Goal: Task Accomplishment & Management: Use online tool/utility

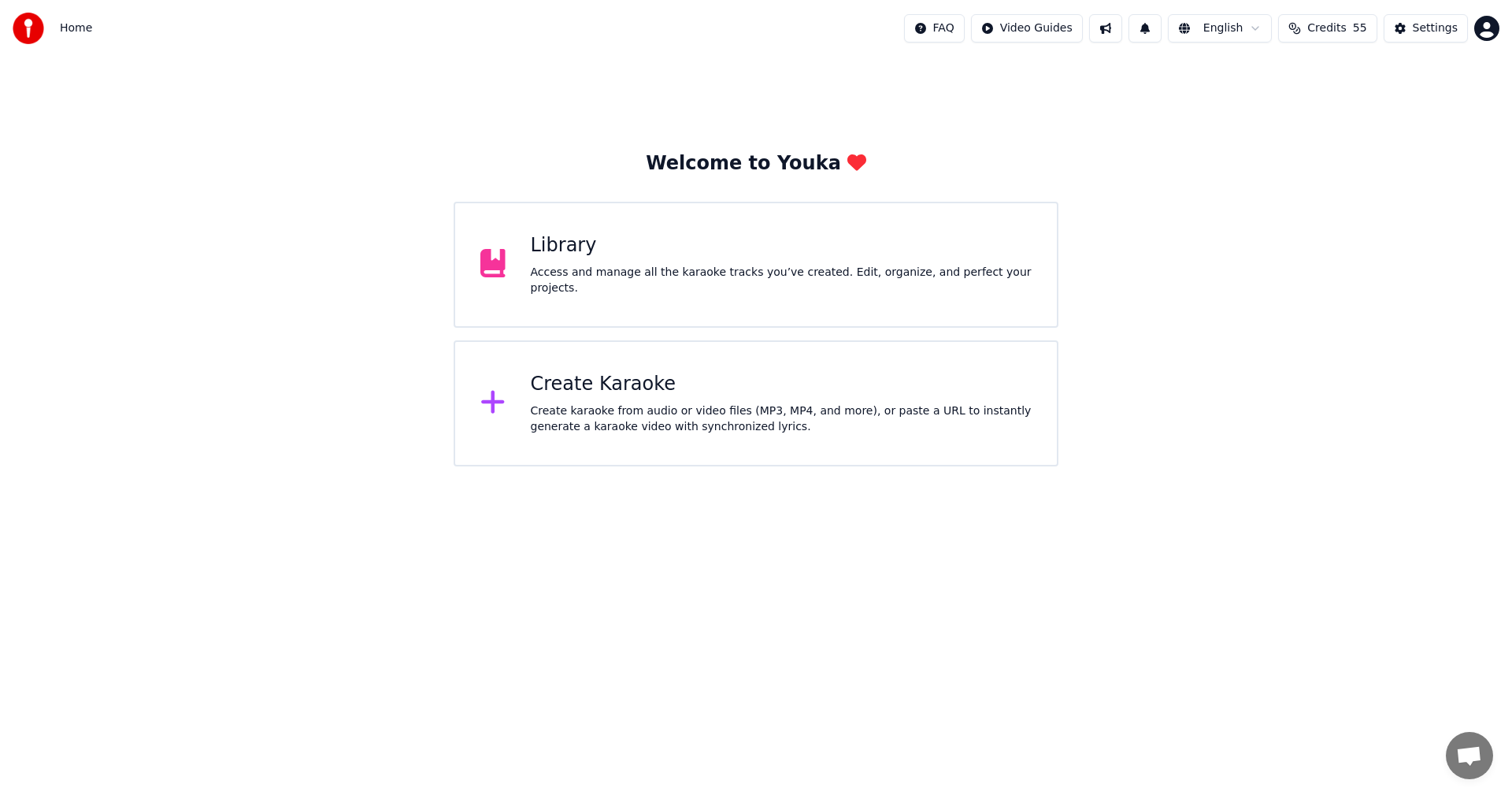
click at [701, 388] on div "Create Karaoke" at bounding box center [782, 384] width 502 height 25
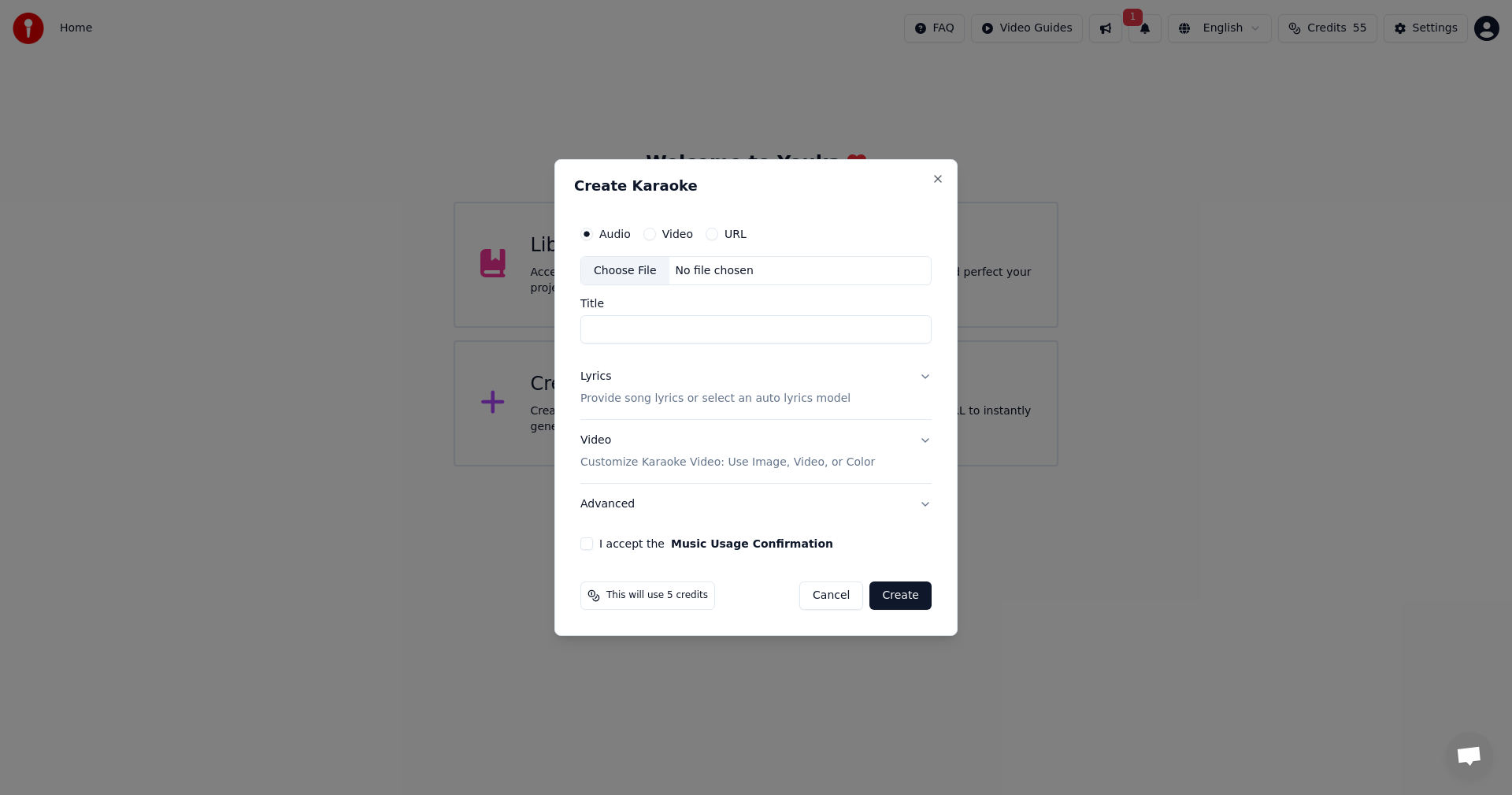
click at [693, 268] on div "No file chosen" at bounding box center [714, 271] width 91 height 16
type input "**********"
click at [655, 391] on p "Provide song lyrics or select an auto lyrics model" at bounding box center [715, 399] width 270 height 16
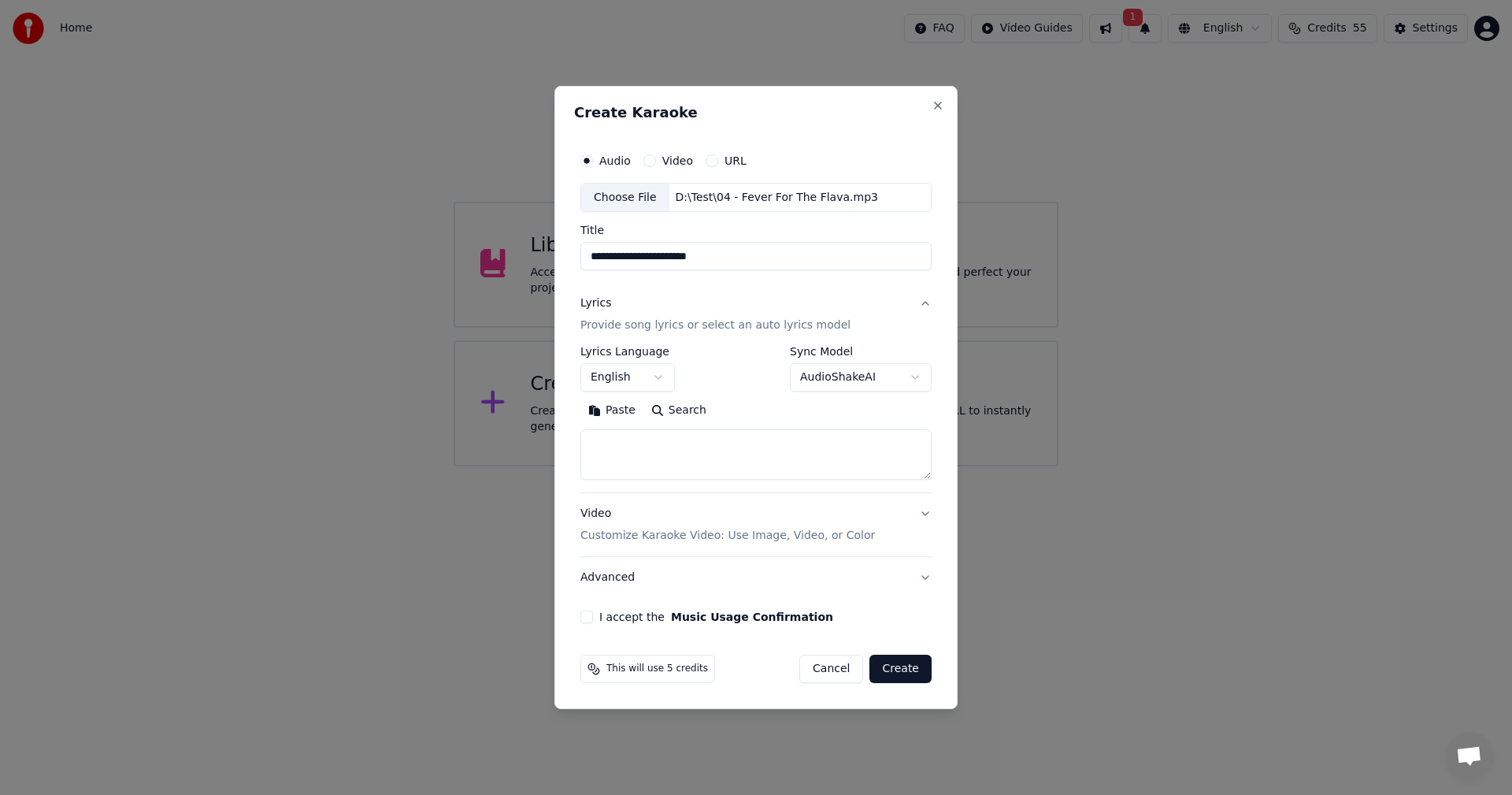
click at [847, 381] on body "**********" at bounding box center [756, 233] width 1512 height 466
click at [705, 368] on body "**********" at bounding box center [756, 233] width 1512 height 466
click at [714, 469] on textarea at bounding box center [755, 455] width 351 height 50
paste textarea "**********"
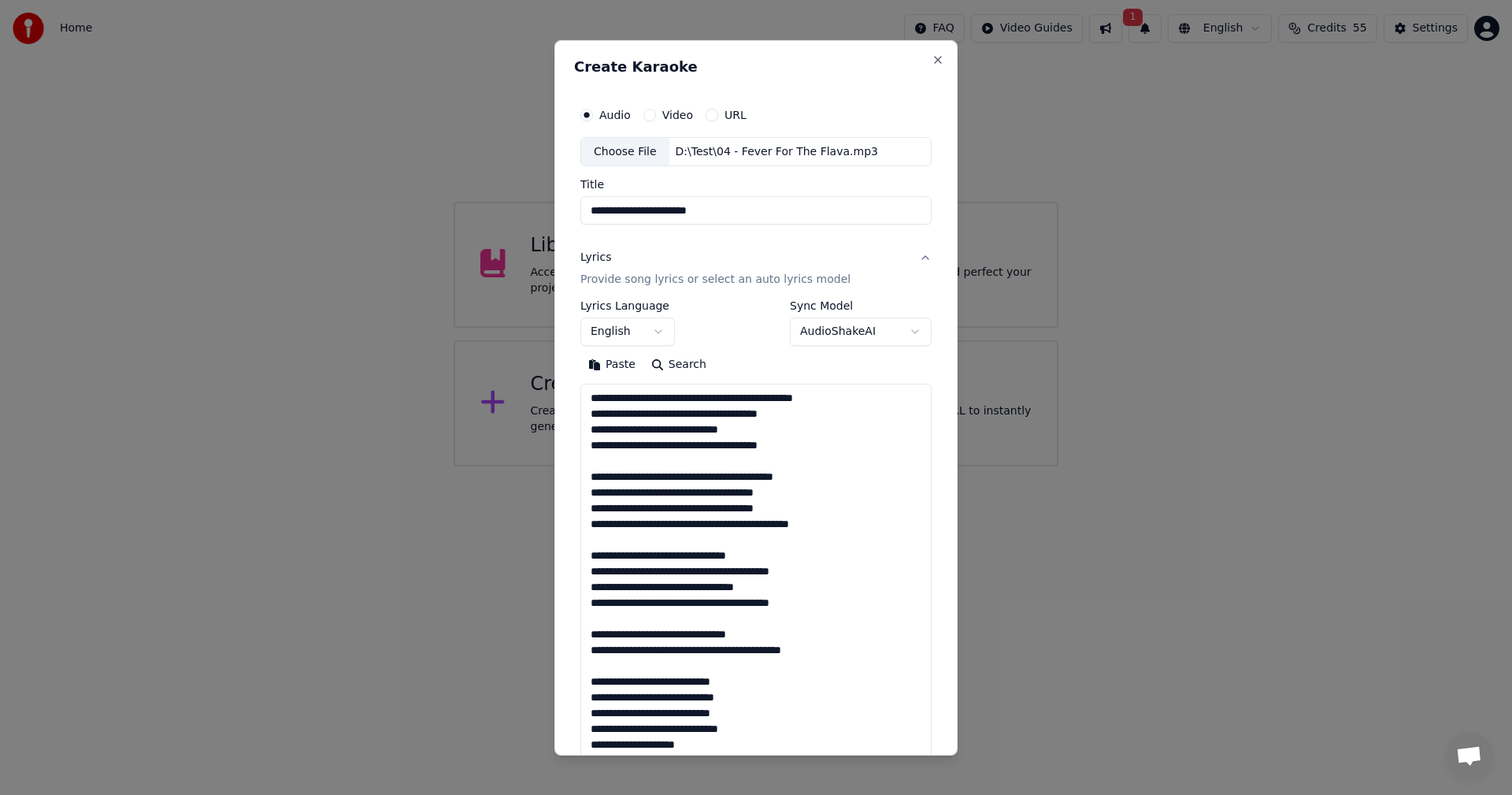
scroll to position [1422, 0]
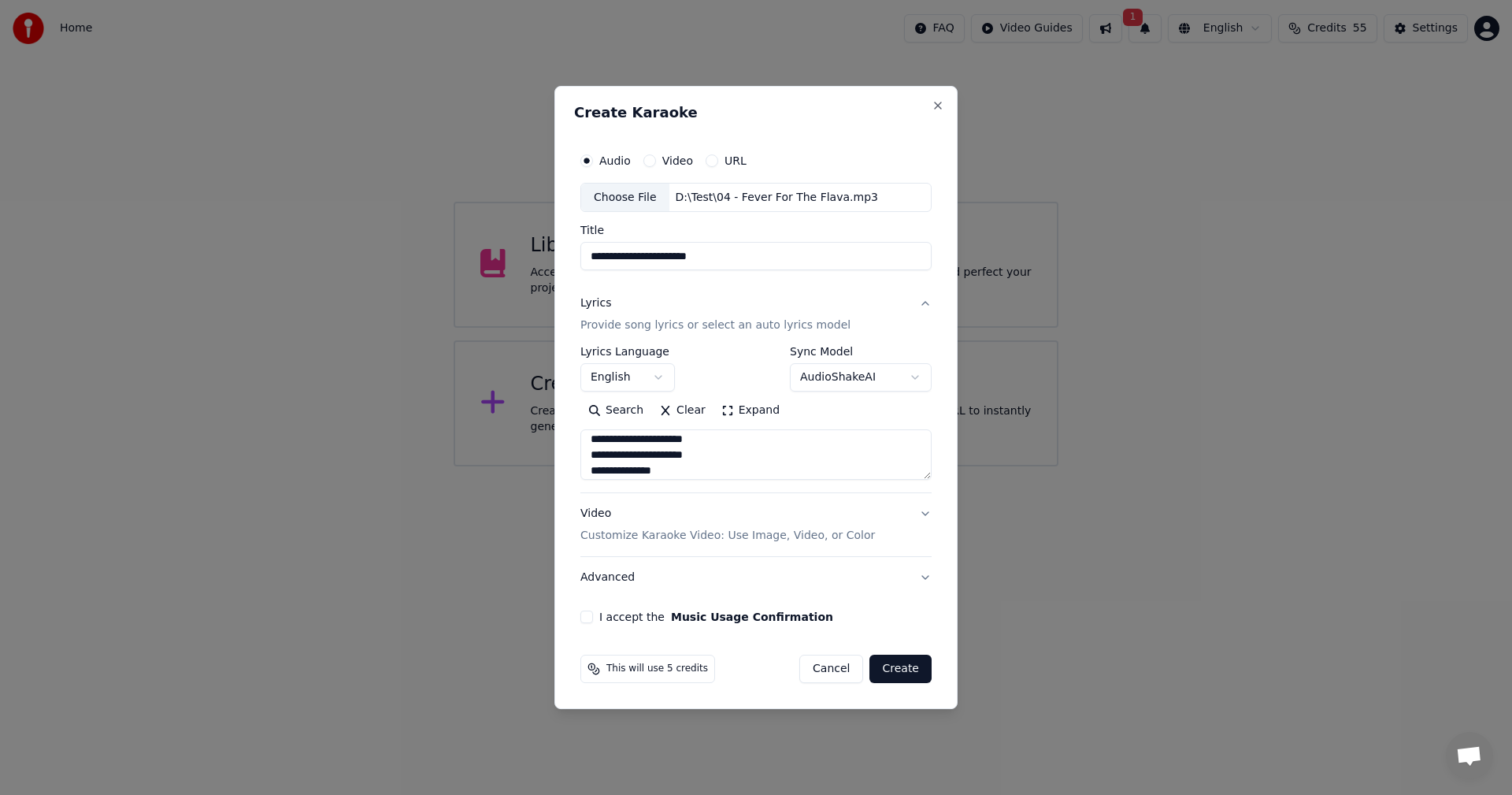
type textarea "**********"
click at [744, 530] on p "Customize Karaoke Video: Use Image, Video, or Color" at bounding box center [727, 536] width 295 height 16
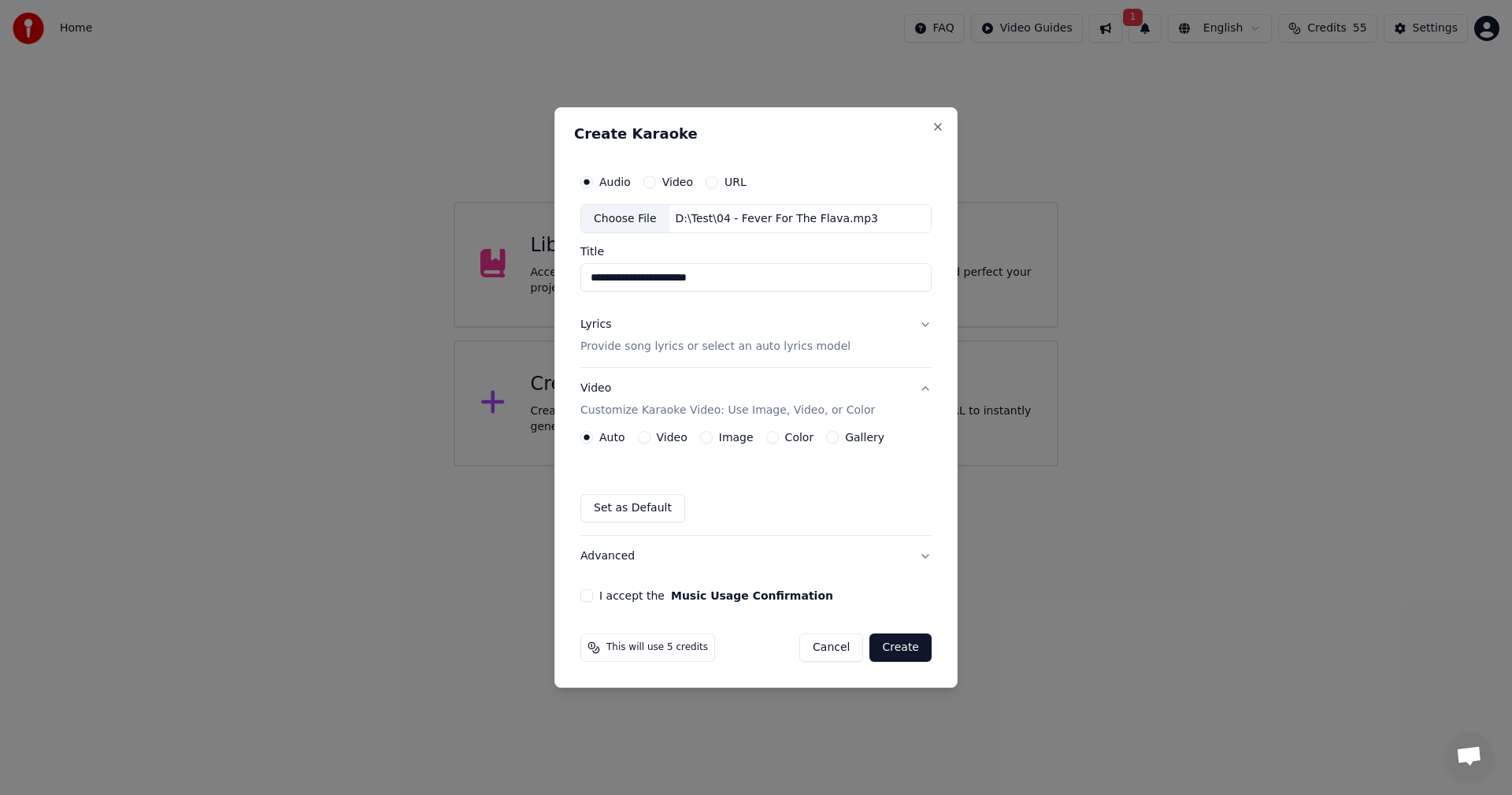
click at [707, 443] on div "Auto Video Image Color Gallery Set as Default" at bounding box center [755, 476] width 351 height 91
click at [703, 435] on button "Image" at bounding box center [706, 437] width 13 height 13
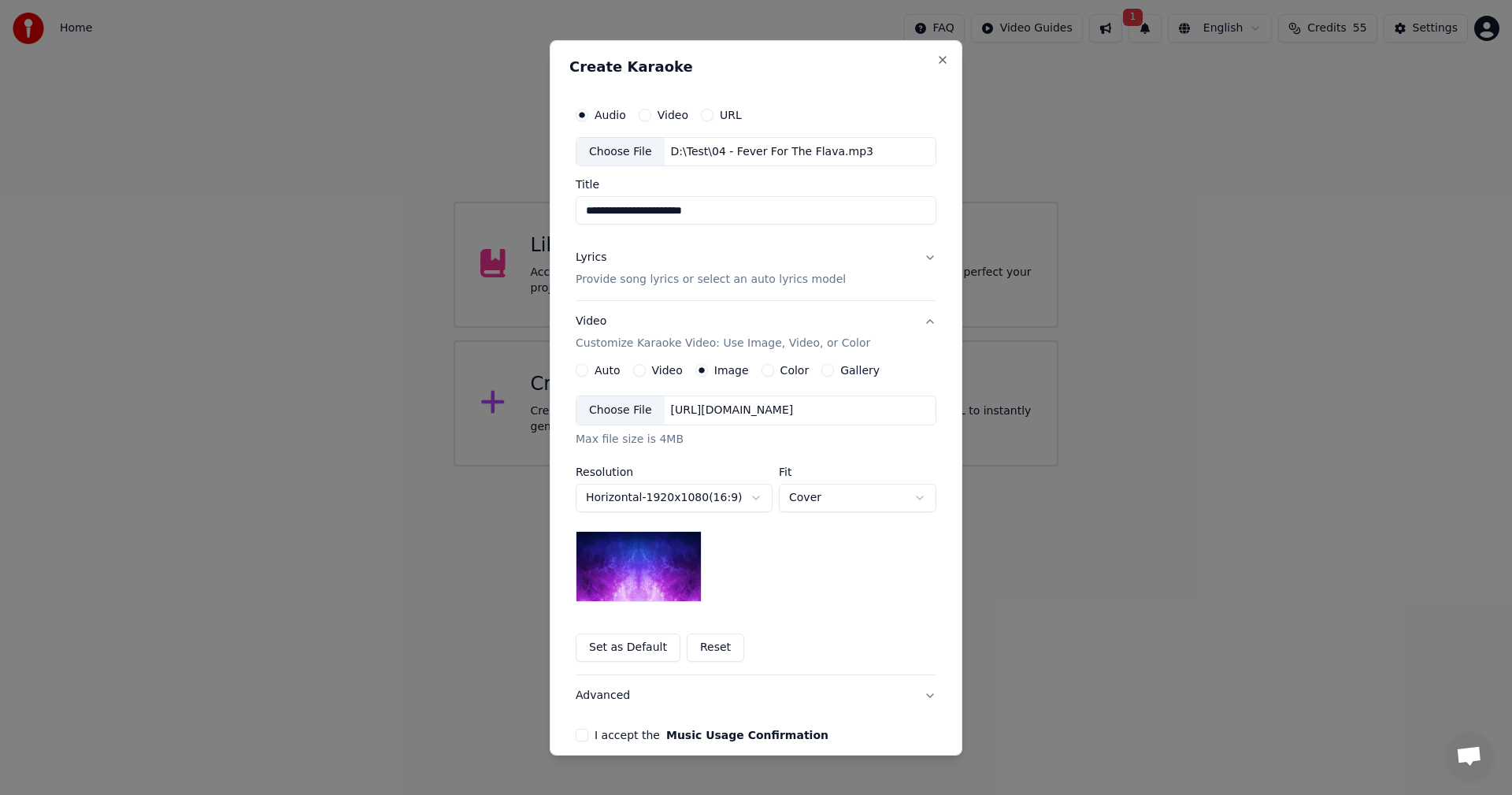
click at [626, 424] on div "Choose File" at bounding box center [621, 410] width 88 height 28
click at [614, 694] on button "Advanced" at bounding box center [756, 695] width 361 height 41
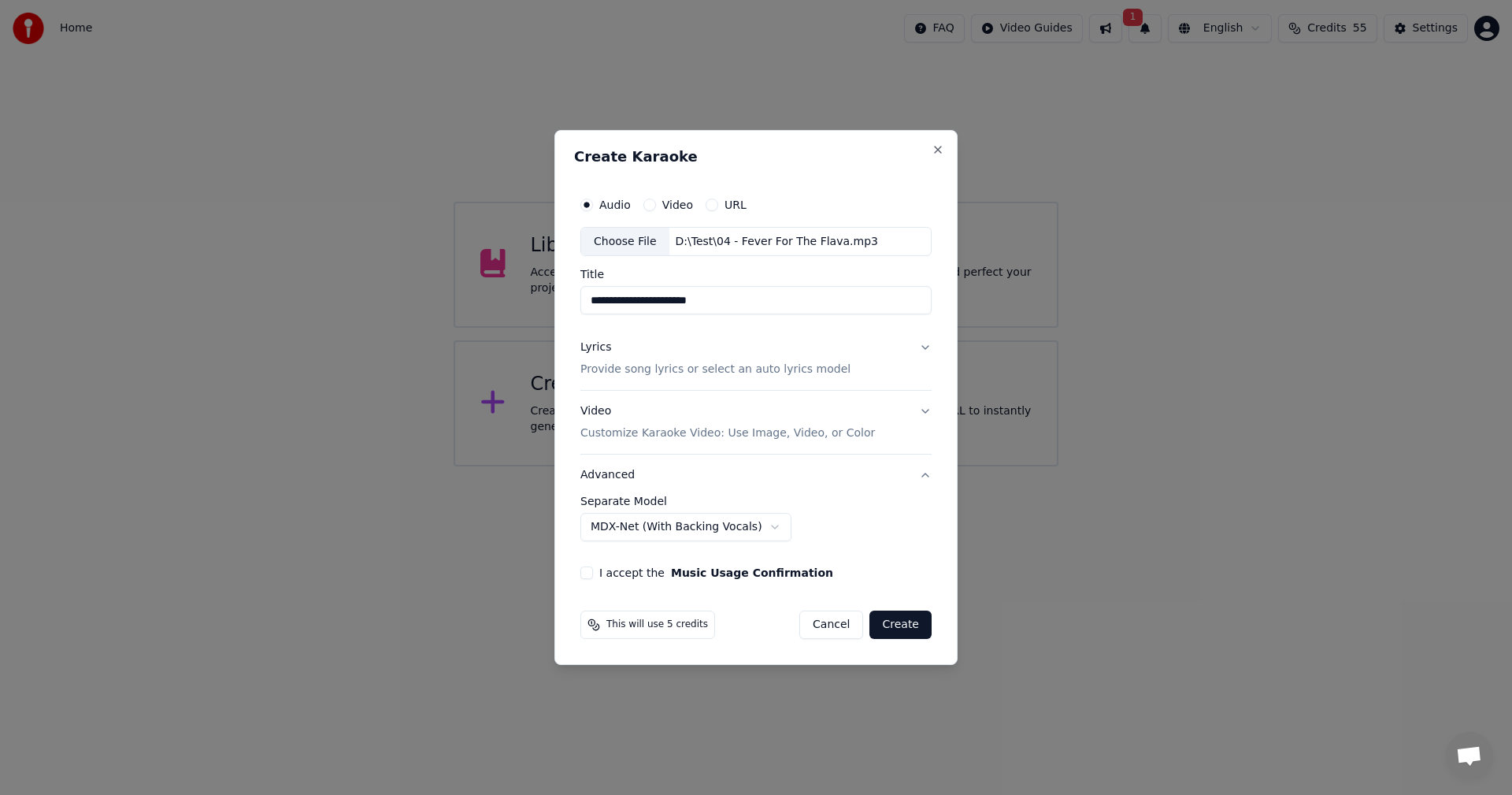
click at [763, 466] on body "**********" at bounding box center [756, 233] width 1512 height 466
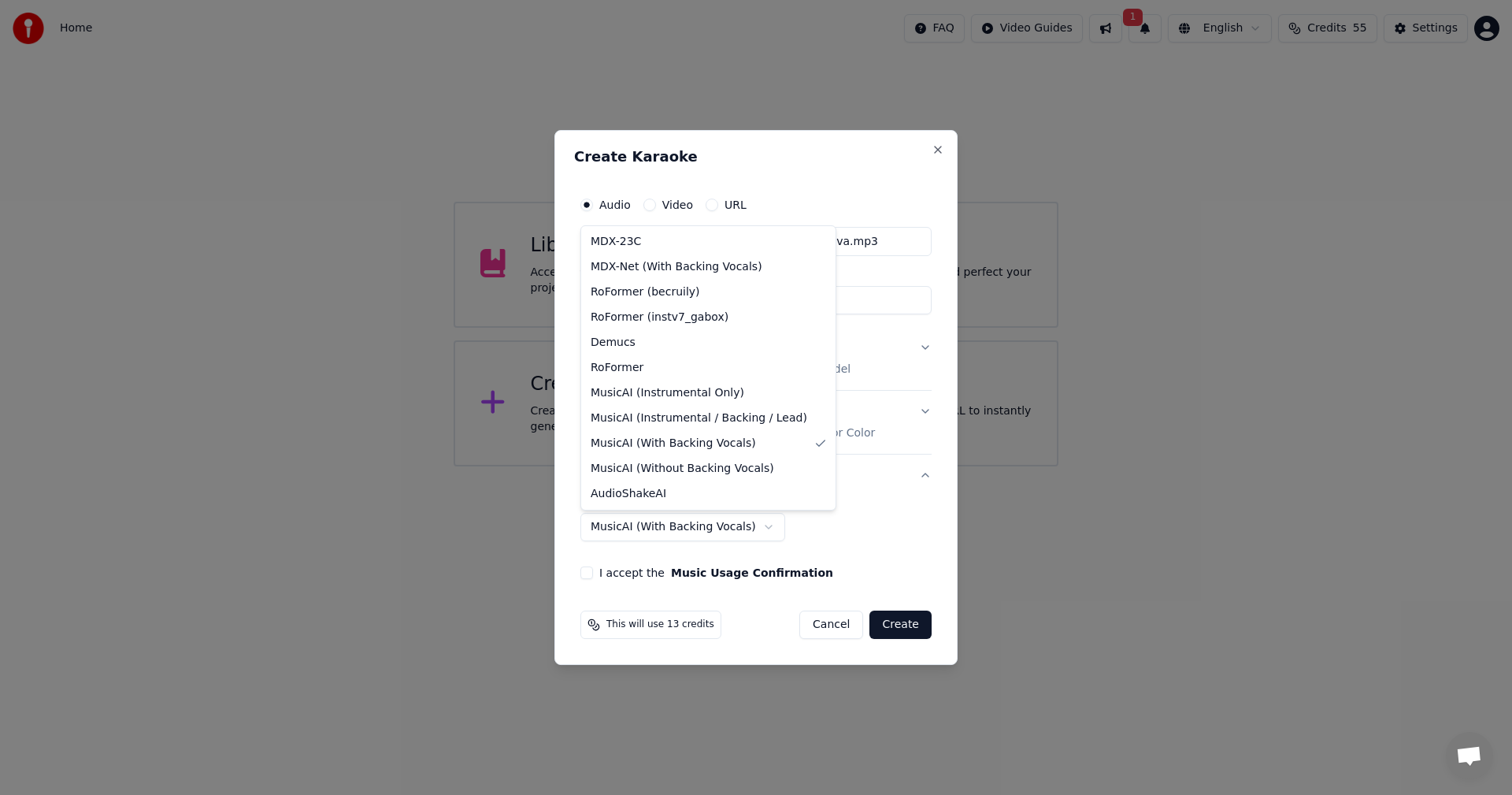
click at [756, 466] on body "**********" at bounding box center [756, 233] width 1512 height 466
select select "**********"
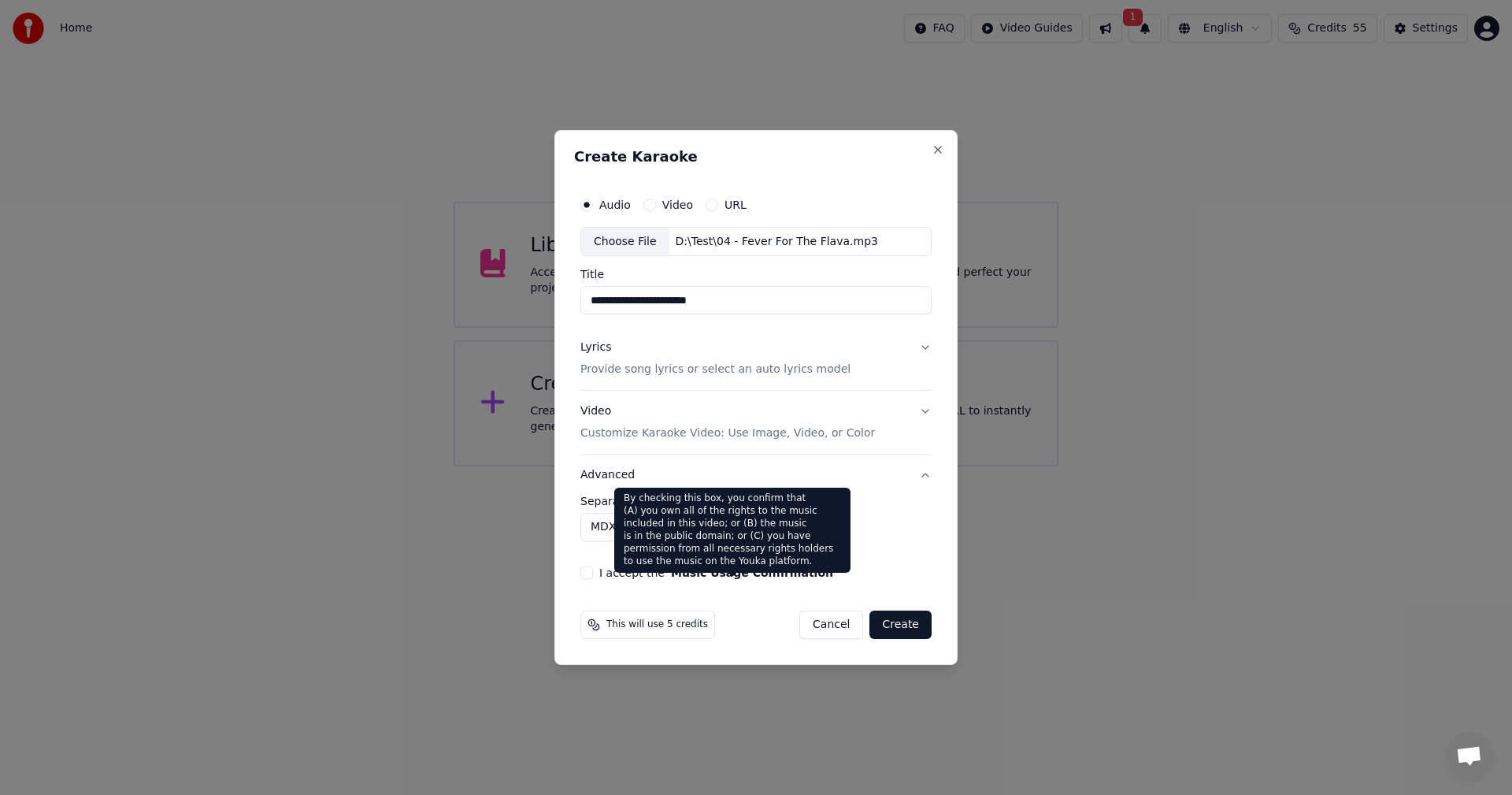
click at [674, 573] on button "Music Usage Confirmation" at bounding box center [752, 572] width 162 height 11
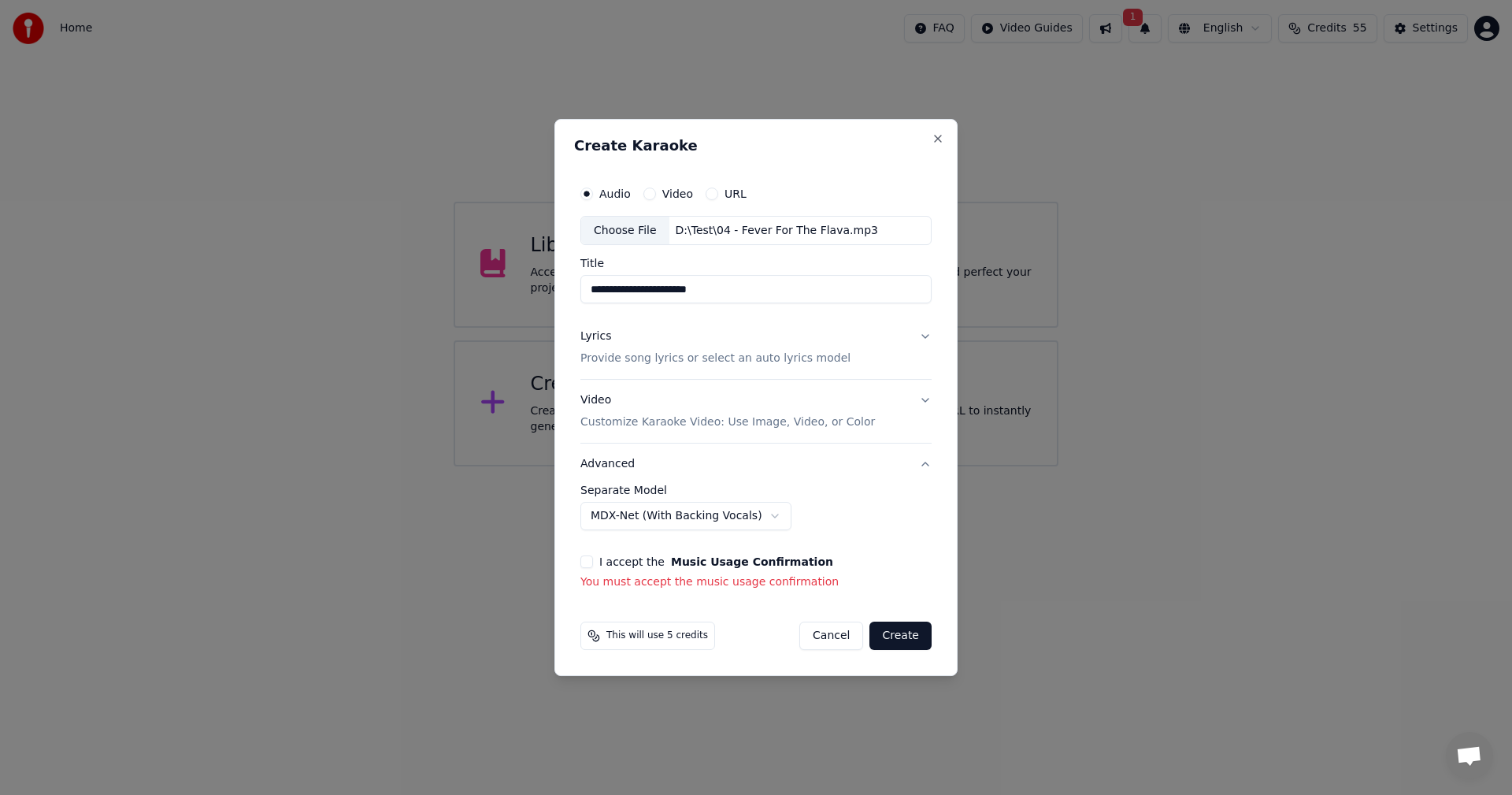
click at [592, 562] on button "I accept the Music Usage Confirmation" at bounding box center [586, 561] width 13 height 13
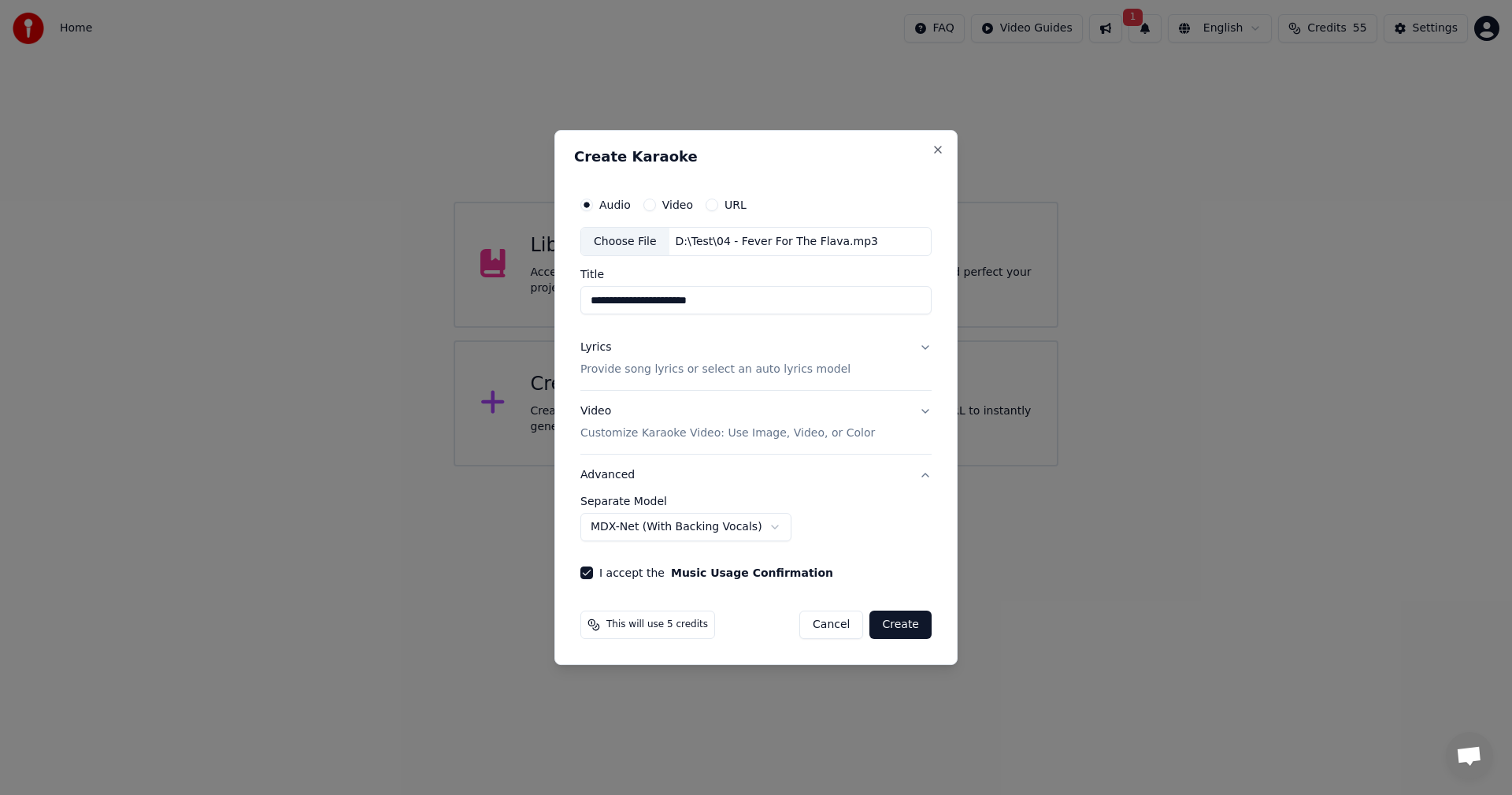
click at [898, 625] on button "Create" at bounding box center [901, 624] width 62 height 28
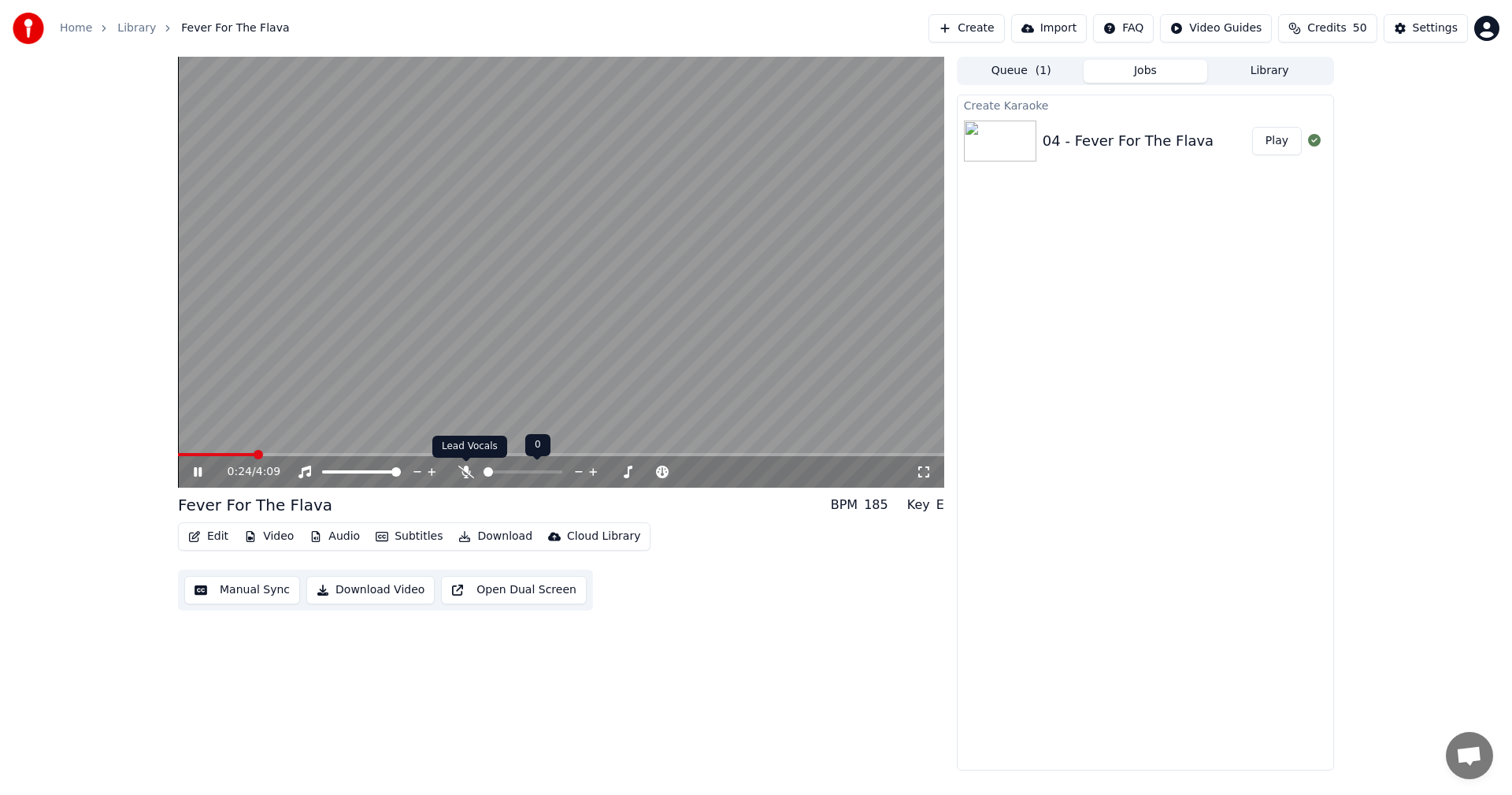
click at [463, 475] on icon at bounding box center [466, 471] width 16 height 13
click at [603, 354] on video at bounding box center [561, 272] width 766 height 431
click at [202, 461] on div "0:45 / 4:09" at bounding box center [561, 472] width 766 height 32
drag, startPoint x: 202, startPoint y: 452, endPoint x: 175, endPoint y: 454, distance: 27.6
click at [175, 454] on div "0:45 / 4:09 Fever For The Flava BPM 185 Key E Edit Video Audio Subtitles Downlo…" at bounding box center [755, 414] width 1181 height 714
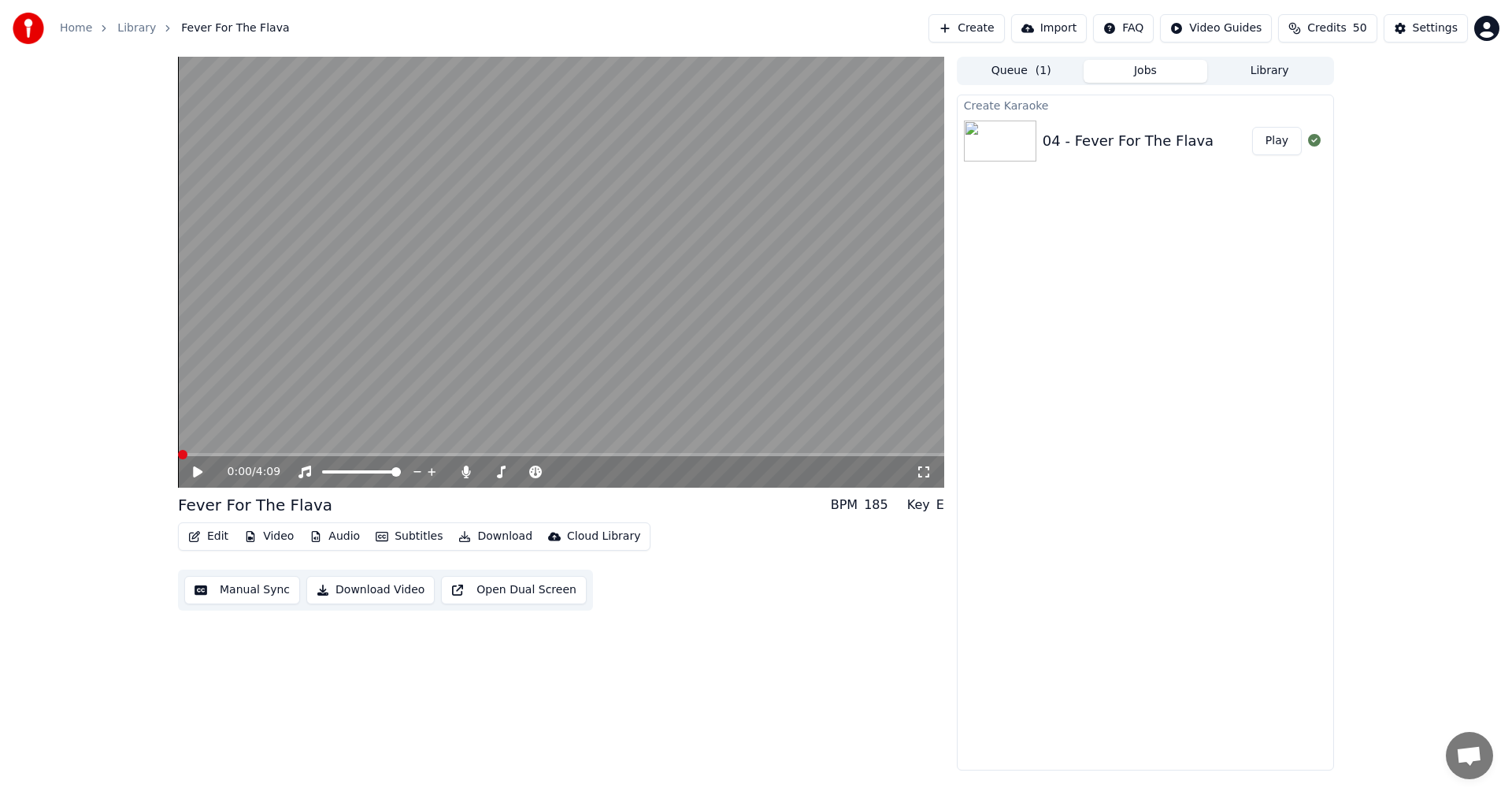
click at [178, 454] on span at bounding box center [178, 454] width 0 height 3
click at [194, 472] on icon at bounding box center [197, 471] width 9 height 11
click at [196, 472] on icon at bounding box center [198, 471] width 8 height 9
click at [196, 472] on icon at bounding box center [197, 471] width 9 height 11
click at [464, 474] on icon at bounding box center [466, 471] width 16 height 13
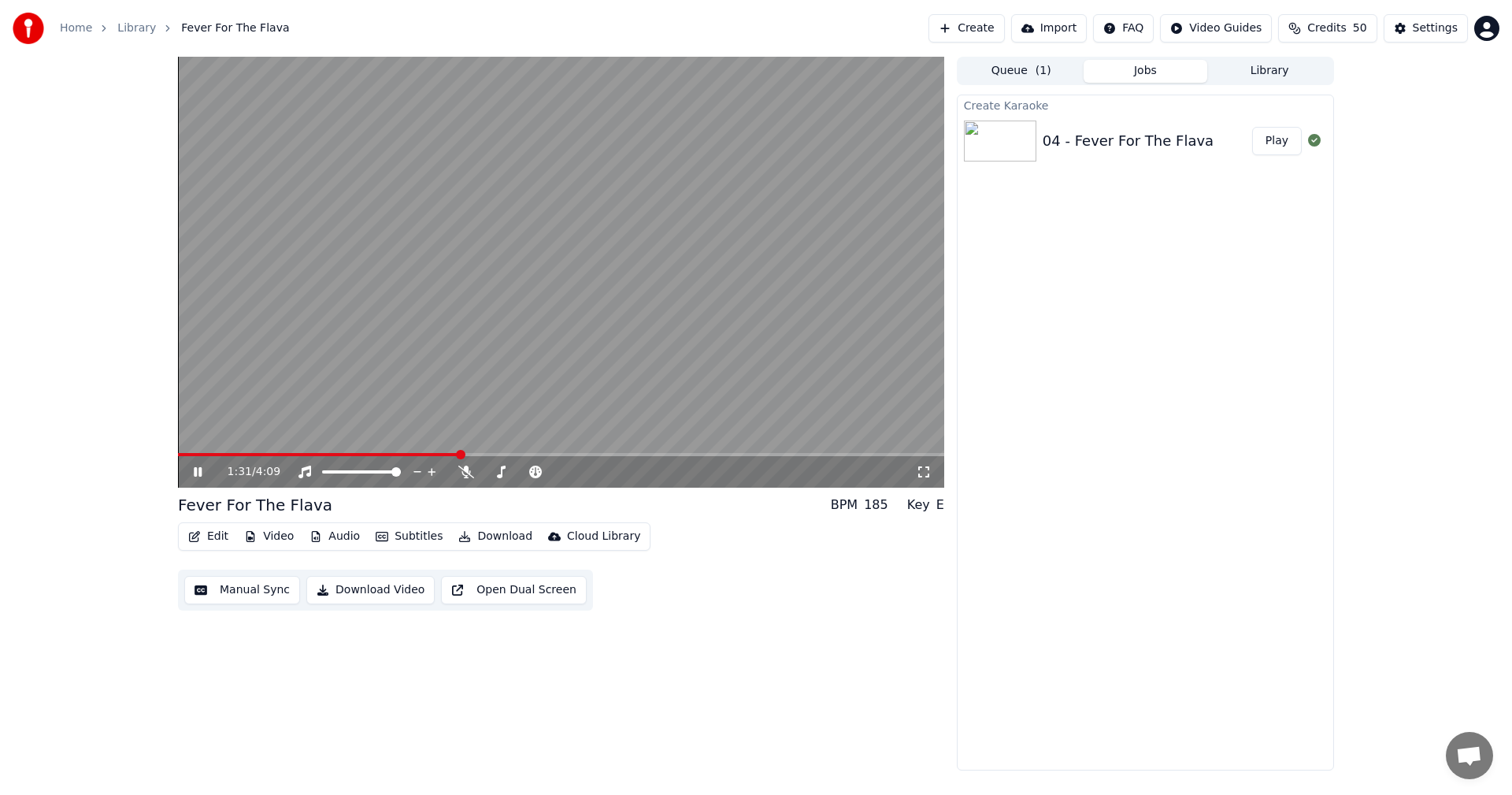
click at [204, 454] on span at bounding box center [318, 454] width 281 height 3
click at [178, 456] on span at bounding box center [178, 454] width 0 height 3
click at [462, 469] on icon at bounding box center [466, 471] width 16 height 13
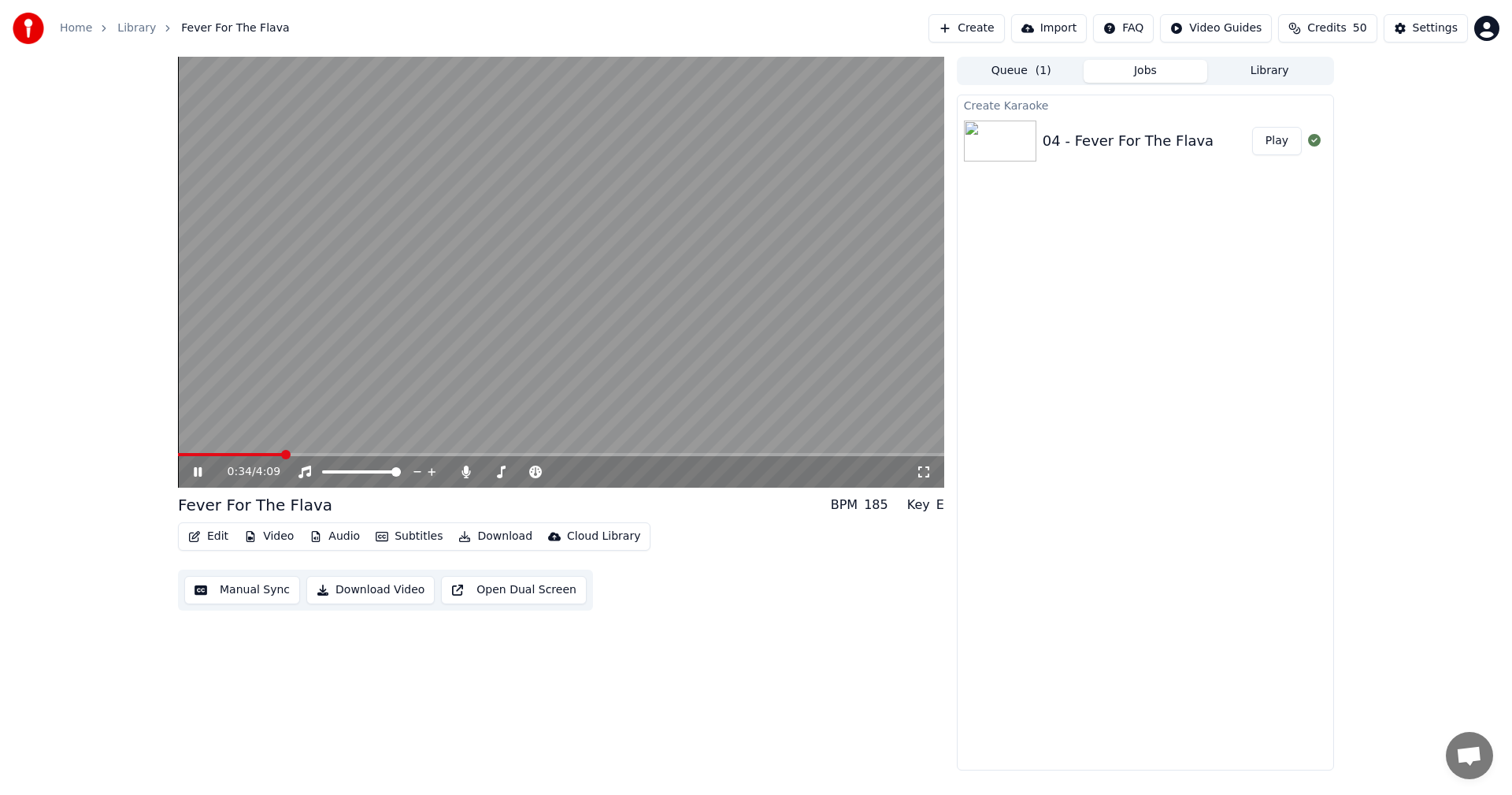
click at [484, 535] on button "Download" at bounding box center [495, 536] width 87 height 22
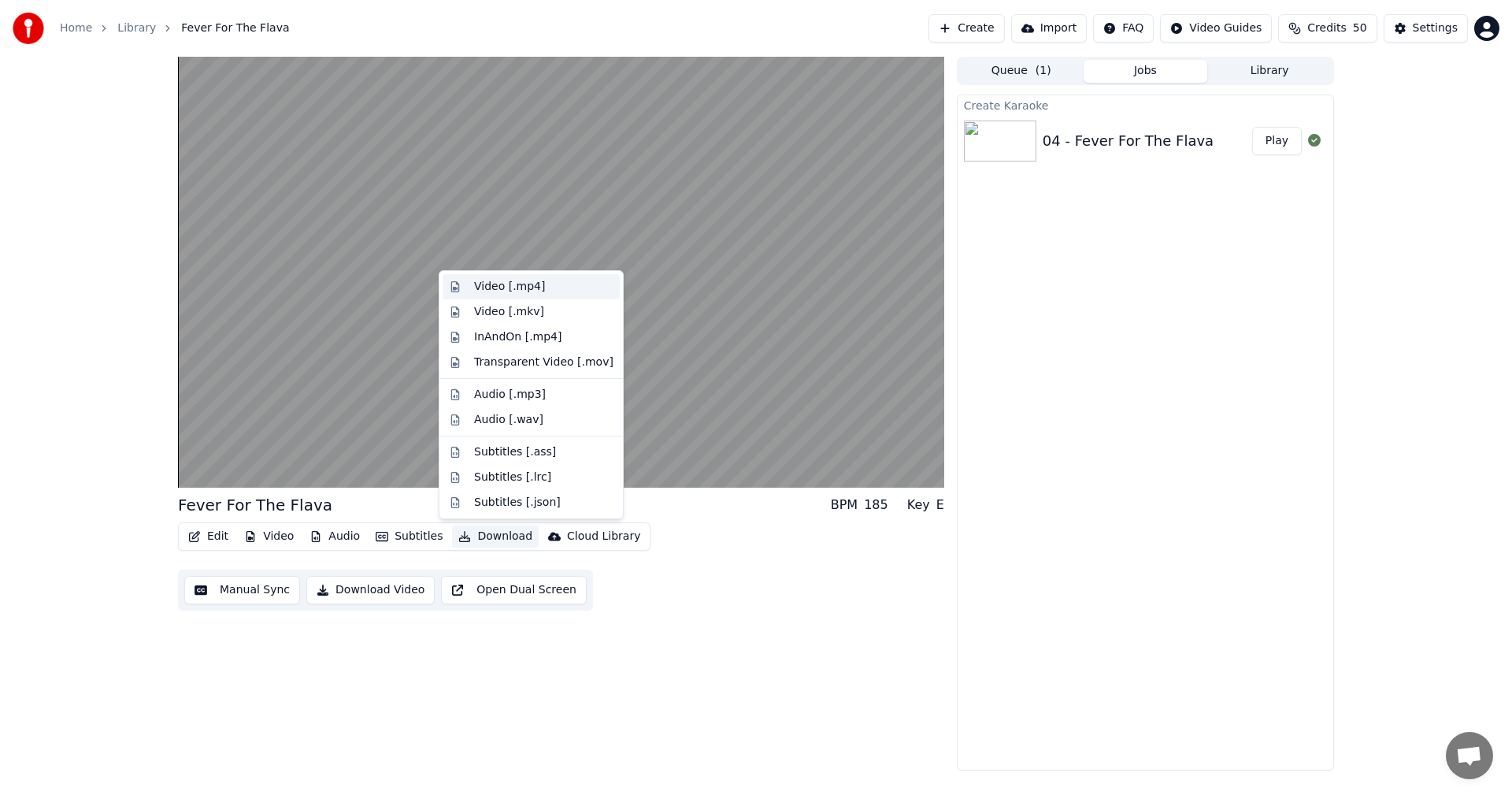
click at [504, 289] on div "Video [.mp4]" at bounding box center [509, 287] width 71 height 16
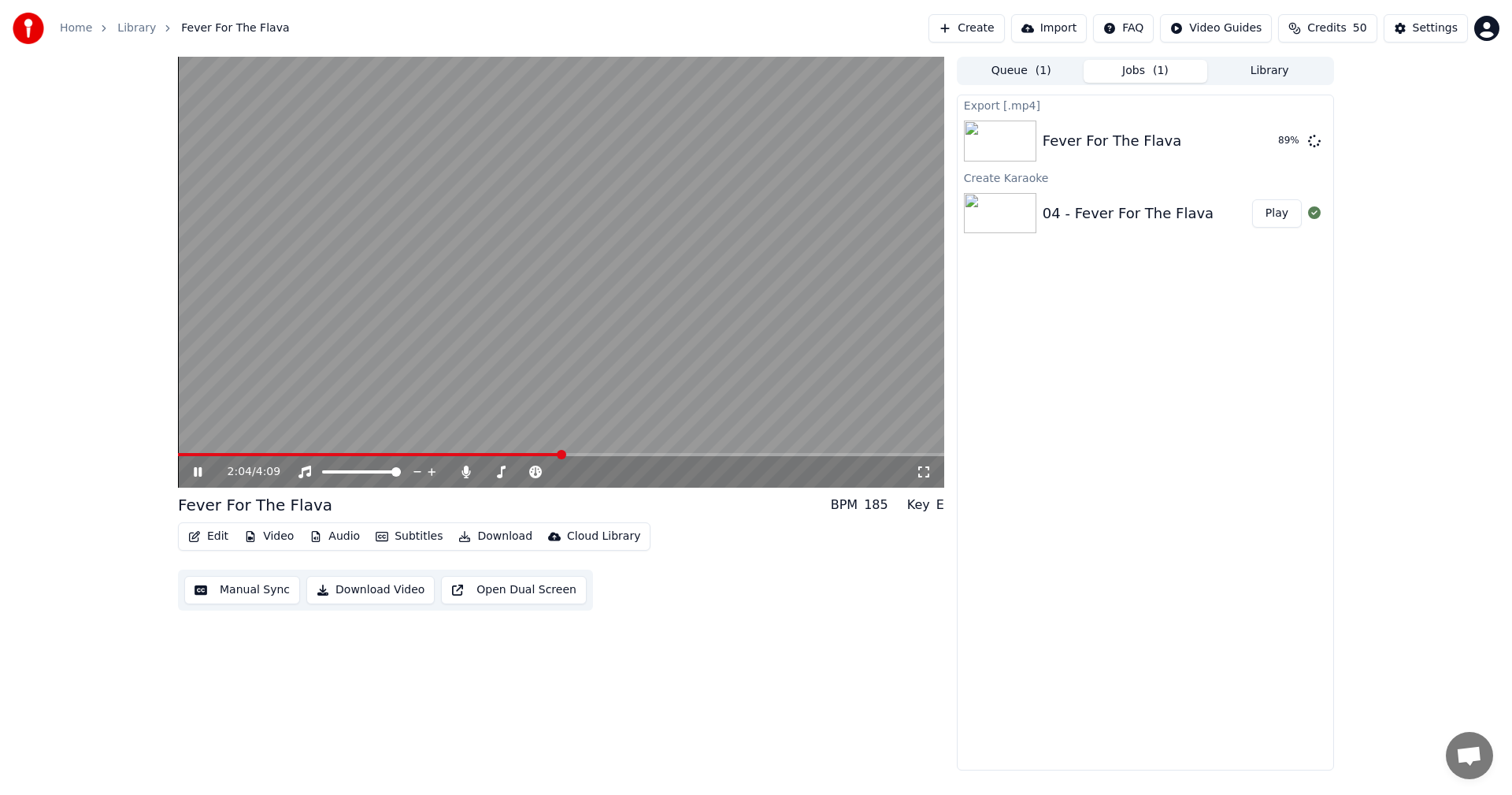
click at [435, 237] on video at bounding box center [561, 272] width 766 height 431
click at [1244, 336] on div "Export [.mp4] Fever For The Flava Show Create Karaoke 04 - Fever For The Flava …" at bounding box center [1145, 433] width 377 height 676
click at [984, 32] on button "Create" at bounding box center [967, 28] width 76 height 28
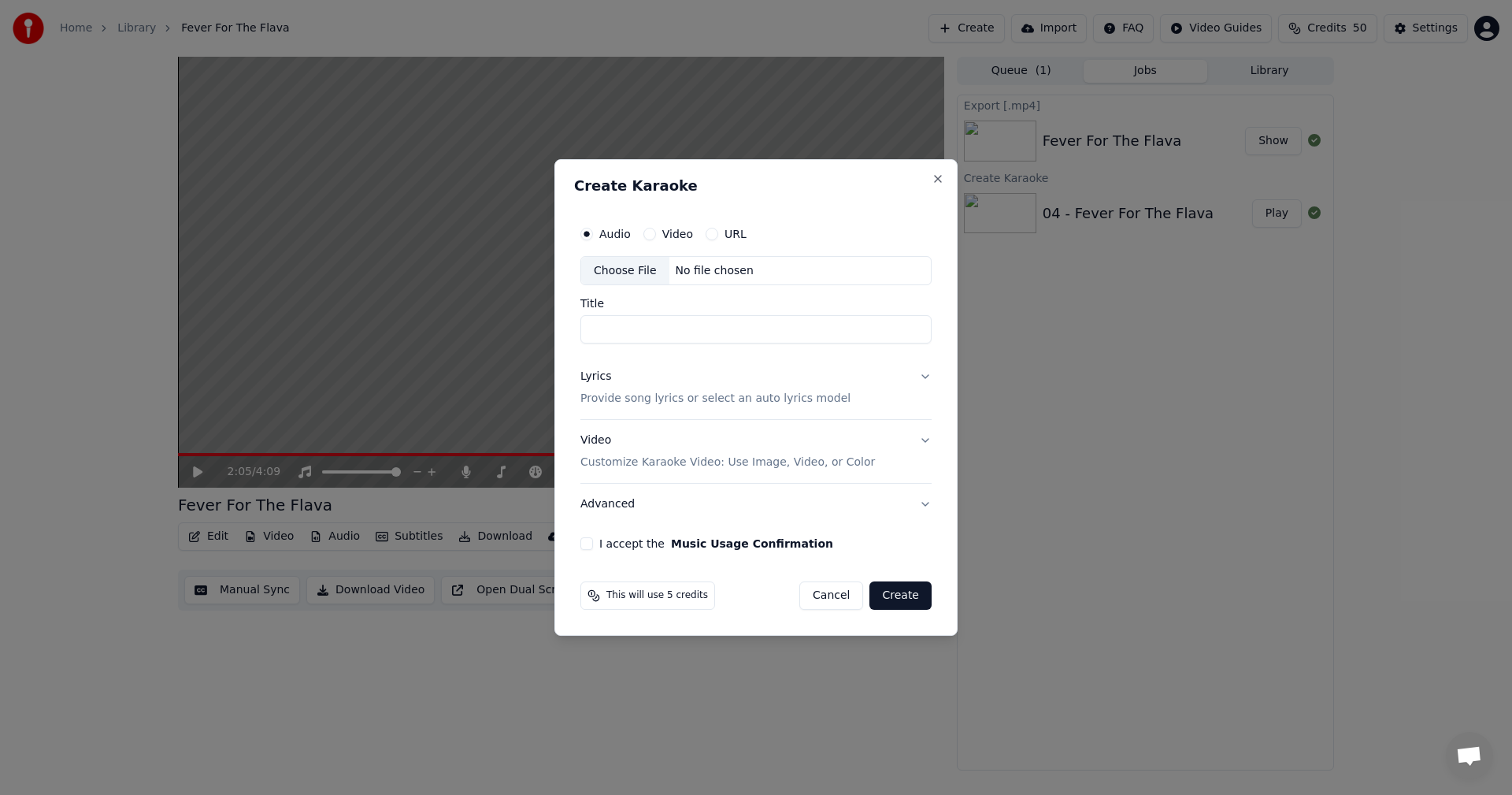
click at [634, 269] on div "Choose File" at bounding box center [625, 271] width 88 height 28
type input "**********"
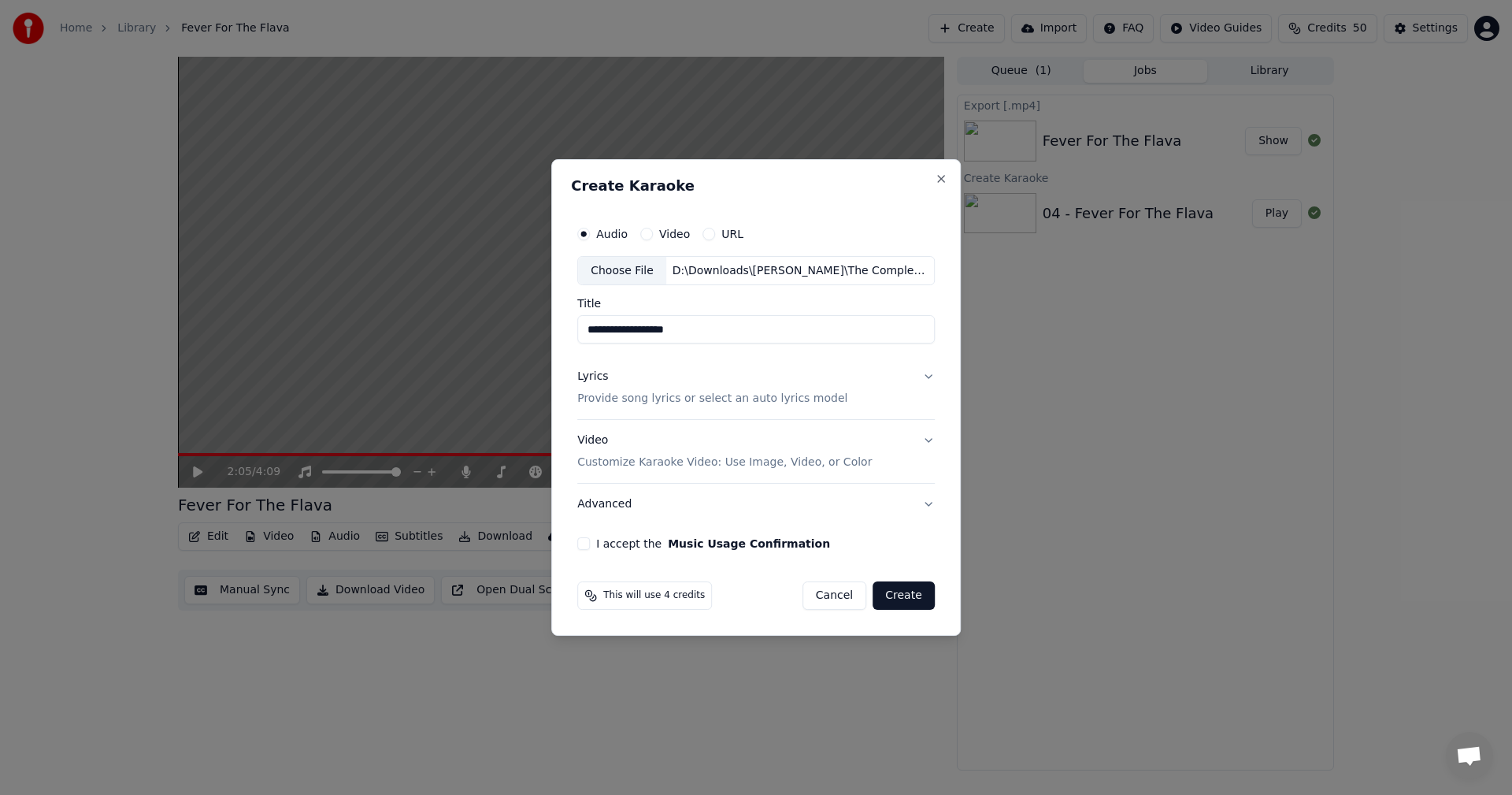
click at [622, 376] on div "Lyrics Provide song lyrics or select an auto lyrics model" at bounding box center [712, 388] width 270 height 38
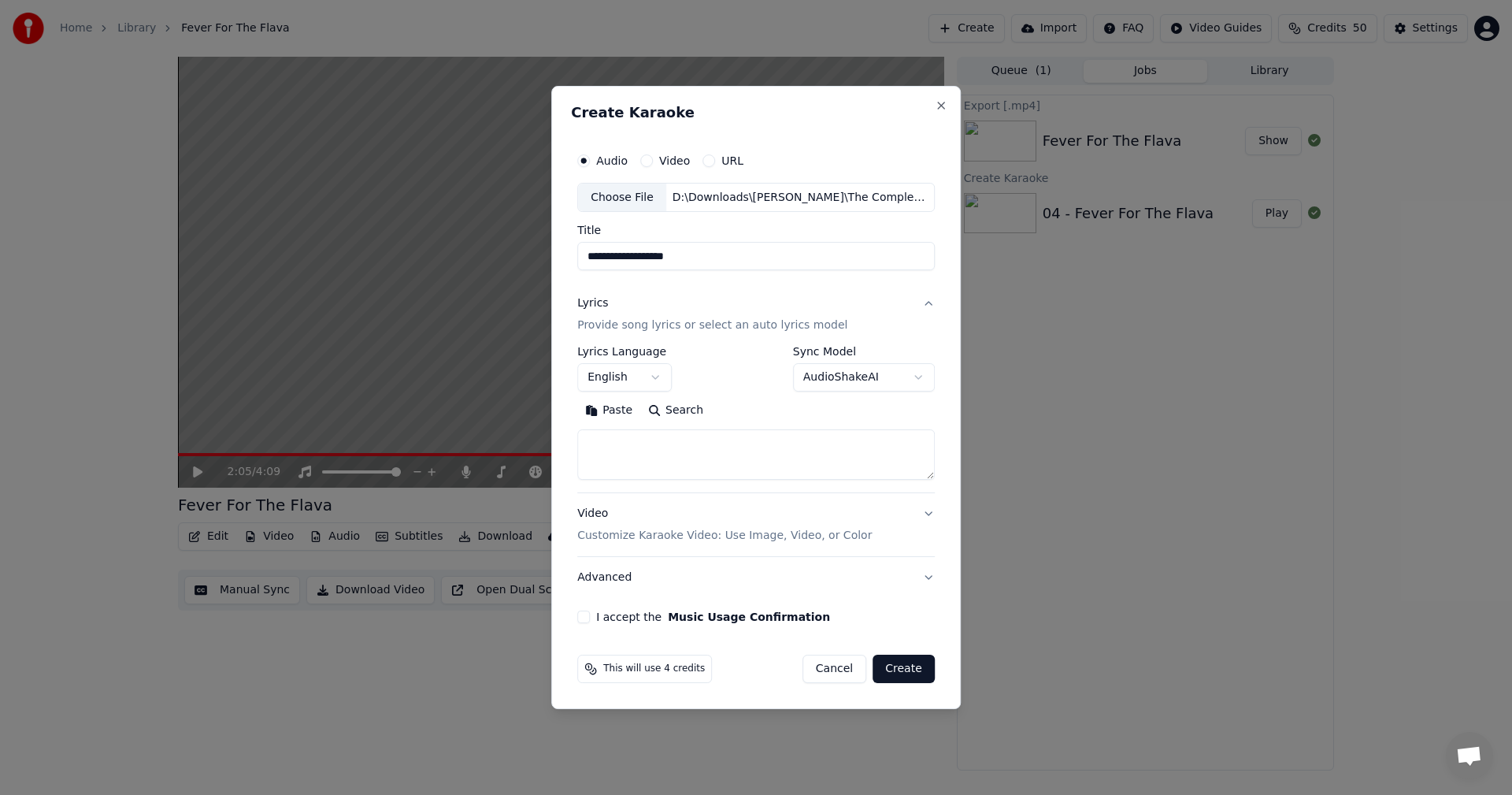
click at [635, 440] on textarea at bounding box center [756, 455] width 358 height 50
paste textarea "**********"
drag, startPoint x: 706, startPoint y: 469, endPoint x: 623, endPoint y: 438, distance: 89.2
click at [615, 439] on textarea at bounding box center [752, 455] width 351 height 50
click at [925, 462] on textarea at bounding box center [752, 455] width 351 height 50
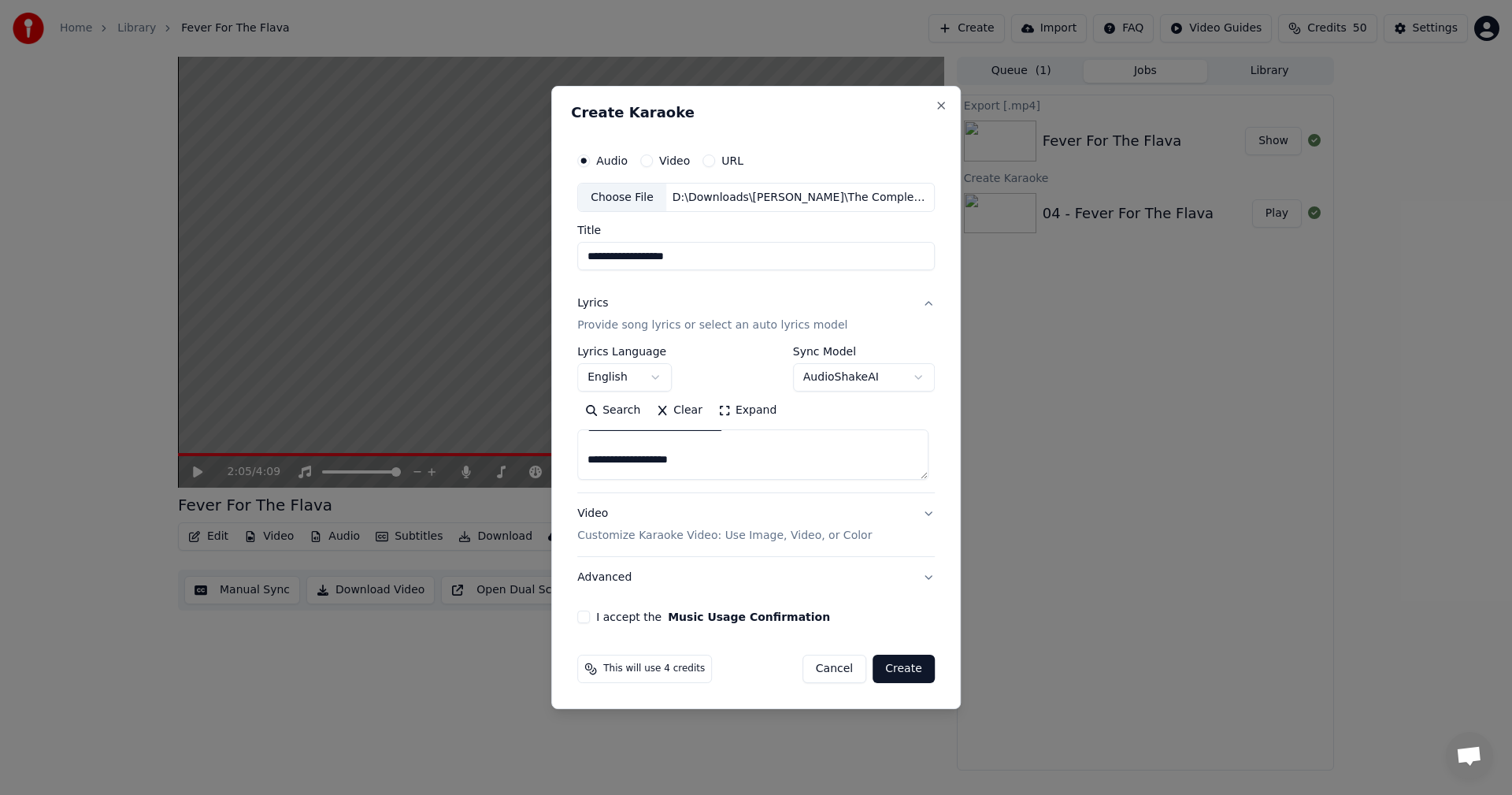
scroll to position [583, 0]
click at [703, 436] on textarea at bounding box center [752, 455] width 351 height 50
type textarea "**********"
click at [676, 516] on div "Video Customize Karaoke Video: Use Image, Video, or Color" at bounding box center [724, 525] width 295 height 38
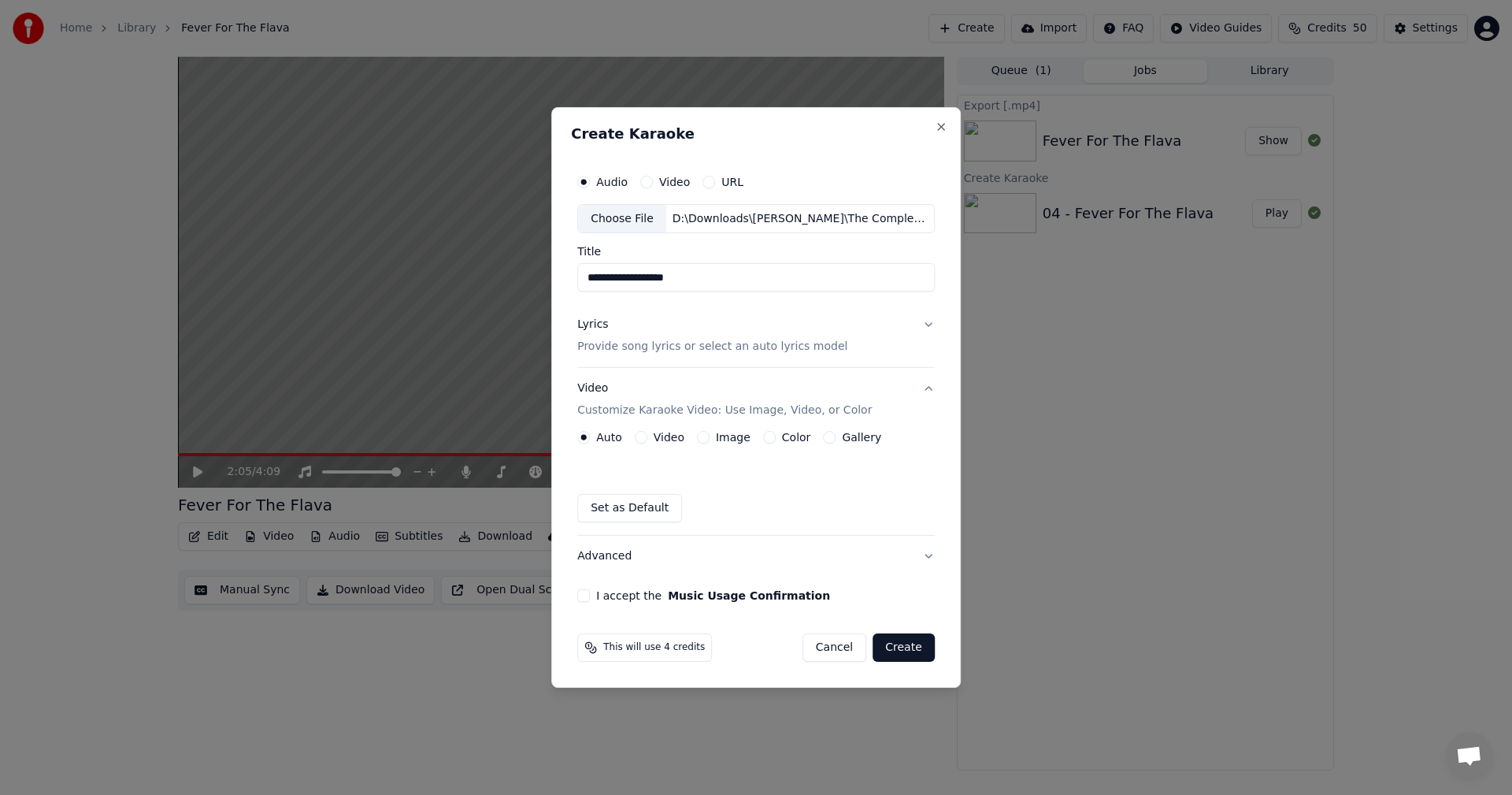
click at [706, 433] on button "Image" at bounding box center [703, 437] width 13 height 13
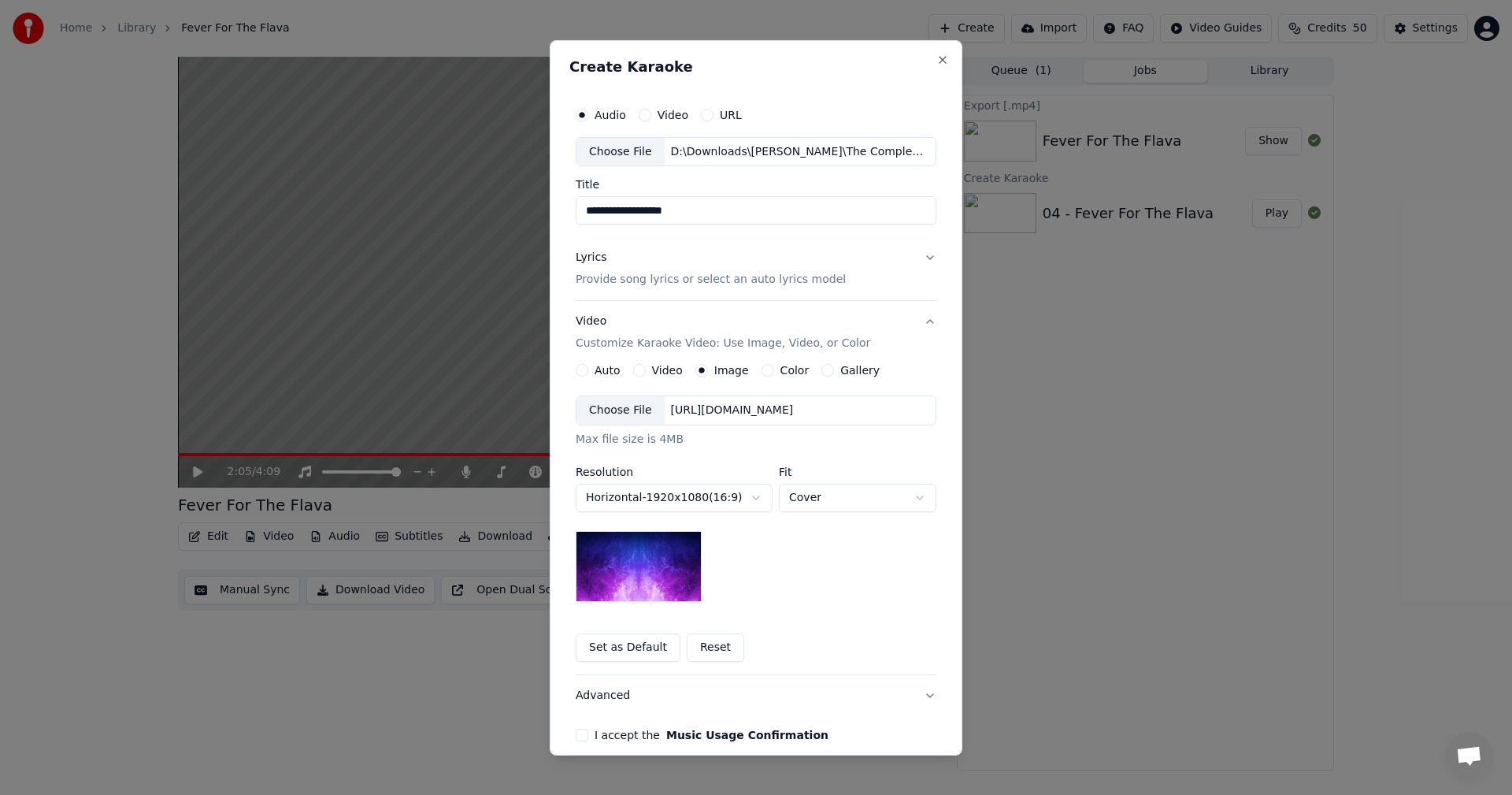
click at [674, 503] on body "**********" at bounding box center [756, 397] width 1512 height 795
click at [614, 410] on div "Choose File" at bounding box center [621, 410] width 88 height 28
click at [599, 407] on div "Choose File" at bounding box center [621, 410] width 88 height 28
click at [588, 404] on div "Choose File" at bounding box center [621, 410] width 88 height 28
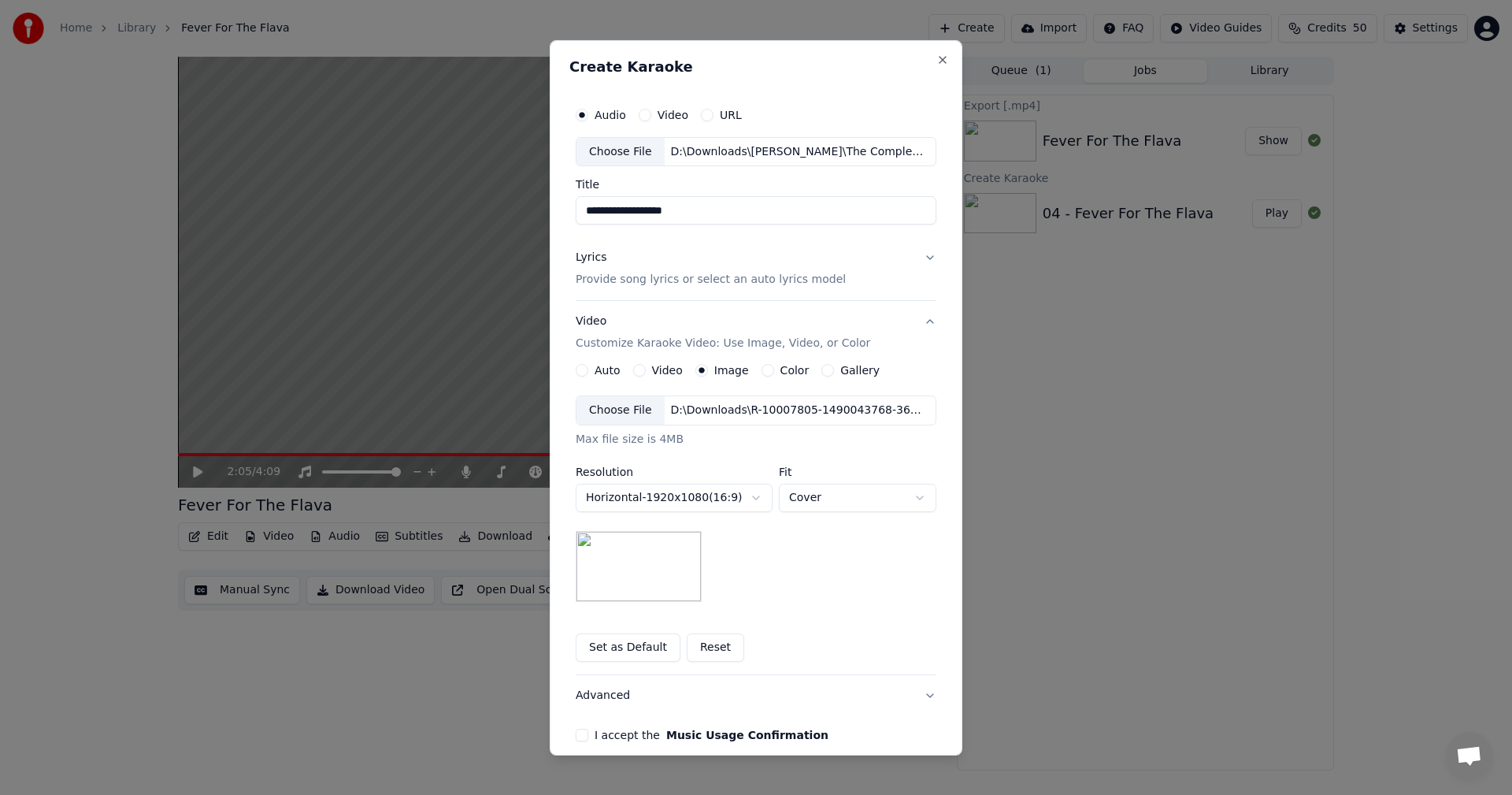
scroll to position [72, 0]
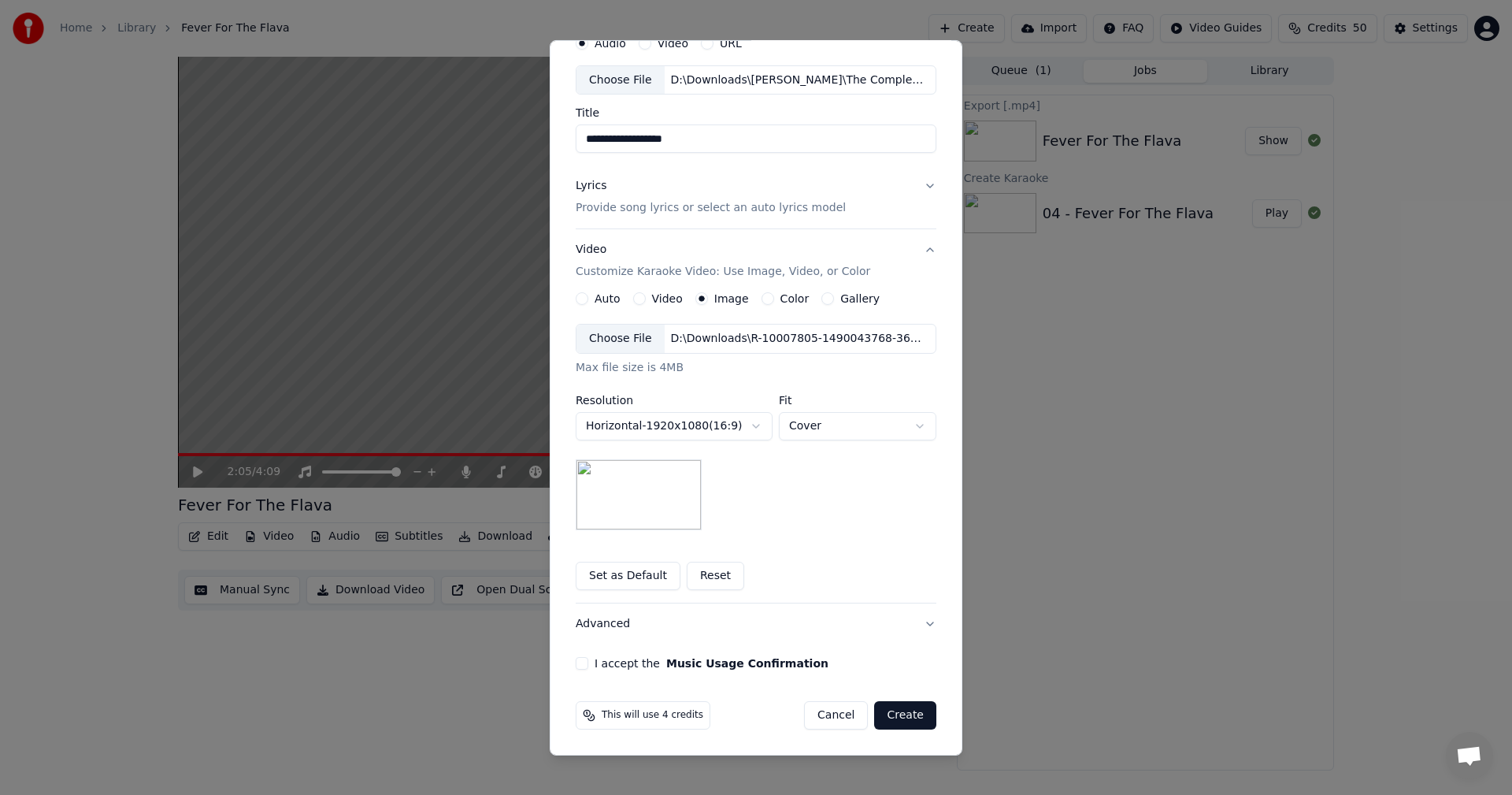
click at [577, 662] on button "I accept the Music Usage Confirmation" at bounding box center [582, 663] width 13 height 13
click at [901, 710] on button "Create" at bounding box center [905, 715] width 62 height 28
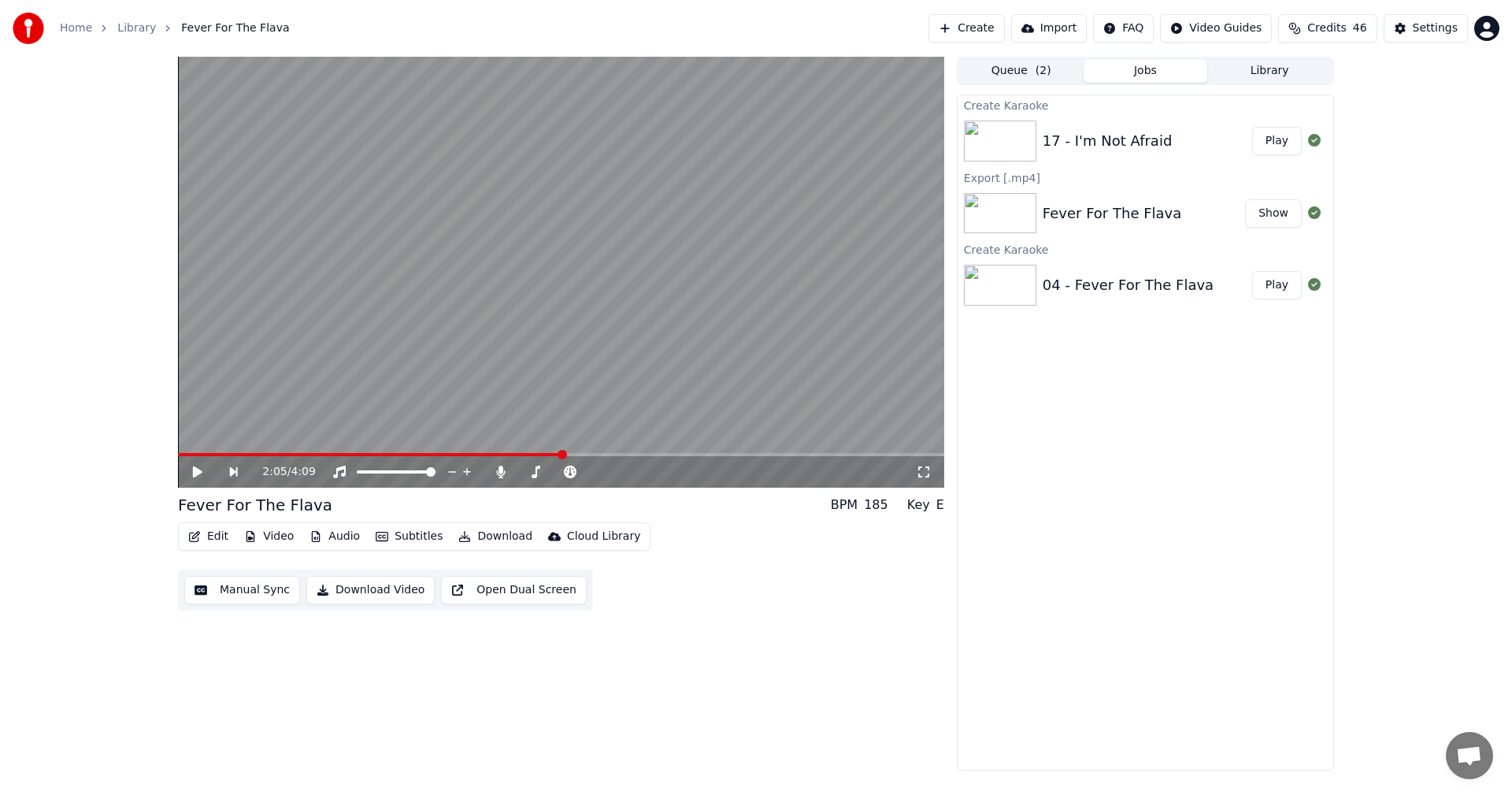
click at [1276, 139] on button "Play" at bounding box center [1277, 141] width 50 height 28
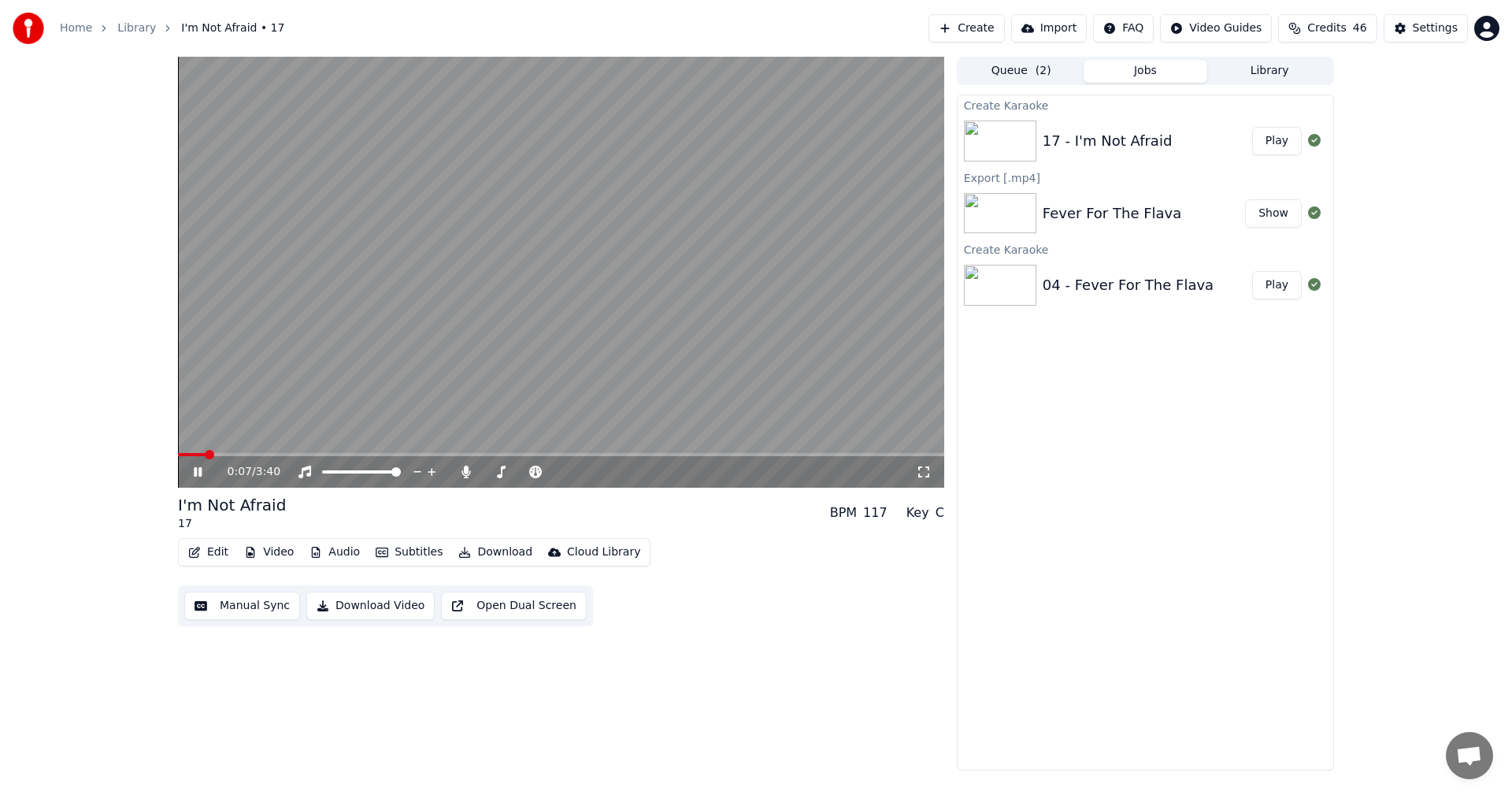
click at [210, 553] on button "Edit" at bounding box center [208, 552] width 53 height 22
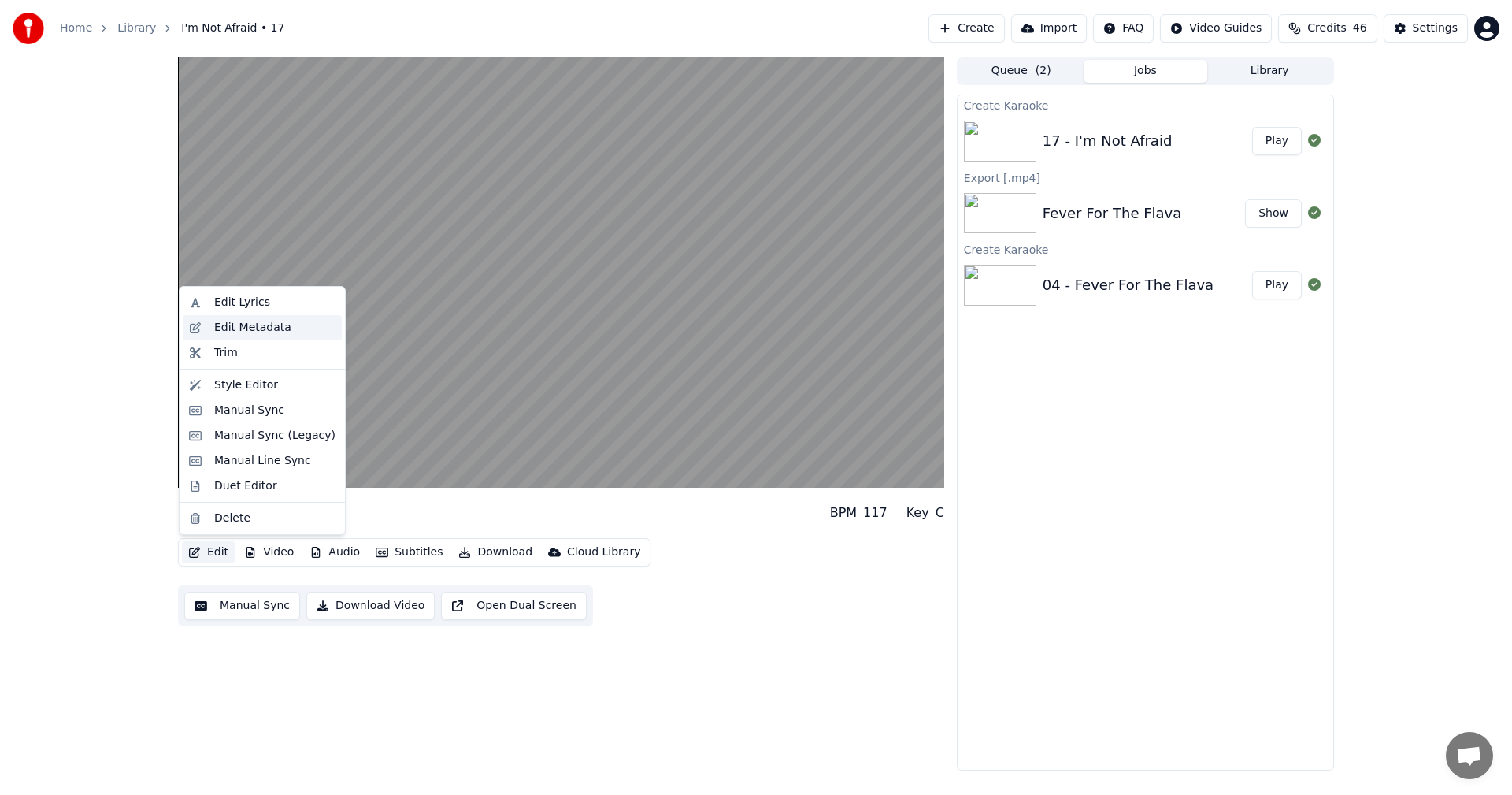
click at [239, 328] on div "Edit Metadata" at bounding box center [252, 328] width 77 height 16
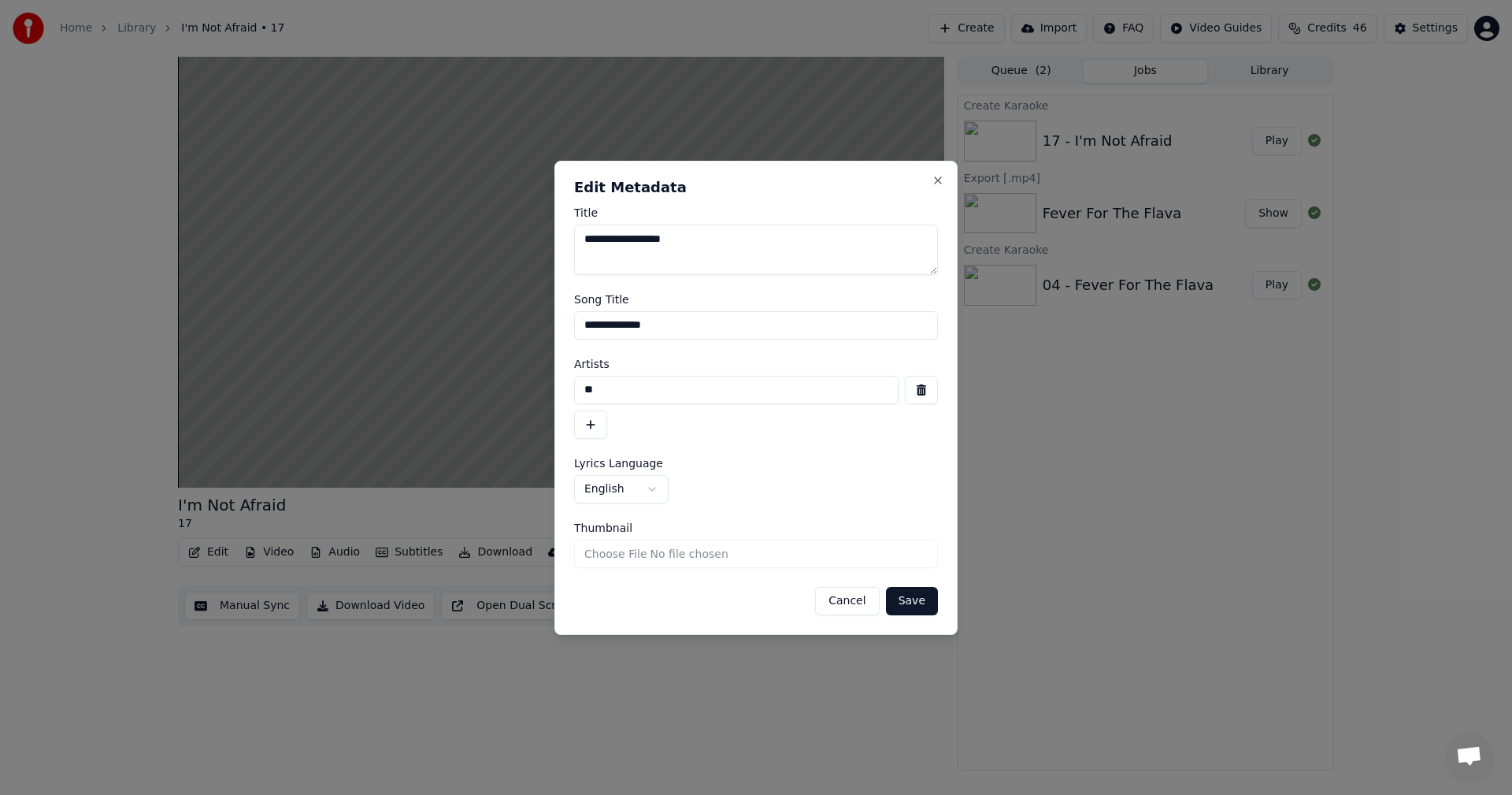
drag, startPoint x: 616, startPoint y: 386, endPoint x: 484, endPoint y: 388, distance: 131.5
click at [484, 388] on body "**********" at bounding box center [756, 397] width 1512 height 795
type input "**********"
click at [918, 602] on button "Save" at bounding box center [912, 601] width 52 height 28
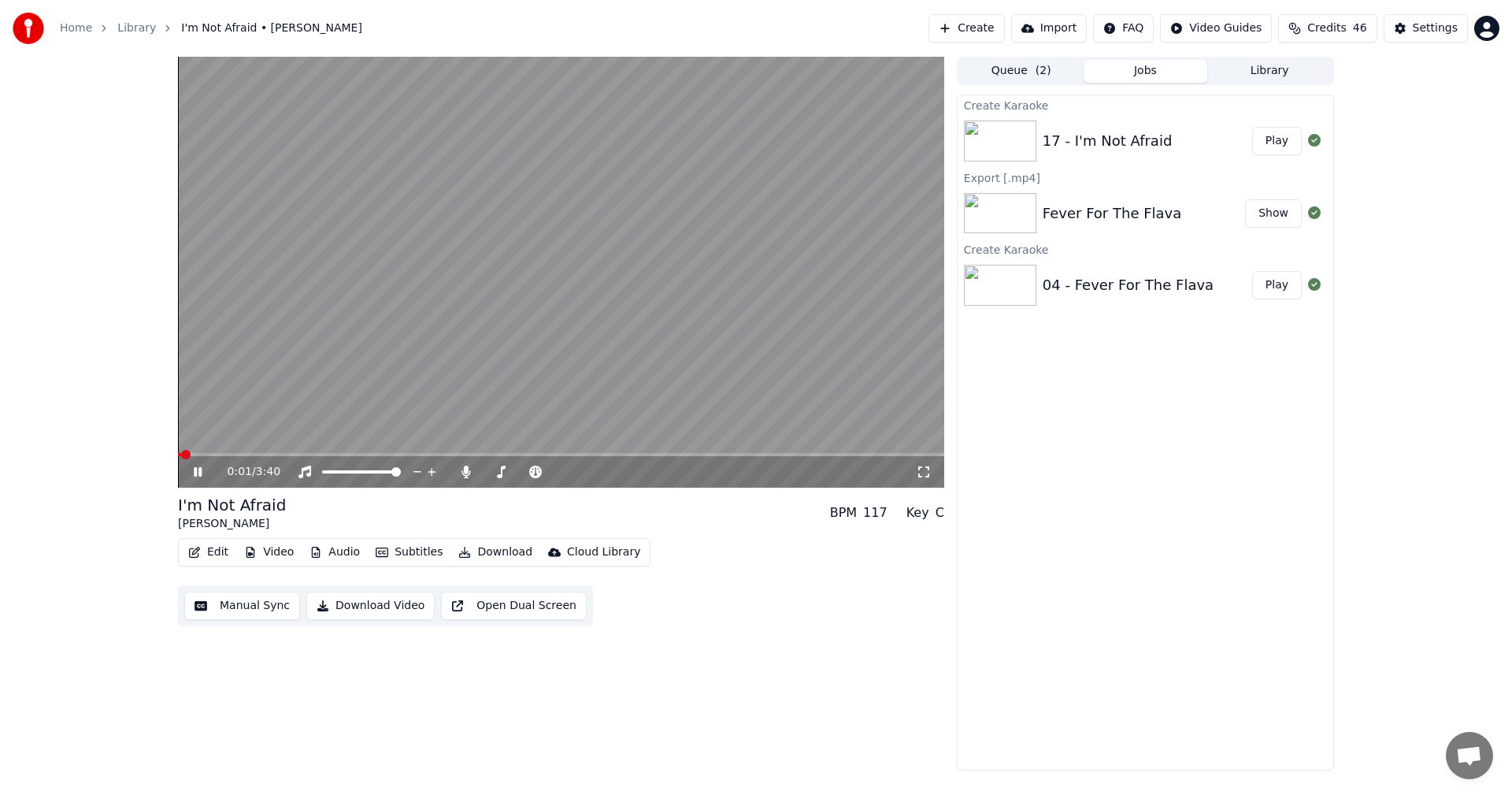
click at [181, 454] on span at bounding box center [185, 454] width 9 height 9
click at [1103, 207] on div "Fever For The Flava" at bounding box center [1112, 213] width 139 height 22
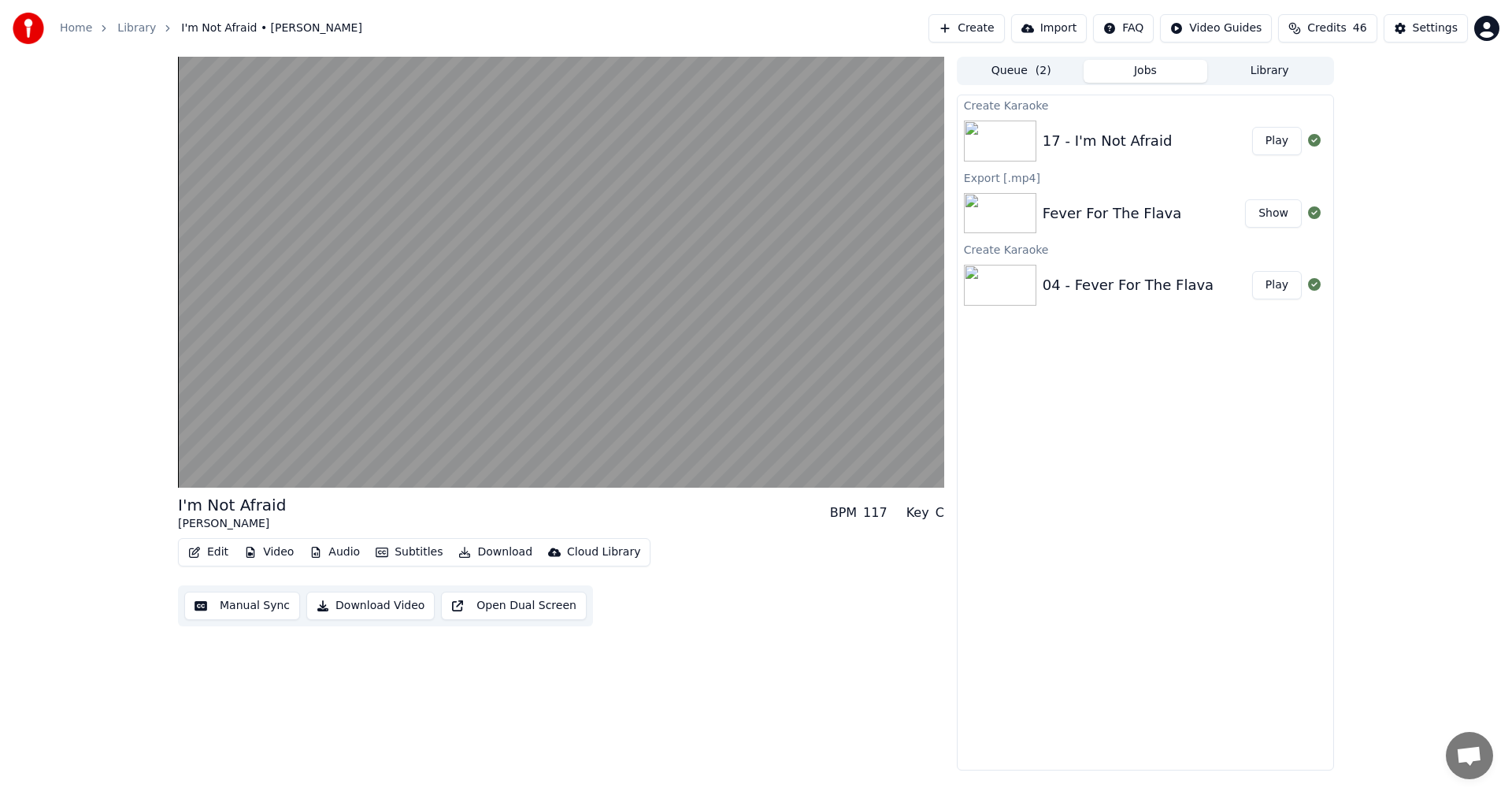
click at [1281, 281] on button "Play" at bounding box center [1277, 285] width 50 height 28
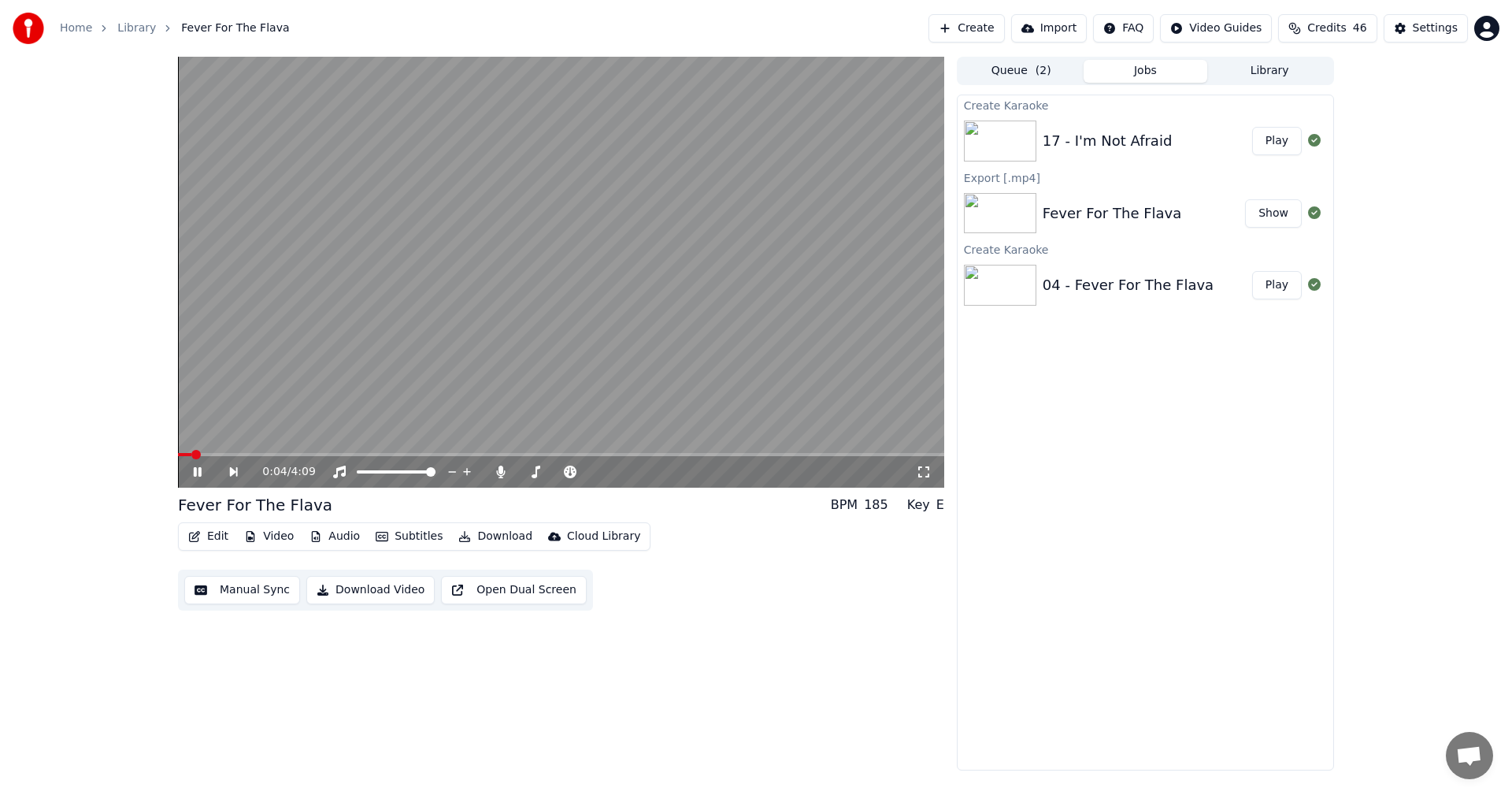
click at [1270, 139] on button "Play" at bounding box center [1277, 141] width 50 height 28
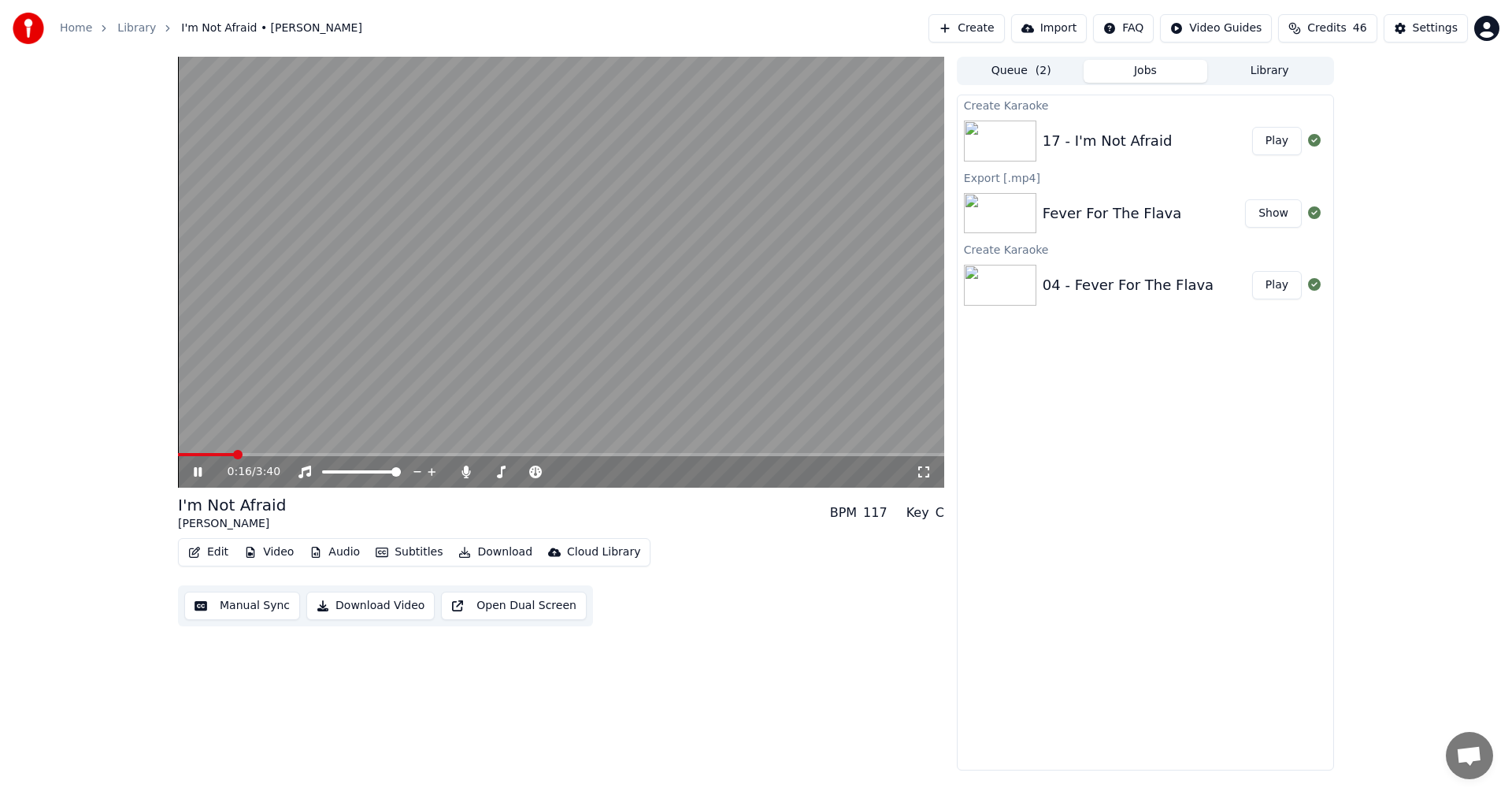
click at [235, 454] on span at bounding box center [561, 454] width 766 height 3
click at [280, 456] on span at bounding box center [561, 454] width 766 height 3
click at [470, 550] on button "Download" at bounding box center [495, 552] width 87 height 22
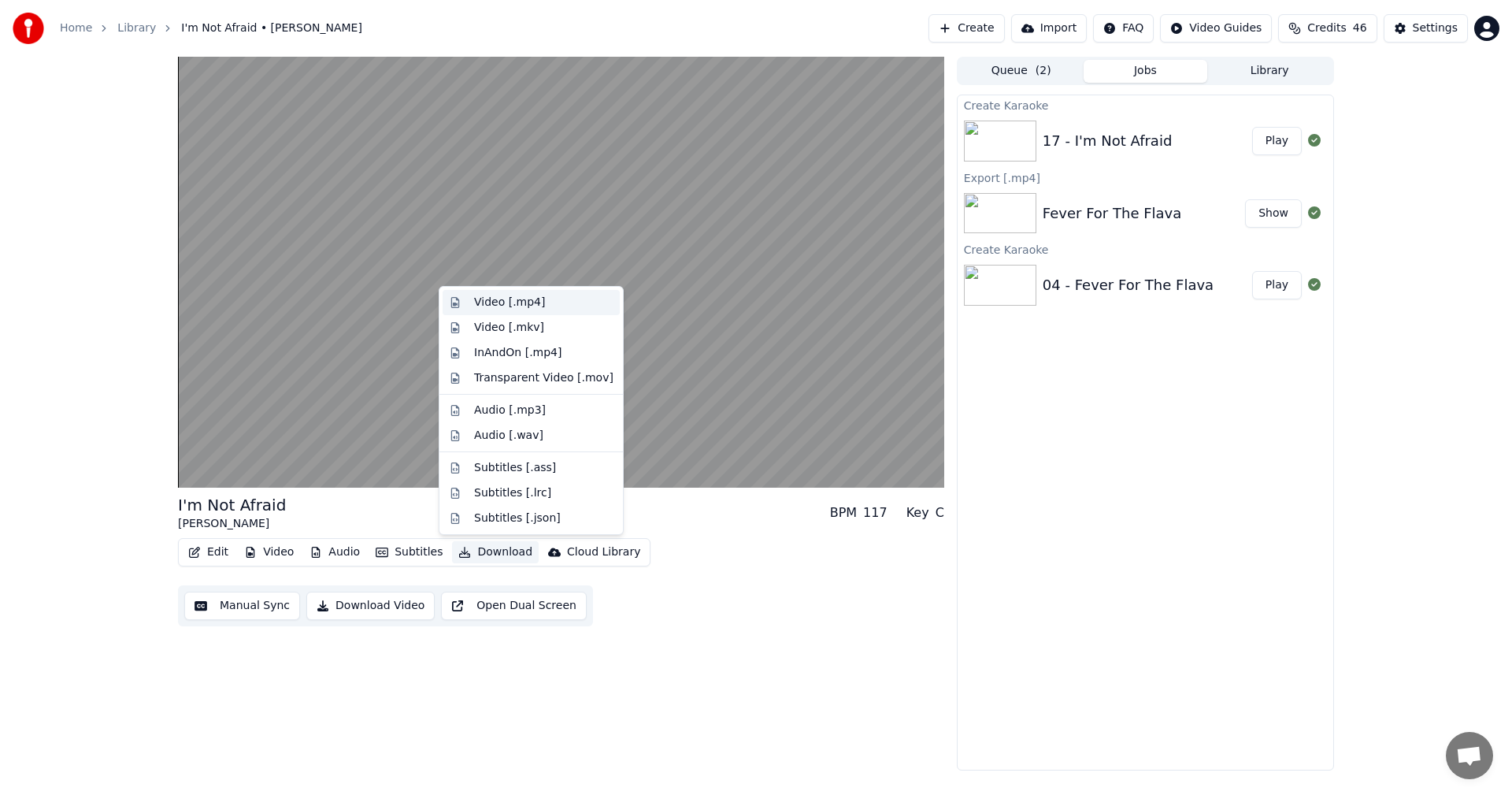
click at [519, 299] on div "Video [.mp4]" at bounding box center [509, 303] width 71 height 16
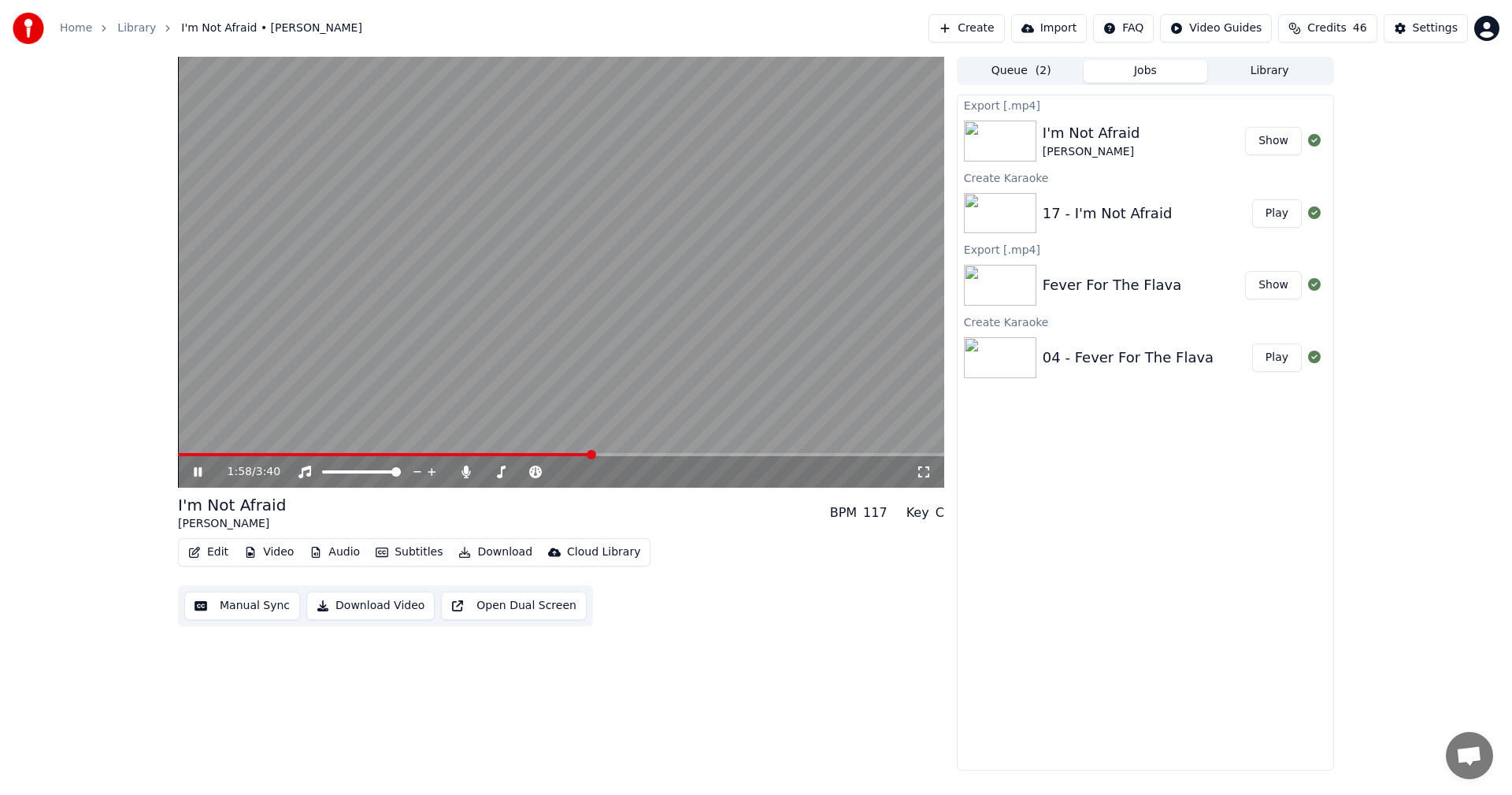
click at [981, 16] on button "Create" at bounding box center [967, 28] width 76 height 28
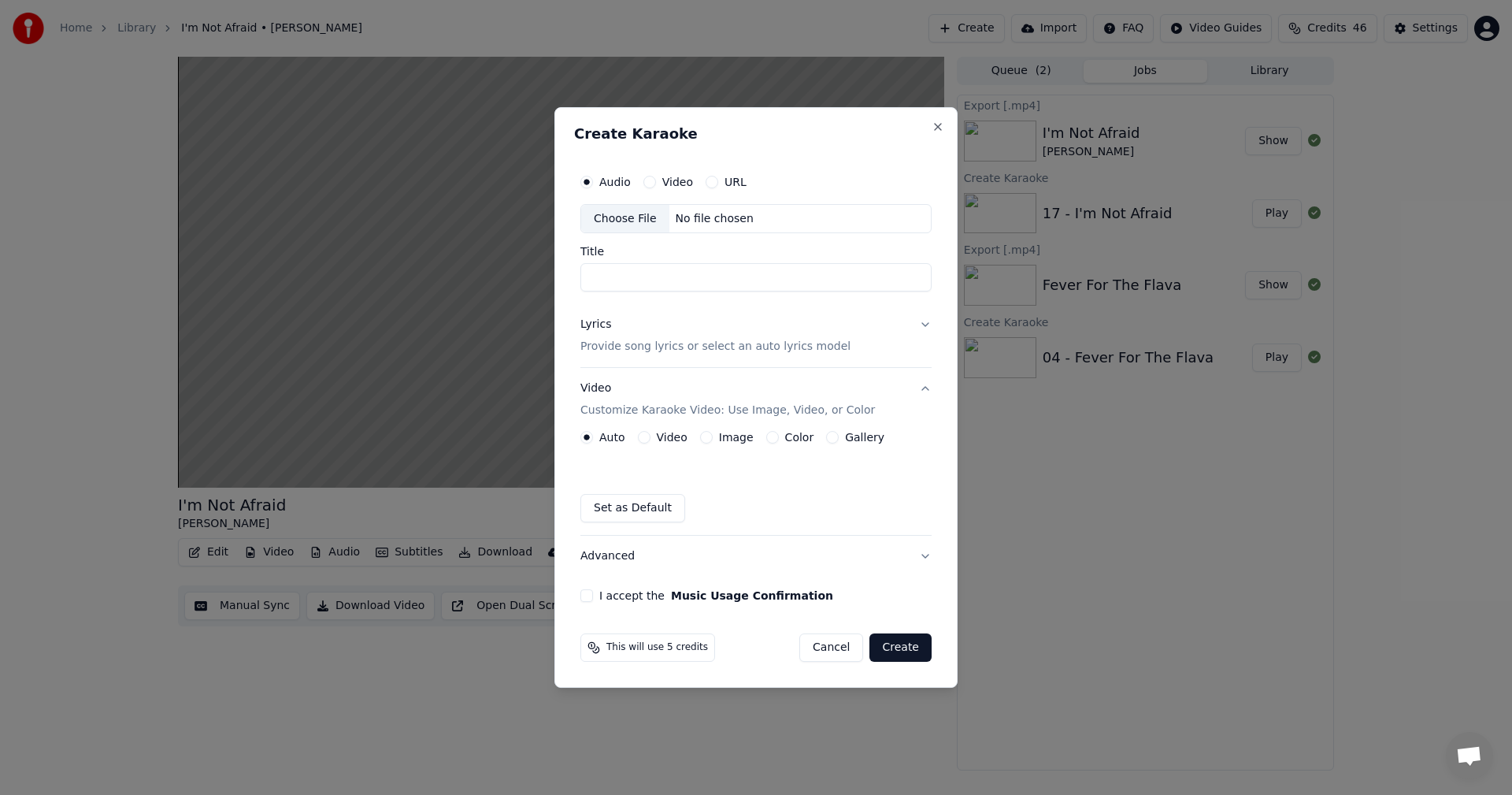
click at [629, 213] on div "Choose File" at bounding box center [625, 219] width 88 height 28
type input "**********"
click at [666, 343] on p "Provide song lyrics or select an auto lyrics model" at bounding box center [715, 347] width 270 height 16
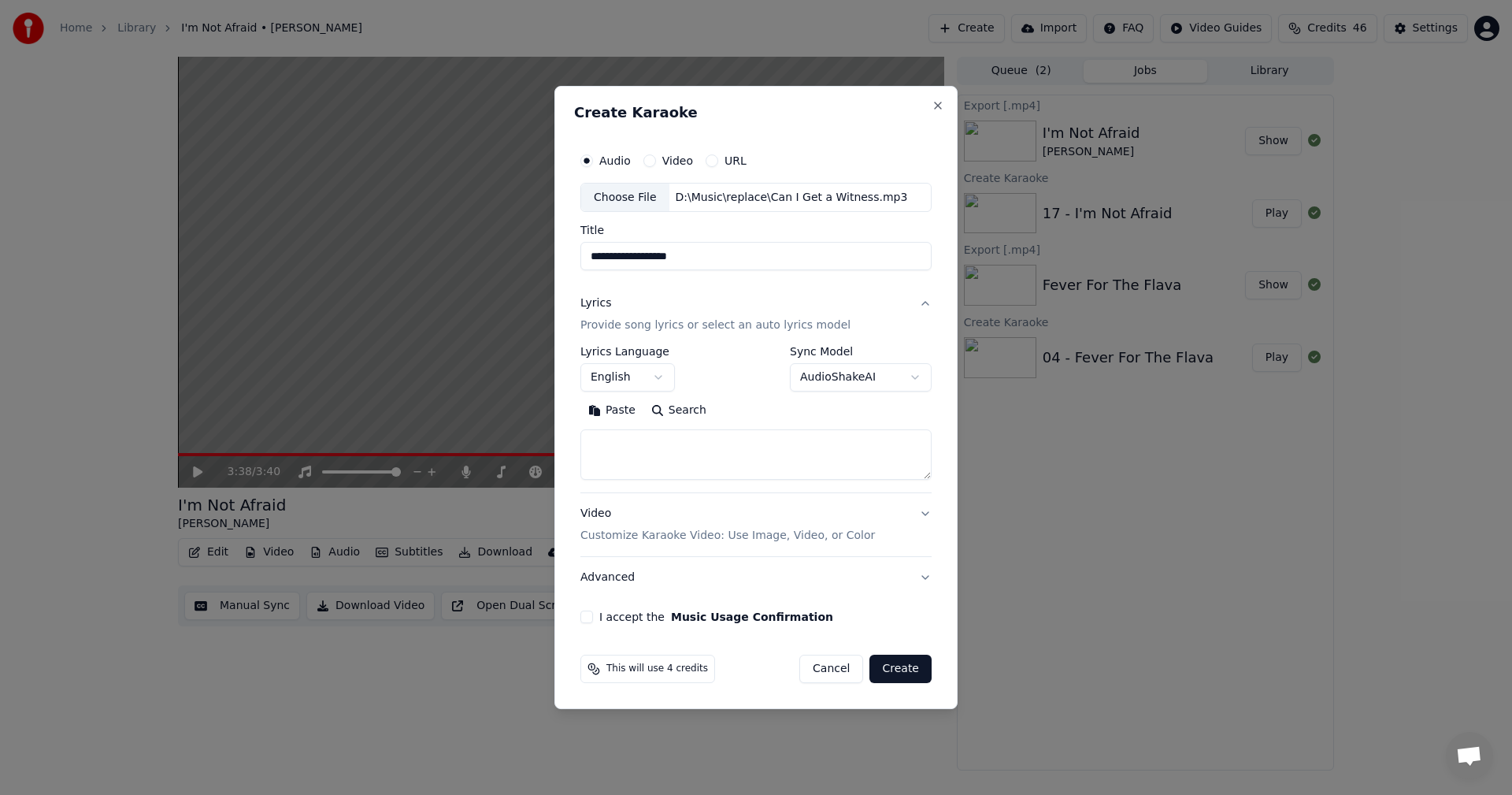
click at [700, 449] on textarea at bounding box center [755, 455] width 351 height 50
paste textarea "**********"
drag, startPoint x: 709, startPoint y: 471, endPoint x: 725, endPoint y: 414, distance: 59.1
click at [725, 411] on div "Search Clear Expand" at bounding box center [755, 440] width 351 height 82
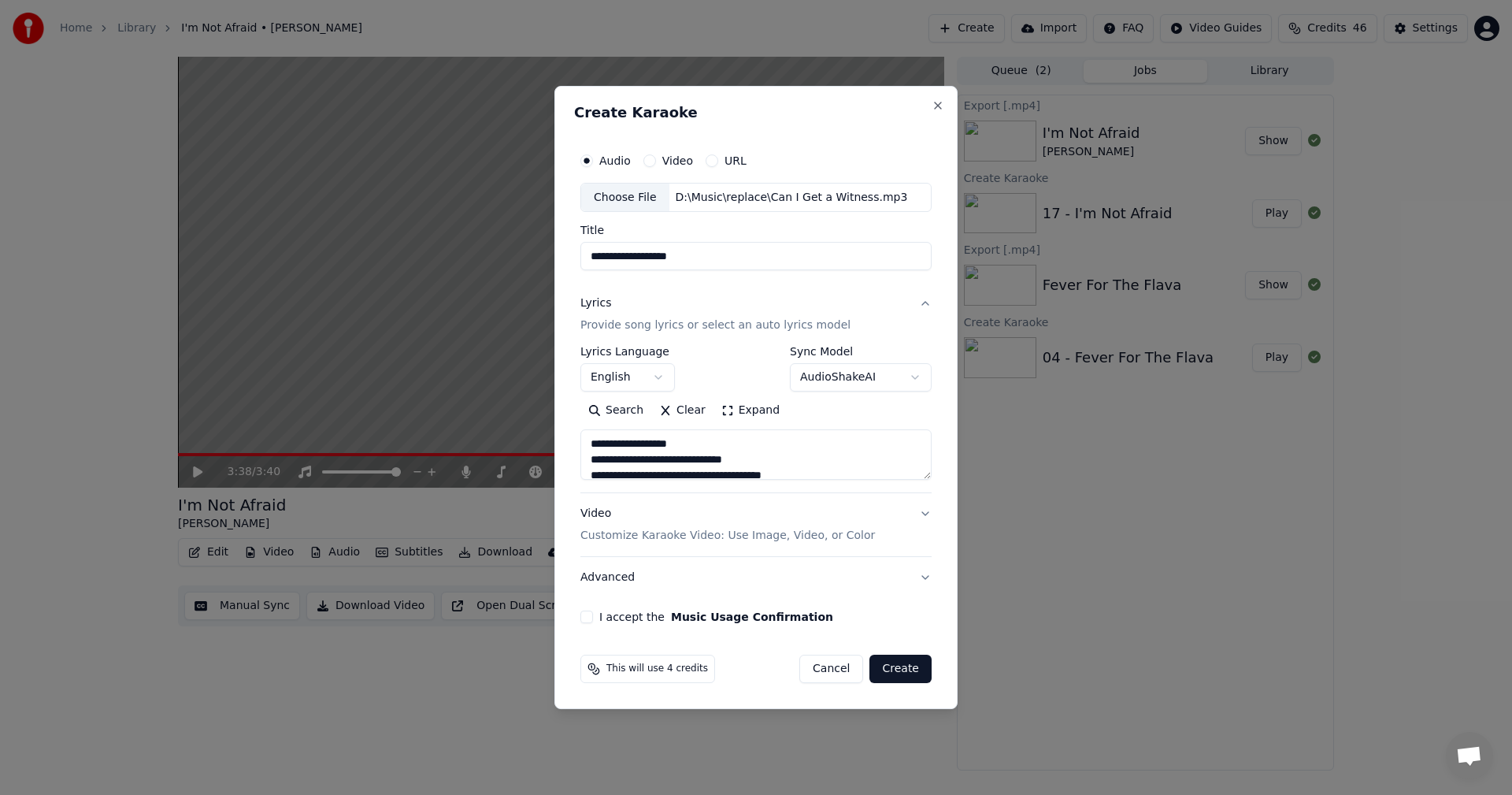
click at [729, 461] on textarea at bounding box center [755, 455] width 351 height 50
drag, startPoint x: 710, startPoint y: 461, endPoint x: 755, endPoint y: 460, distance: 45.7
click at [755, 460] on textarea at bounding box center [755, 455] width 351 height 50
paste textarea "**********"
click at [711, 461] on textarea at bounding box center [755, 455] width 351 height 50
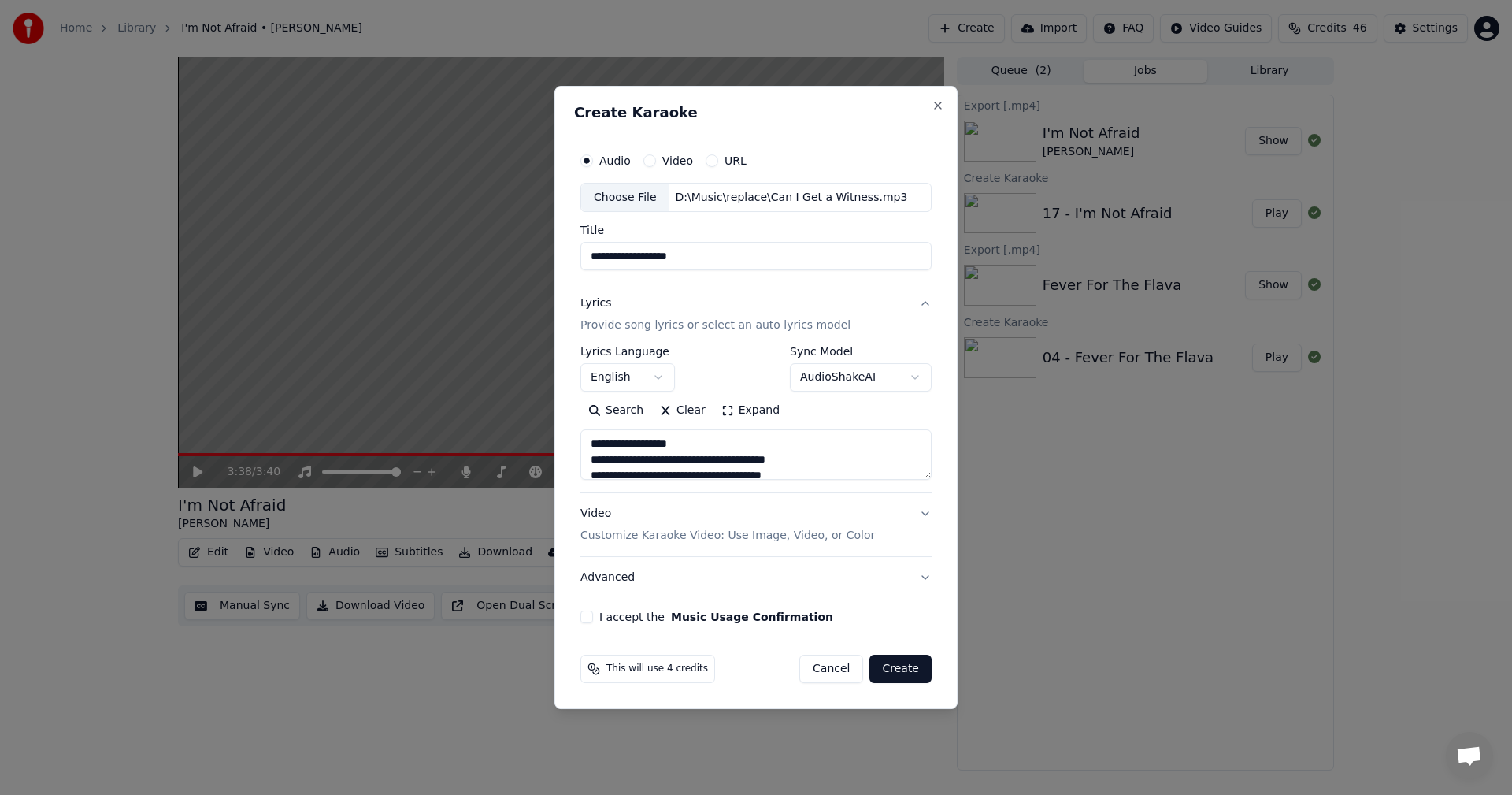
click at [735, 461] on textarea at bounding box center [755, 455] width 351 height 50
click at [851, 464] on textarea at bounding box center [755, 455] width 351 height 50
type textarea "**********"
click at [653, 519] on div "Video Customize Karaoke Video: Use Image, Video, or Color" at bounding box center [727, 525] width 295 height 38
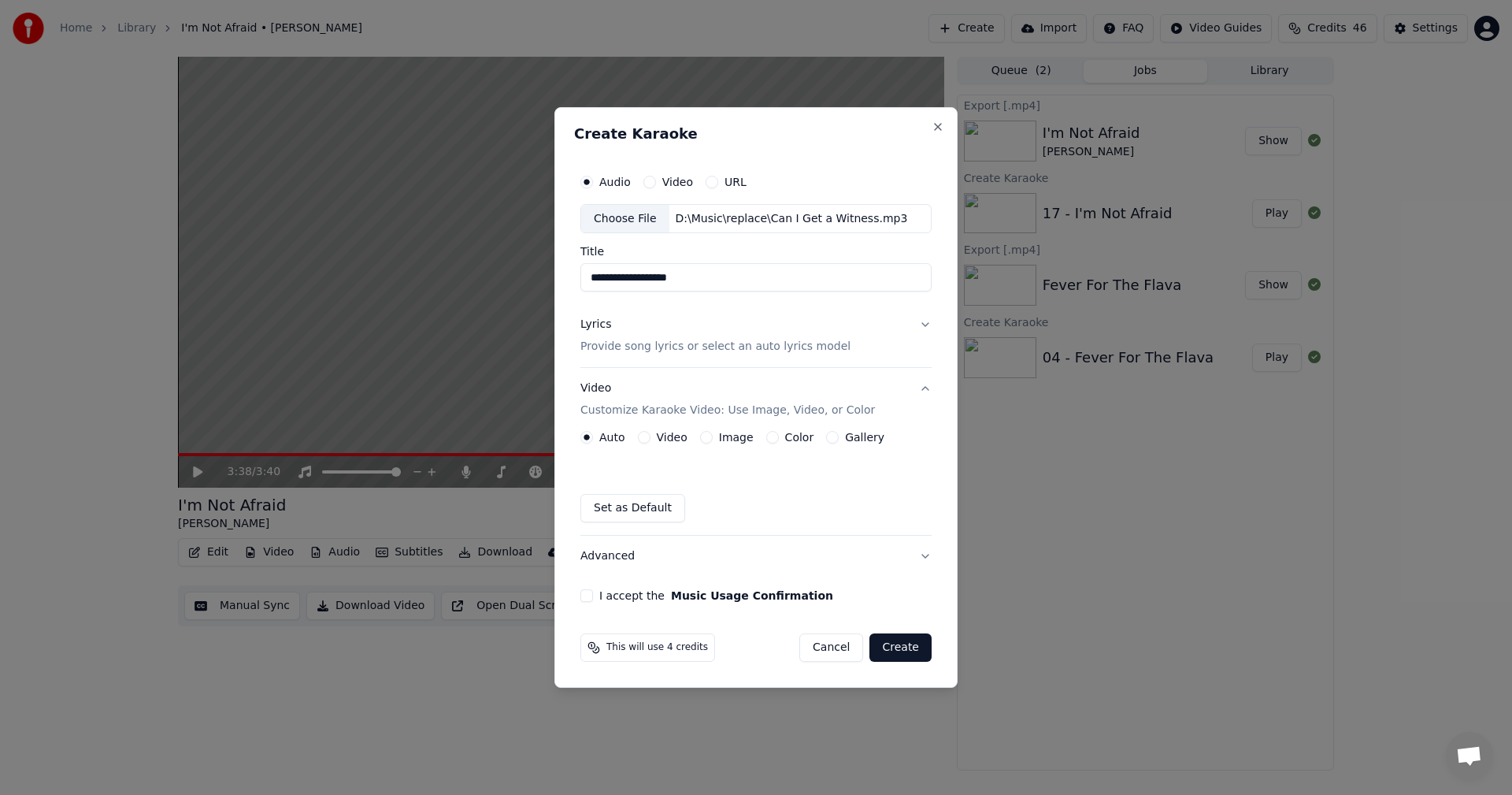
drag, startPoint x: 710, startPoint y: 440, endPoint x: 699, endPoint y: 431, distance: 14.5
click at [710, 439] on div "Image" at bounding box center [727, 437] width 54 height 13
click at [700, 431] on div "Image" at bounding box center [727, 437] width 54 height 13
click at [704, 436] on button "Image" at bounding box center [706, 437] width 13 height 13
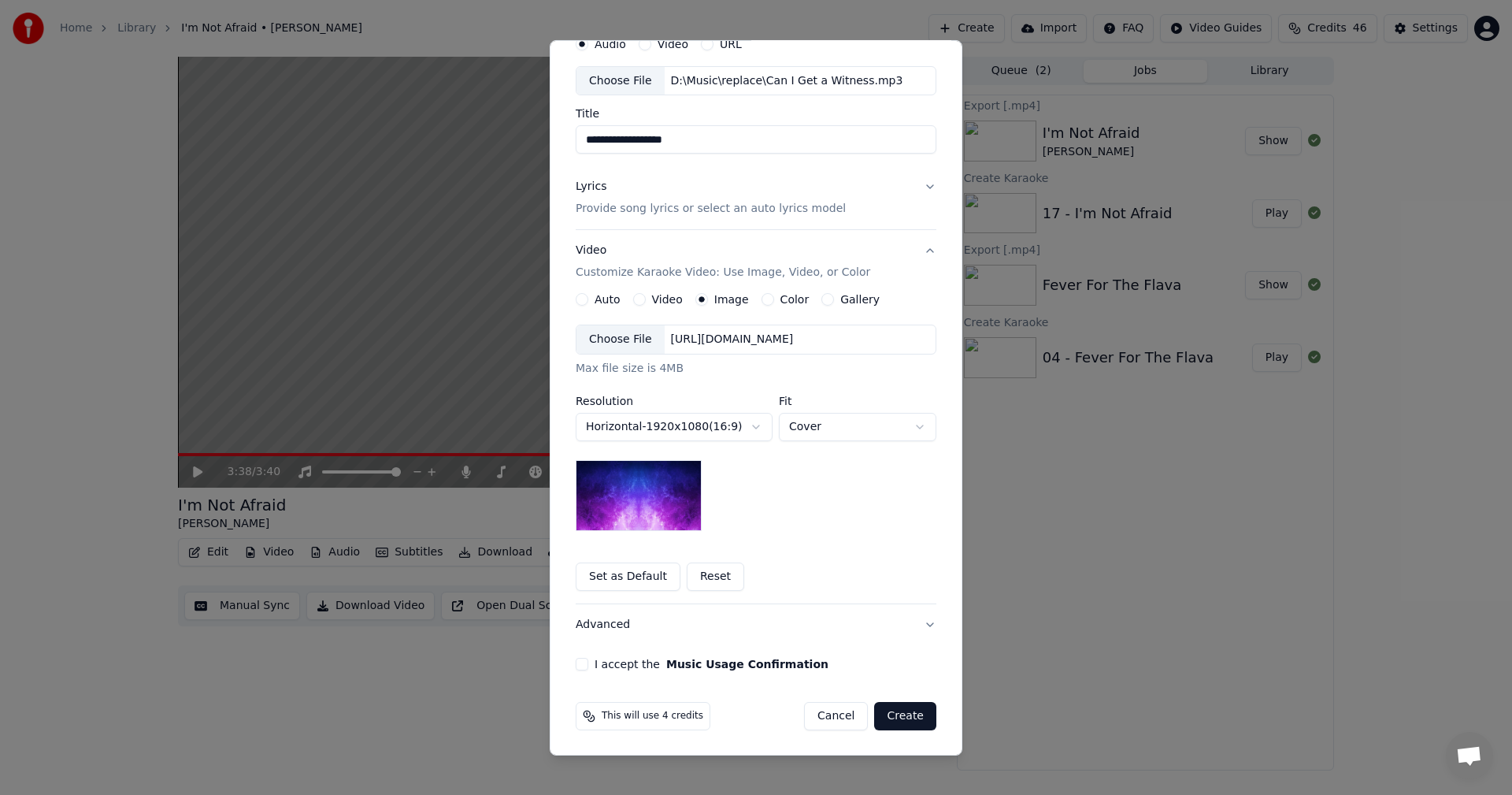
scroll to position [72, 0]
click at [762, 299] on button "Color" at bounding box center [768, 298] width 13 height 13
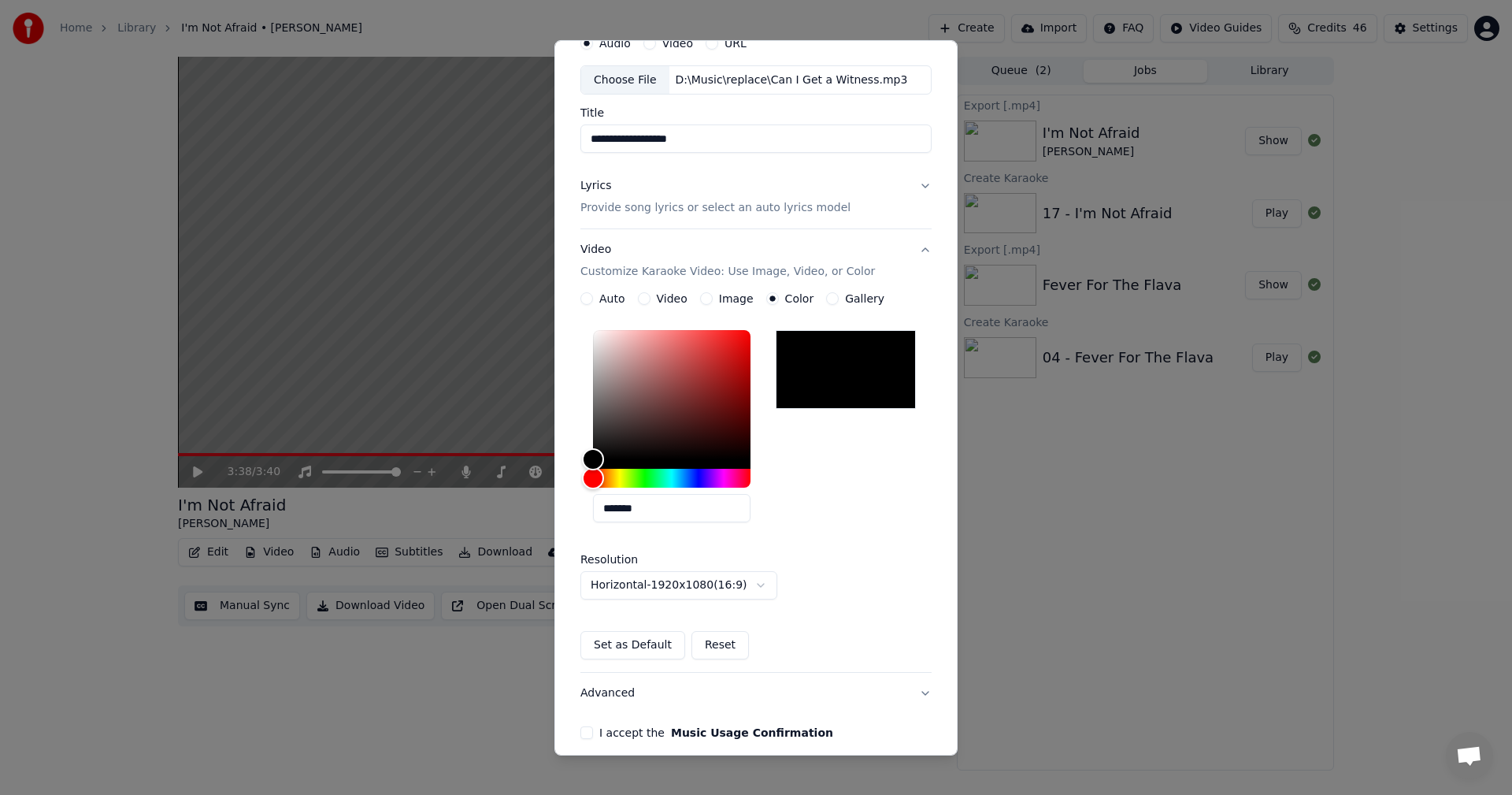
scroll to position [141, 0]
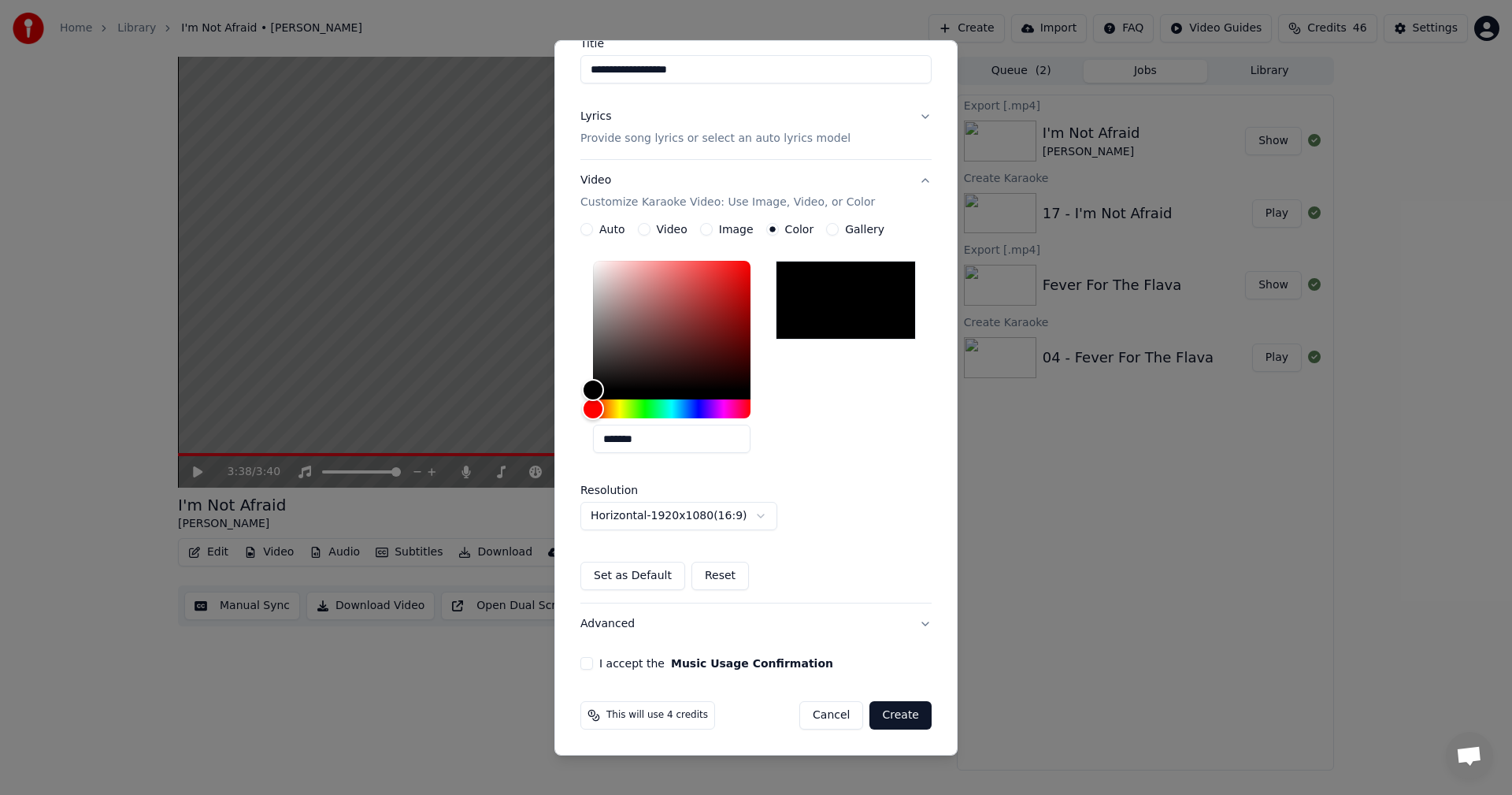
click at [826, 233] on button "Gallery" at bounding box center [832, 229] width 13 height 13
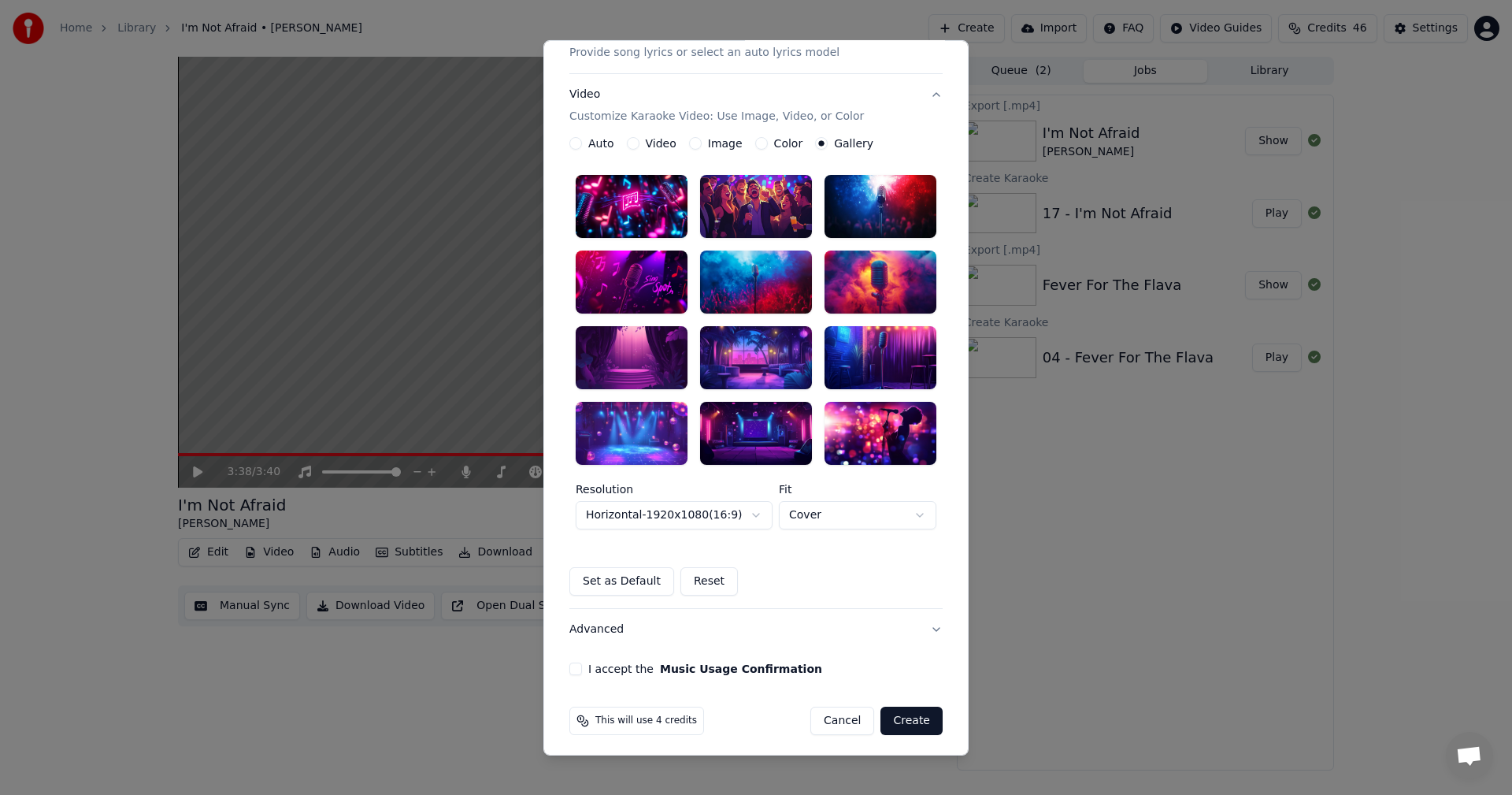
scroll to position [232, 0]
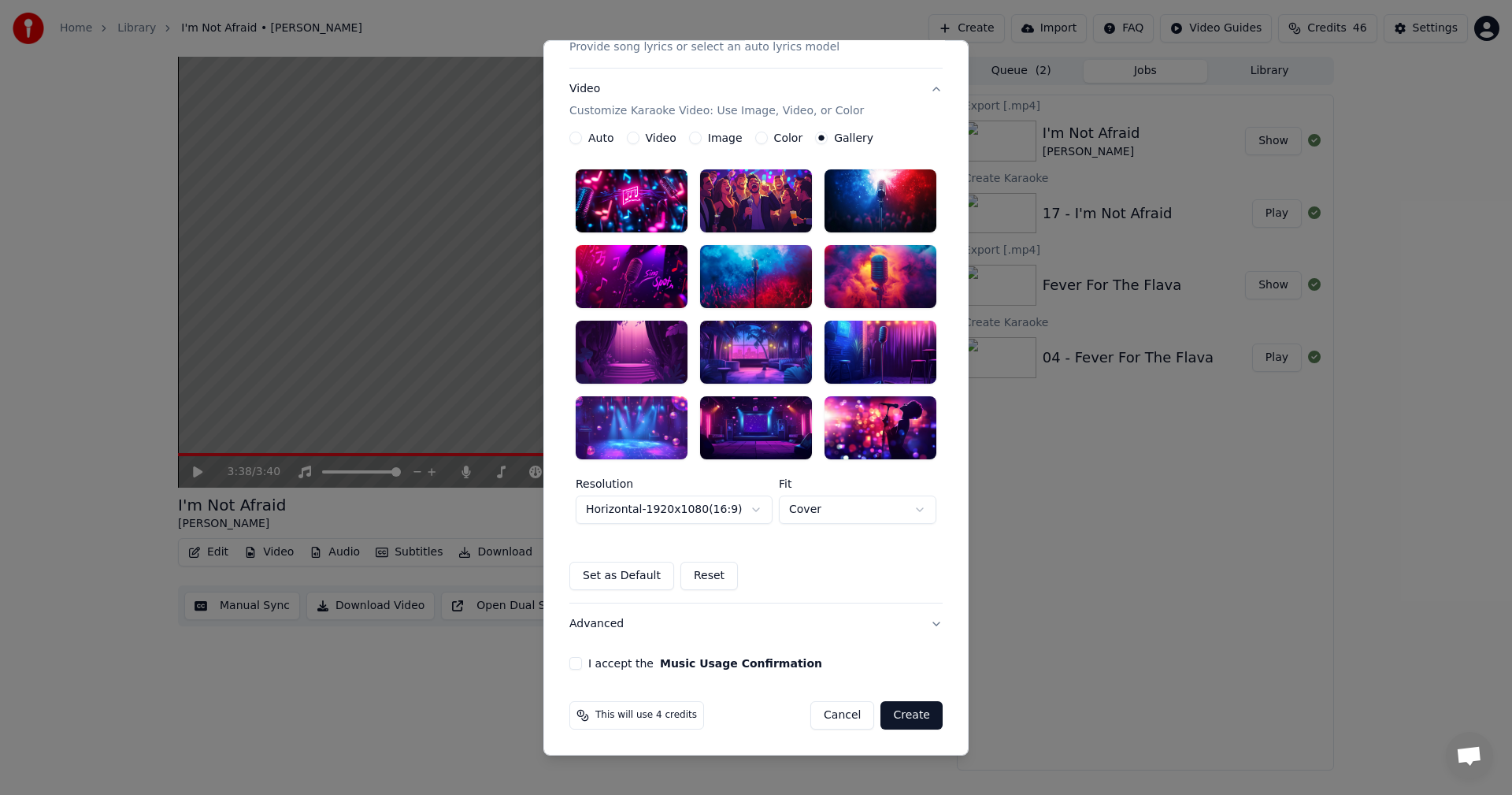
click at [569, 139] on button "Auto" at bounding box center [575, 138] width 13 height 13
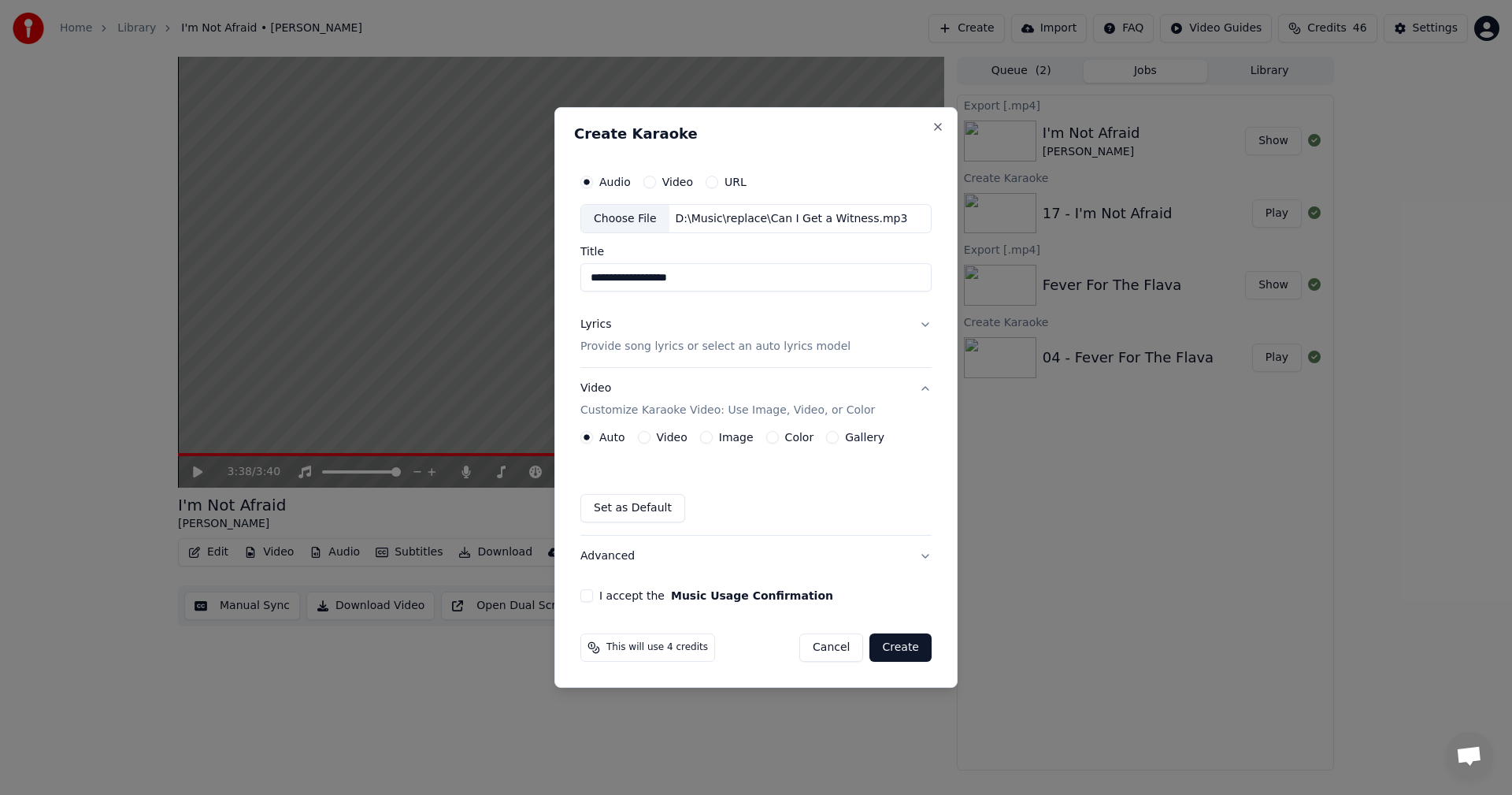
click at [700, 436] on button "Image" at bounding box center [706, 437] width 13 height 13
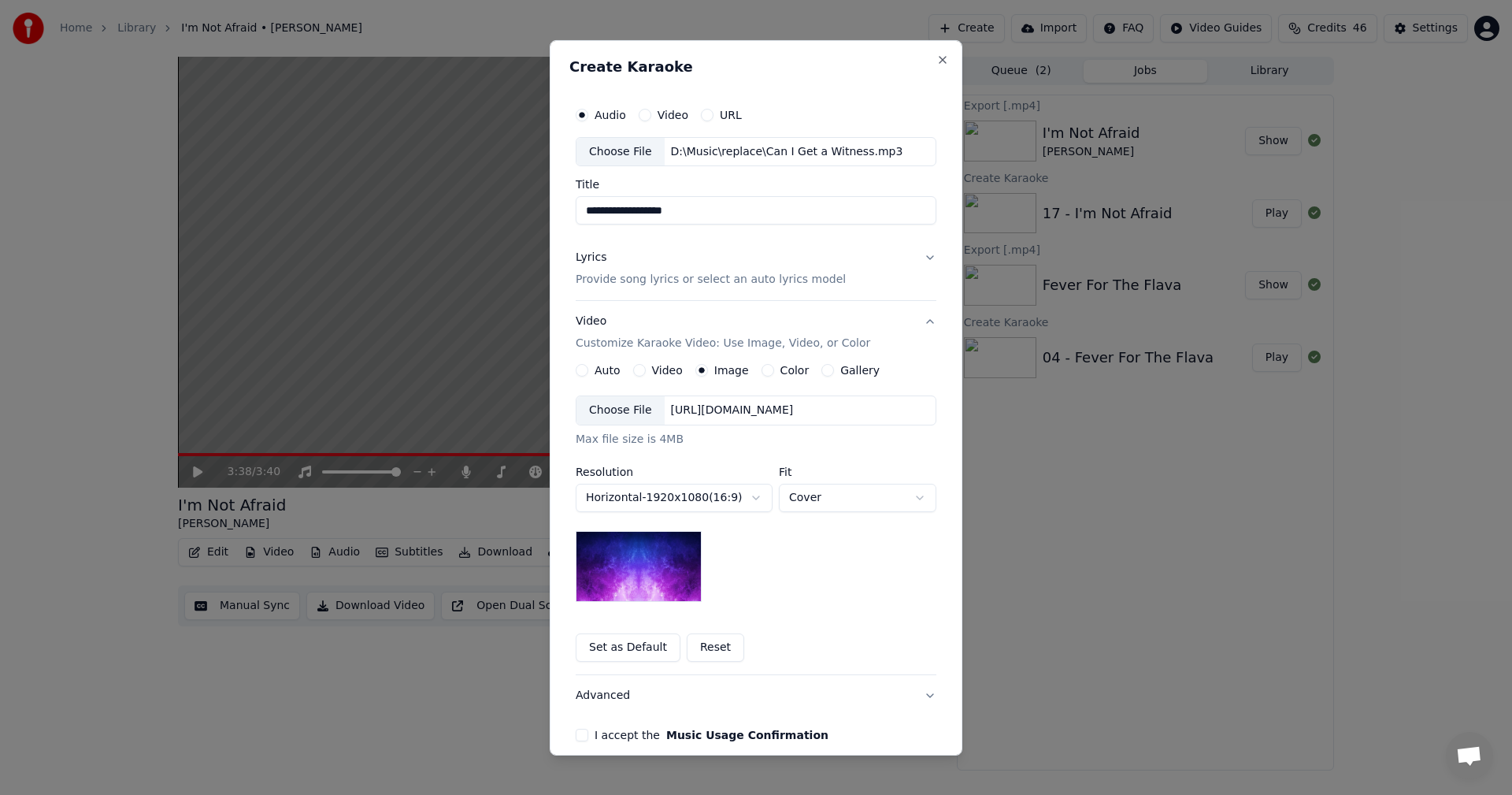
click at [614, 417] on div "Choose File" at bounding box center [621, 410] width 88 height 28
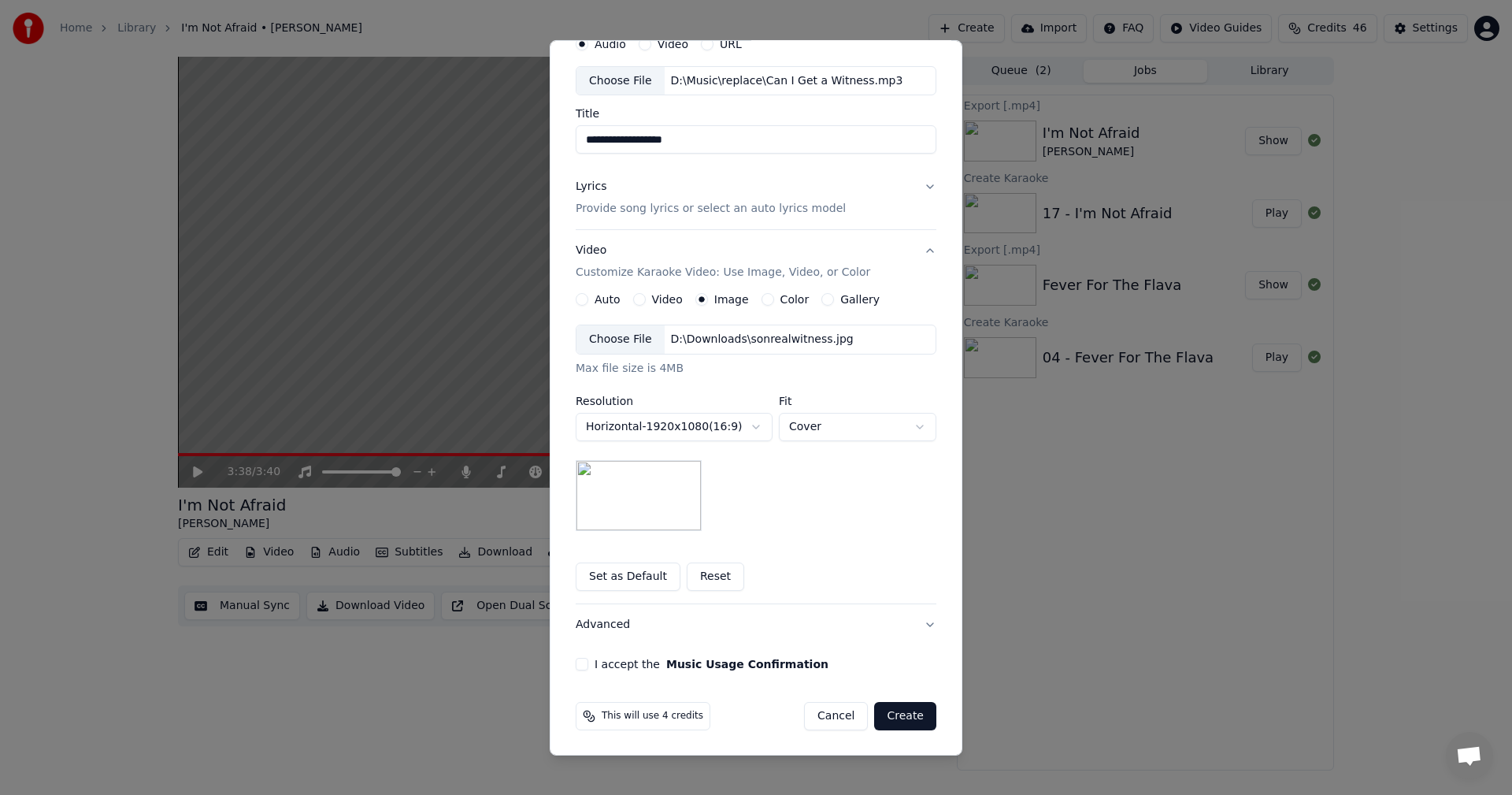
scroll to position [72, 0]
click at [577, 662] on button "I accept the Music Usage Confirmation" at bounding box center [582, 663] width 13 height 13
click at [922, 710] on button "Create" at bounding box center [905, 715] width 62 height 28
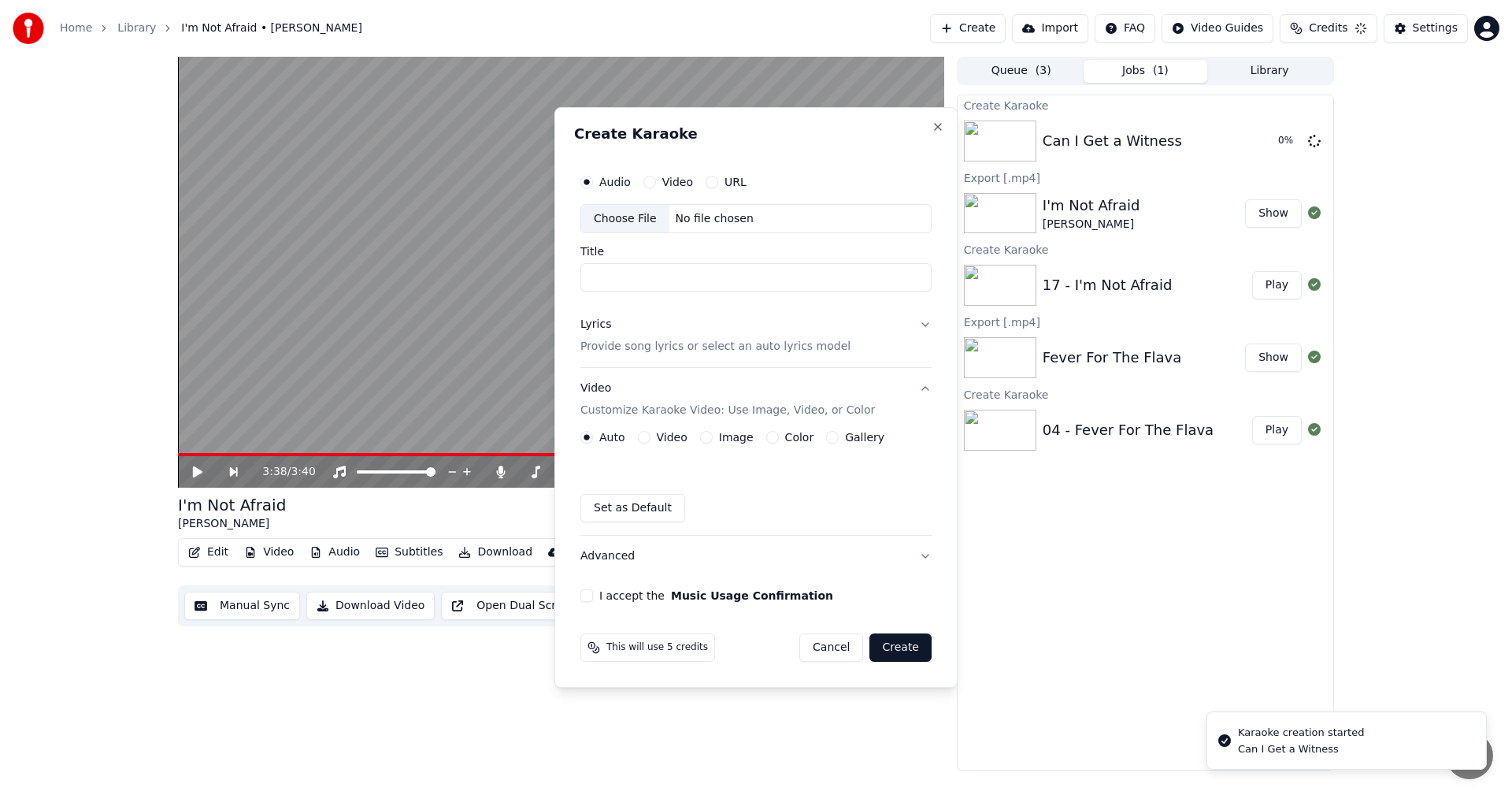
scroll to position [0, 0]
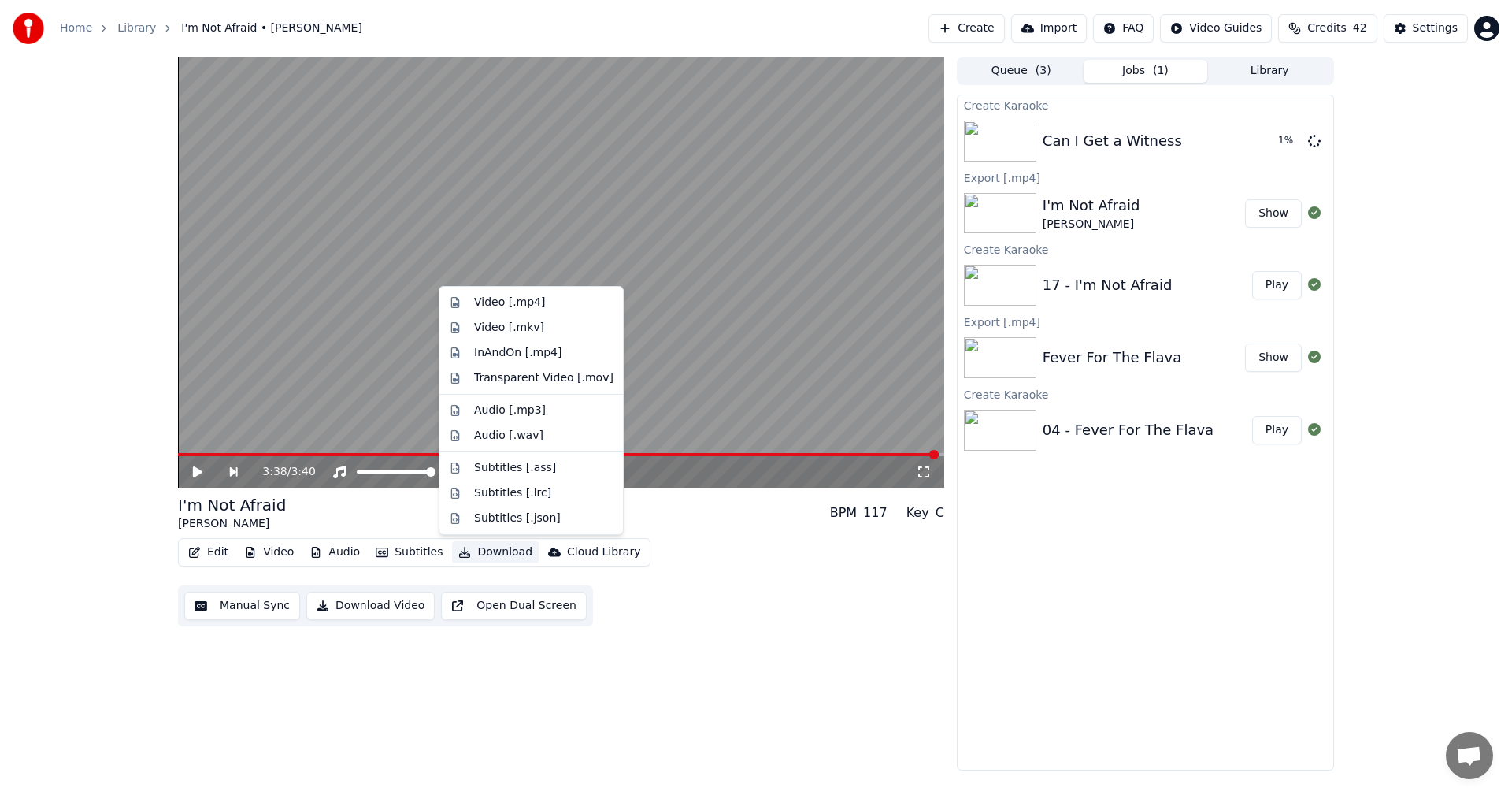
click at [487, 553] on button "Download" at bounding box center [495, 552] width 87 height 22
click at [903, 615] on div "Edit Video Audio Subtitles Download Cloud Library Manual Sync Download Video Op…" at bounding box center [561, 582] width 766 height 88
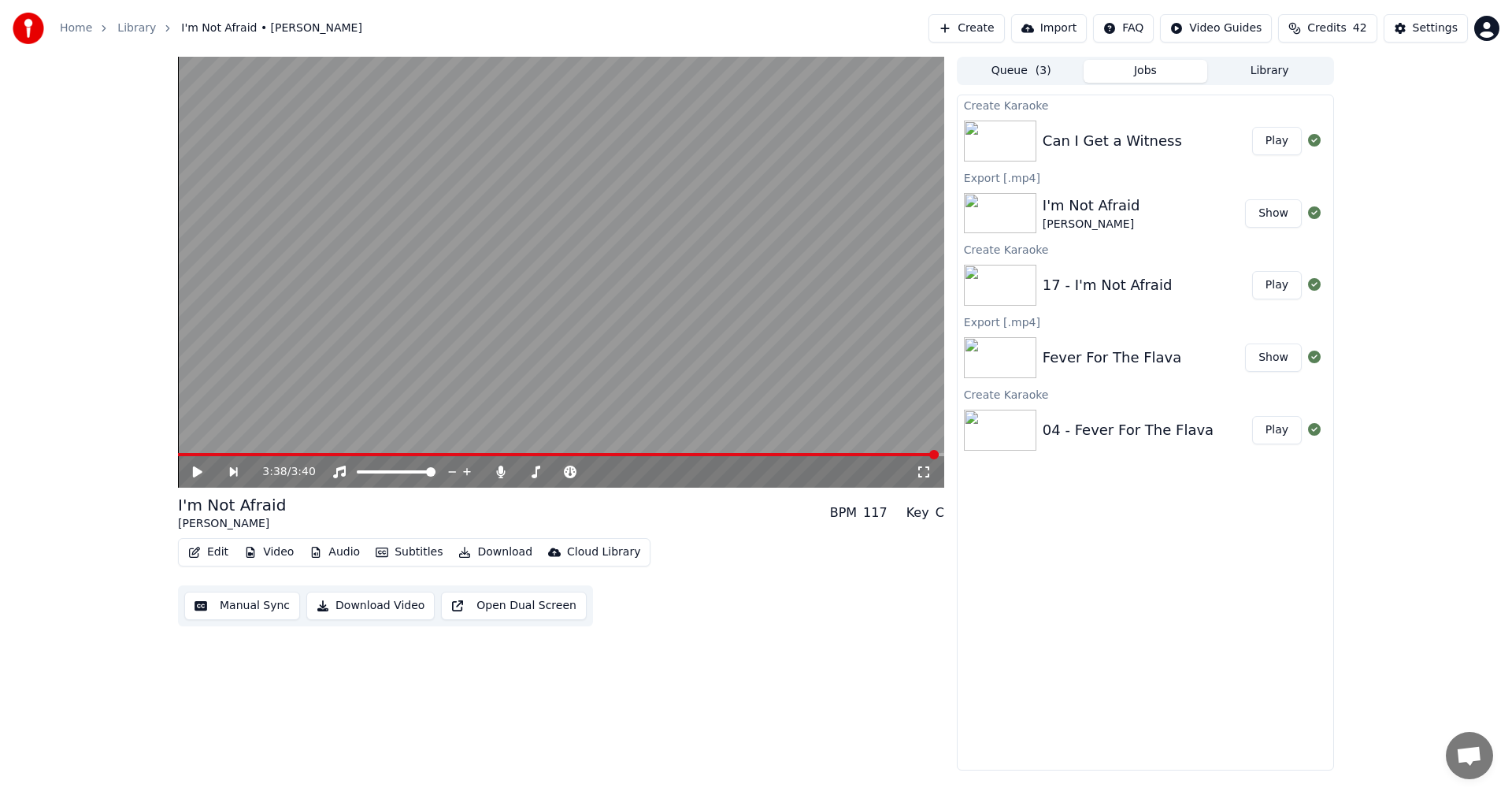
click at [1275, 143] on button "Play" at bounding box center [1277, 141] width 50 height 28
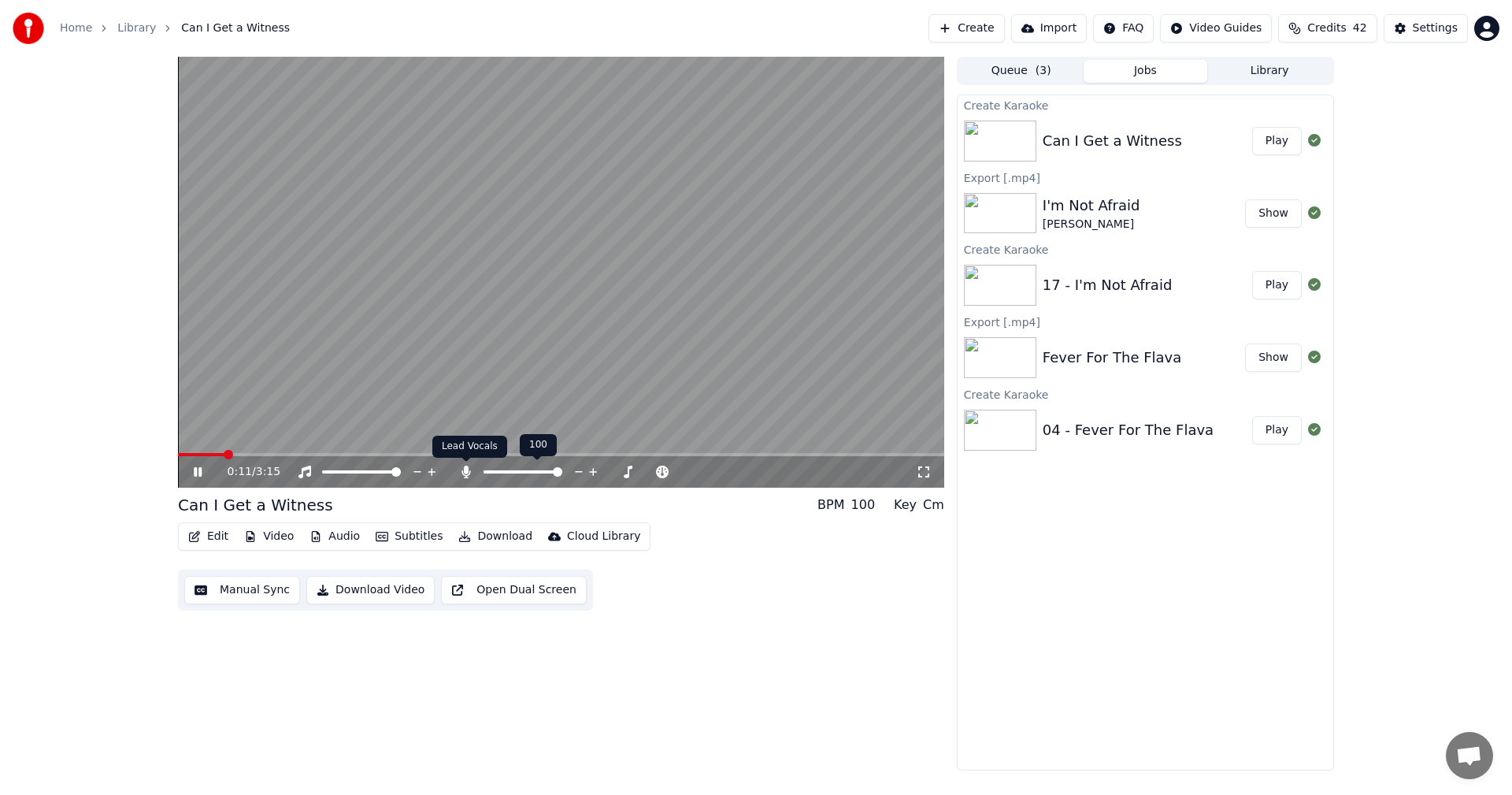
click at [471, 470] on icon at bounding box center [466, 471] width 16 height 13
click at [210, 540] on button "Edit" at bounding box center [208, 536] width 53 height 22
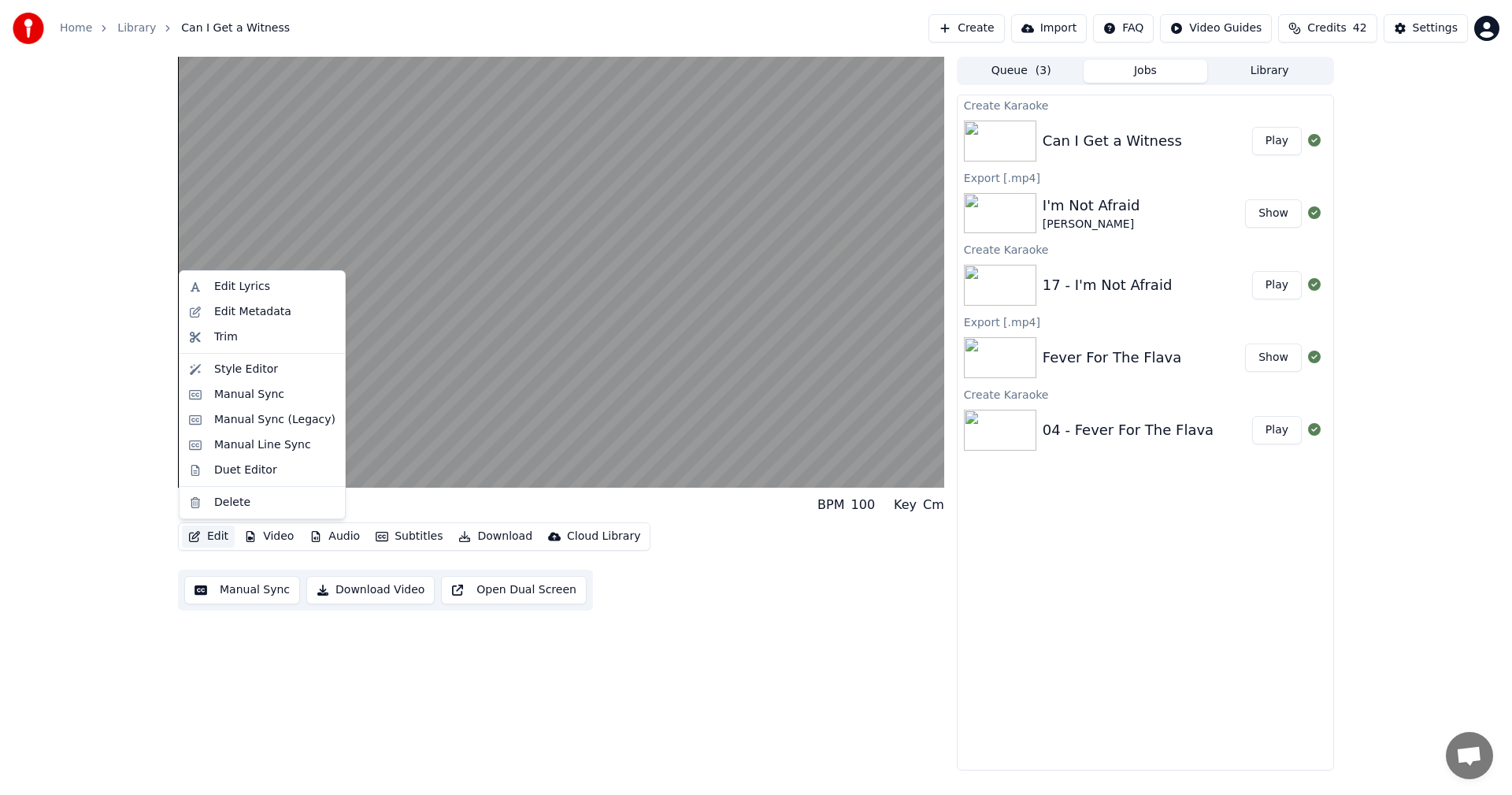
click at [120, 514] on div "Can I Get a Witness BPM 100 Key Cm Edit Video Audio Subtitles Download Cloud Li…" at bounding box center [756, 414] width 1512 height 714
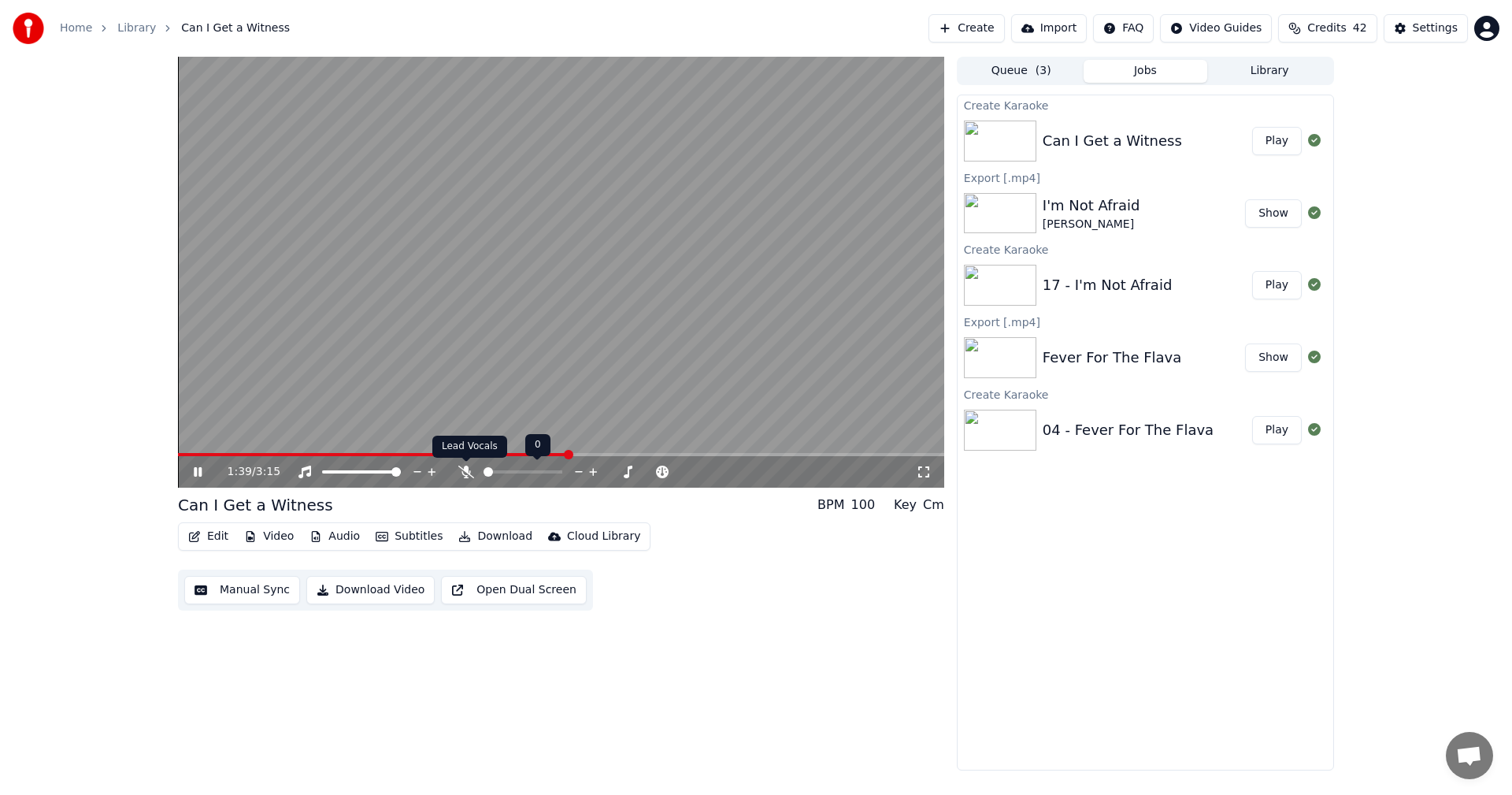
click at [470, 473] on icon at bounding box center [466, 471] width 16 height 13
click at [472, 472] on icon at bounding box center [466, 471] width 16 height 13
click at [618, 454] on span at bounding box center [408, 454] width 461 height 3
click at [467, 473] on icon at bounding box center [466, 471] width 9 height 13
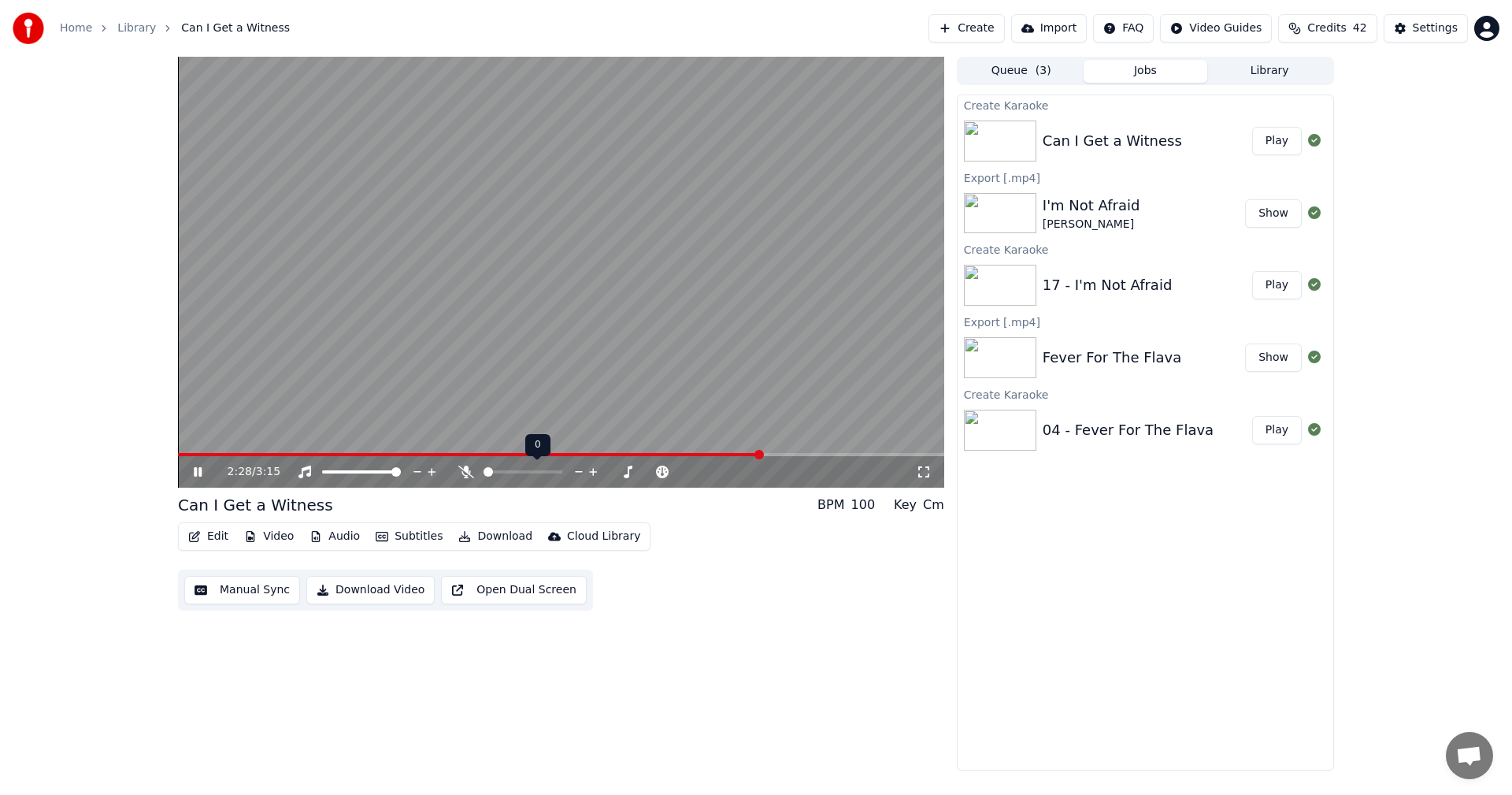
click at [467, 473] on icon at bounding box center [466, 471] width 16 height 13
click at [467, 473] on icon at bounding box center [466, 471] width 9 height 13
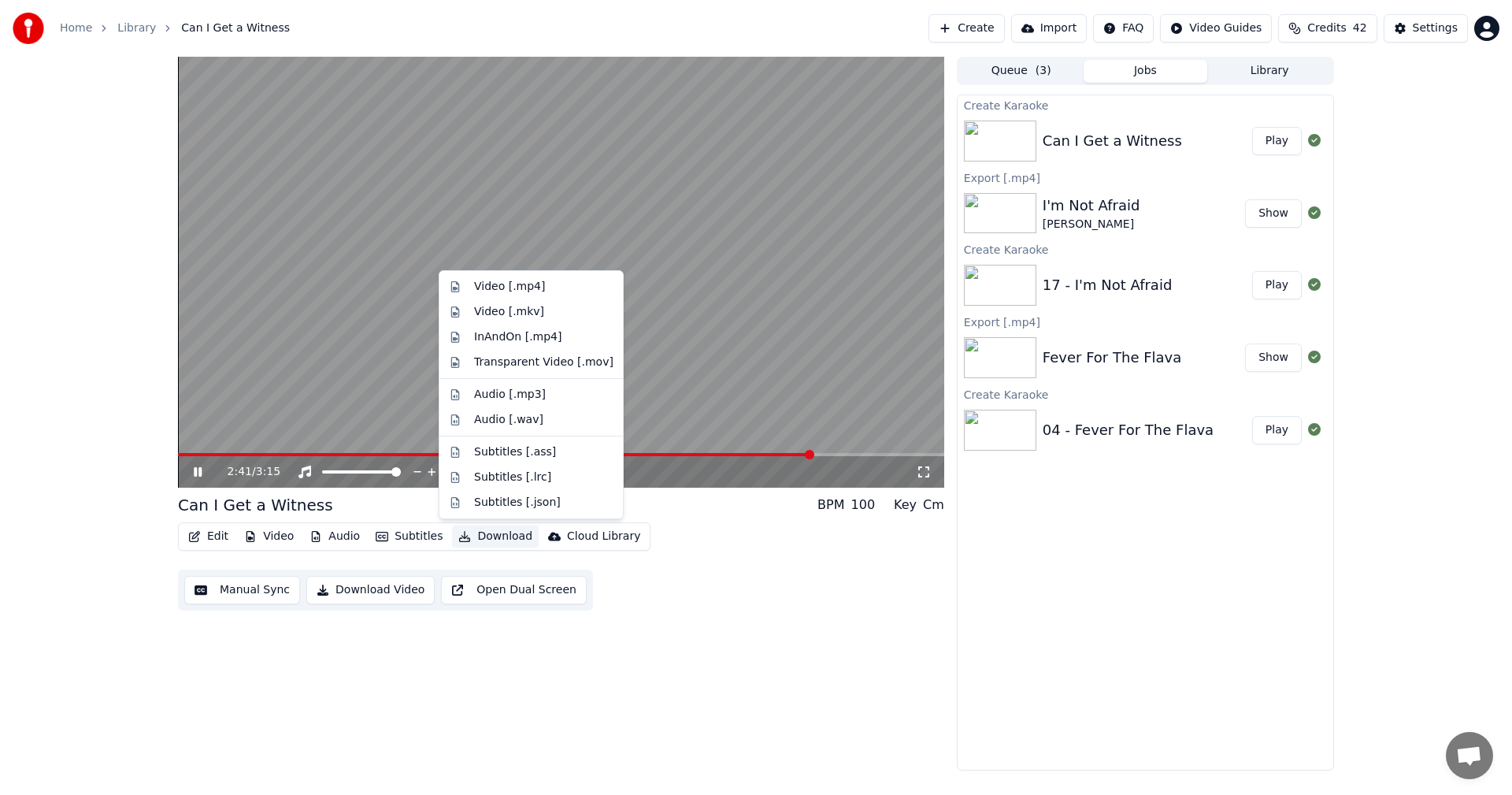
click at [501, 536] on button "Download" at bounding box center [495, 536] width 87 height 22
click at [514, 285] on div "Video [.mp4]" at bounding box center [509, 287] width 71 height 16
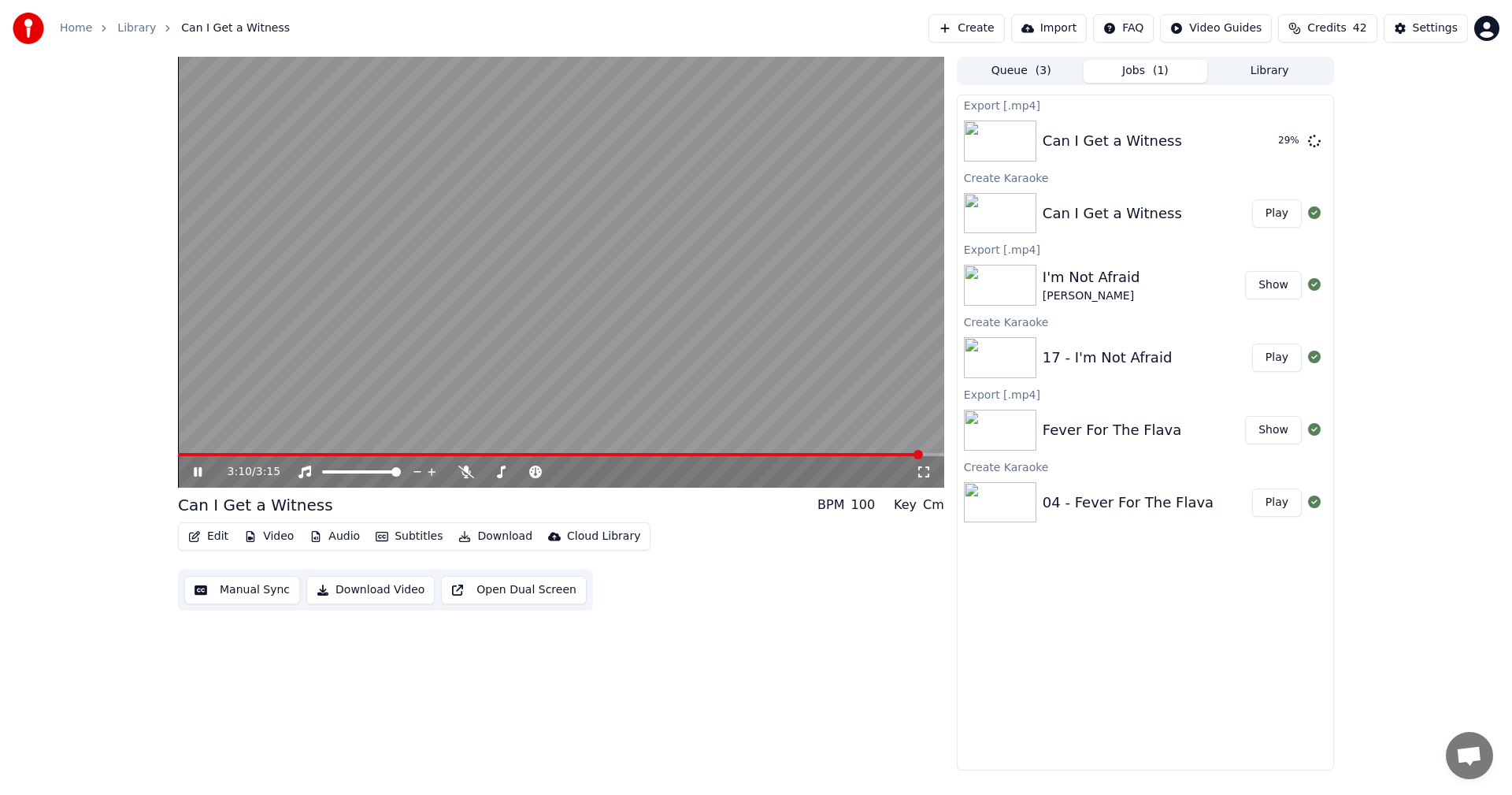
click at [925, 456] on span at bounding box center [561, 454] width 766 height 3
click at [938, 456] on span at bounding box center [561, 454] width 766 height 3
click at [203, 537] on button "Edit" at bounding box center [208, 536] width 53 height 22
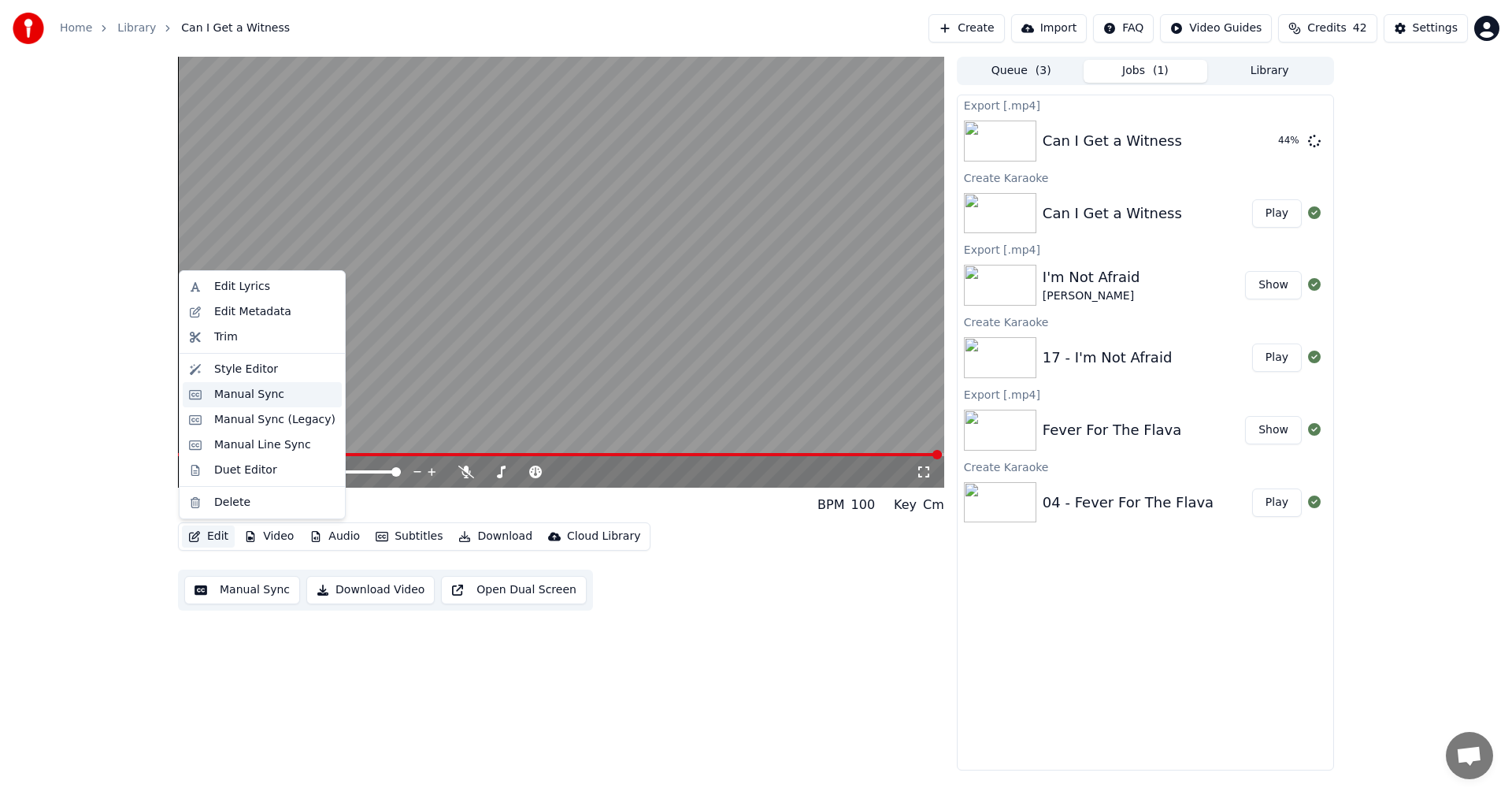
click at [232, 393] on div "Manual Sync" at bounding box center [249, 395] width 70 height 16
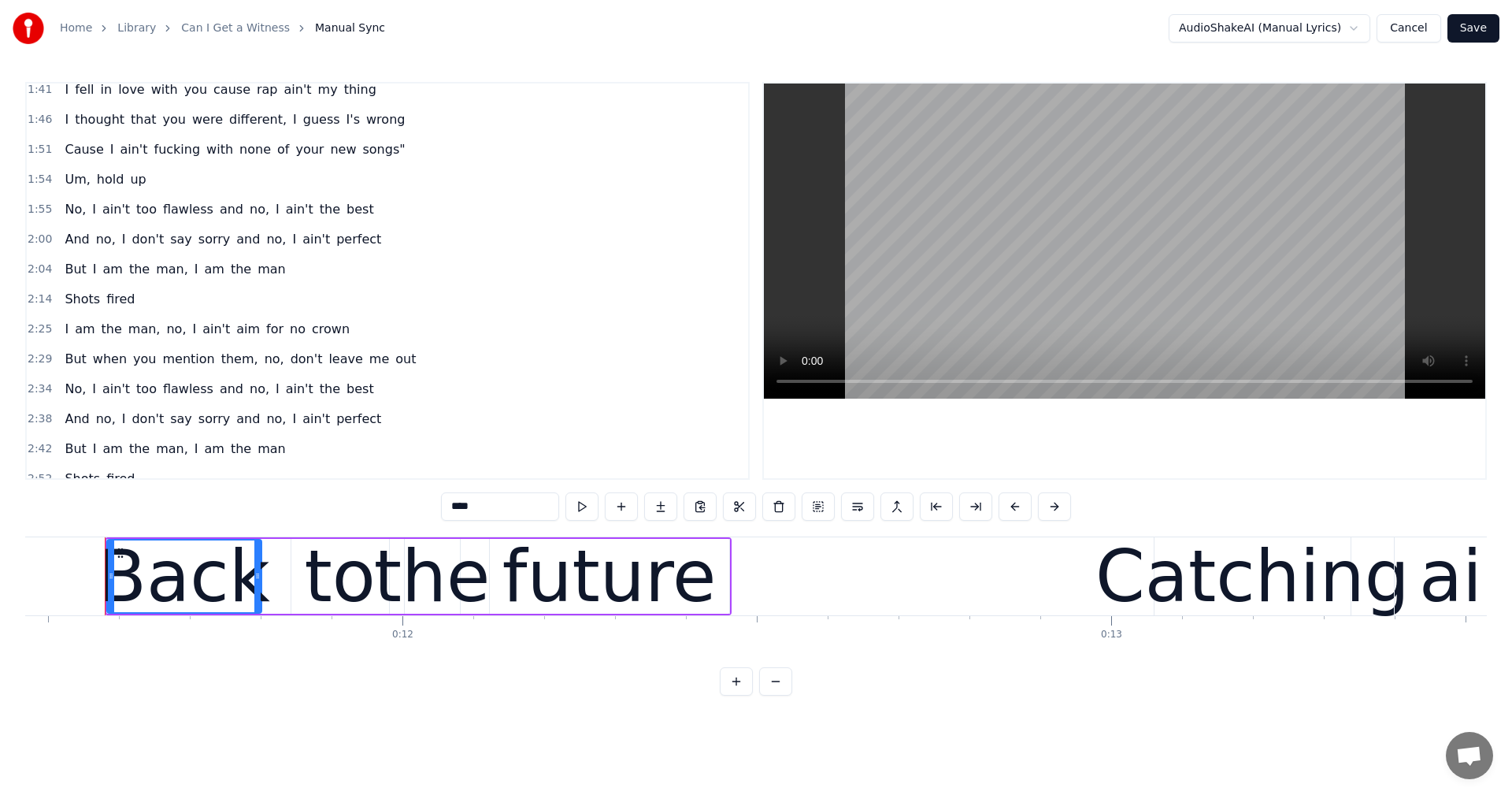
scroll to position [803, 0]
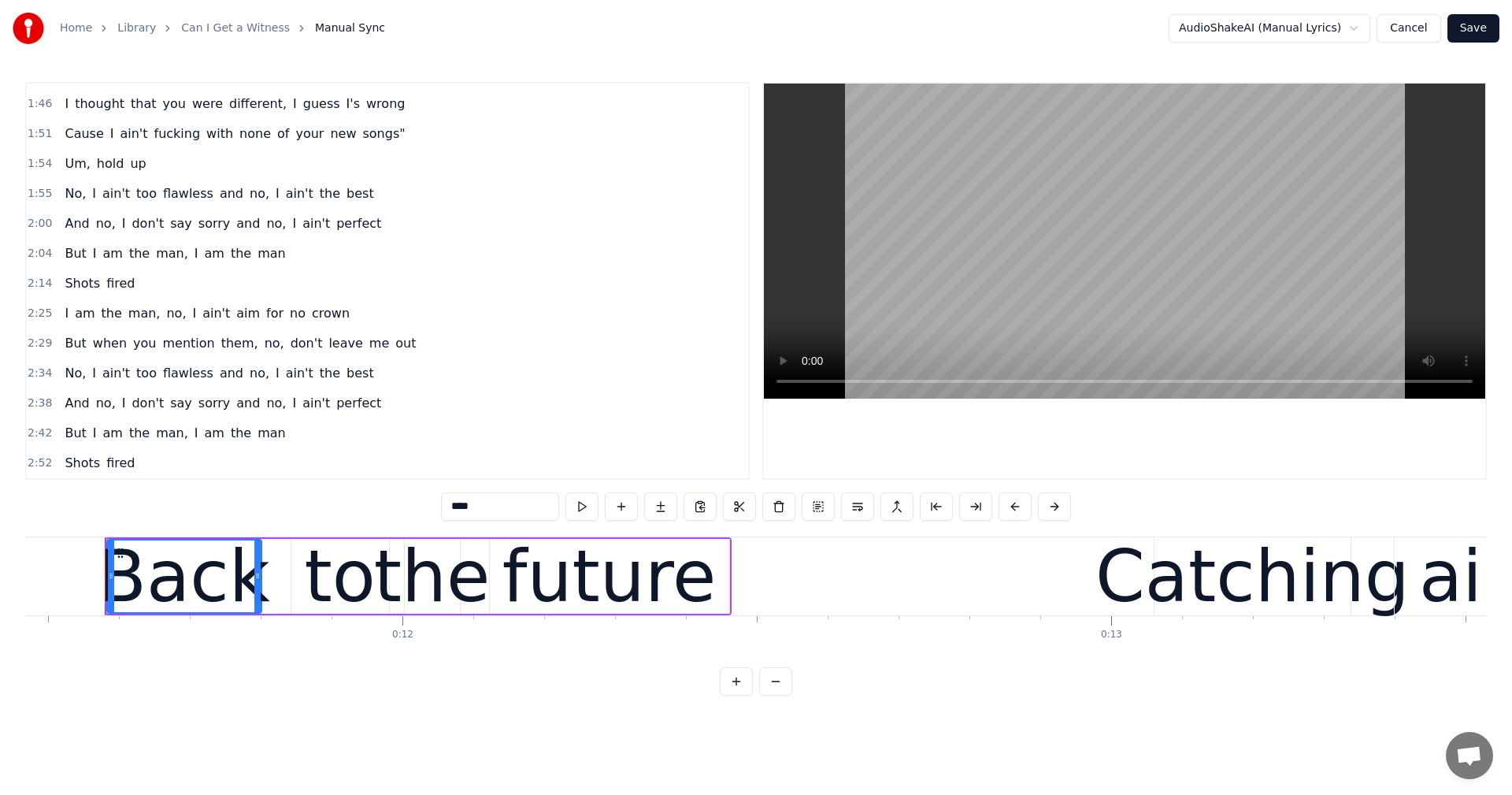
click at [109, 458] on span "fired" at bounding box center [121, 463] width 32 height 18
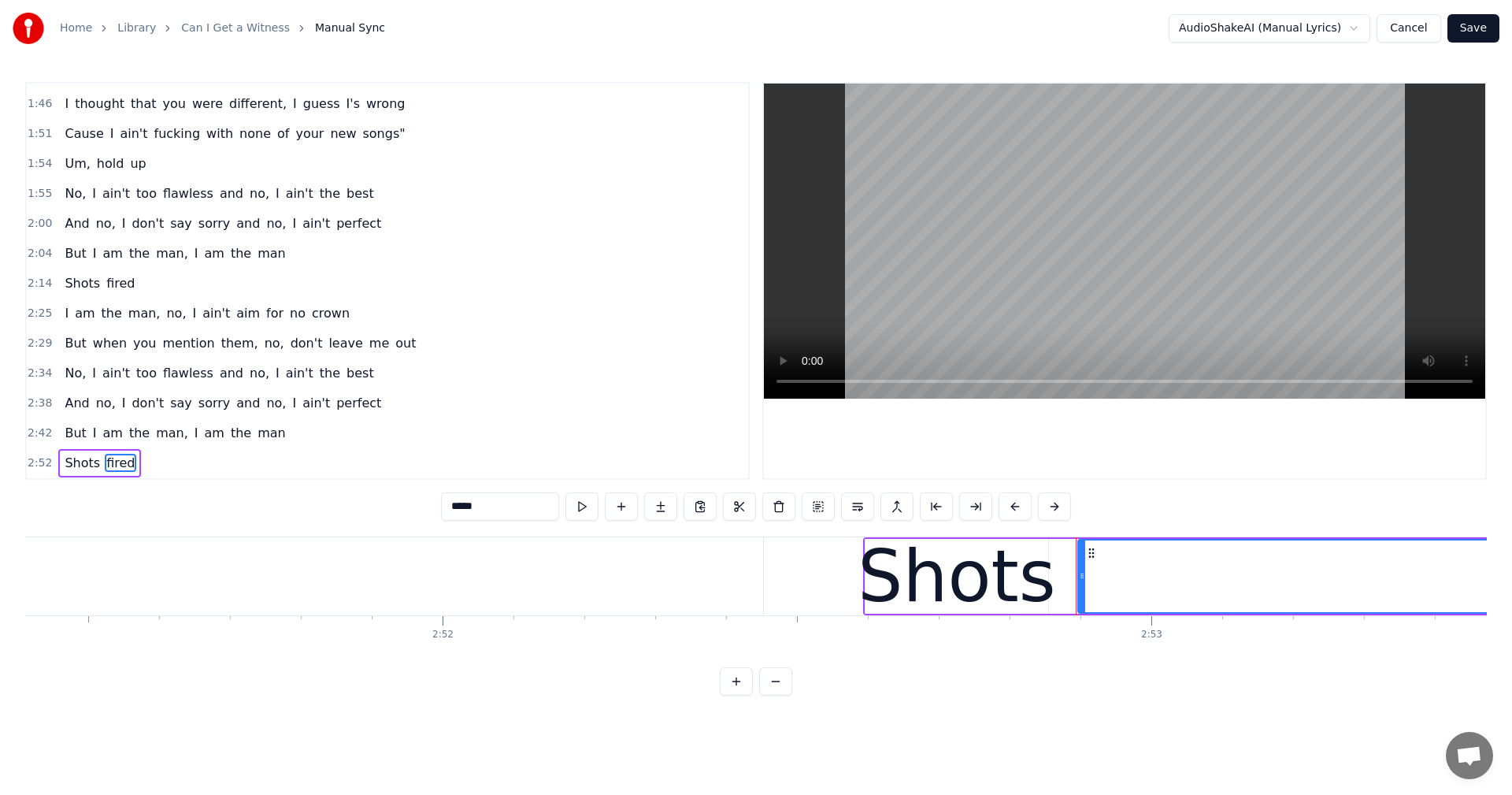
scroll to position [0, 122477]
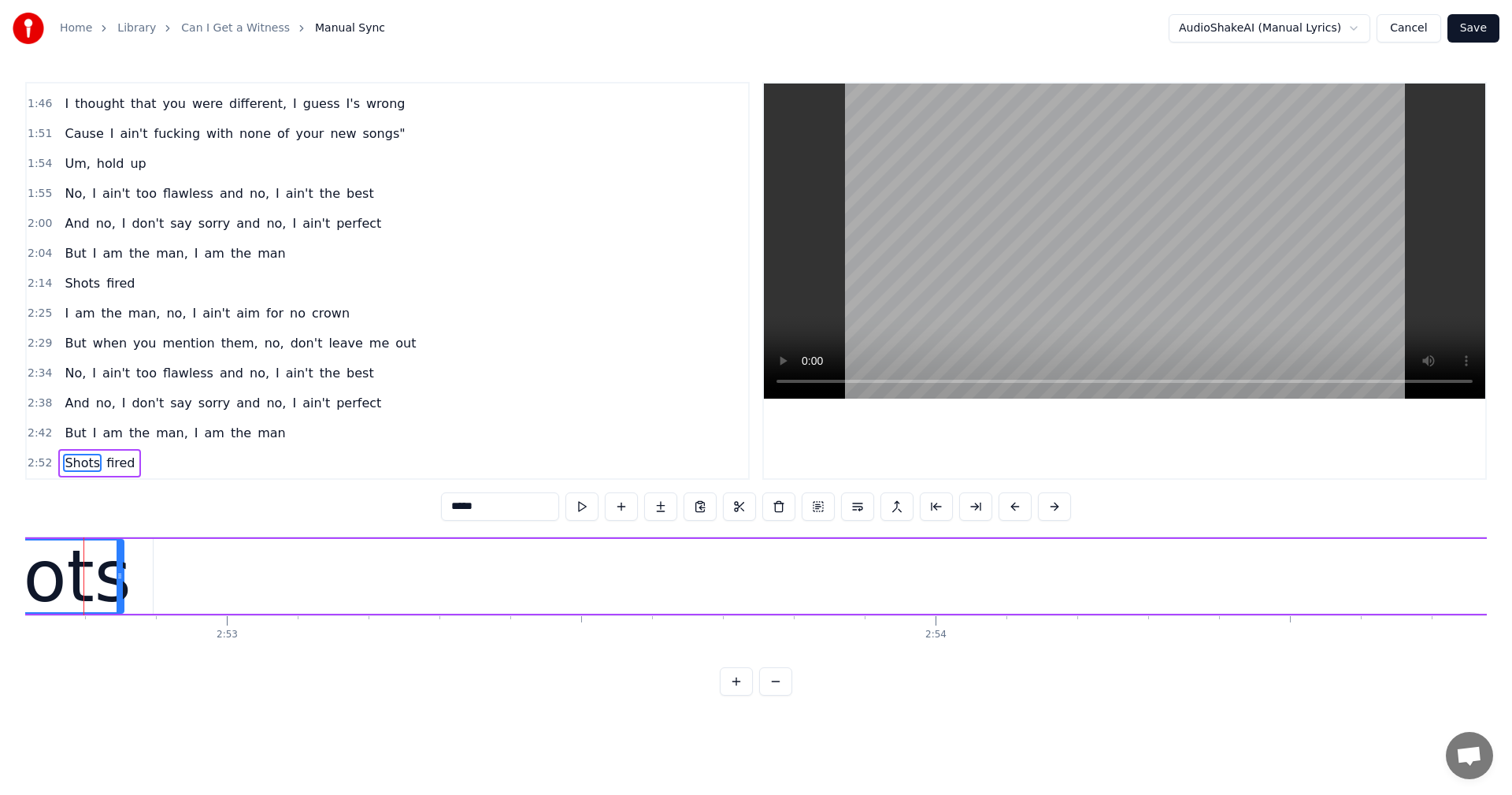
scroll to position [0, 122410]
type input "*****"
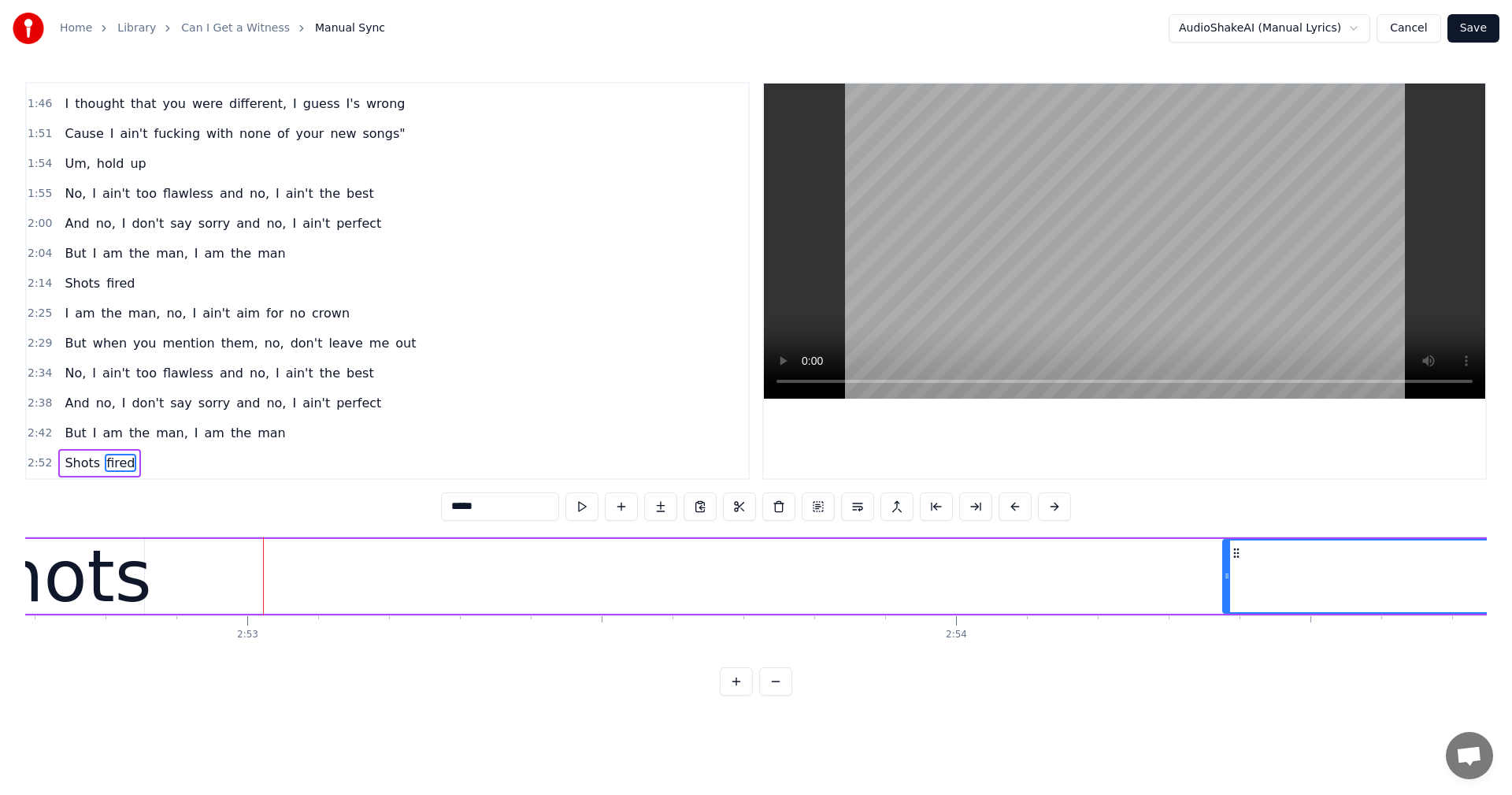
drag, startPoint x: 177, startPoint y: 566, endPoint x: 1277, endPoint y: 544, distance: 1099.7
click at [1230, 544] on div at bounding box center [1227, 576] width 6 height 72
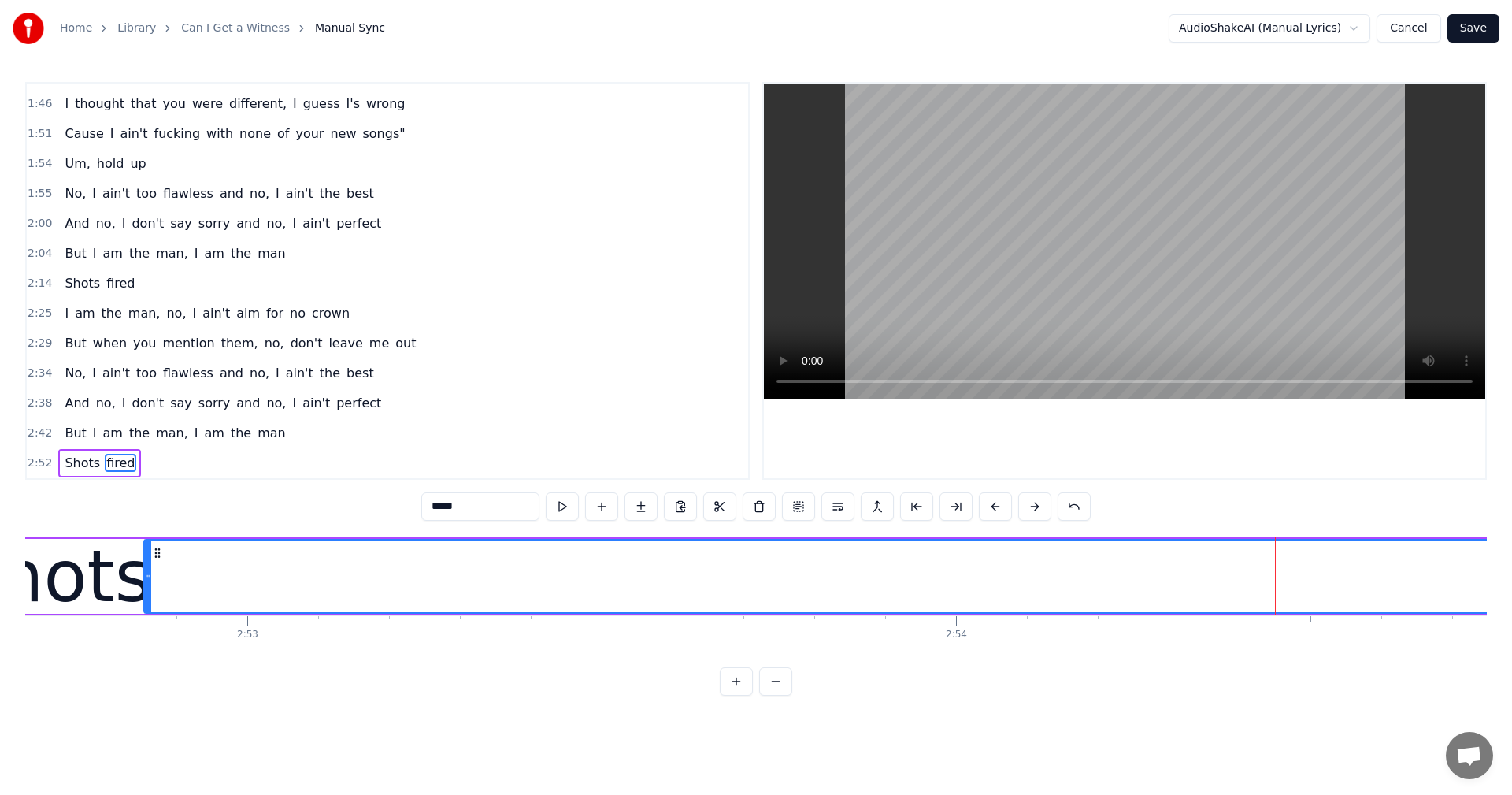
drag, startPoint x: 1277, startPoint y: 544, endPoint x: 147, endPoint y: 555, distance: 1129.5
click at [147, 555] on div at bounding box center [148, 576] width 6 height 72
drag, startPoint x: 1266, startPoint y: 638, endPoint x: 931, endPoint y: 649, distance: 335.7
click at [897, 671] on div "0:11 Back to the future 0:13 Catching air like I hit a floaty [DEMOGRAPHIC_DATA…" at bounding box center [756, 389] width 1462 height 614
drag, startPoint x: 1387, startPoint y: 547, endPoint x: 1009, endPoint y: 578, distance: 379.4
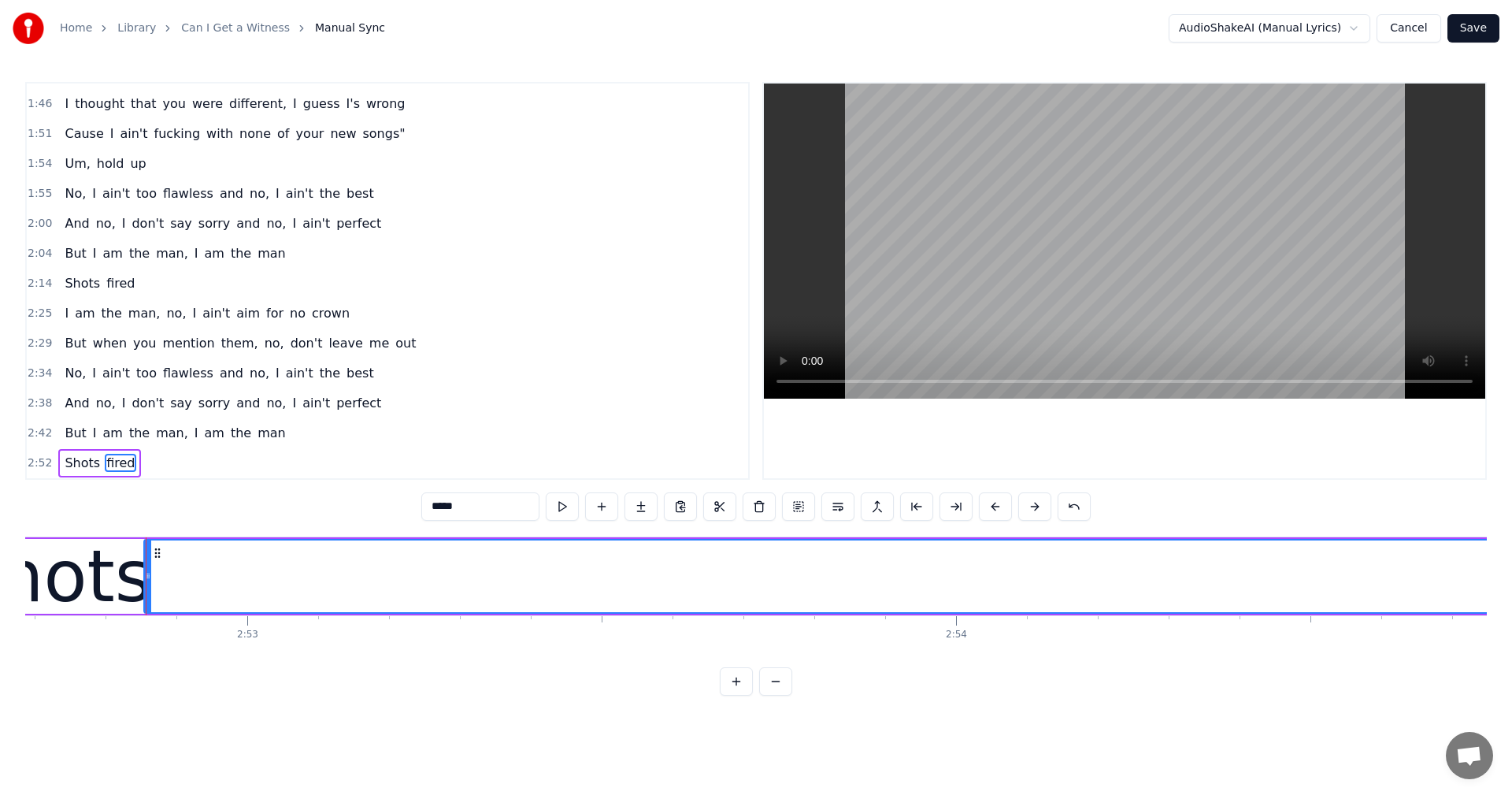
click at [1035, 507] on button at bounding box center [1034, 506] width 33 height 28
click at [1035, 508] on button at bounding box center [1034, 506] width 33 height 28
click at [1035, 506] on button at bounding box center [1034, 506] width 33 height 28
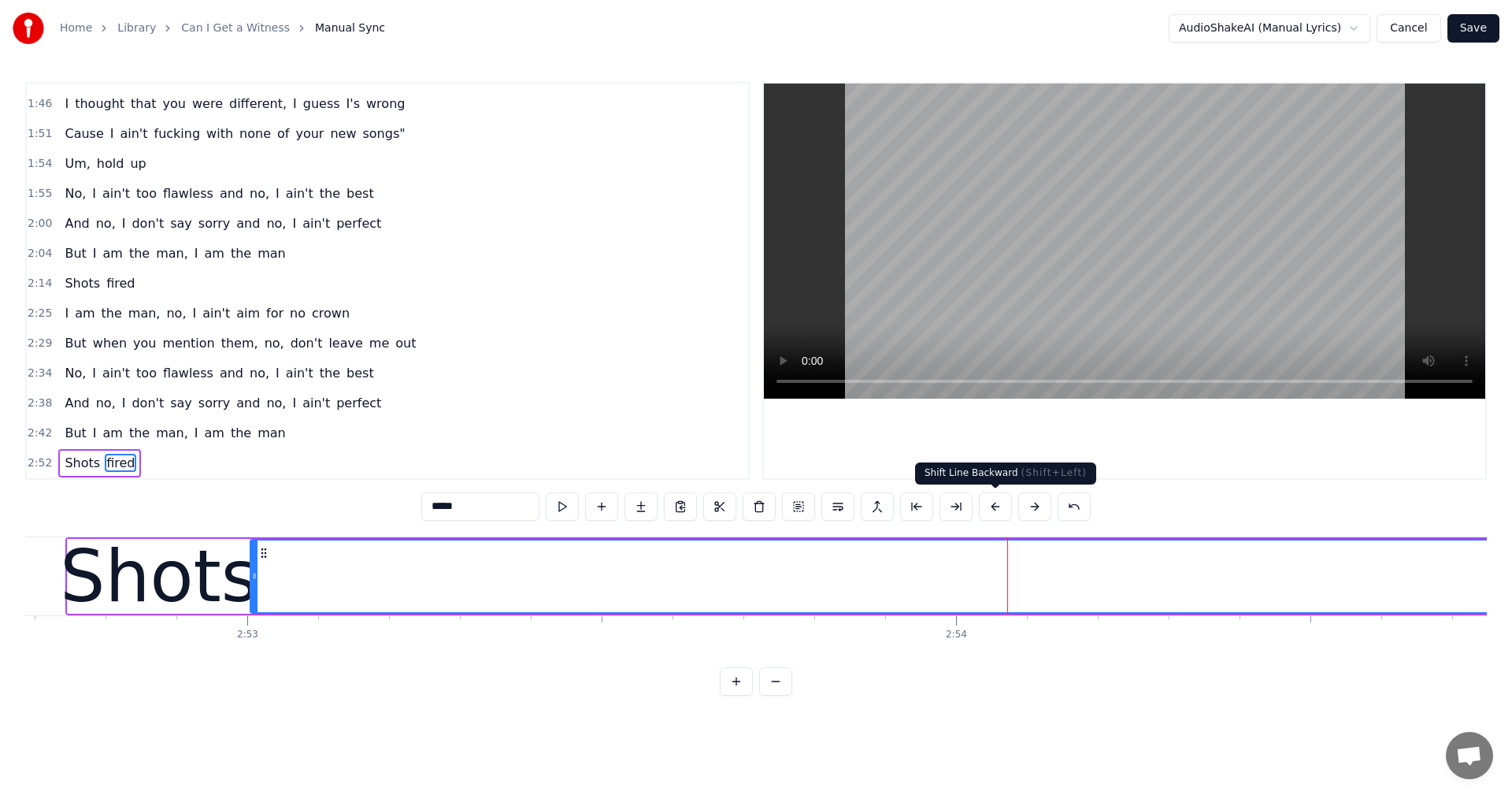
click at [994, 506] on button at bounding box center [995, 506] width 33 height 28
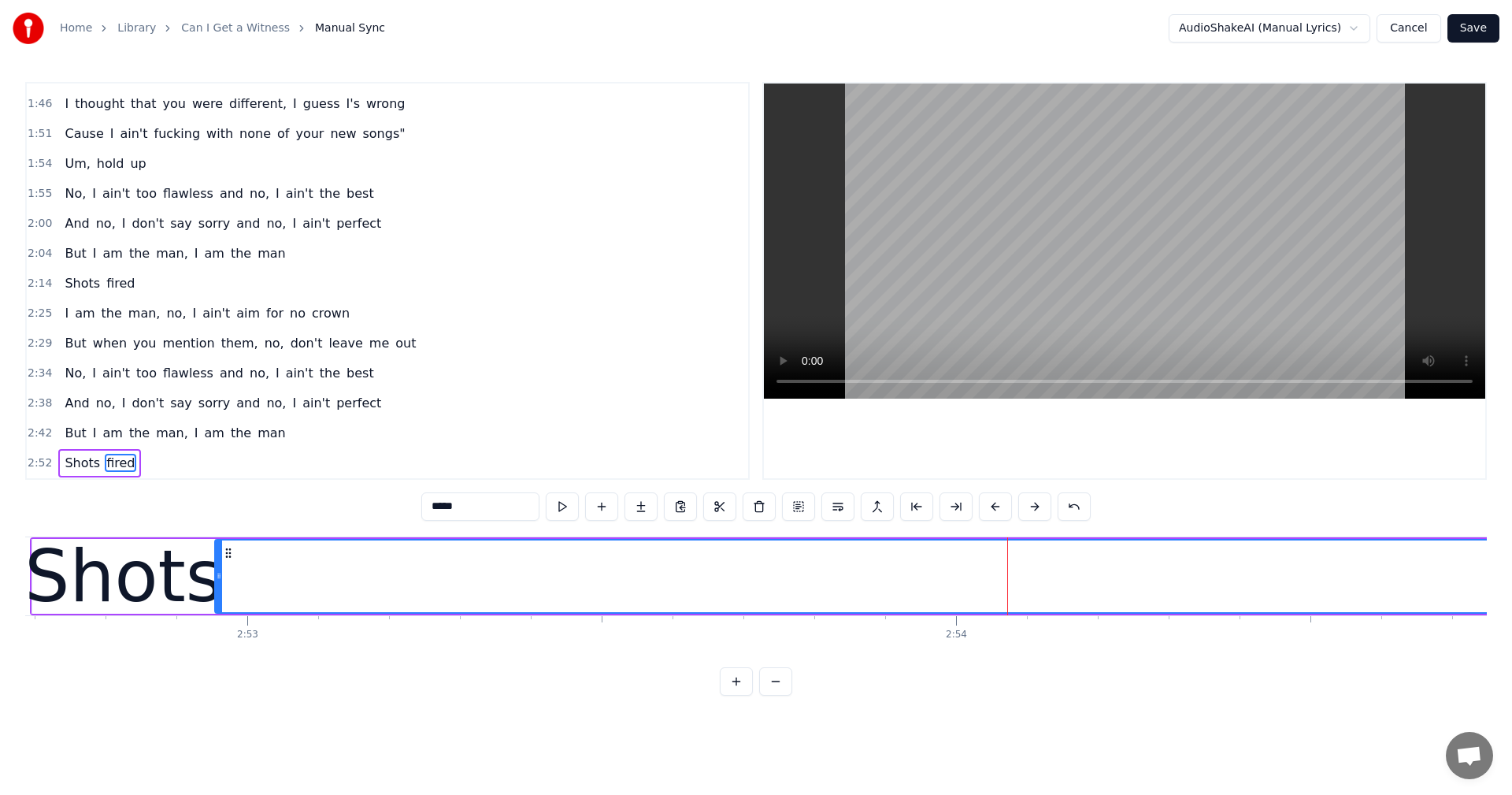
click at [994, 506] on button at bounding box center [995, 506] width 33 height 28
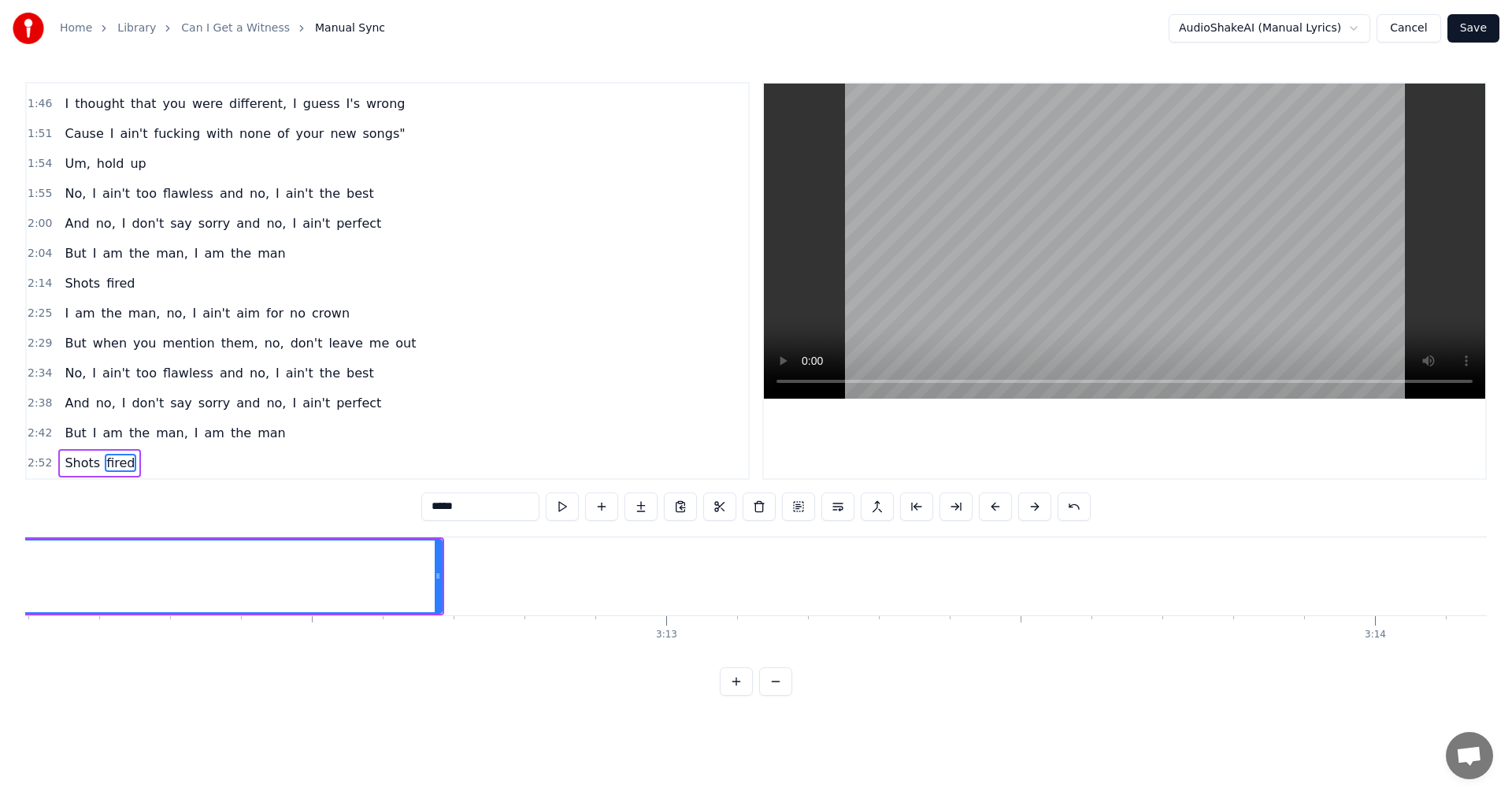
scroll to position [0, 136015]
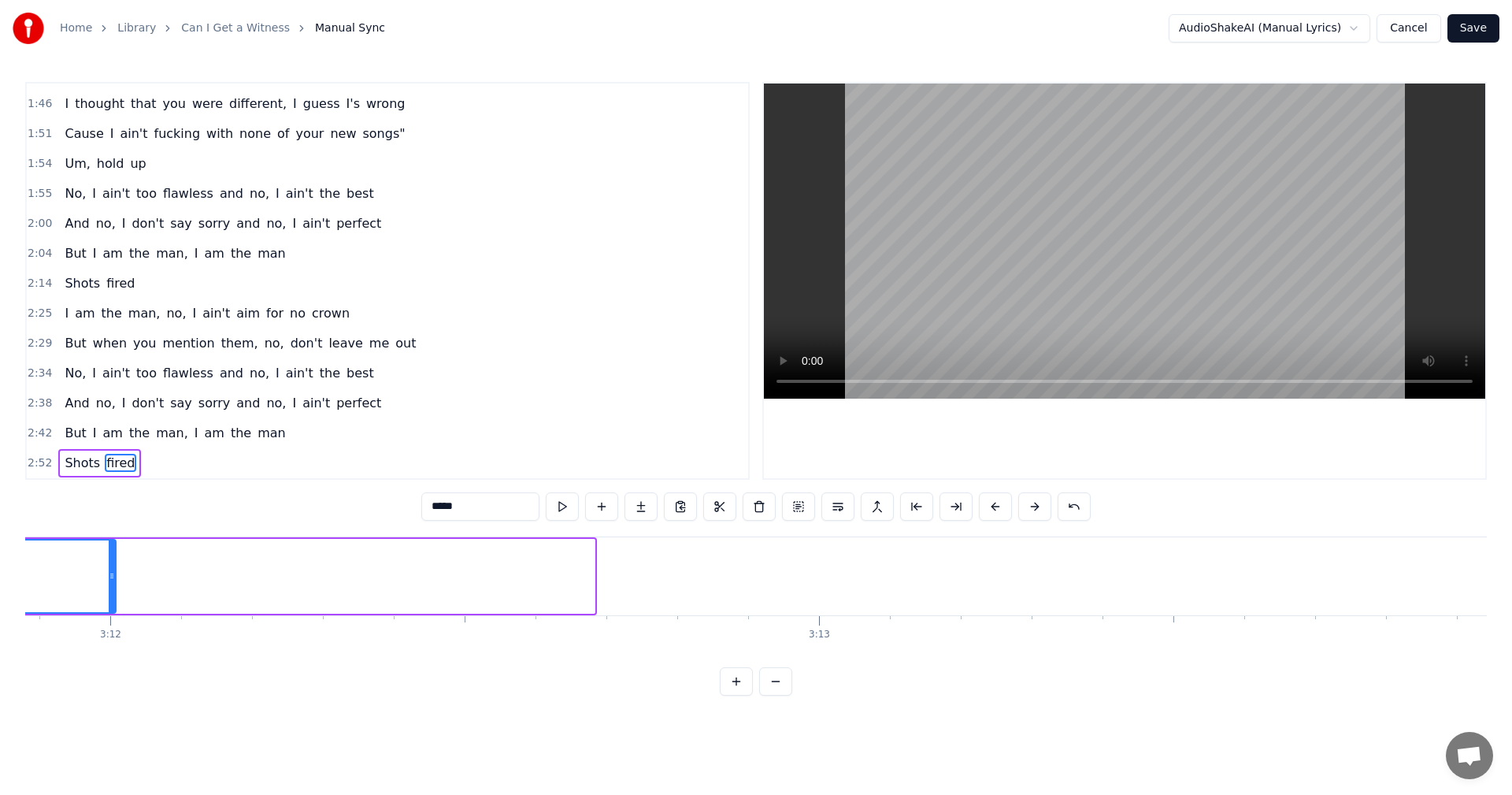
drag, startPoint x: 592, startPoint y: 569, endPoint x: 113, endPoint y: 579, distance: 479.0
click at [113, 579] on icon at bounding box center [112, 575] width 6 height 13
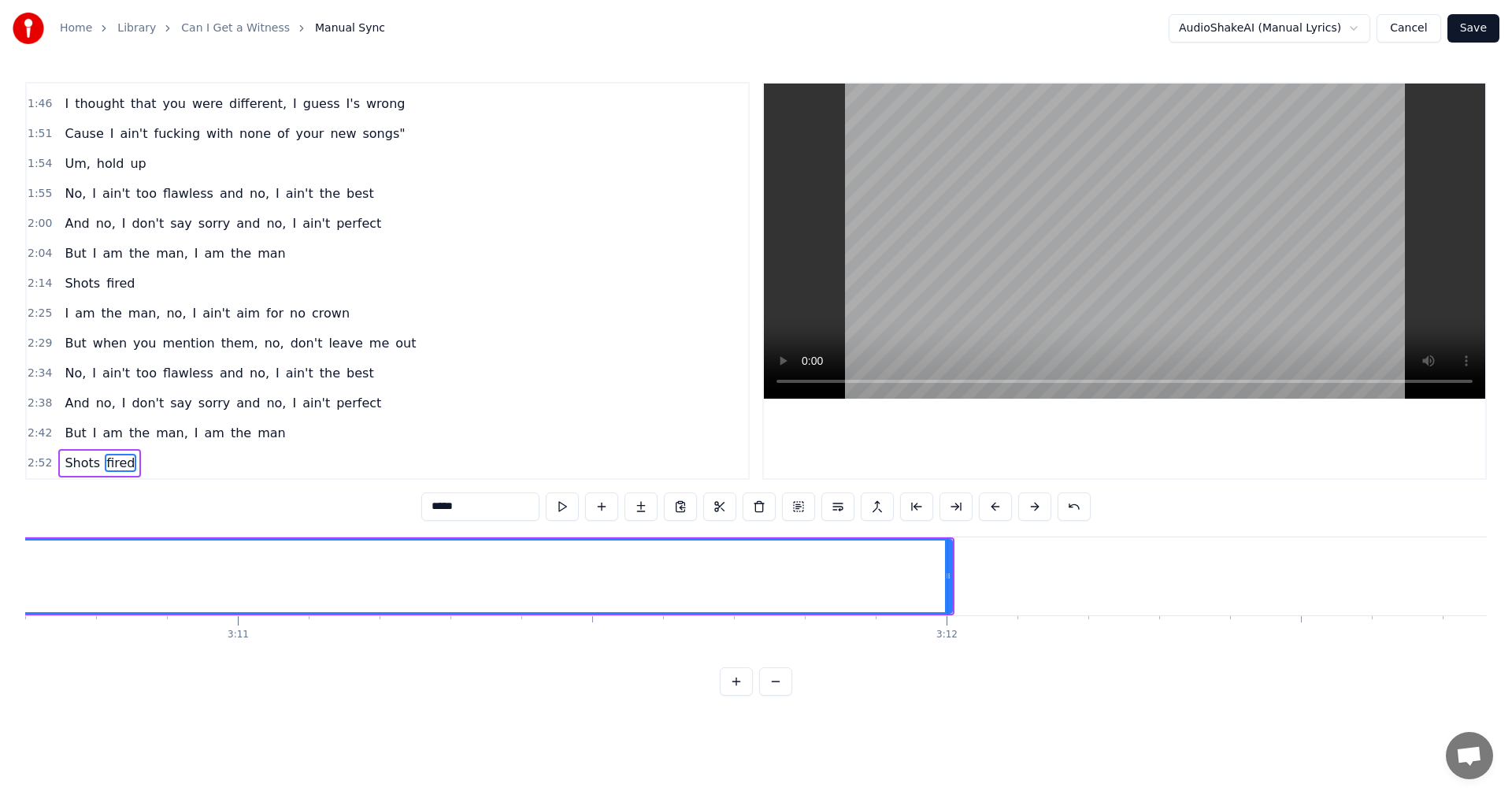
scroll to position [0, 135406]
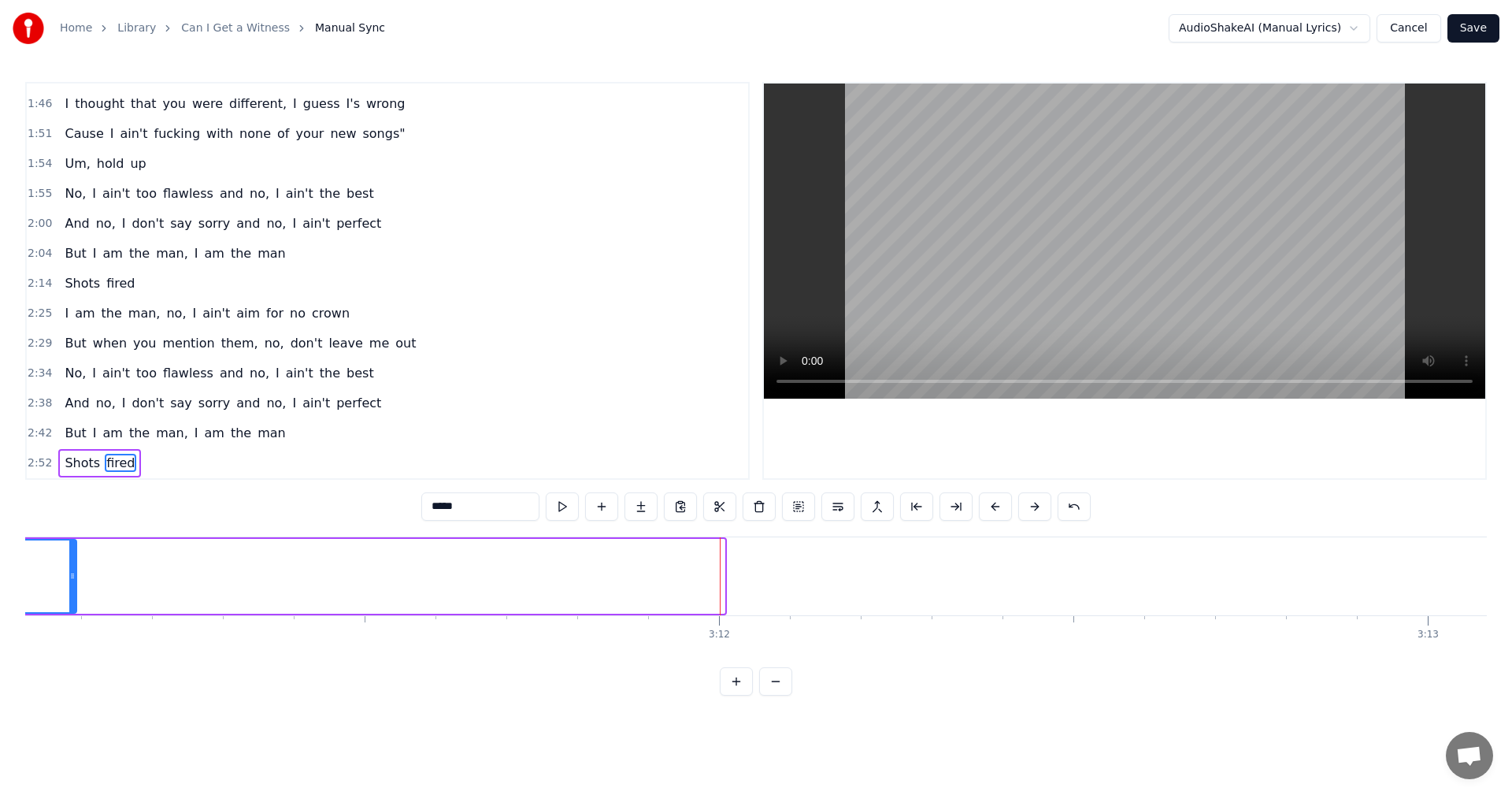
drag, startPoint x: 721, startPoint y: 575, endPoint x: 73, endPoint y: 565, distance: 648.3
click at [73, 565] on div at bounding box center [72, 576] width 6 height 72
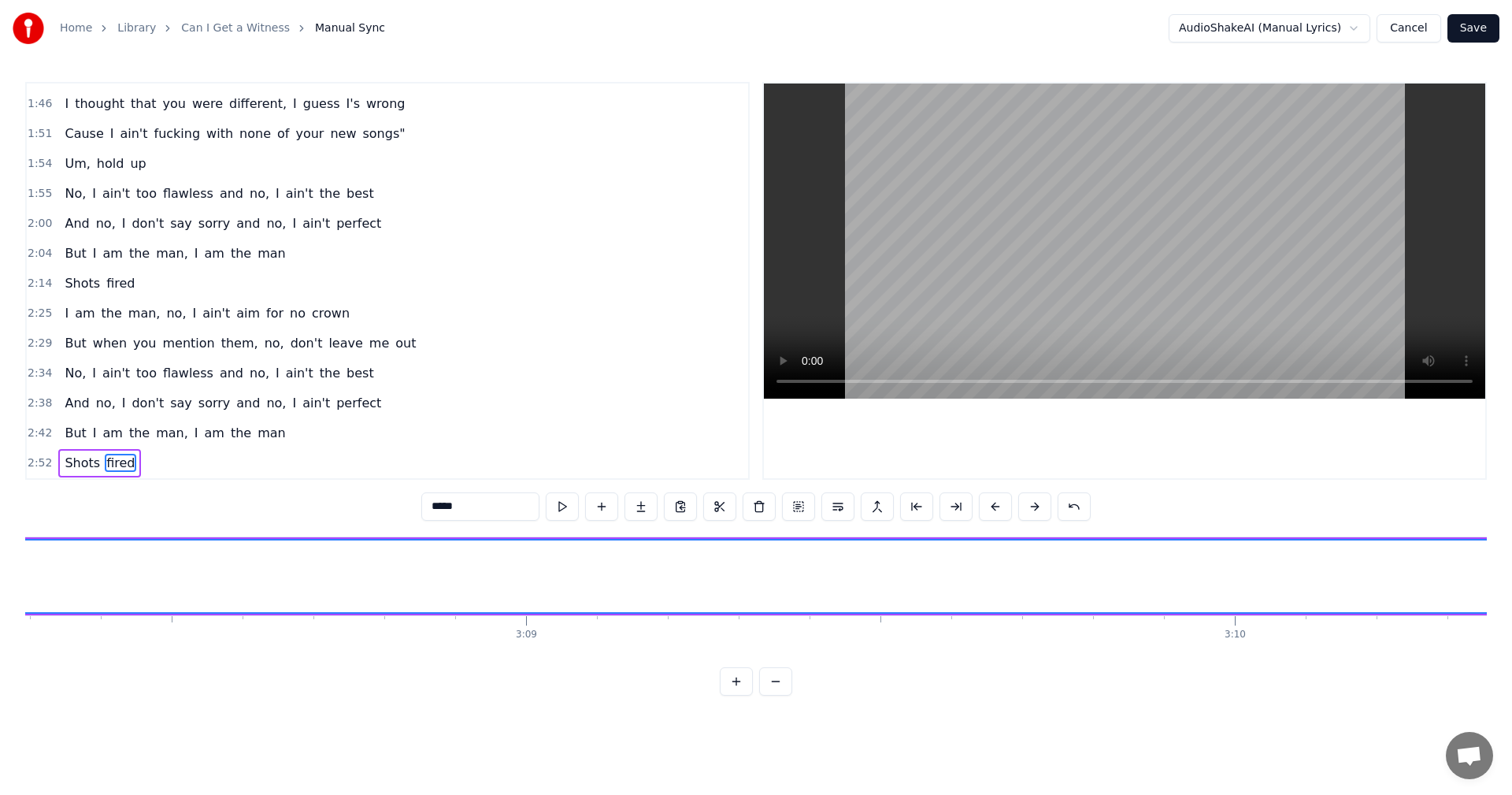
scroll to position [0, 133296]
drag, startPoint x: 1403, startPoint y: 568, endPoint x: 127, endPoint y: 568, distance: 1275.9
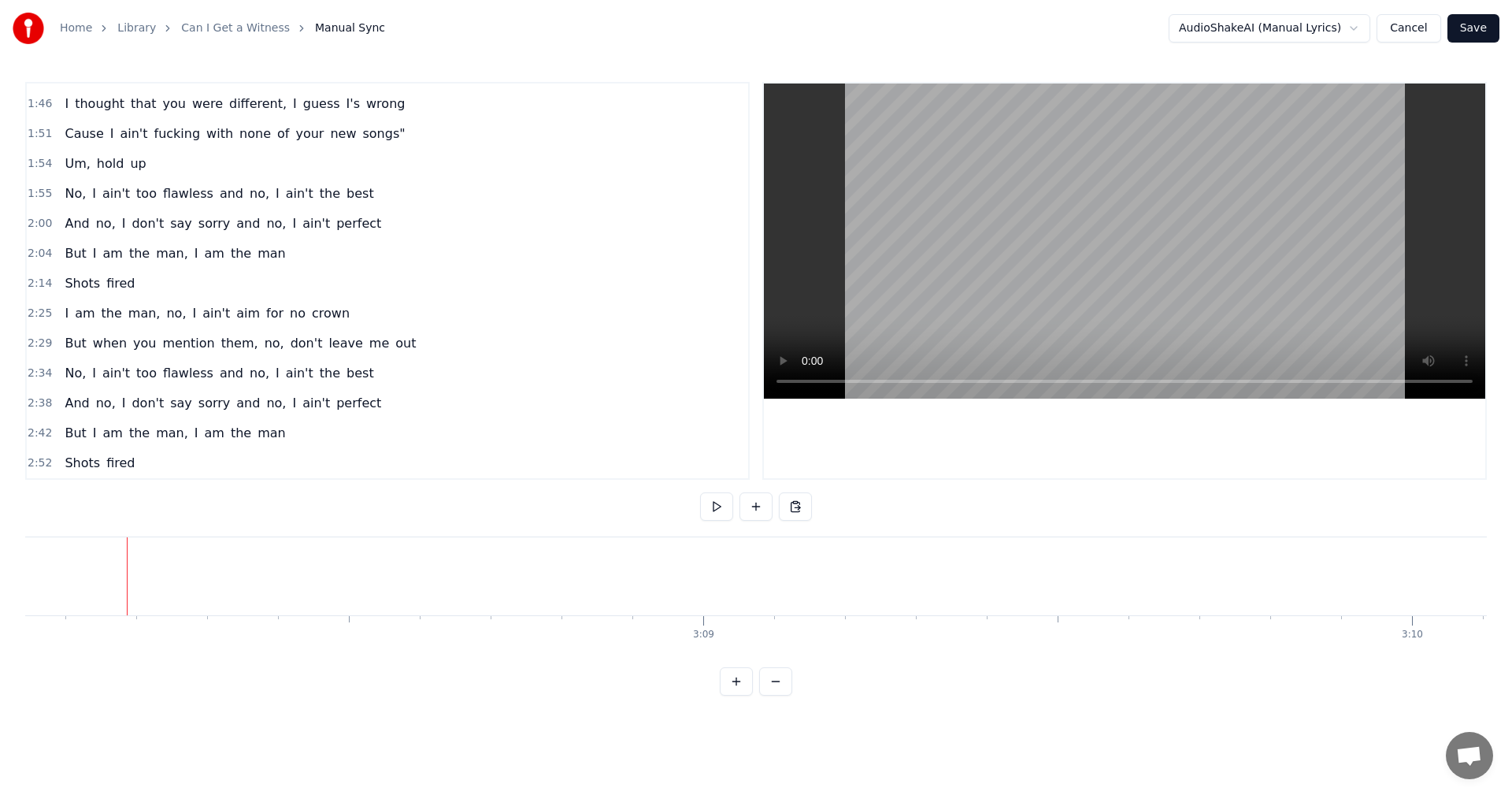
click at [127, 568] on div at bounding box center [127, 576] width 1 height 78
click at [108, 466] on span "fired" at bounding box center [121, 463] width 32 height 18
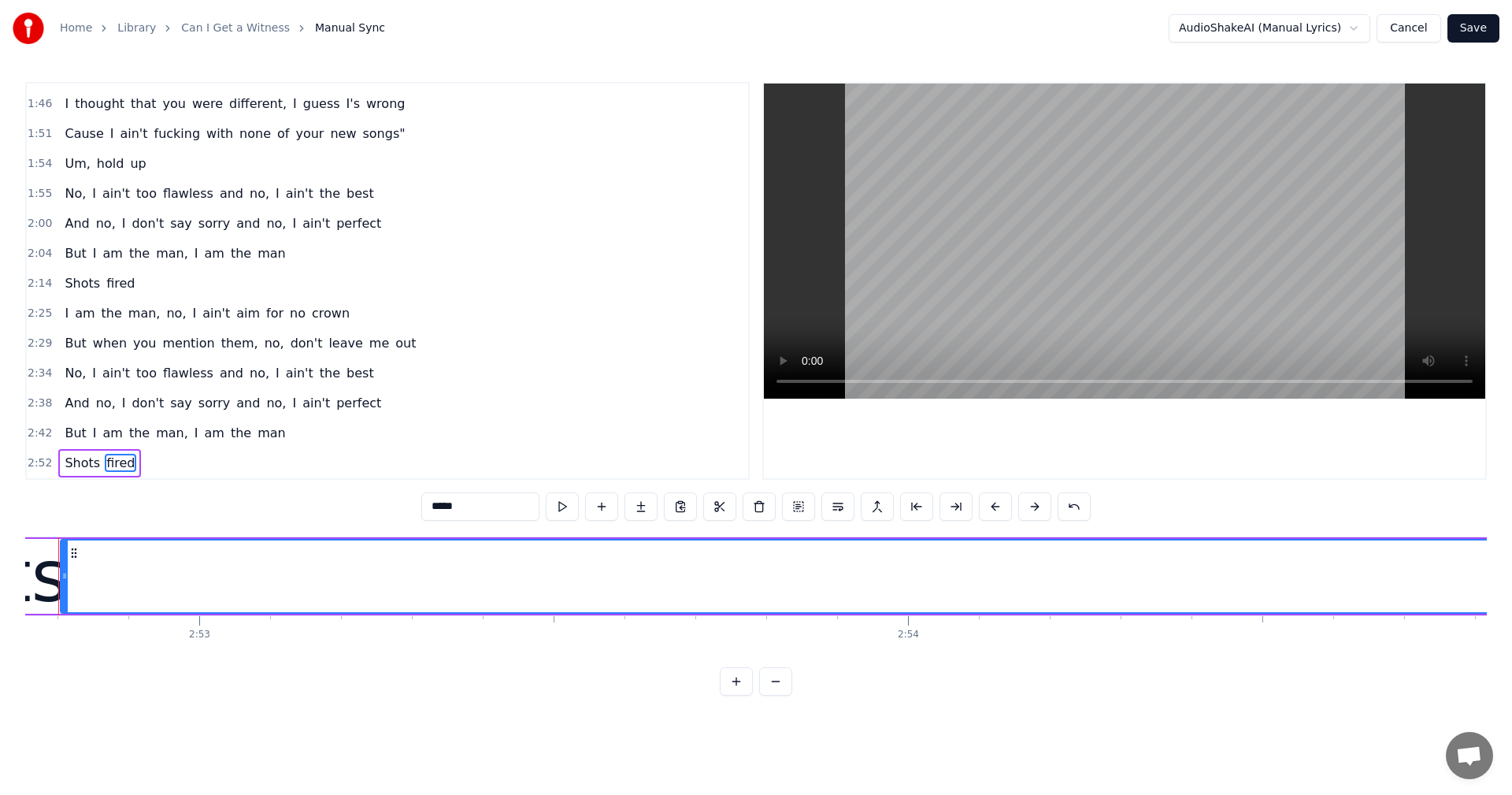
scroll to position [0, 122412]
click at [117, 553] on icon at bounding box center [120, 553] width 13 height 13
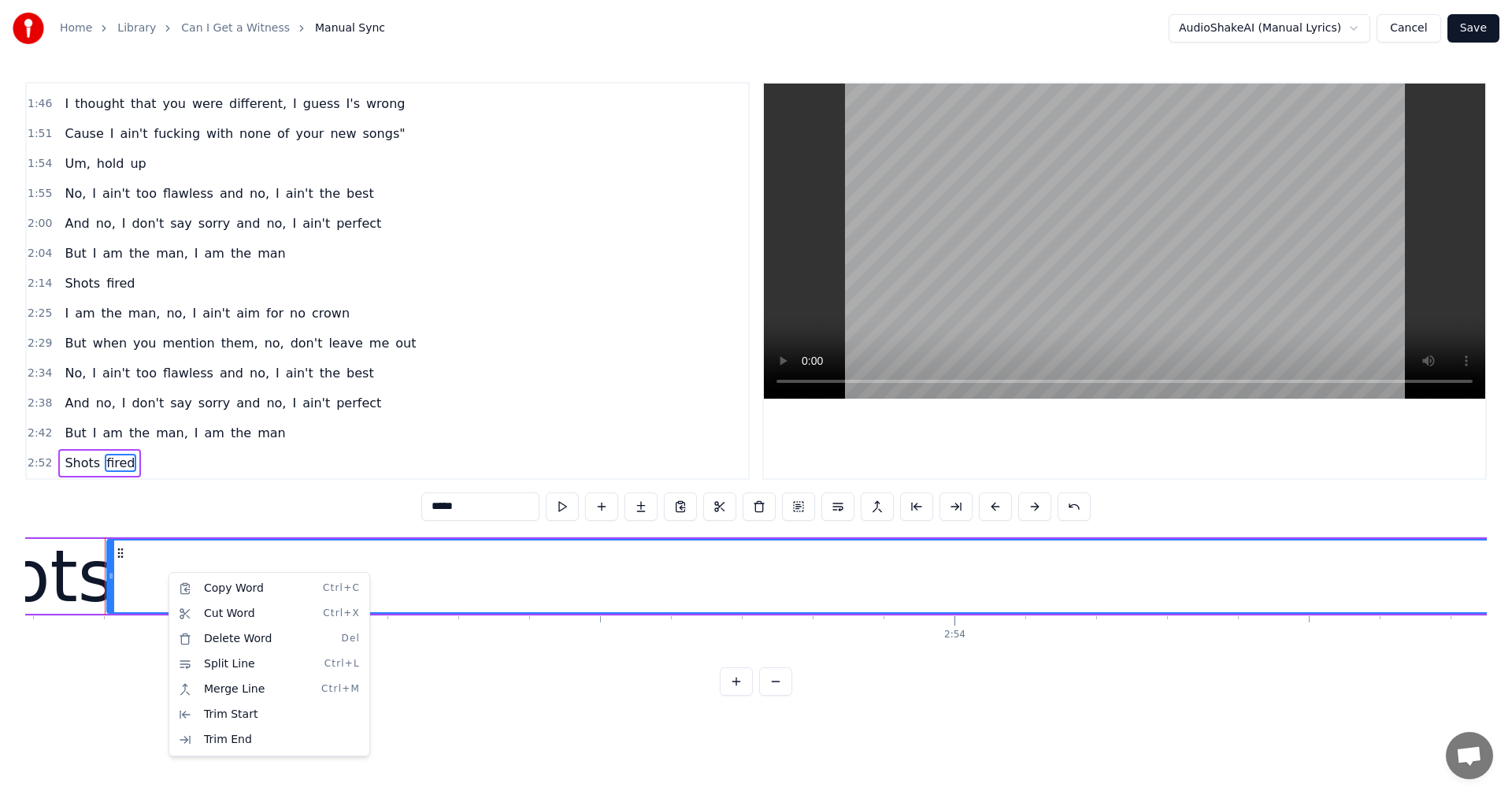
click at [517, 701] on html "Home Library Can I Get a Witness Manual Sync AudioShakeAI (Manual Lyrics) Cance…" at bounding box center [756, 360] width 1512 height 721
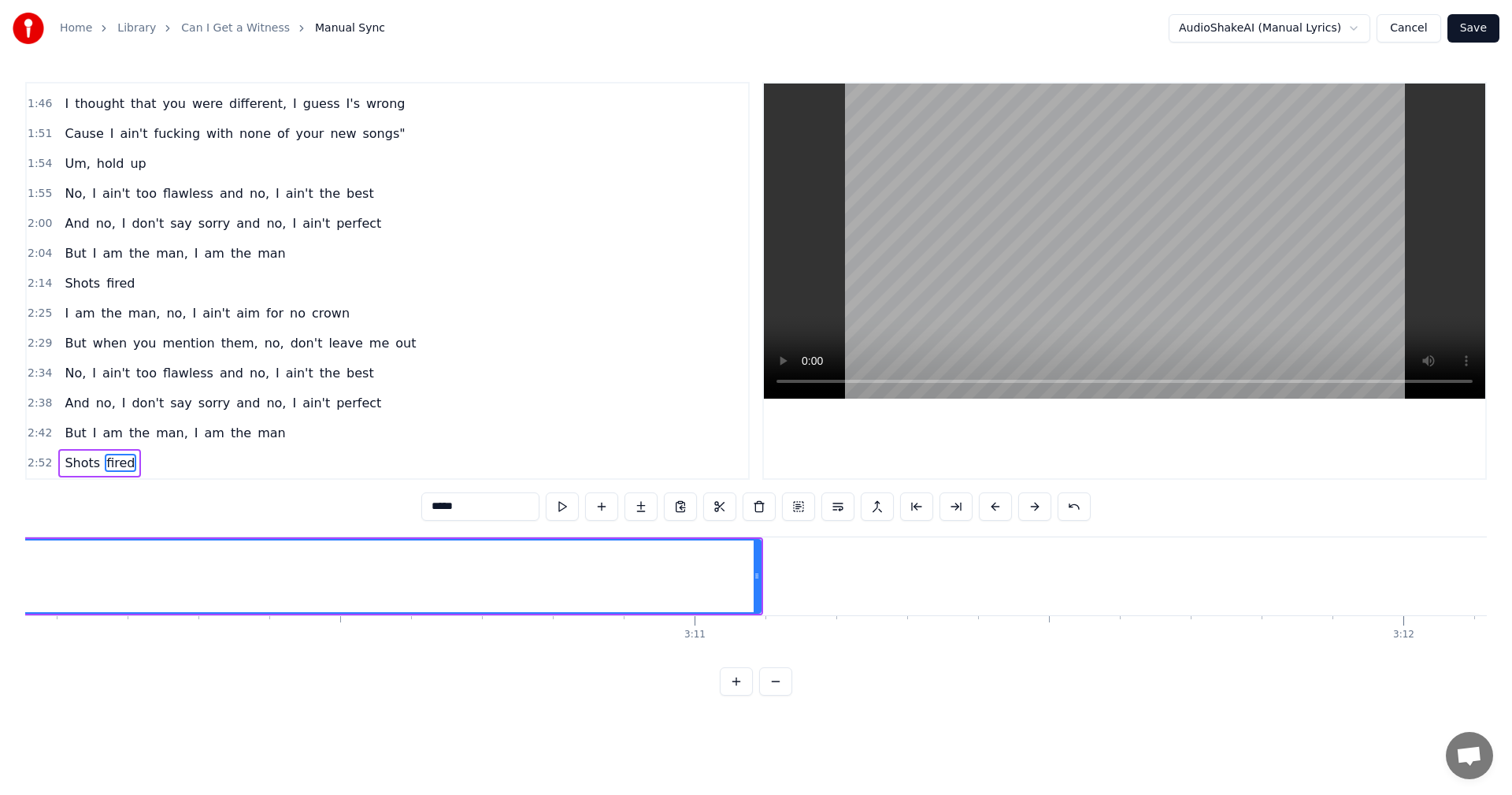
scroll to position [0, 134798]
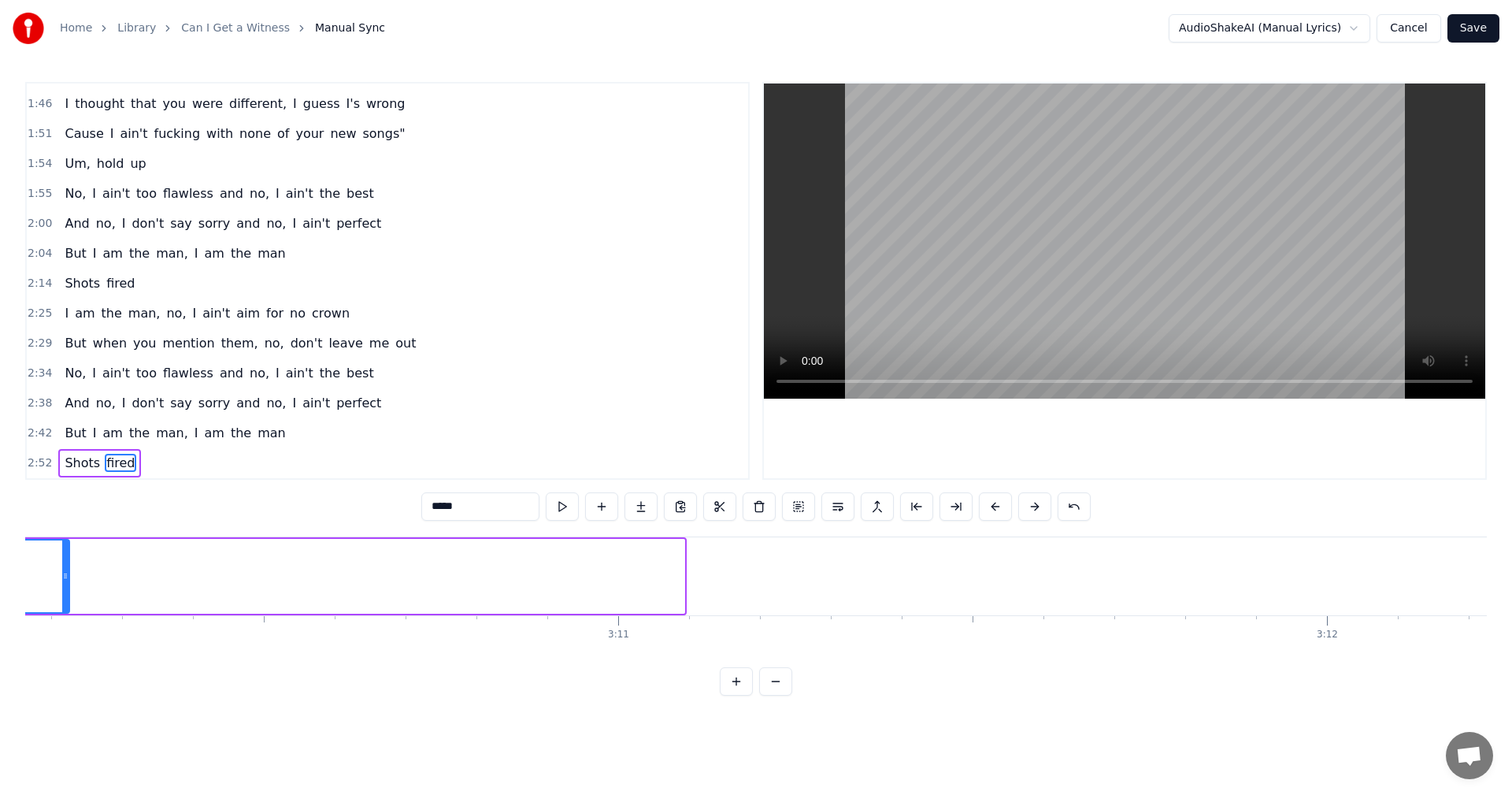
drag, startPoint x: 680, startPoint y: 568, endPoint x: 65, endPoint y: 568, distance: 615.1
click at [65, 568] on div at bounding box center [65, 576] width 6 height 72
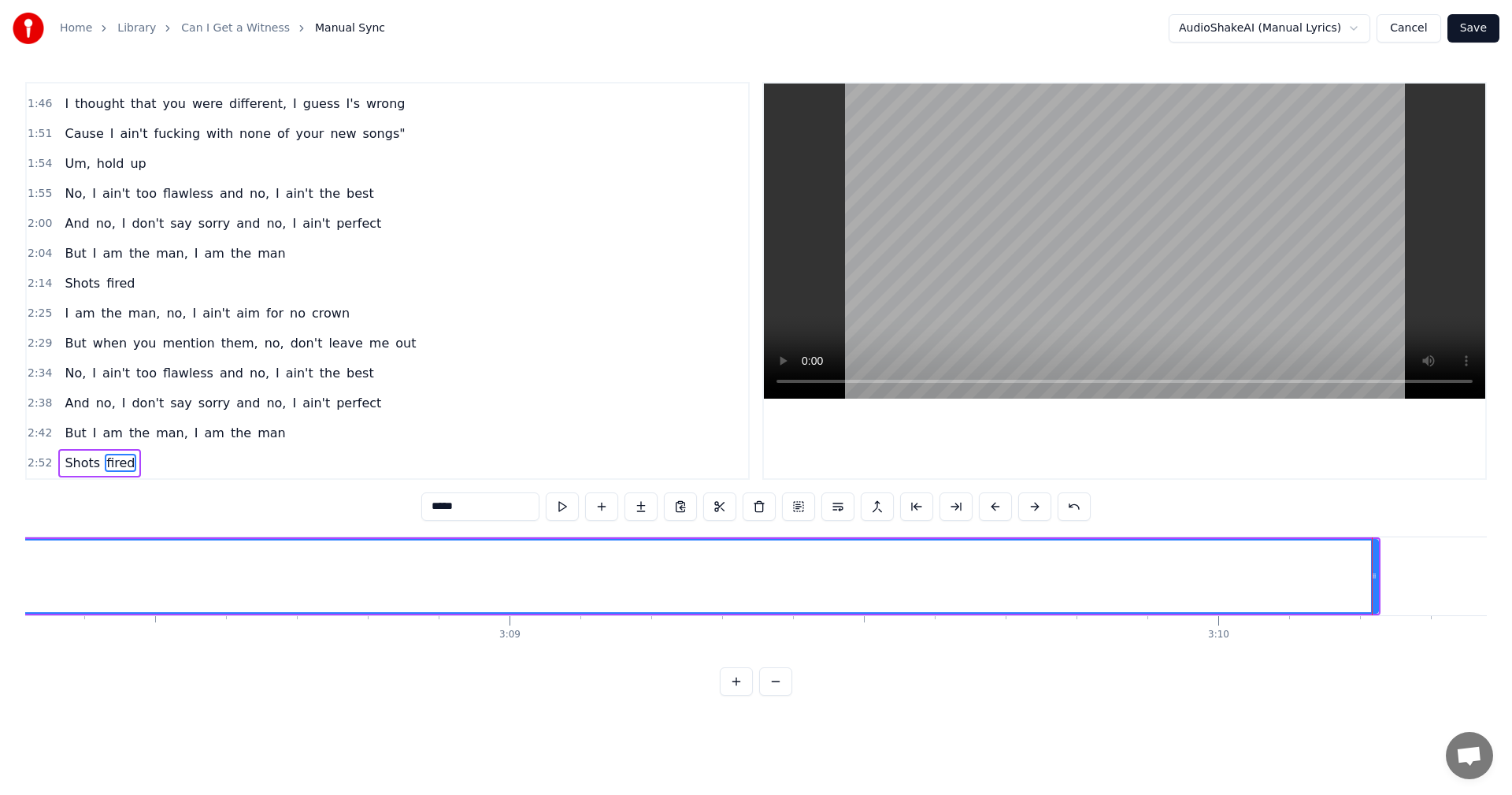
scroll to position [0, 133434]
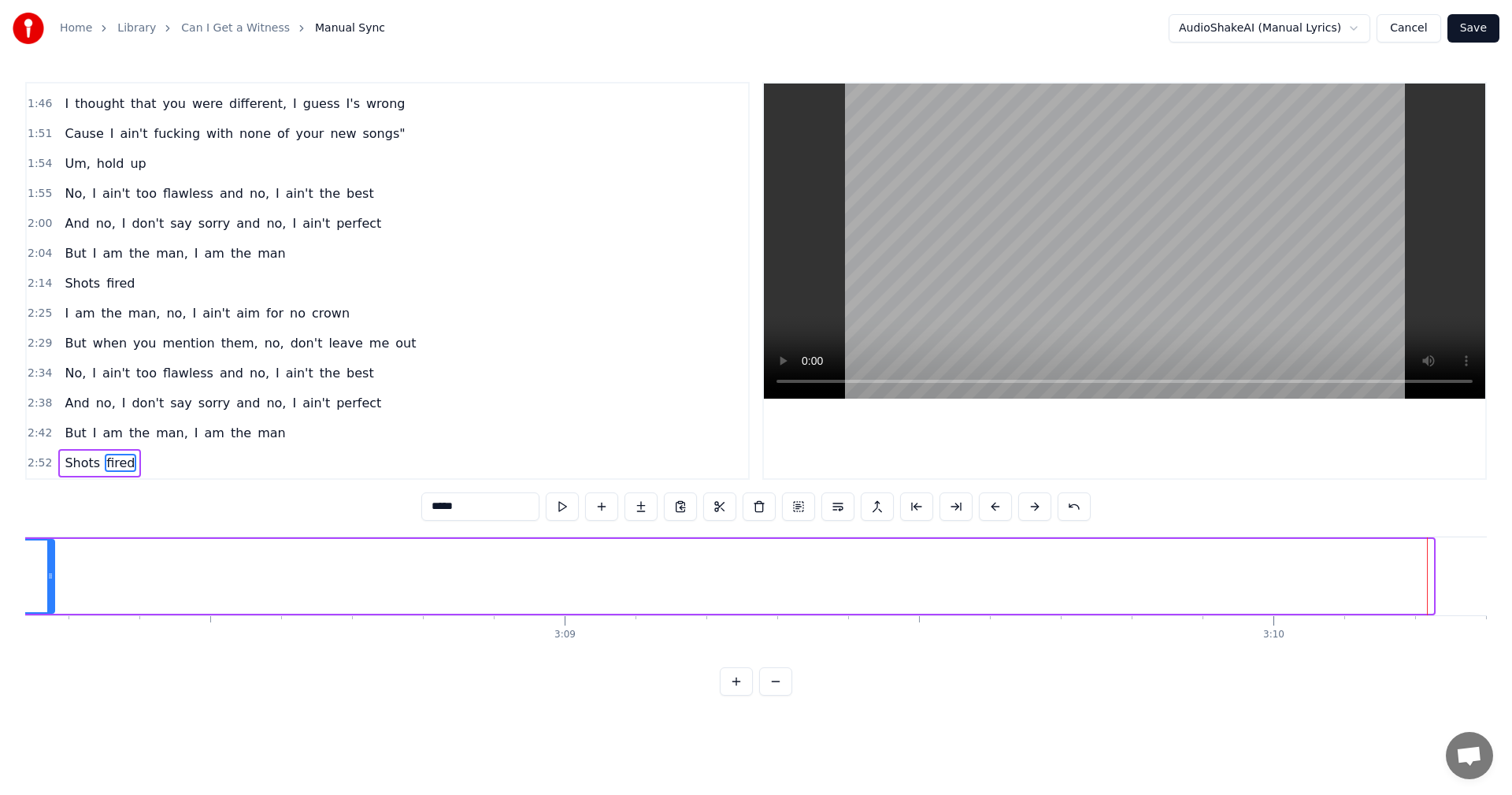
drag, startPoint x: 1429, startPoint y: 570, endPoint x: 50, endPoint y: 572, distance: 1379.1
click at [50, 572] on icon at bounding box center [50, 575] width 6 height 13
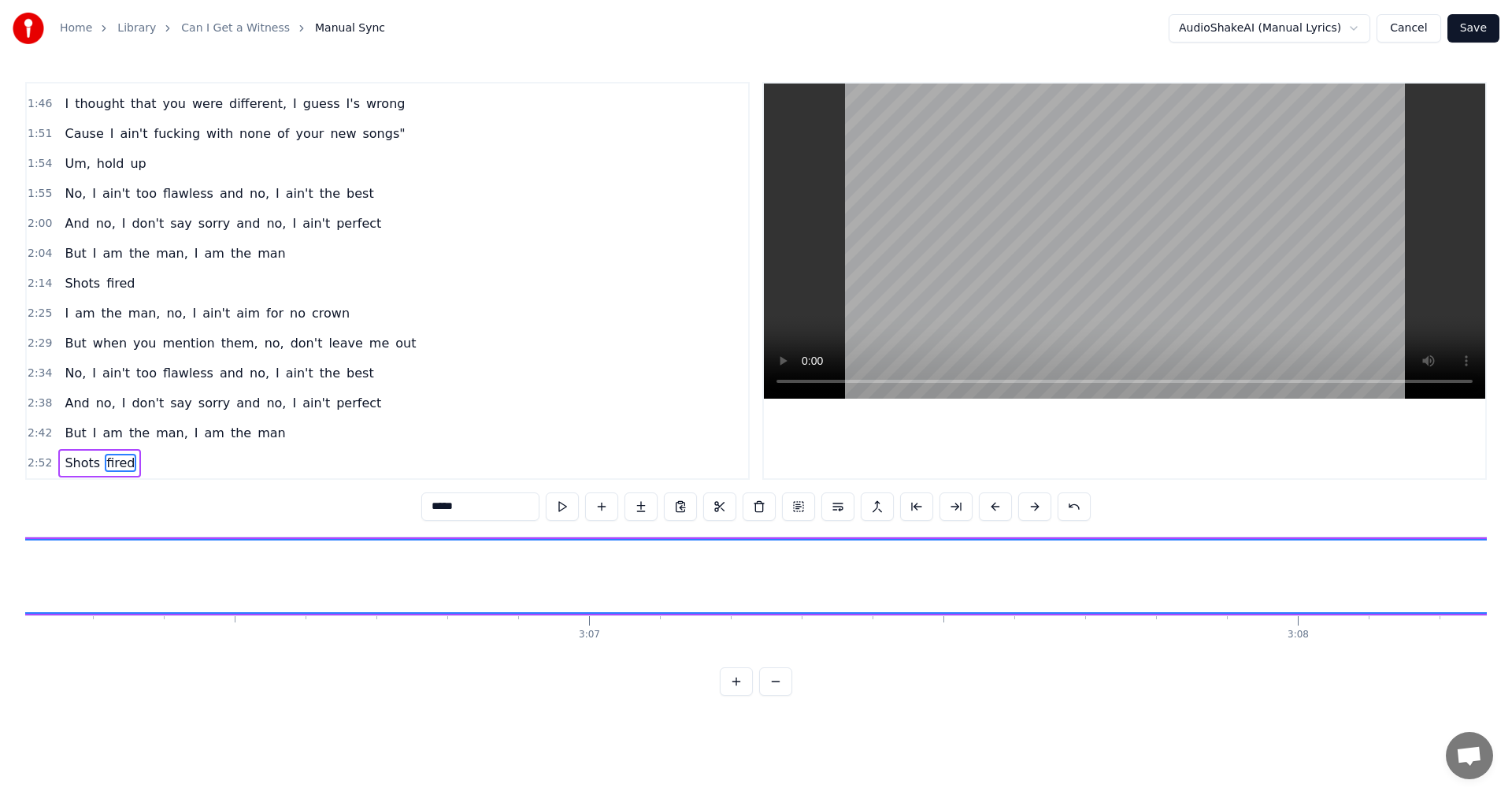
scroll to position [0, 132024]
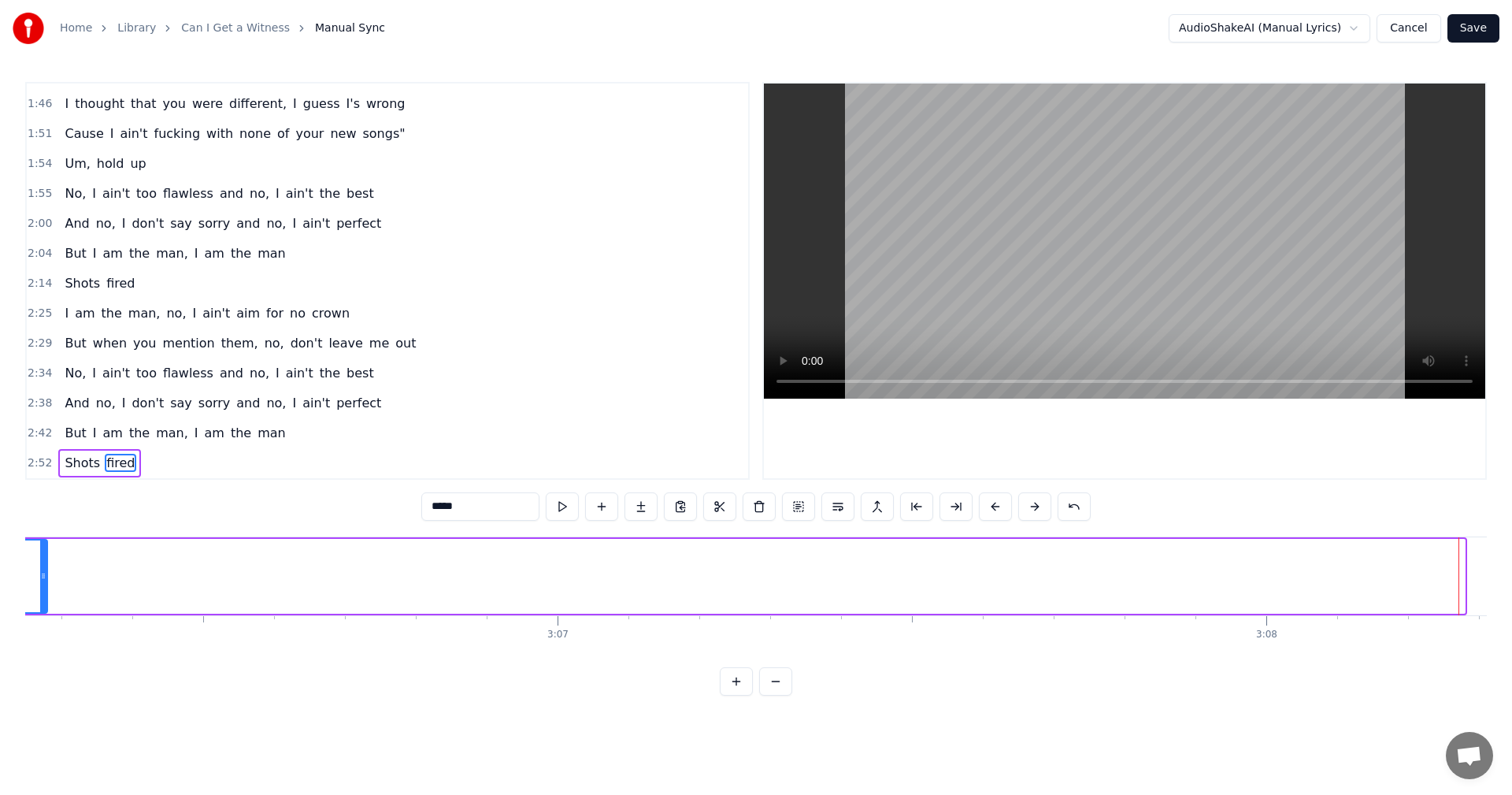
drag, startPoint x: 1461, startPoint y: 580, endPoint x: 43, endPoint y: 579, distance: 1417.7
click at [43, 579] on icon at bounding box center [43, 575] width 6 height 13
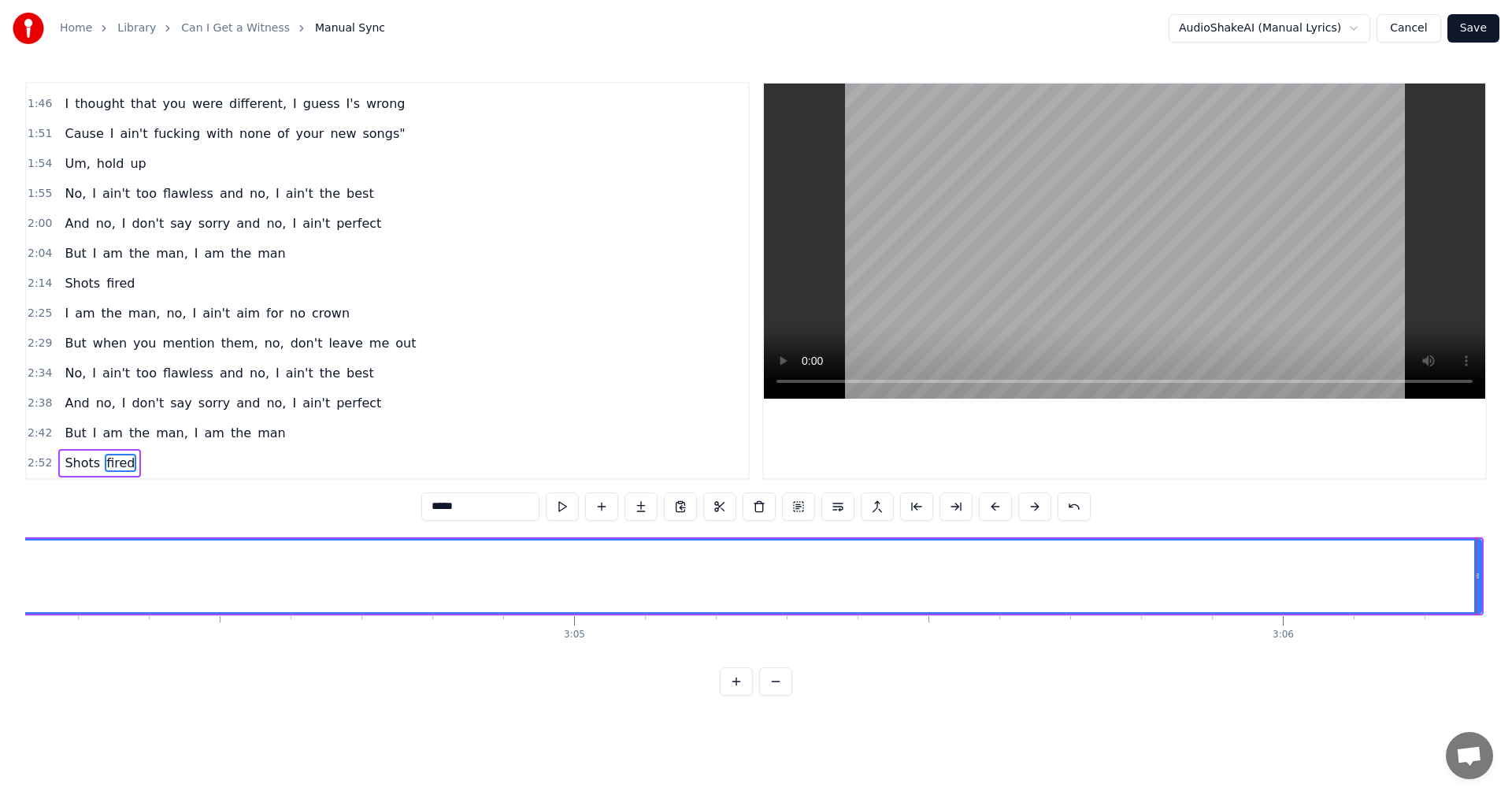
scroll to position [0, 130607]
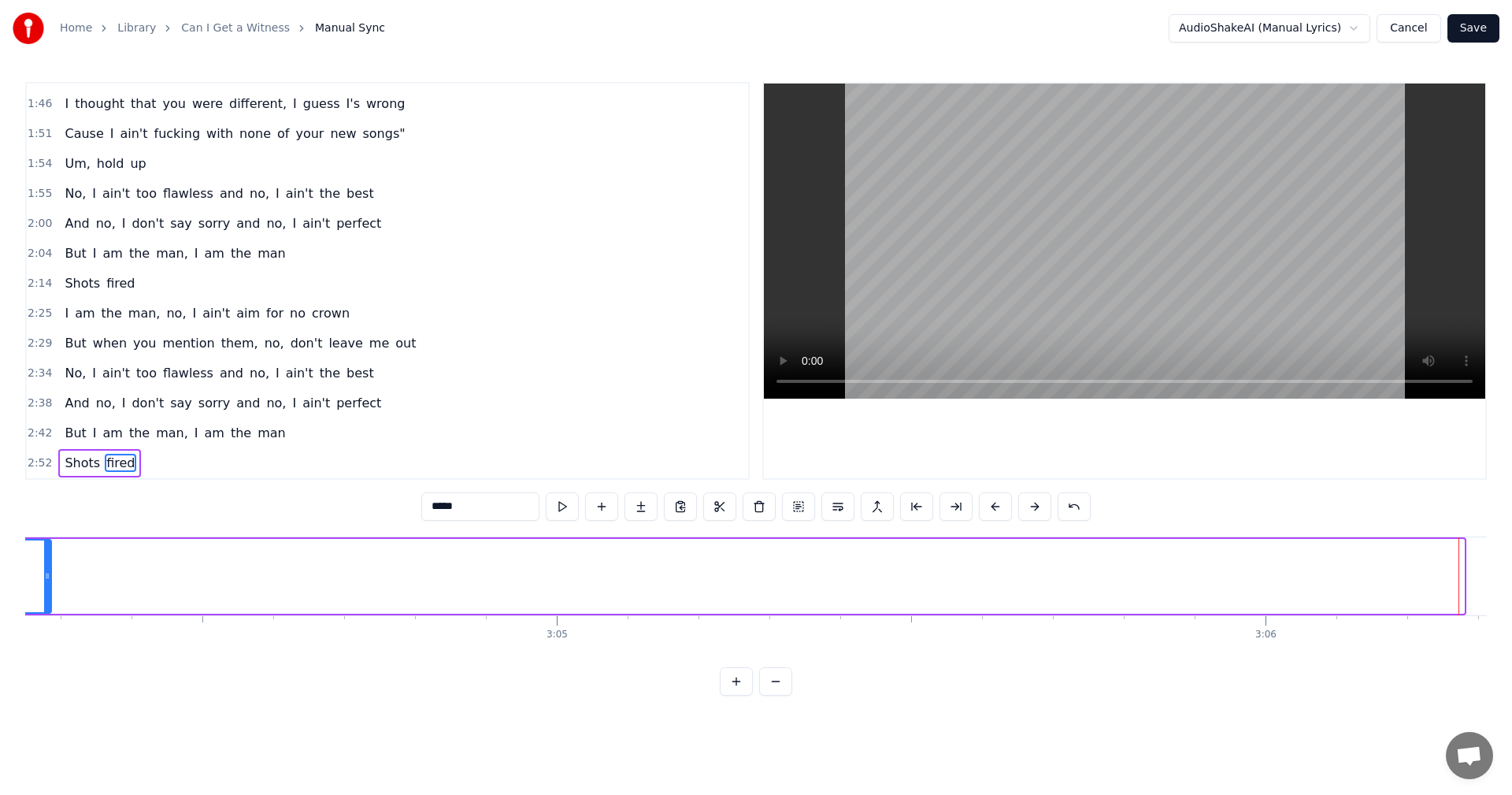
drag, startPoint x: 1462, startPoint y: 573, endPoint x: 49, endPoint y: 562, distance: 1413.0
click at [49, 562] on div at bounding box center [47, 576] width 6 height 72
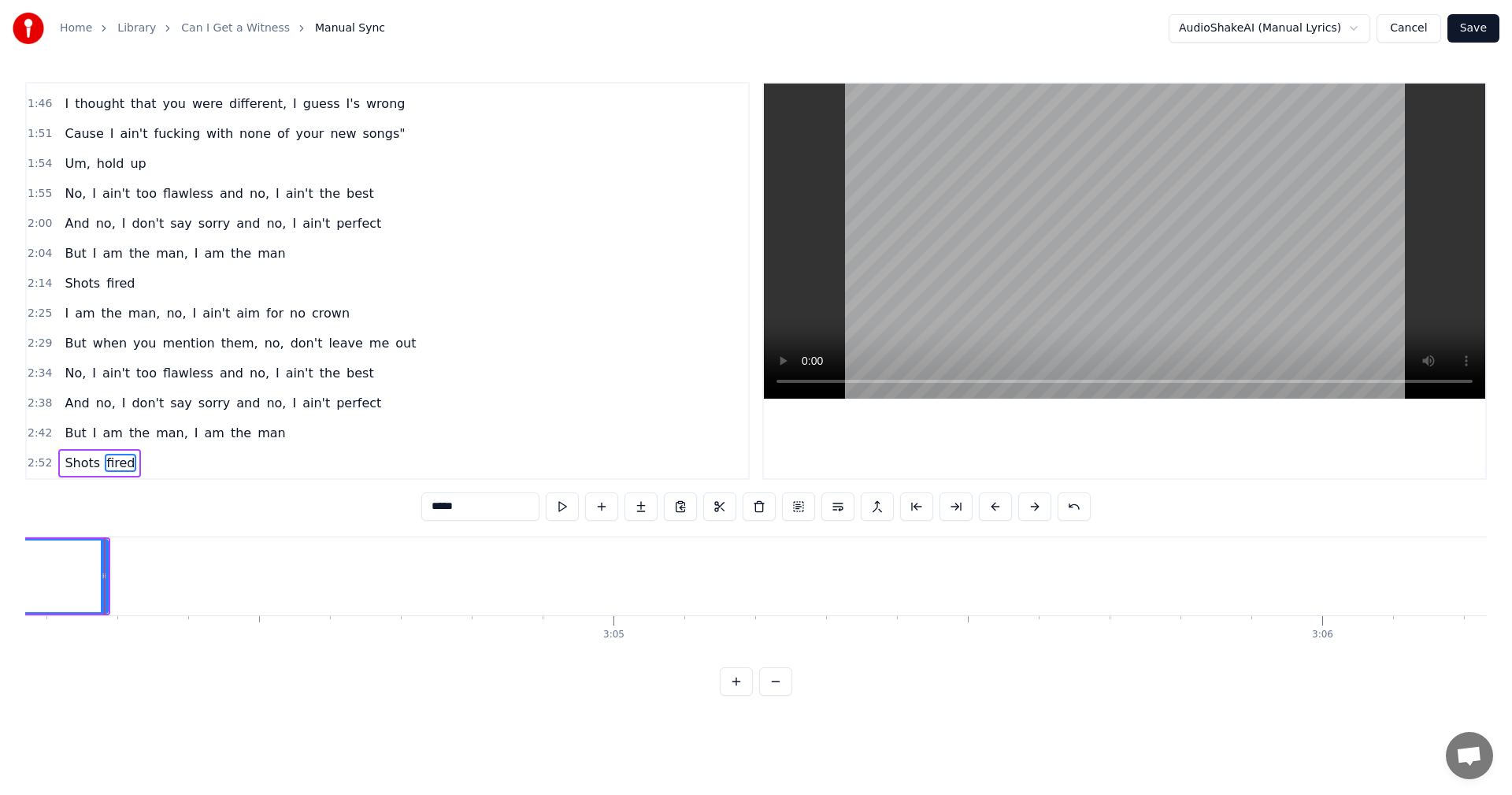
scroll to position [0, 129271]
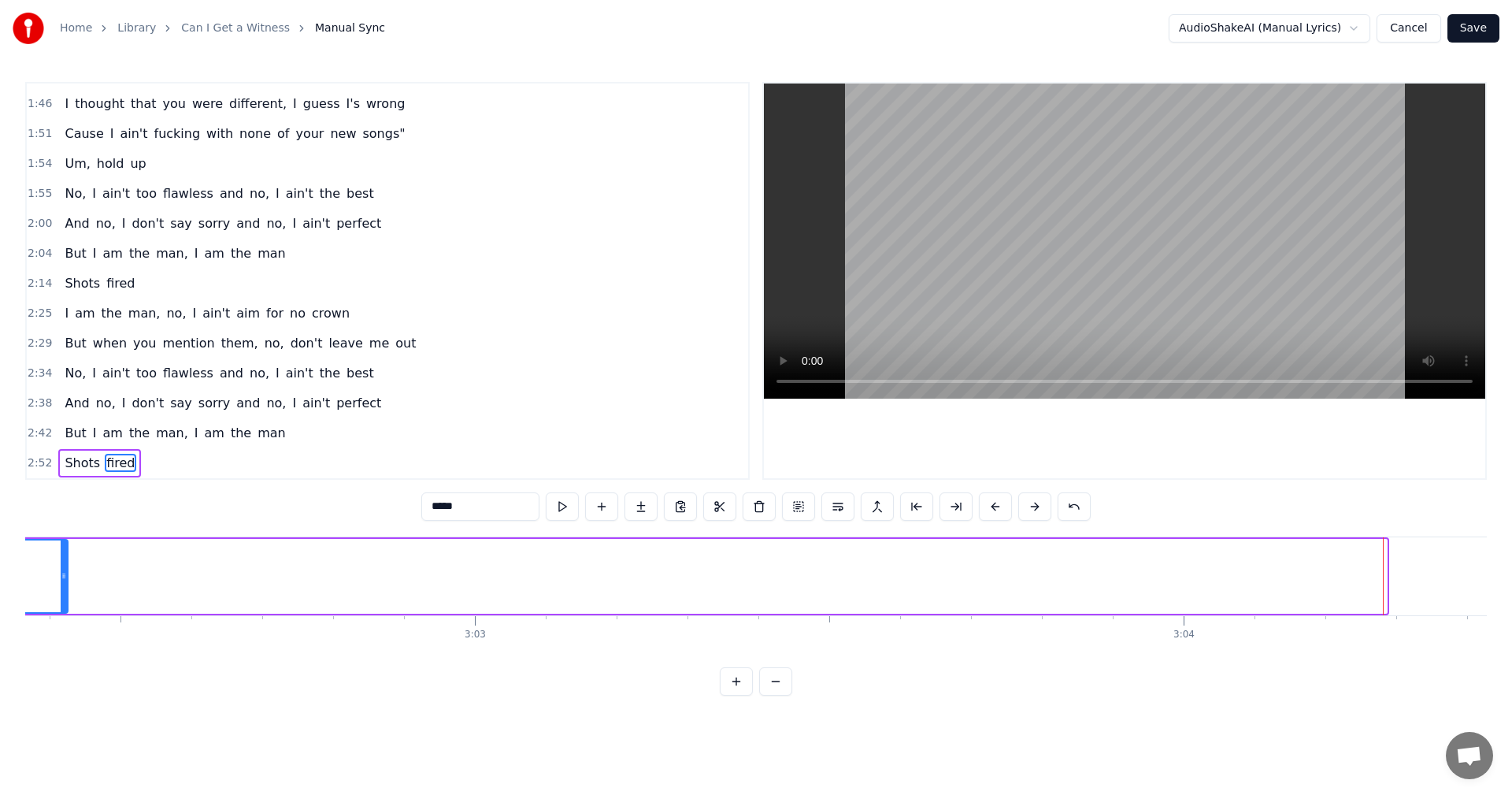
drag, startPoint x: 1382, startPoint y: 578, endPoint x: 61, endPoint y: 569, distance: 1320.9
click at [61, 569] on div at bounding box center [64, 576] width 6 height 72
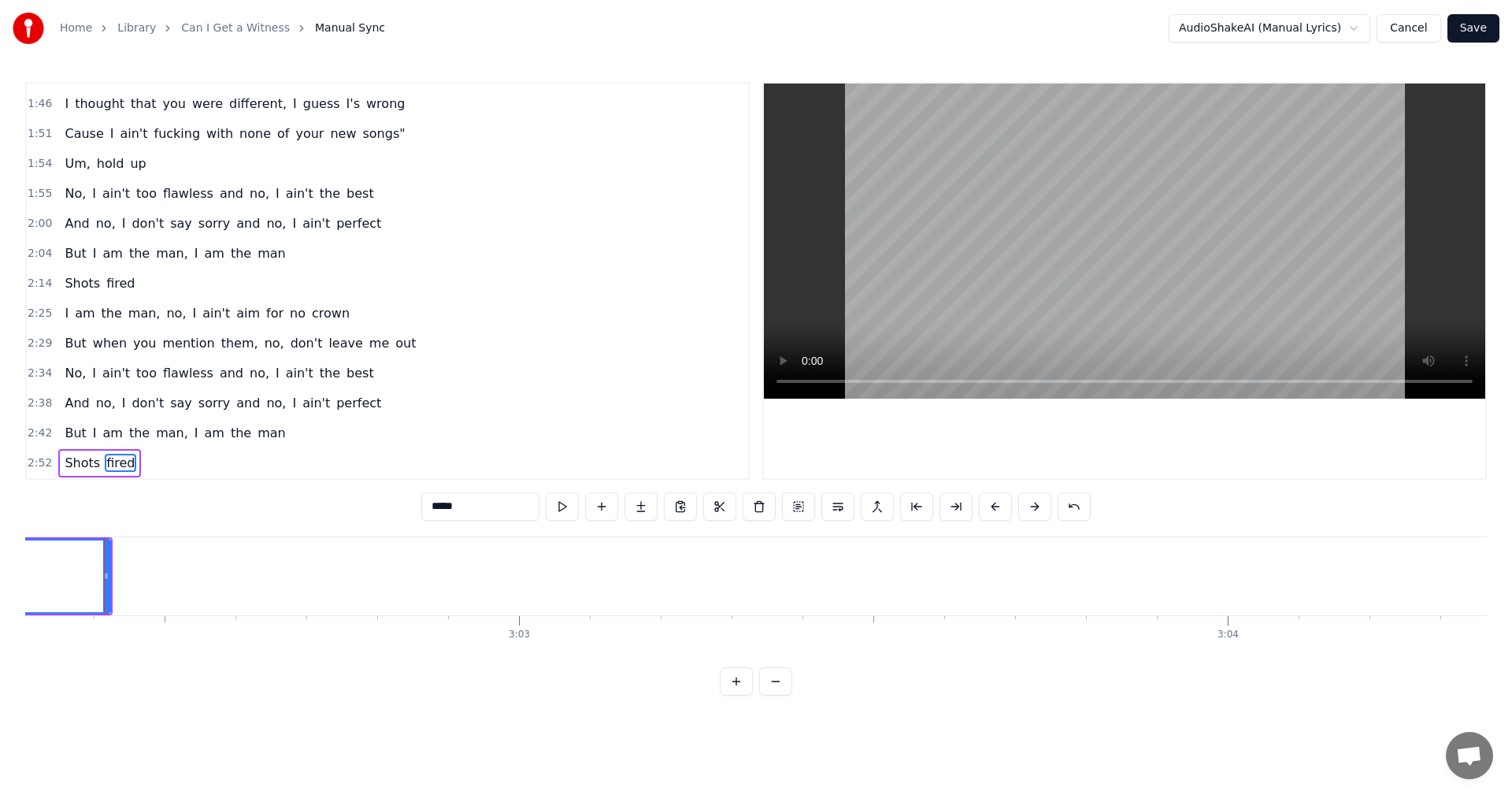
scroll to position [0, 127948]
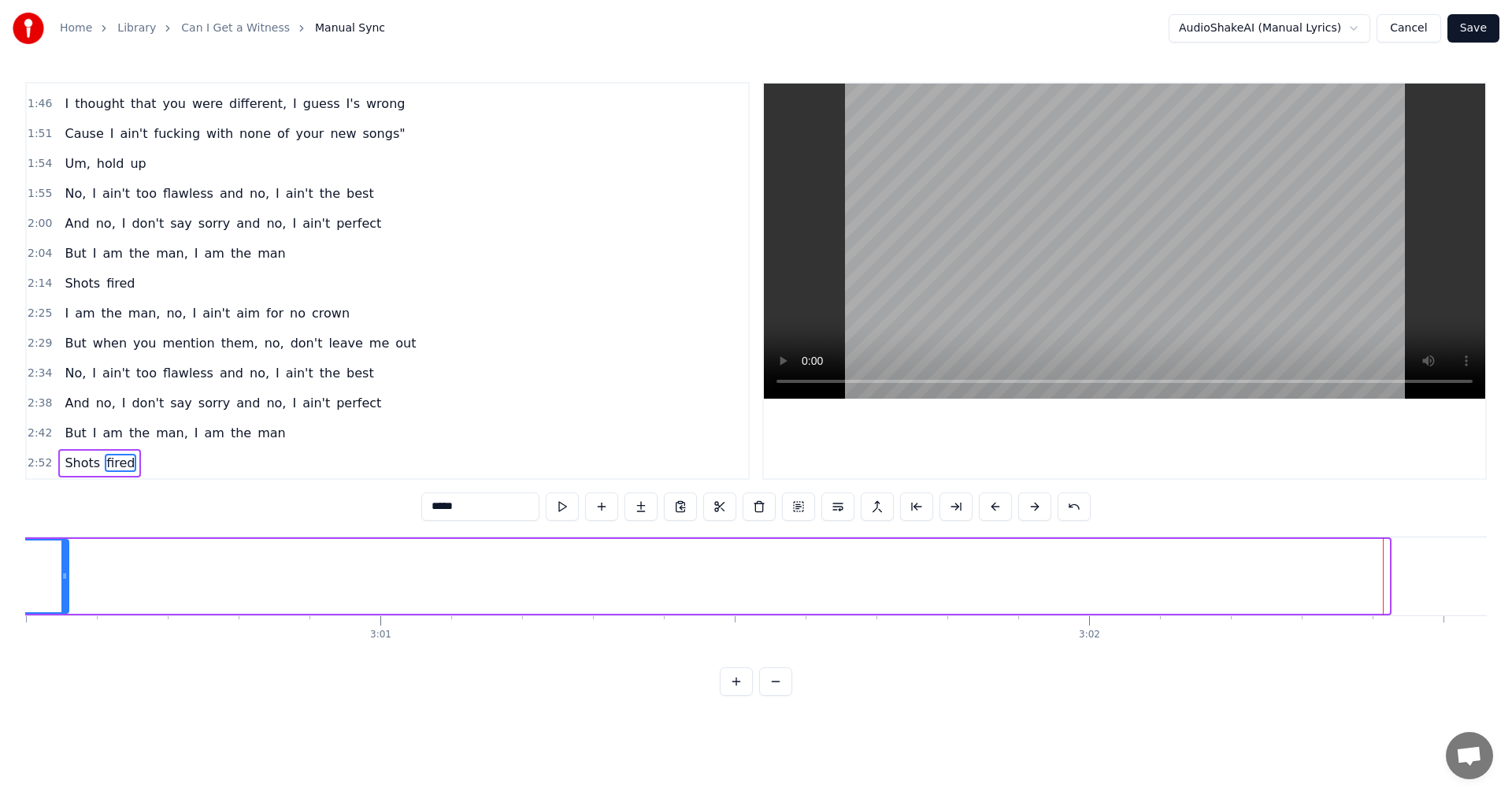
drag, startPoint x: 1385, startPoint y: 580, endPoint x: 58, endPoint y: 580, distance: 1326.3
click at [61, 580] on icon at bounding box center [64, 575] width 6 height 13
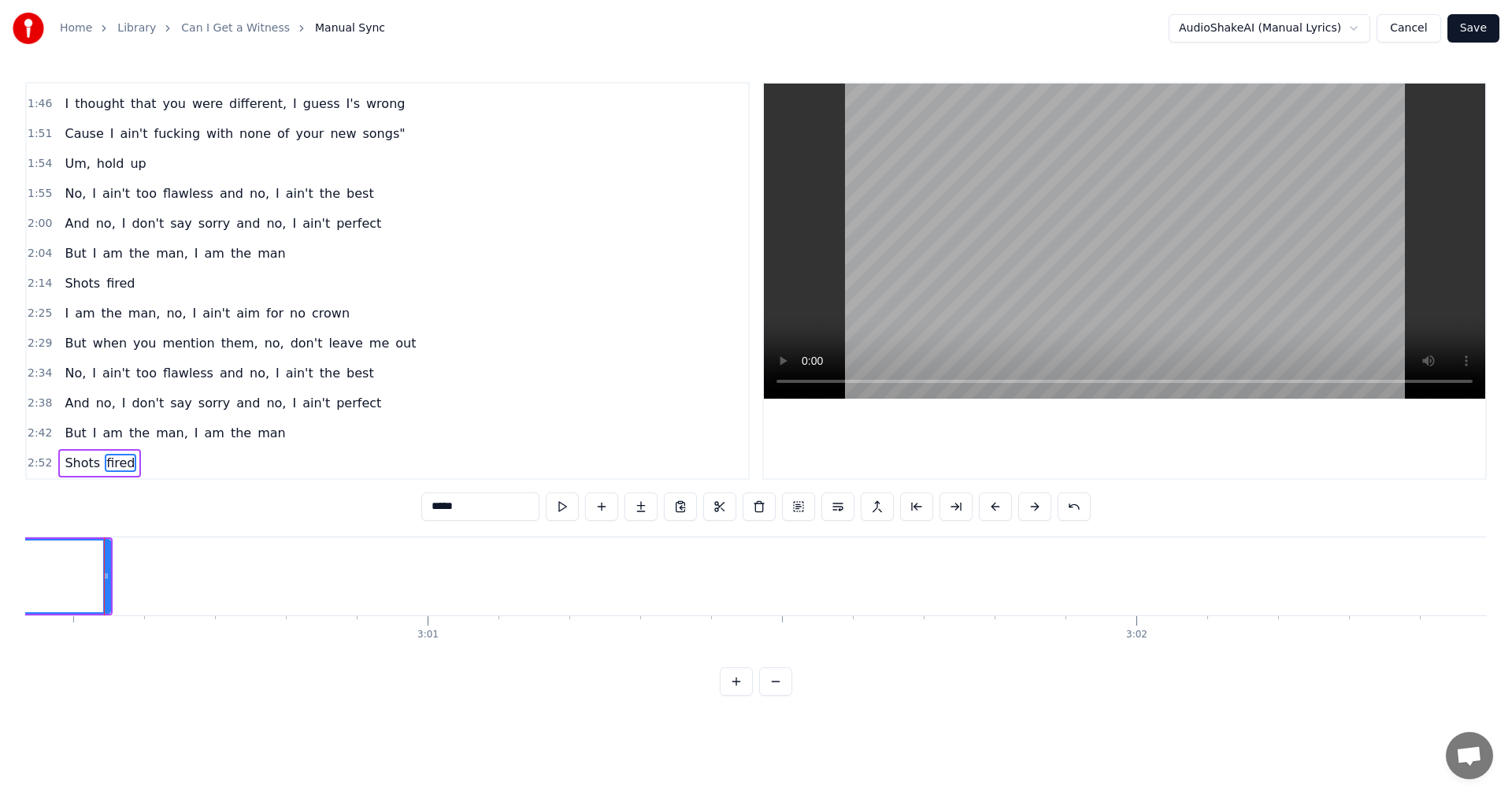
scroll to position [0, 126621]
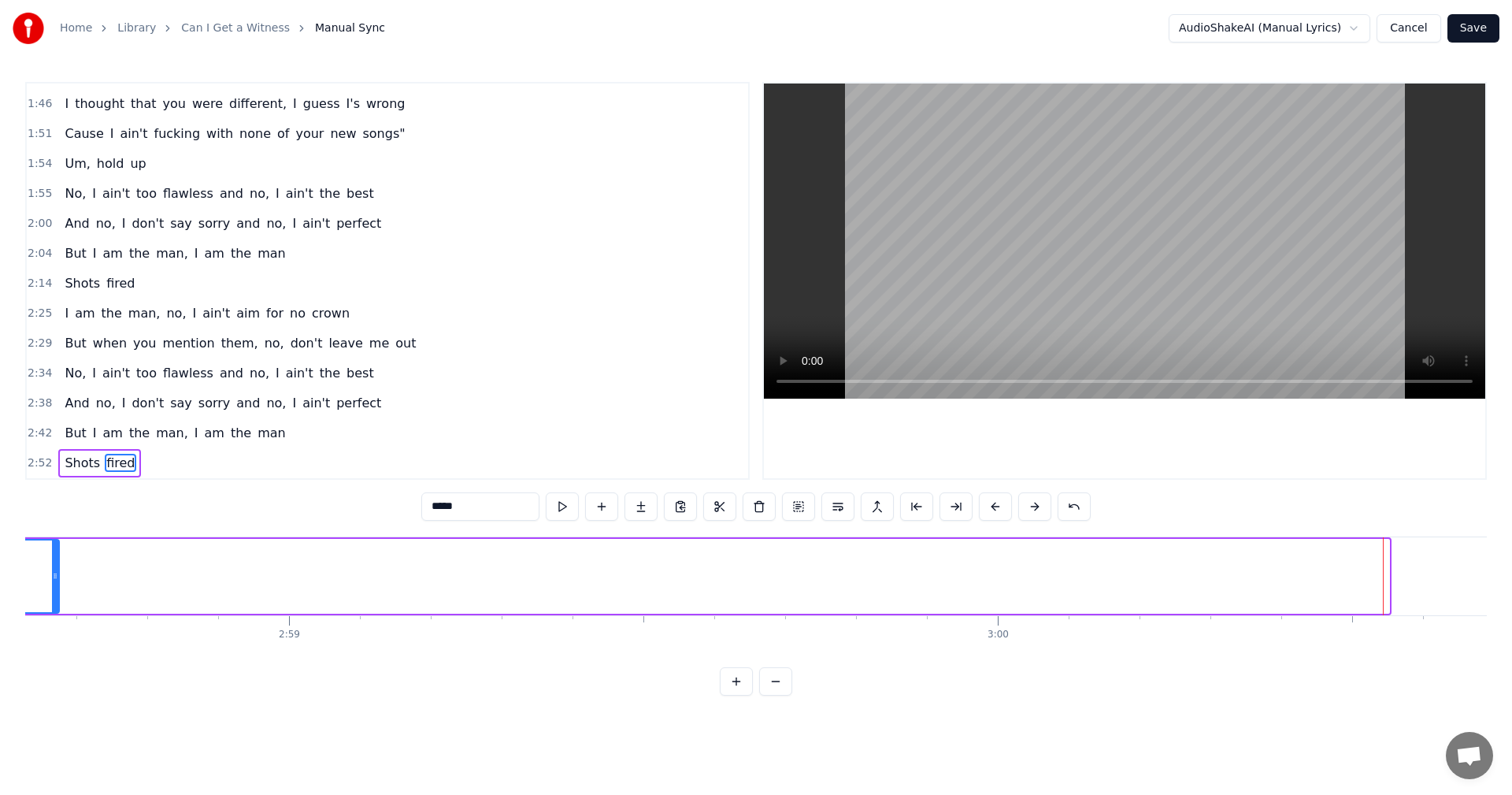
drag, startPoint x: 1385, startPoint y: 577, endPoint x: 52, endPoint y: 573, distance: 1332.7
click at [52, 573] on icon at bounding box center [55, 575] width 6 height 13
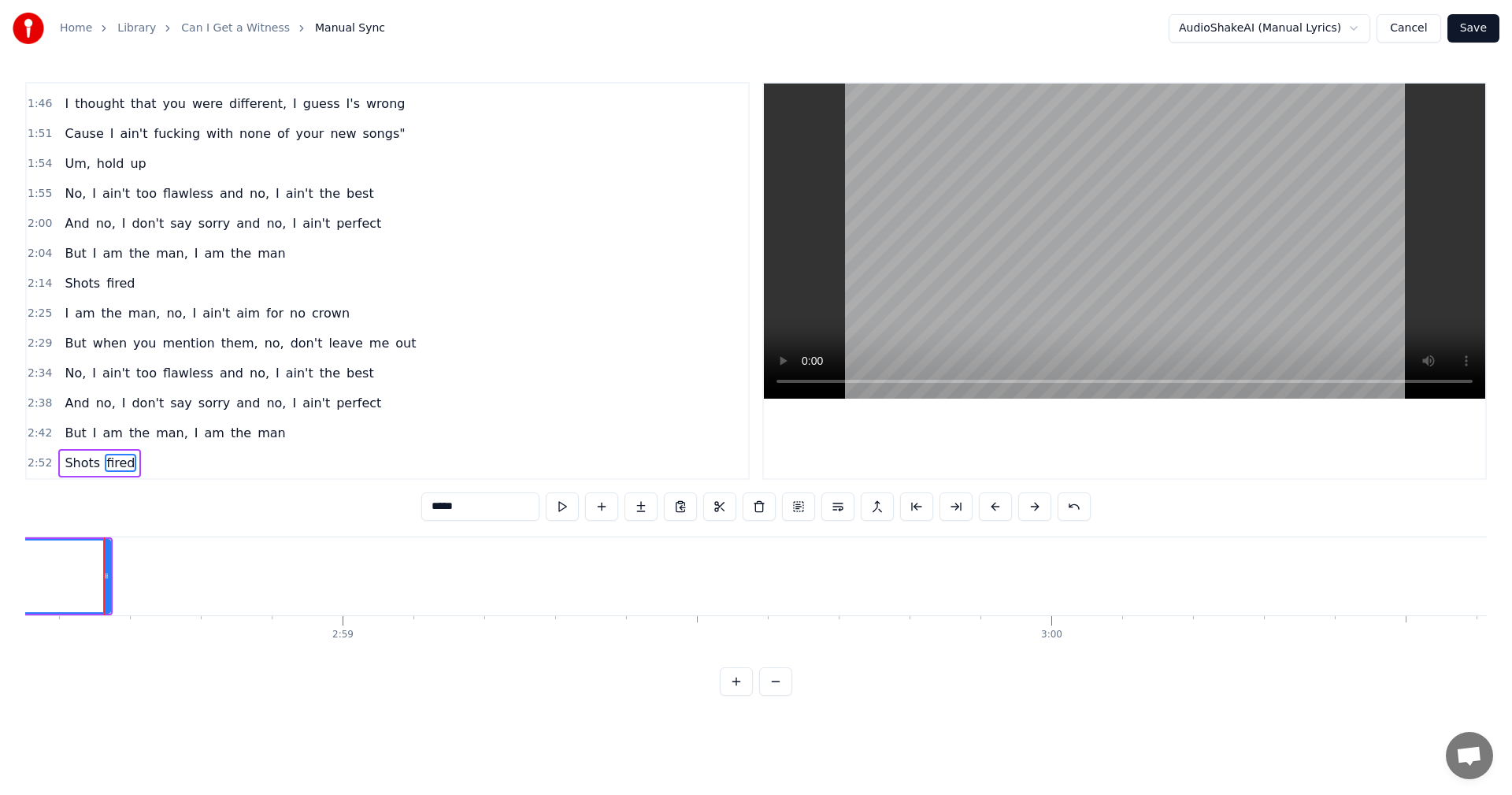
scroll to position [0, 125289]
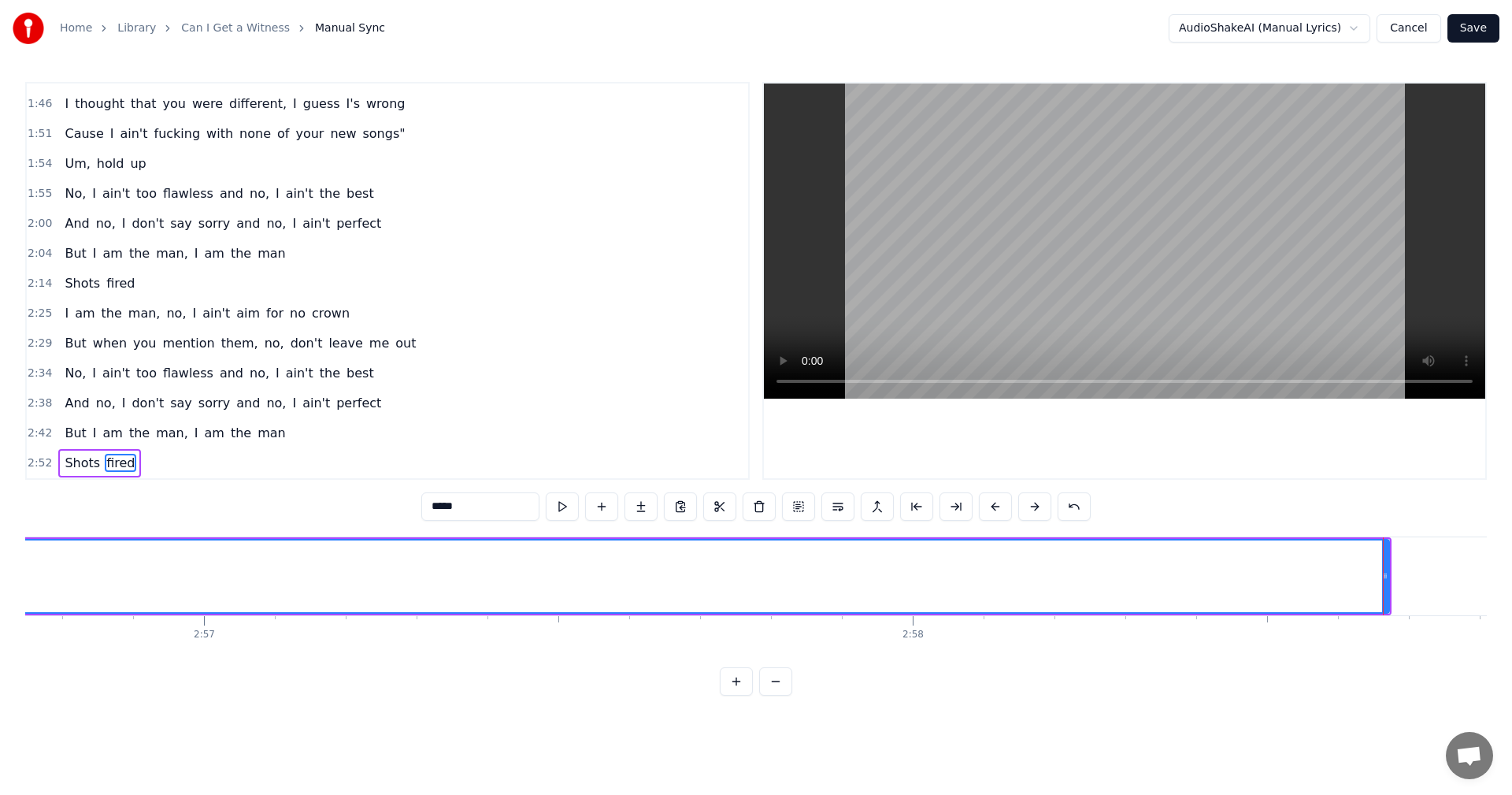
drag, startPoint x: 1389, startPoint y: 571, endPoint x: 1372, endPoint y: 573, distance: 16.7
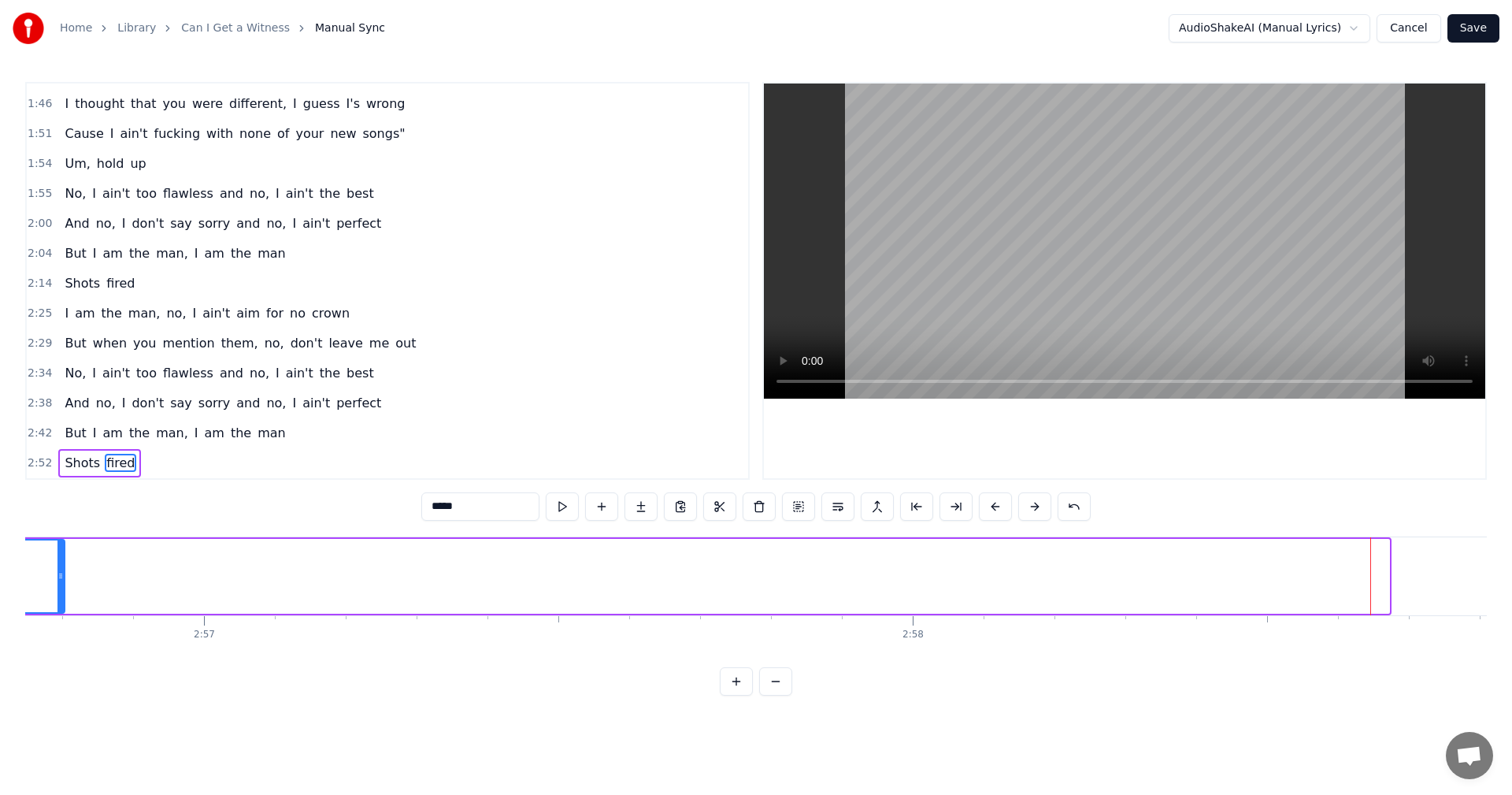
drag, startPoint x: 1388, startPoint y: 573, endPoint x: 63, endPoint y: 562, distance: 1324.8
click at [63, 562] on div at bounding box center [60, 576] width 6 height 72
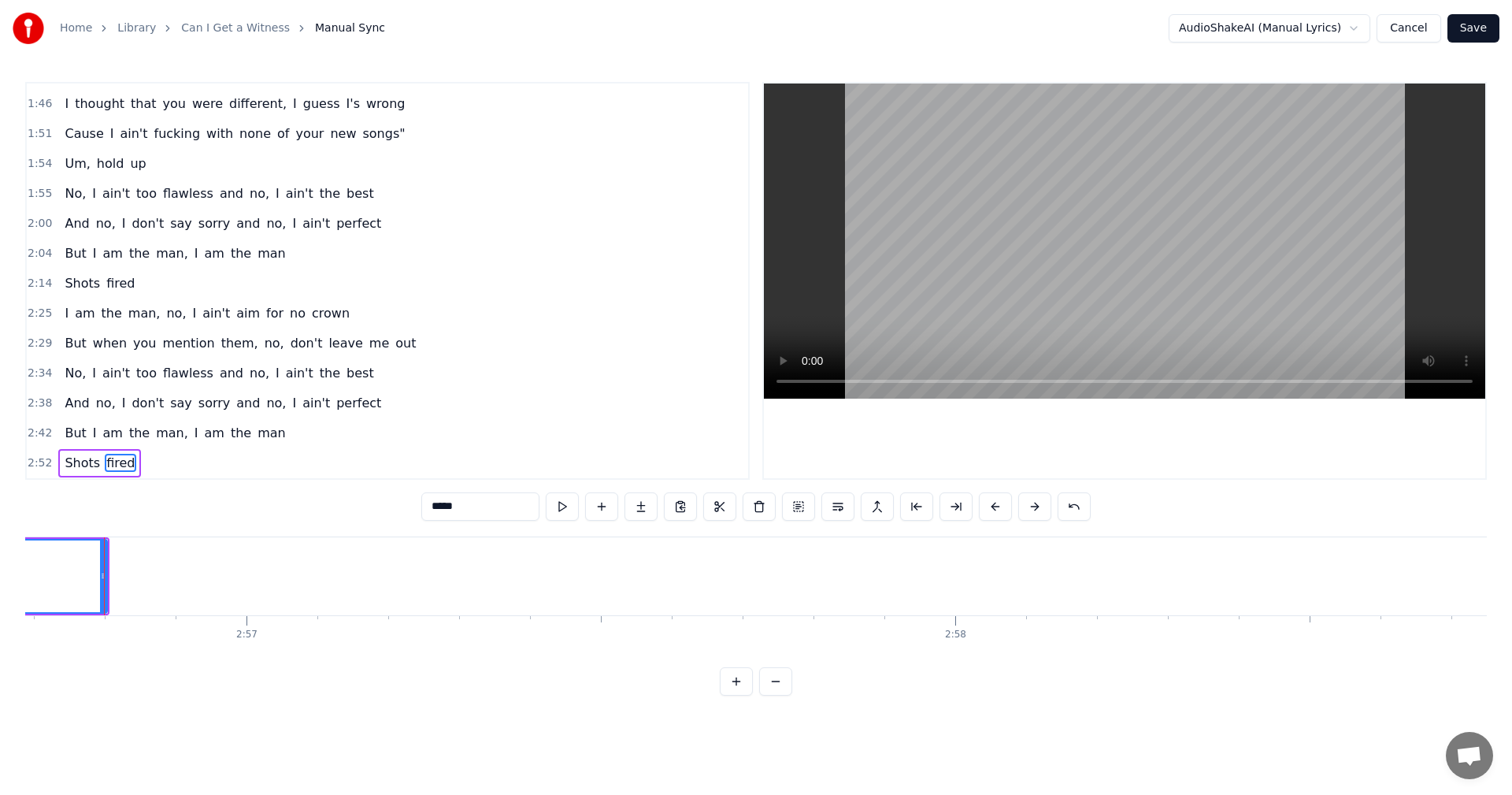
scroll to position [0, 123967]
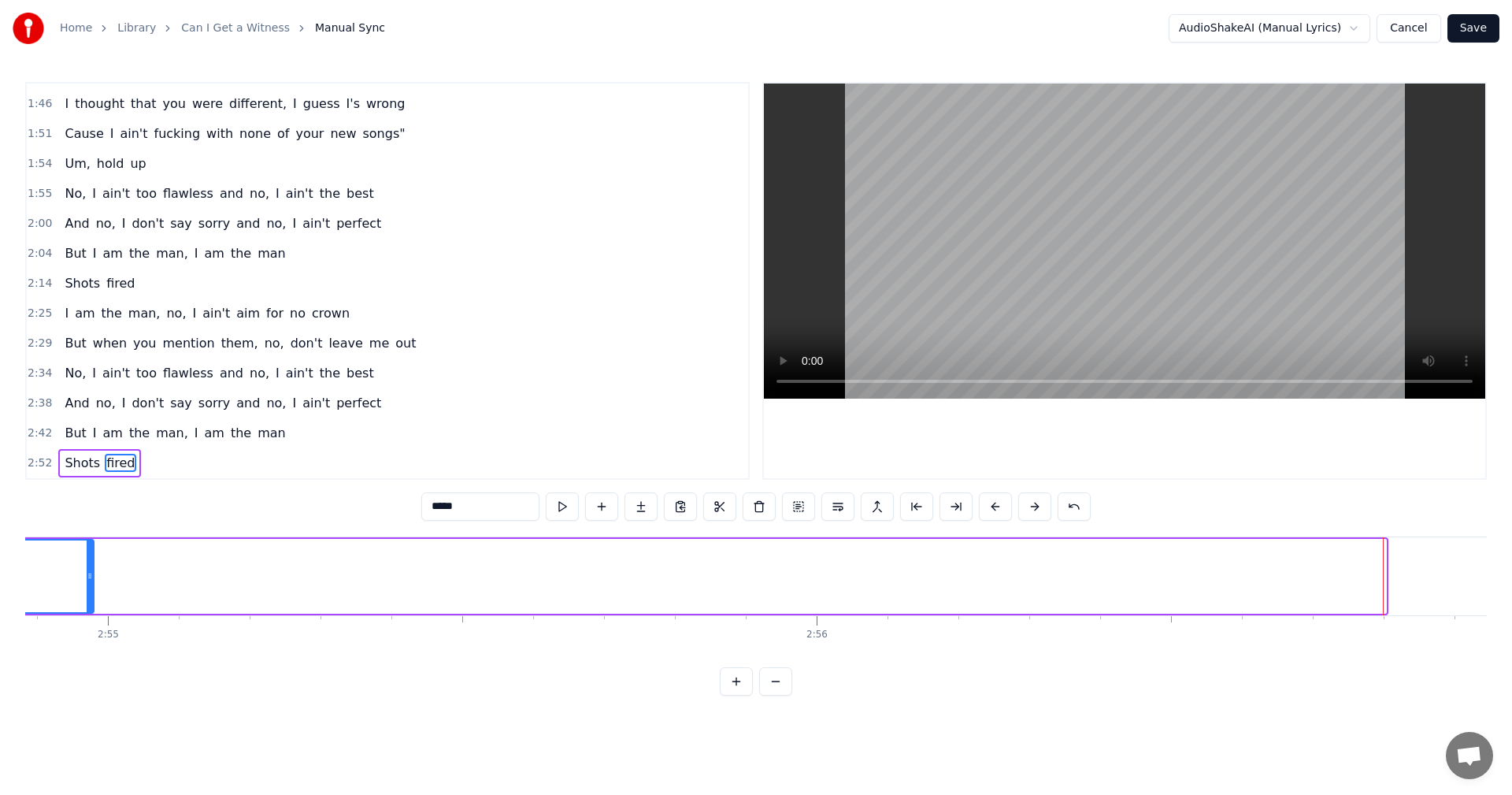
drag, startPoint x: 1378, startPoint y: 579, endPoint x: 85, endPoint y: 577, distance: 1293.3
click at [87, 577] on icon at bounding box center [90, 575] width 6 height 13
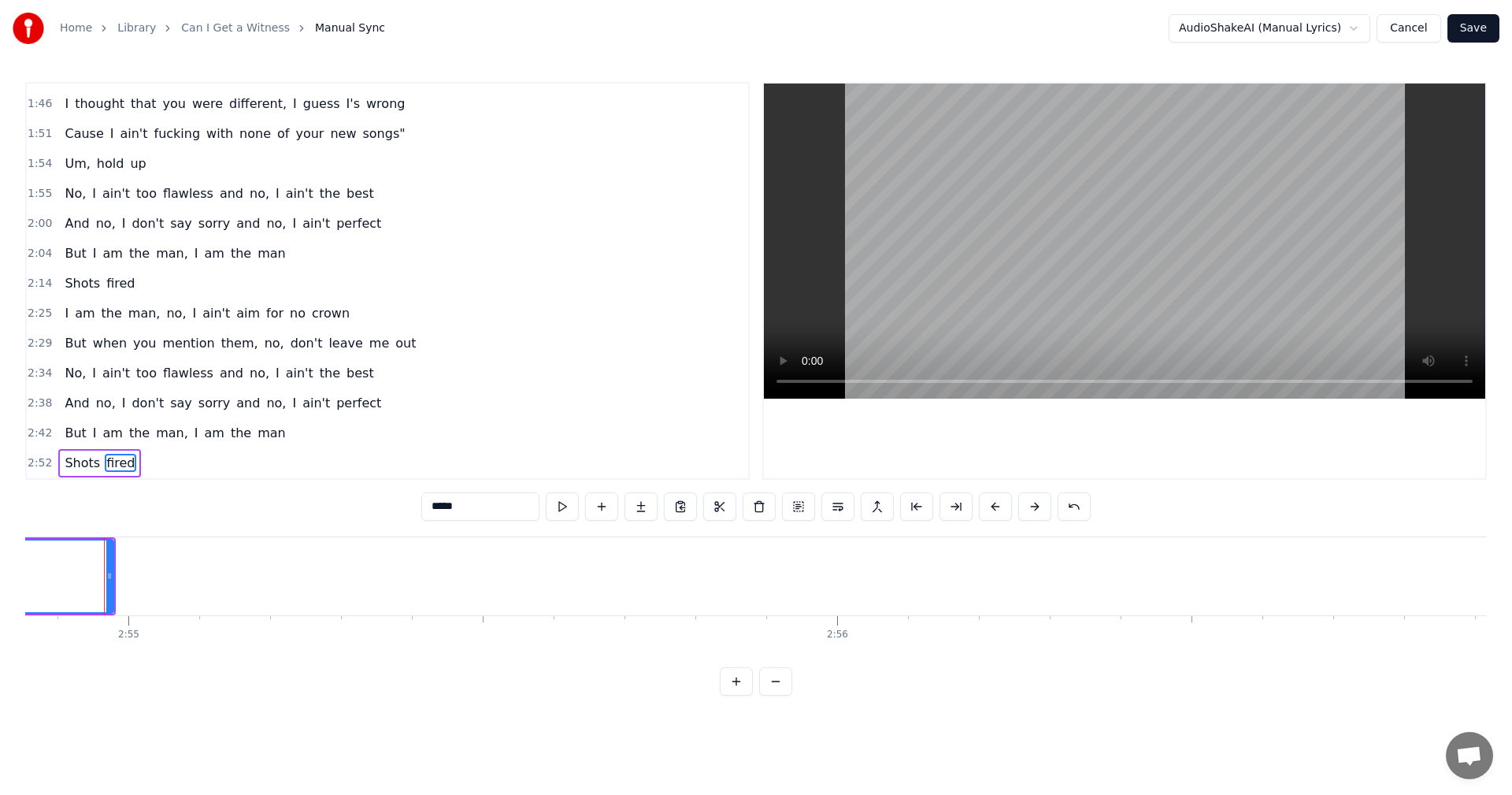
scroll to position [0, 122668]
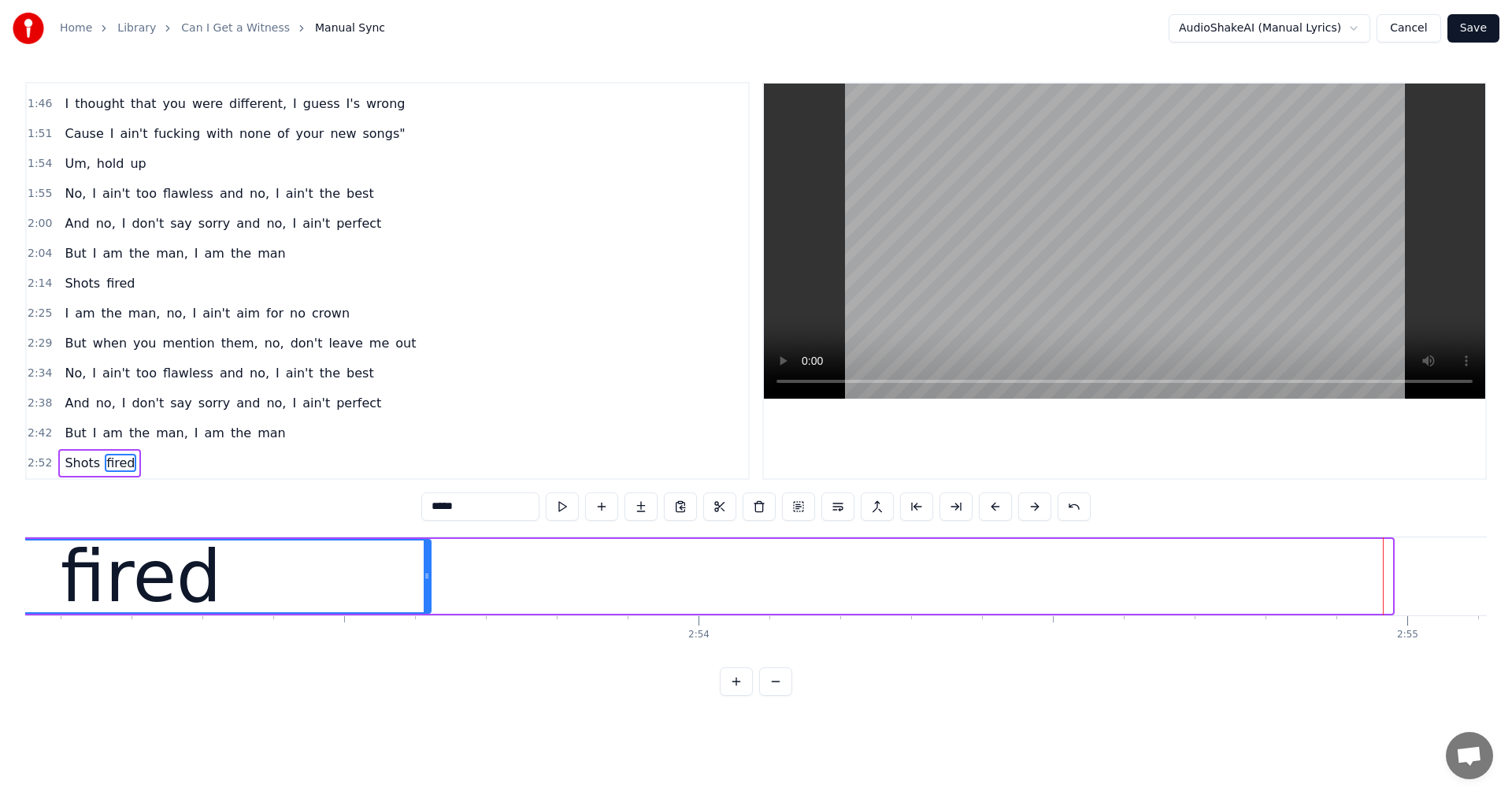
drag, startPoint x: 1388, startPoint y: 579, endPoint x: 324, endPoint y: 576, distance: 1063.3
click at [424, 576] on icon at bounding box center [427, 575] width 6 height 13
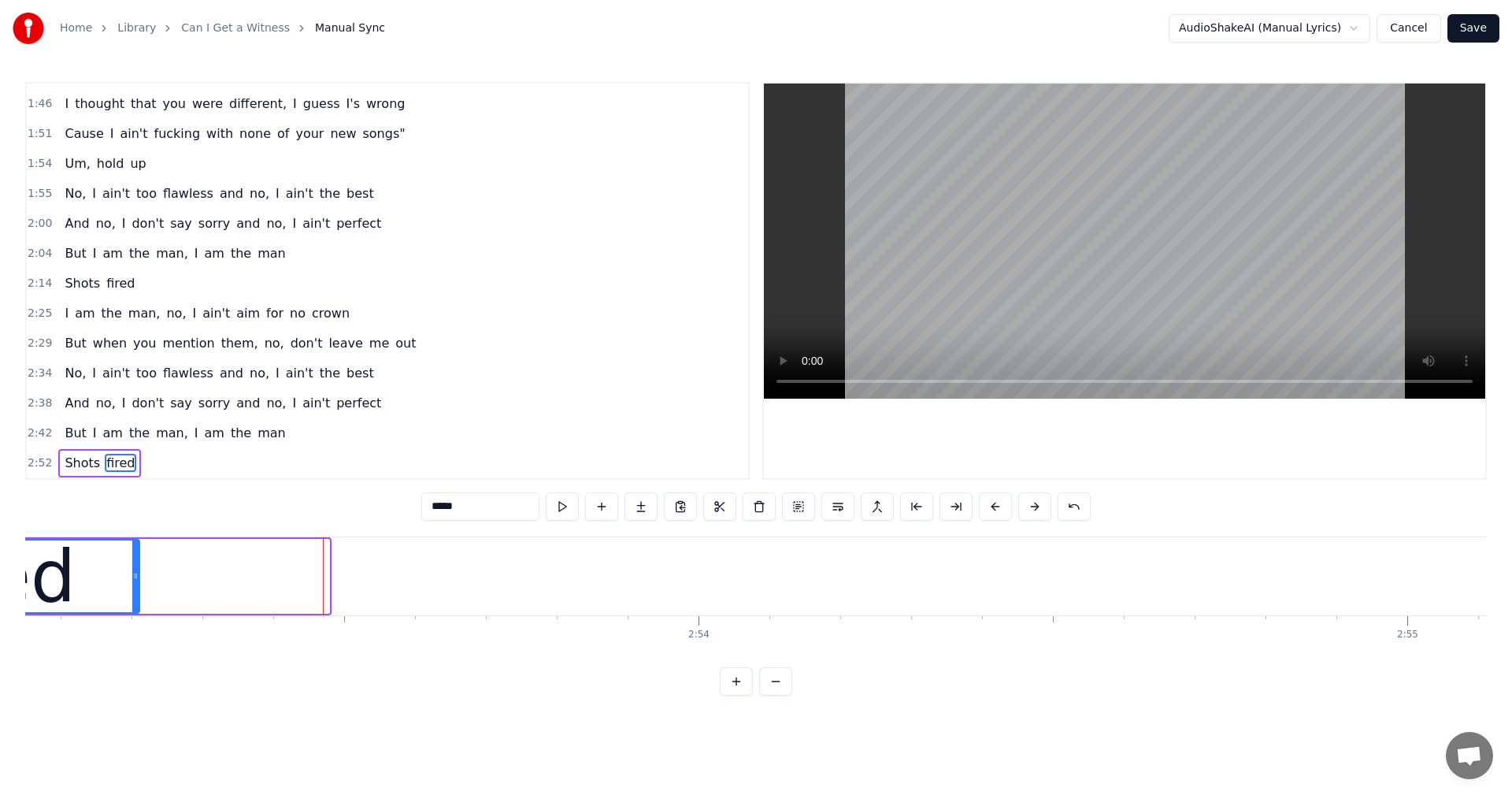
drag, startPoint x: 324, startPoint y: 574, endPoint x: 135, endPoint y: 569, distance: 189.9
click at [135, 569] on div at bounding box center [135, 576] width 6 height 72
click at [109, 284] on span "fired" at bounding box center [121, 283] width 32 height 18
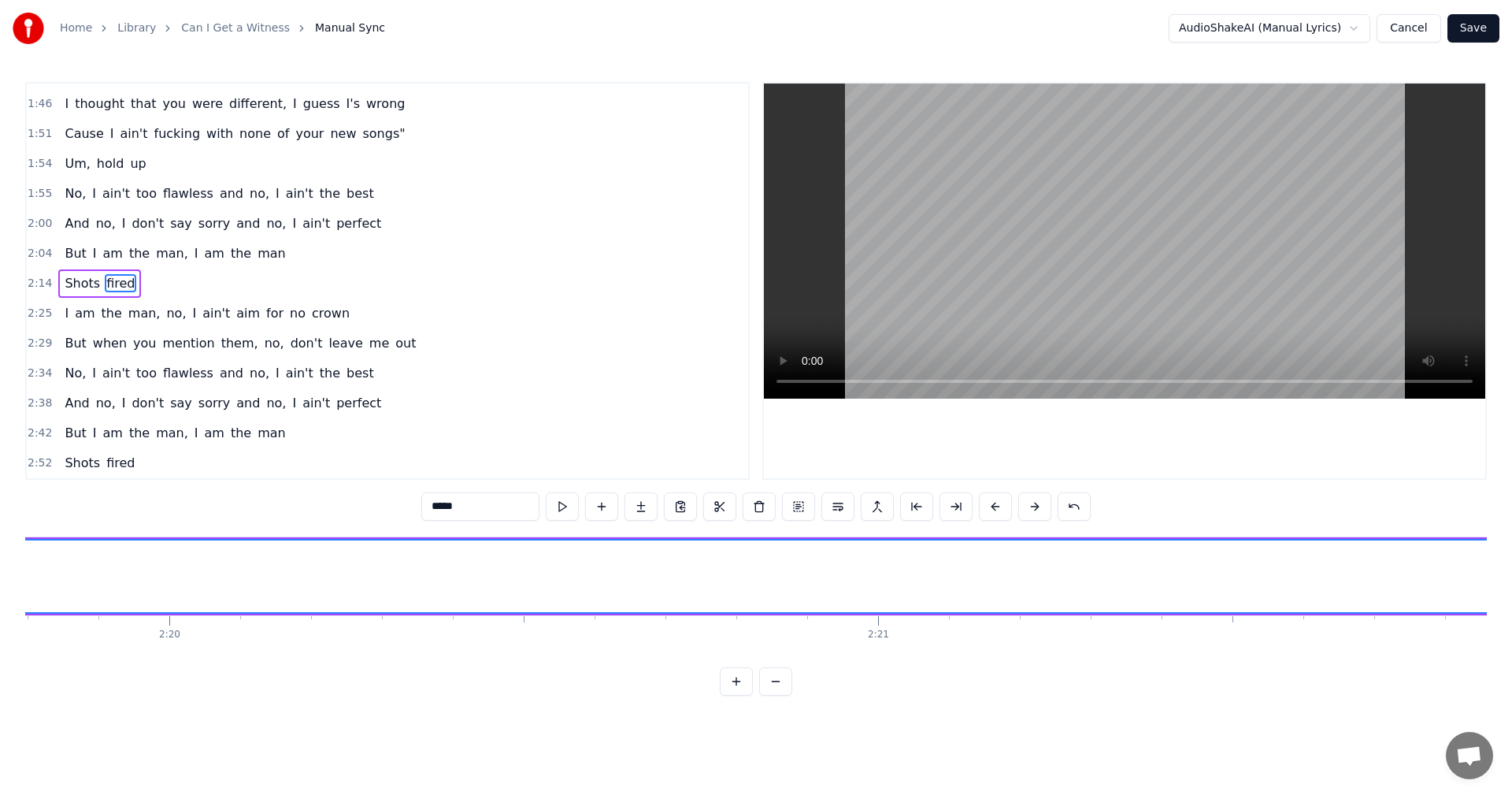
scroll to position [0, 100375]
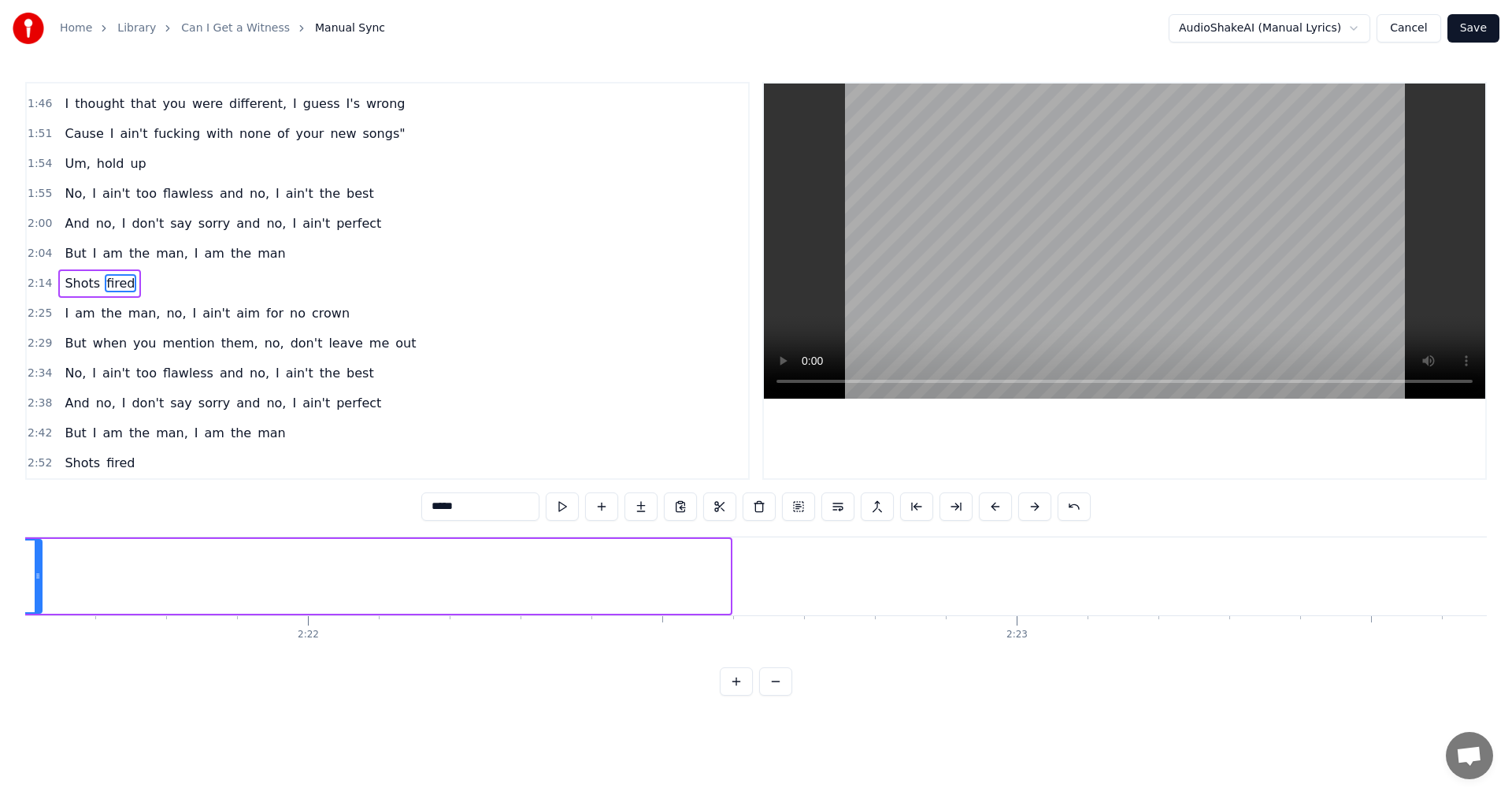
drag, startPoint x: 724, startPoint y: 574, endPoint x: 35, endPoint y: 569, distance: 689.2
click at [35, 569] on div at bounding box center [38, 576] width 6 height 72
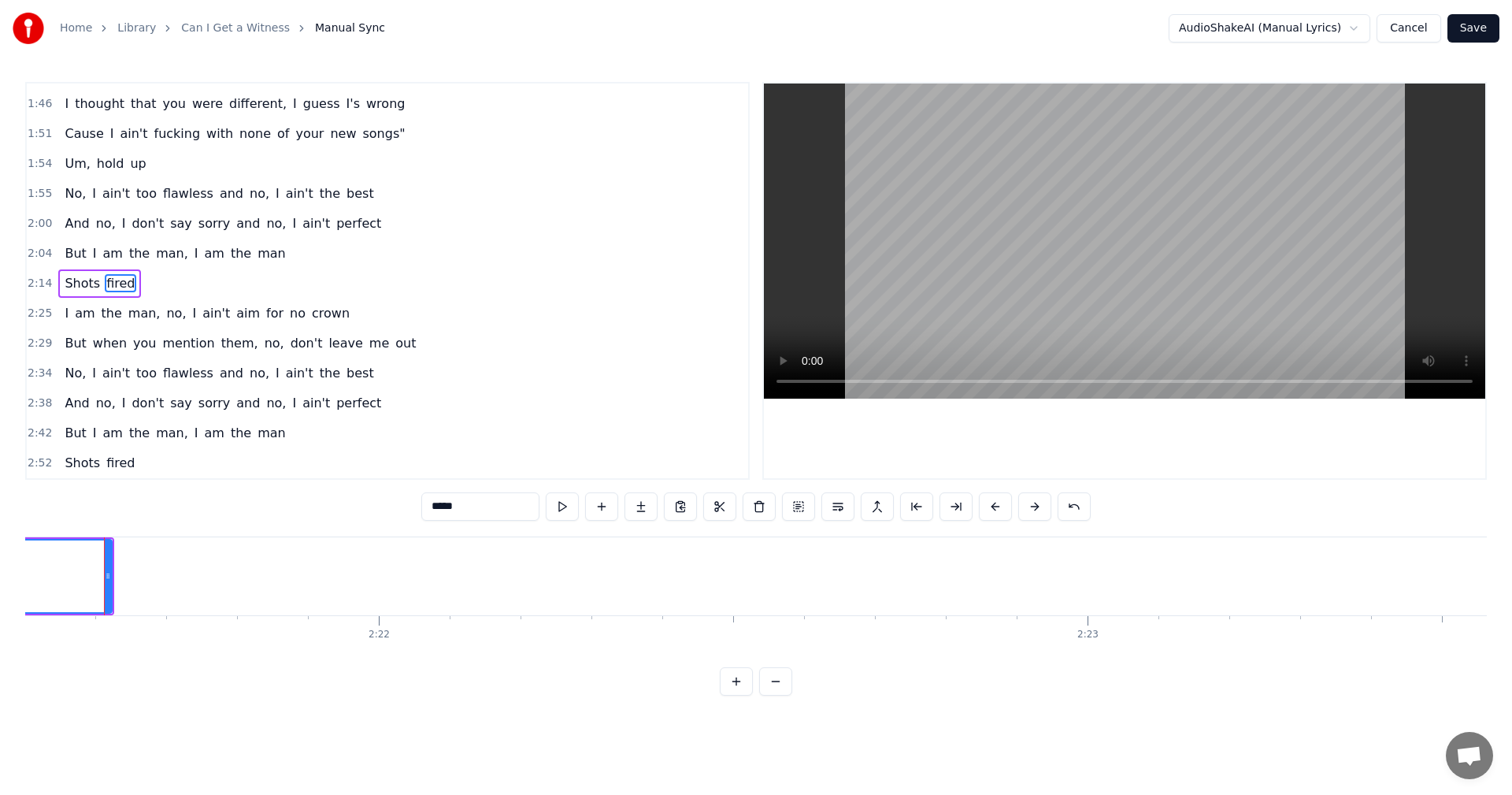
scroll to position [0, 99025]
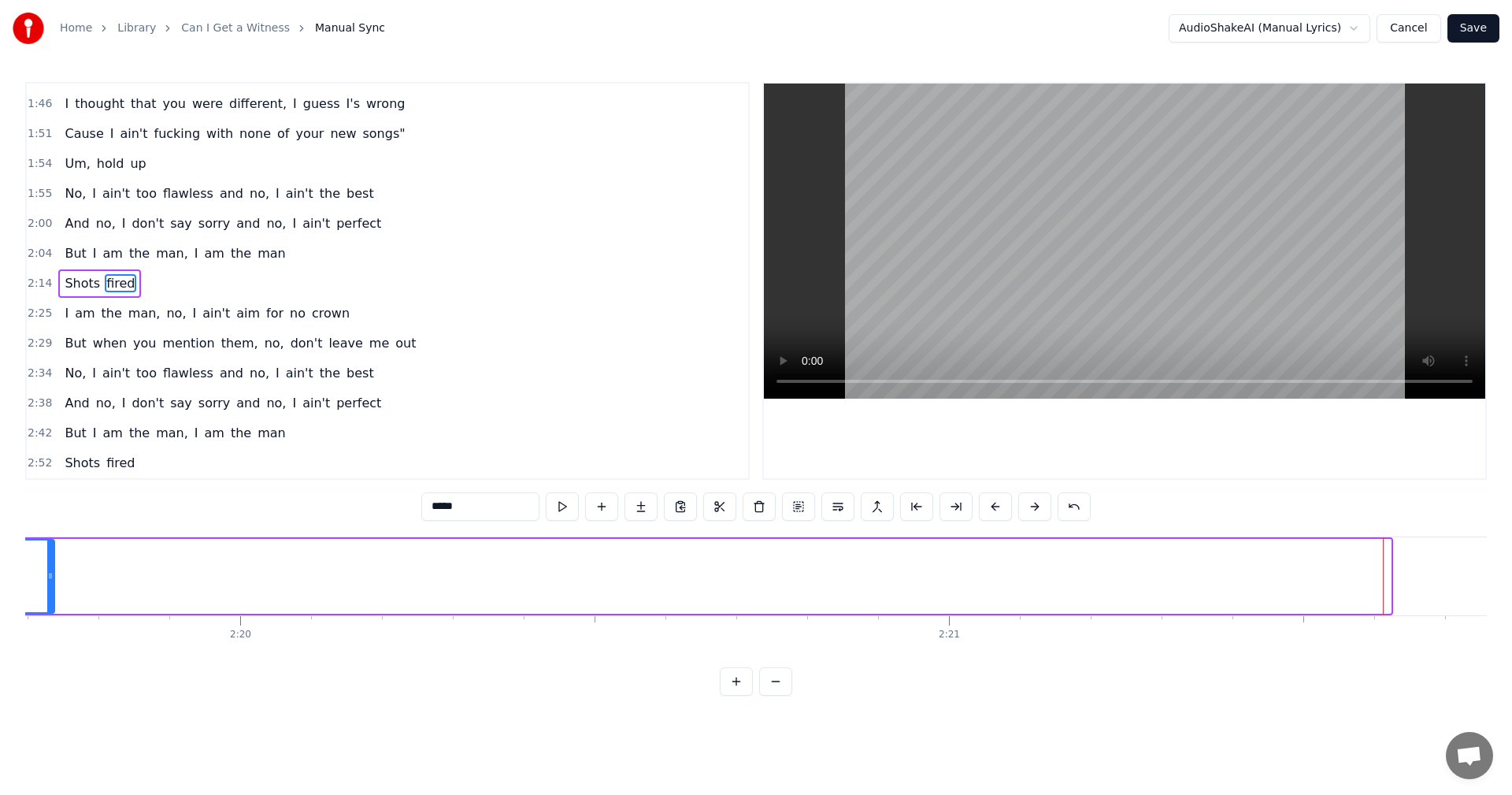
drag, startPoint x: 1385, startPoint y: 580, endPoint x: 48, endPoint y: 578, distance: 1336.6
click at [48, 578] on icon at bounding box center [50, 575] width 6 height 13
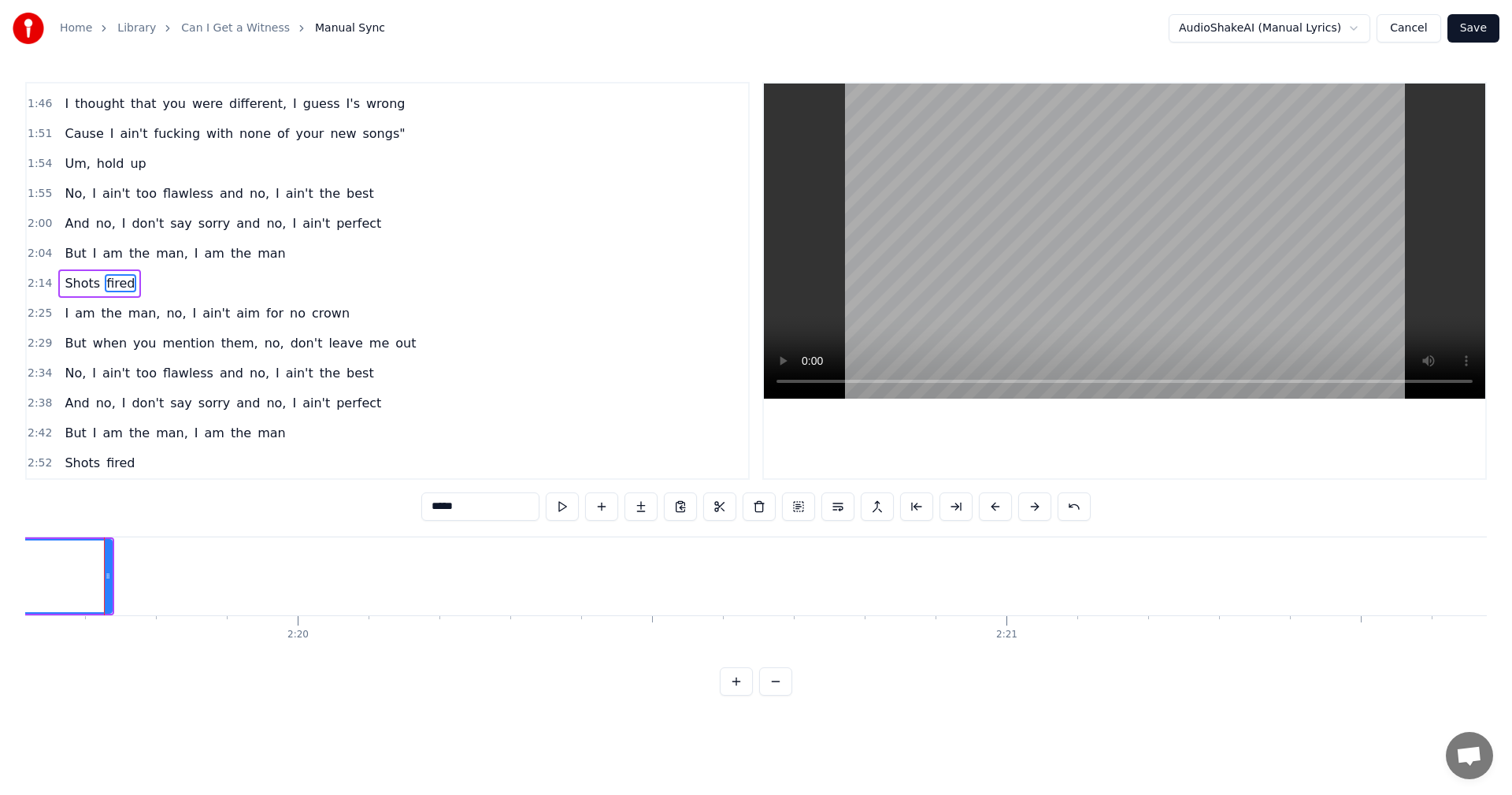
scroll to position [0, 97688]
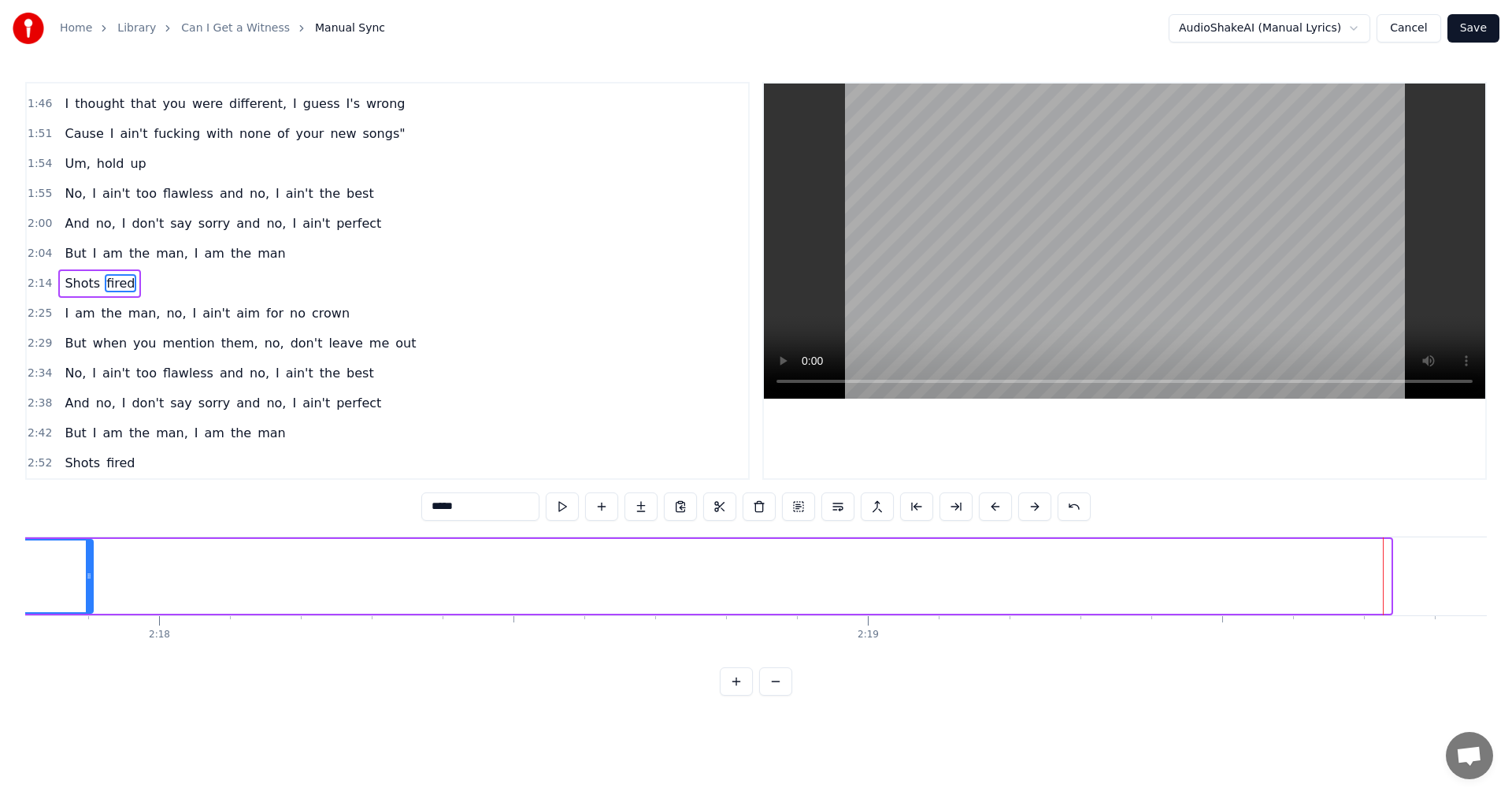
drag, startPoint x: 1387, startPoint y: 573, endPoint x: 87, endPoint y: 549, distance: 1300.6
click at [87, 549] on div at bounding box center [89, 576] width 6 height 72
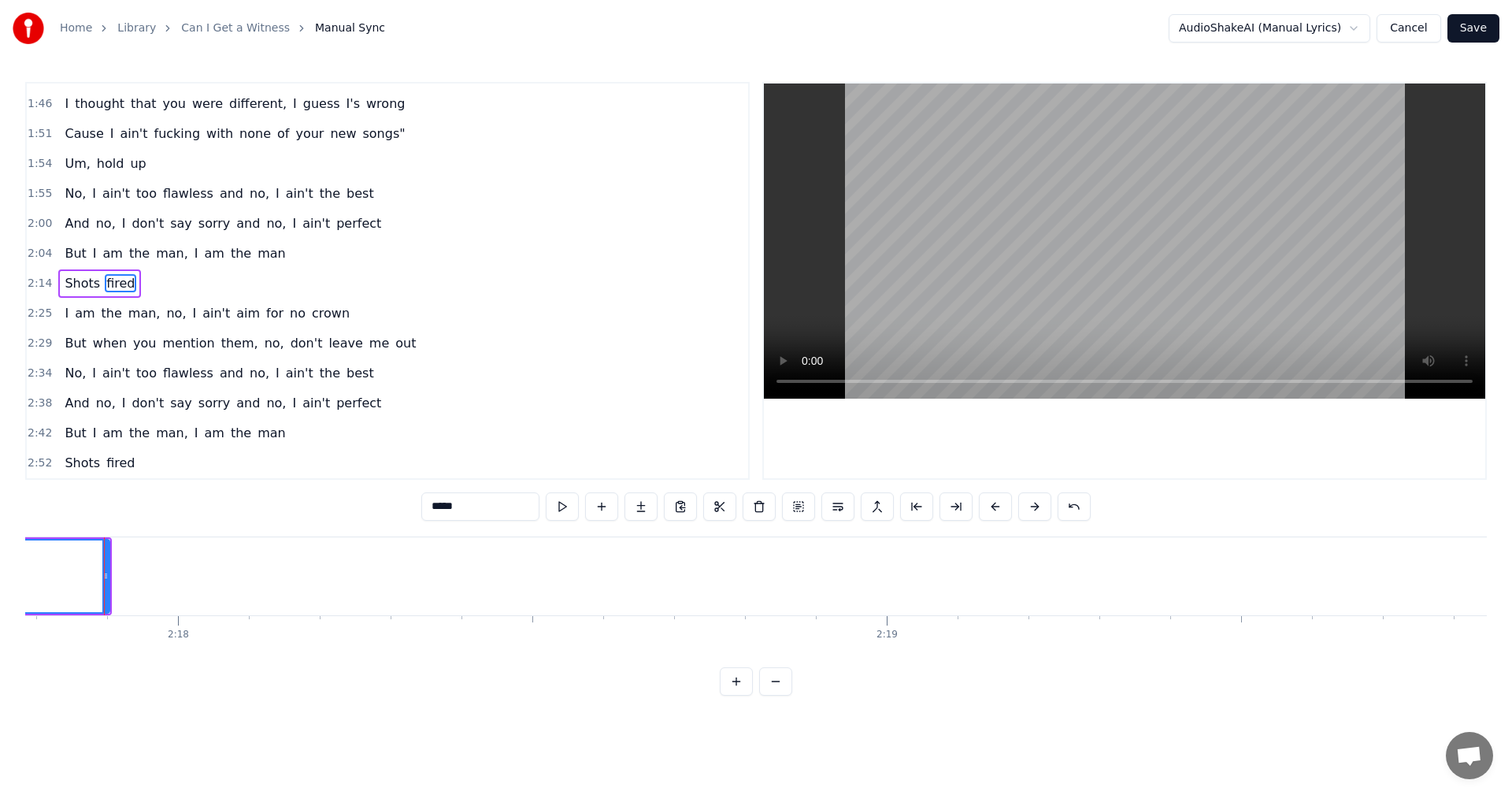
scroll to position [0, 96390]
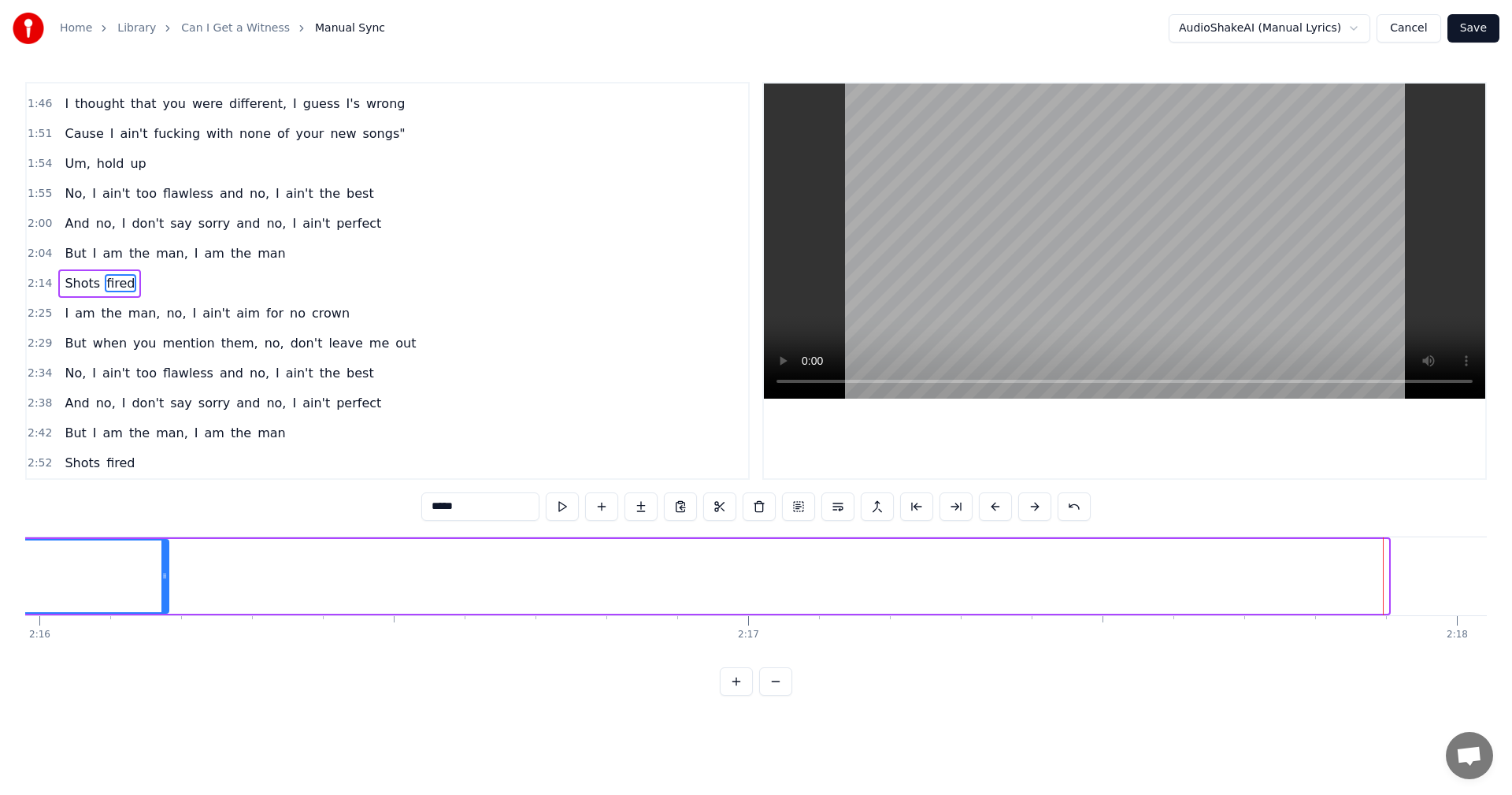
drag, startPoint x: 1385, startPoint y: 573, endPoint x: 161, endPoint y: 575, distance: 1224.7
click at [161, 575] on icon at bounding box center [164, 575] width 6 height 13
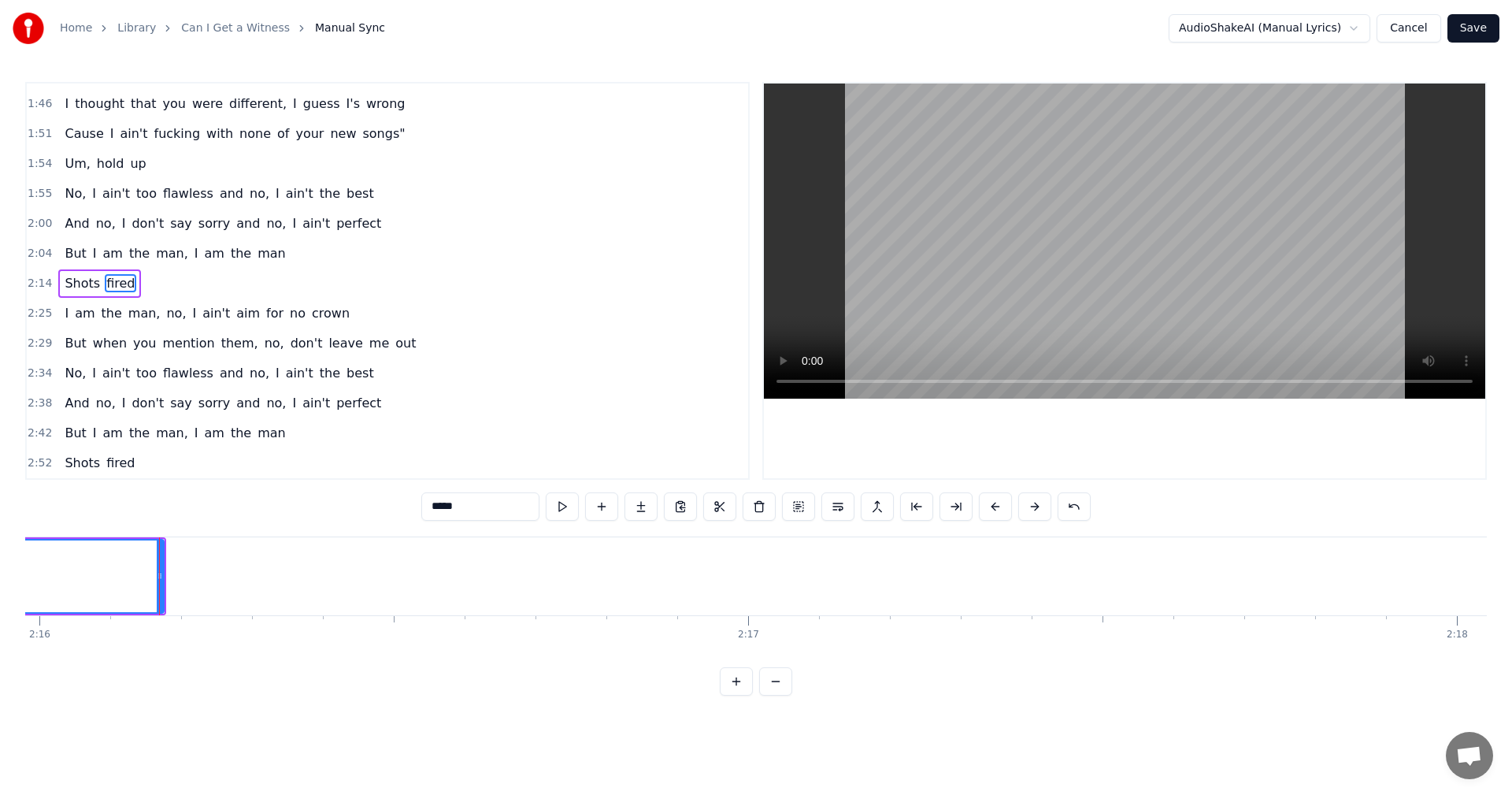
scroll to position [0, 95111]
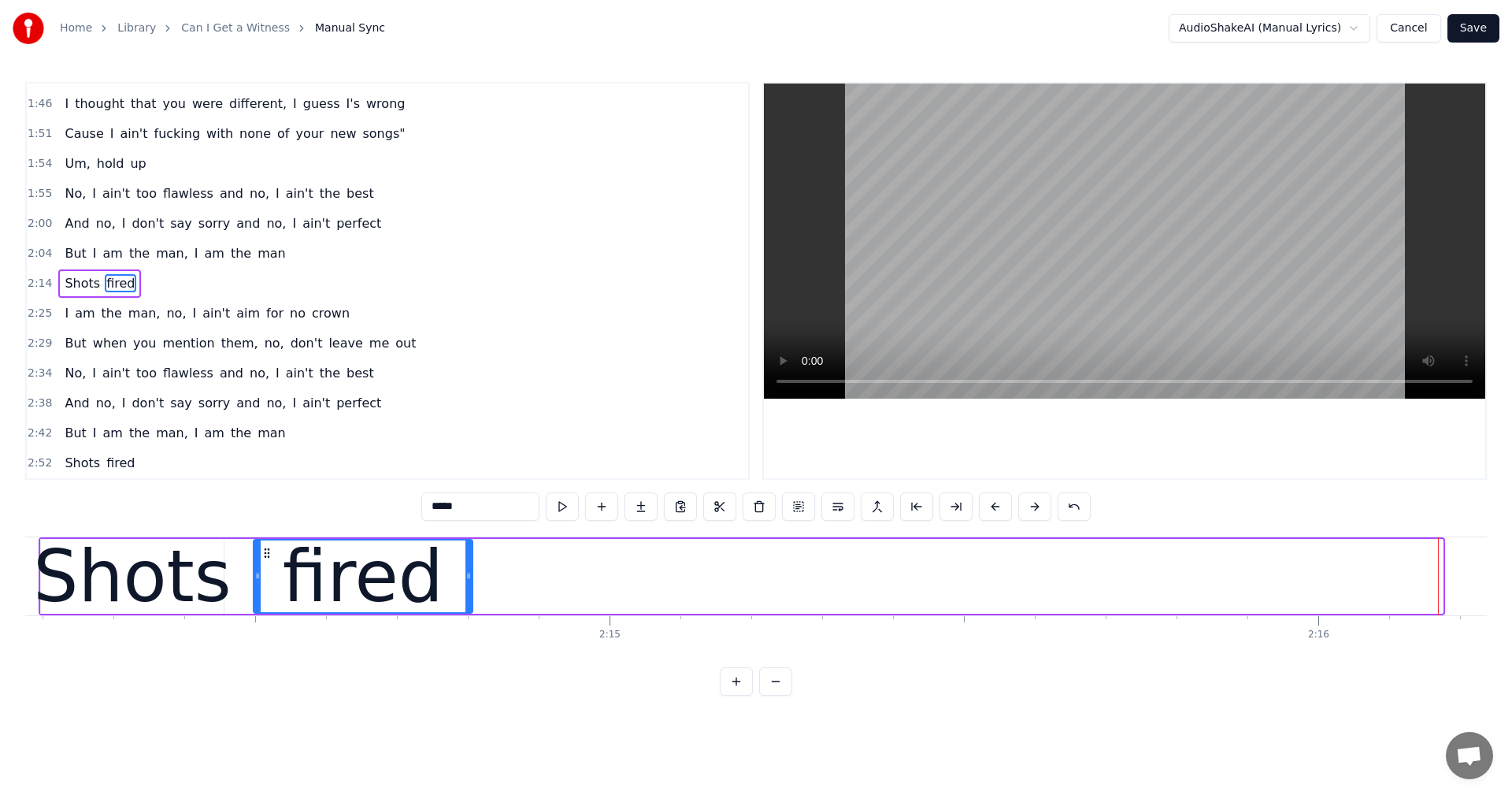
drag, startPoint x: 1441, startPoint y: 579, endPoint x: 470, endPoint y: 603, distance: 970.6
click at [470, 603] on div at bounding box center [468, 576] width 6 height 72
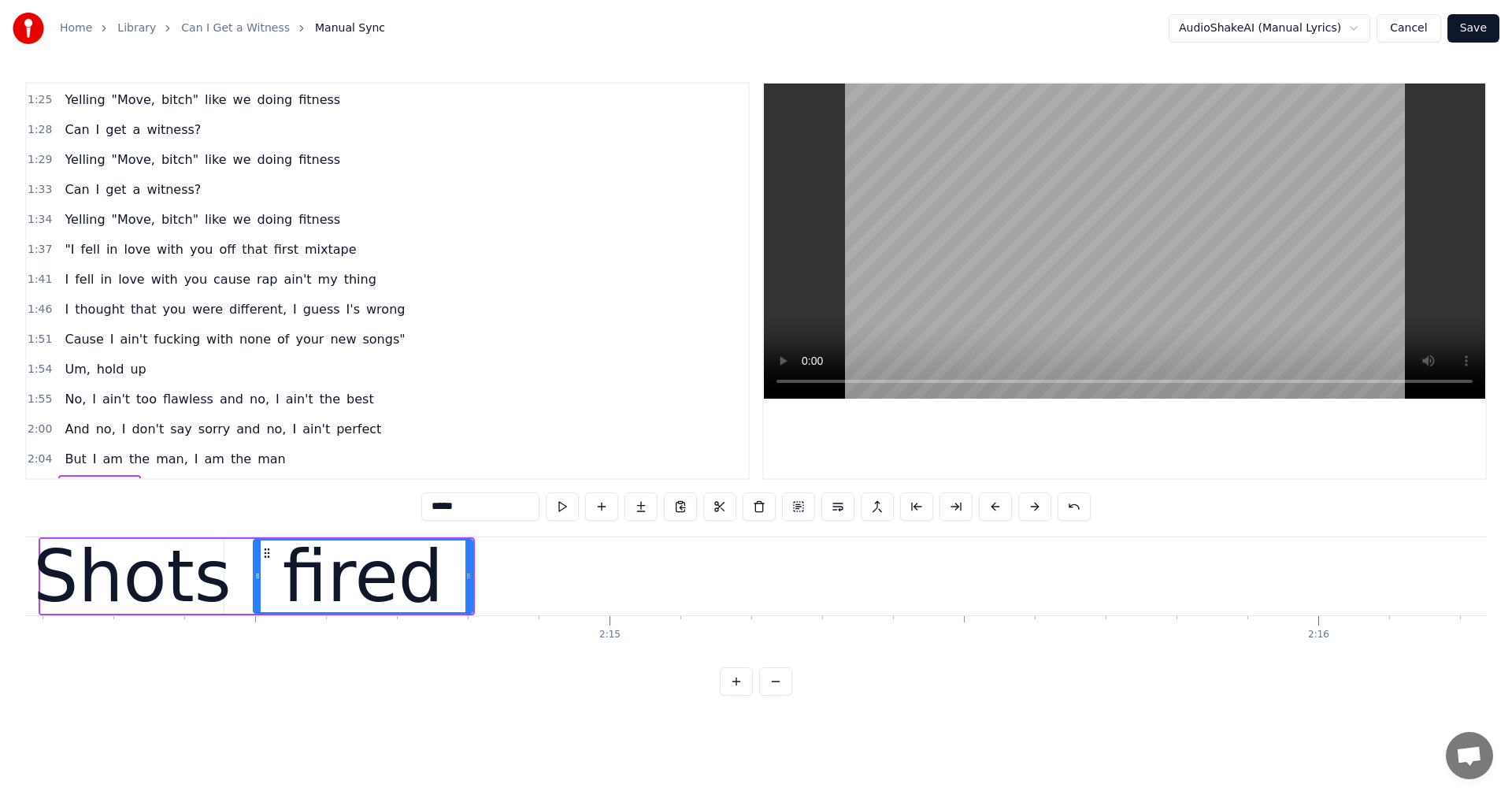
scroll to position [566, 0]
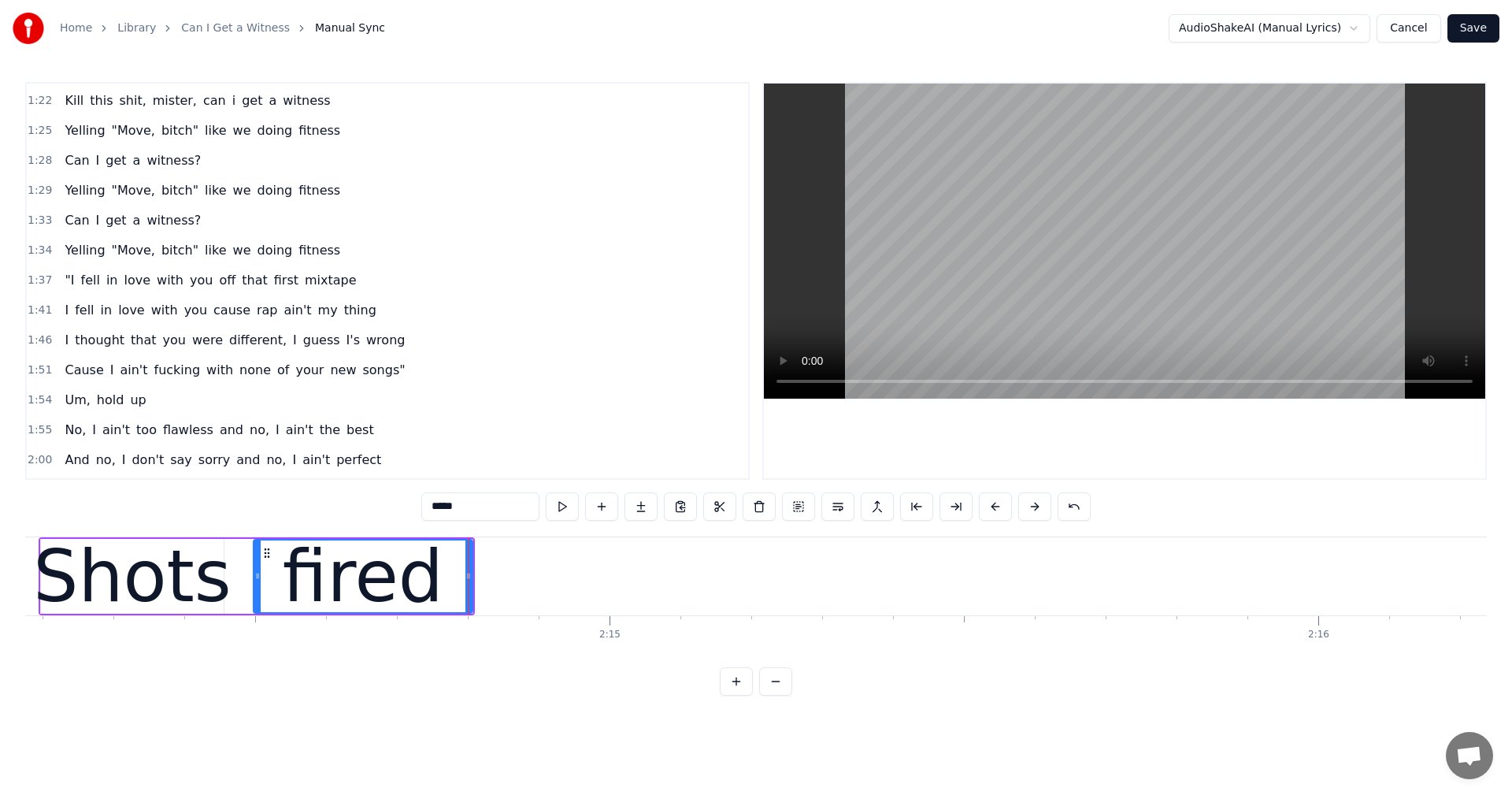
click at [361, 371] on span "songs"" at bounding box center [384, 370] width 46 height 18
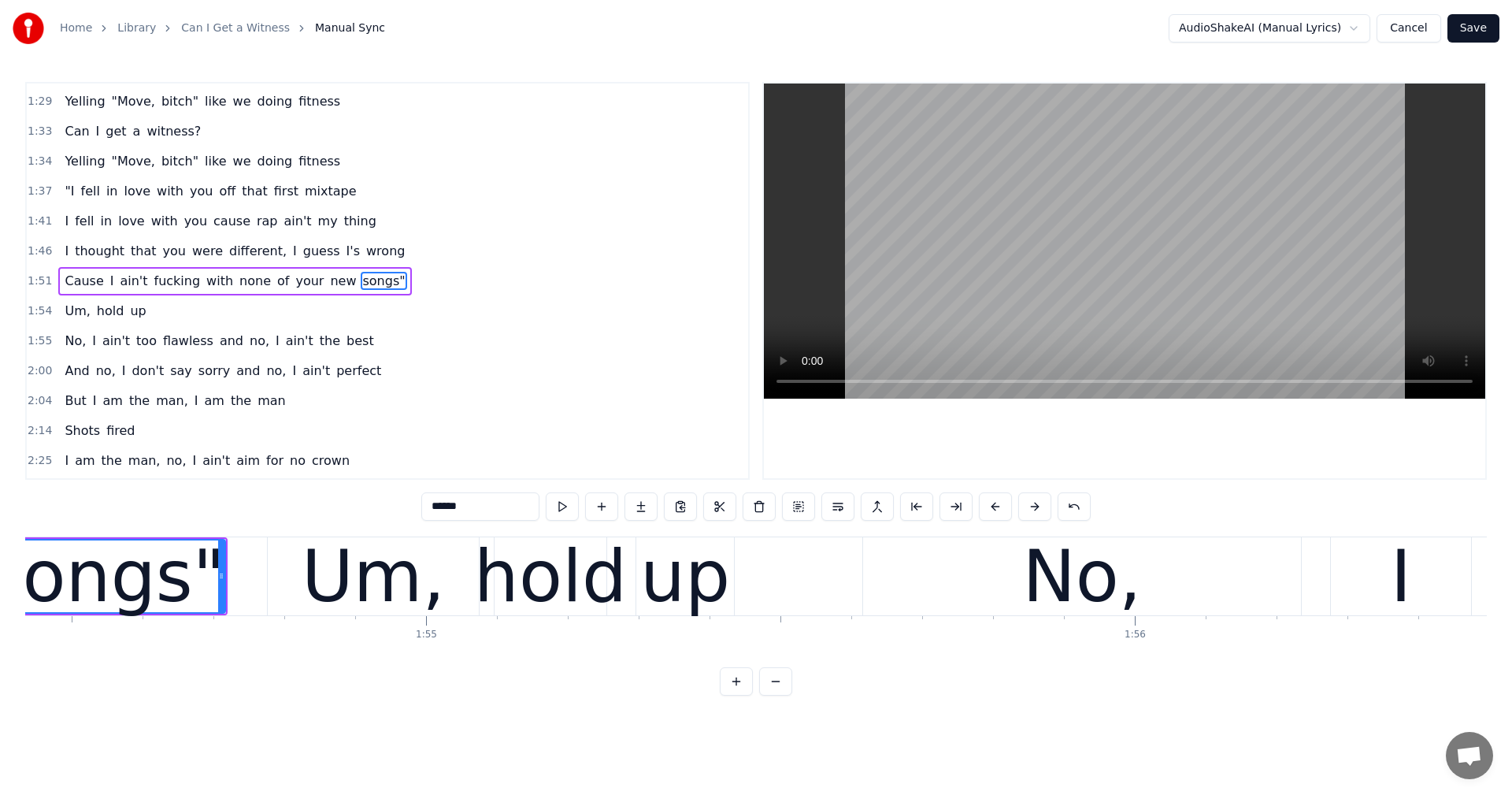
scroll to position [0, 80996]
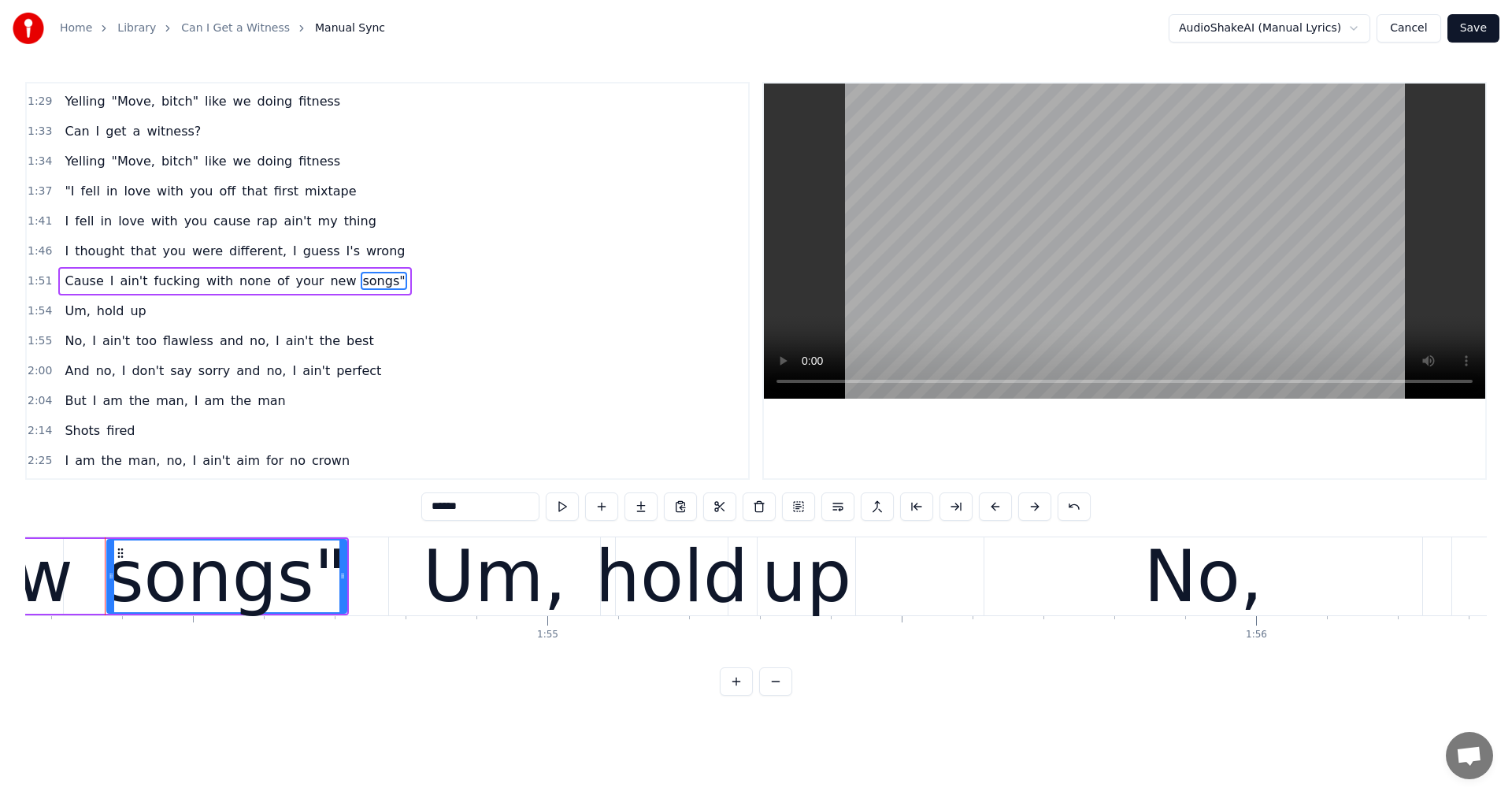
click at [128, 313] on span "up" at bounding box center [137, 311] width 19 height 18
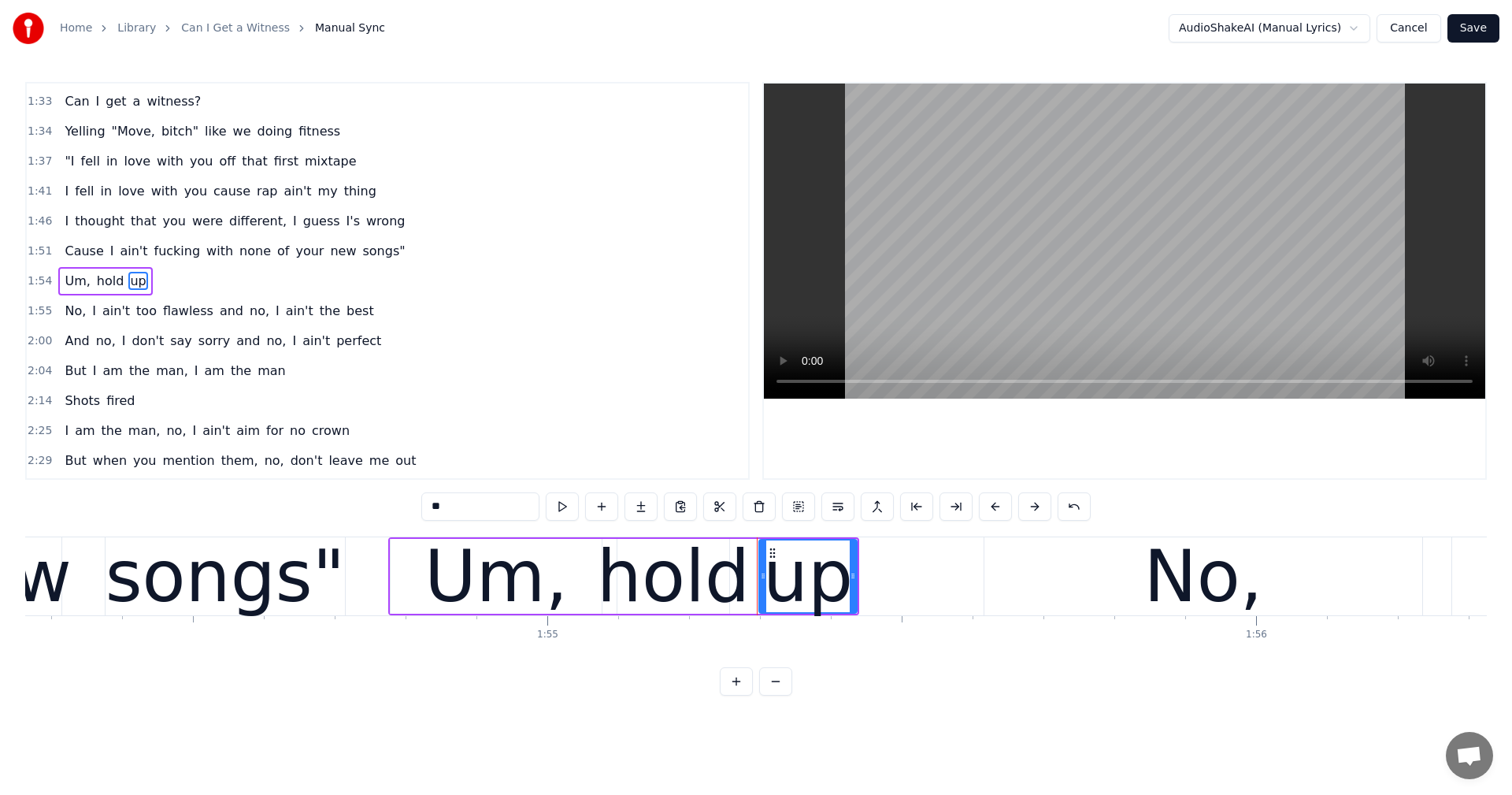
click at [335, 339] on span "perfect" at bounding box center [359, 341] width 48 height 18
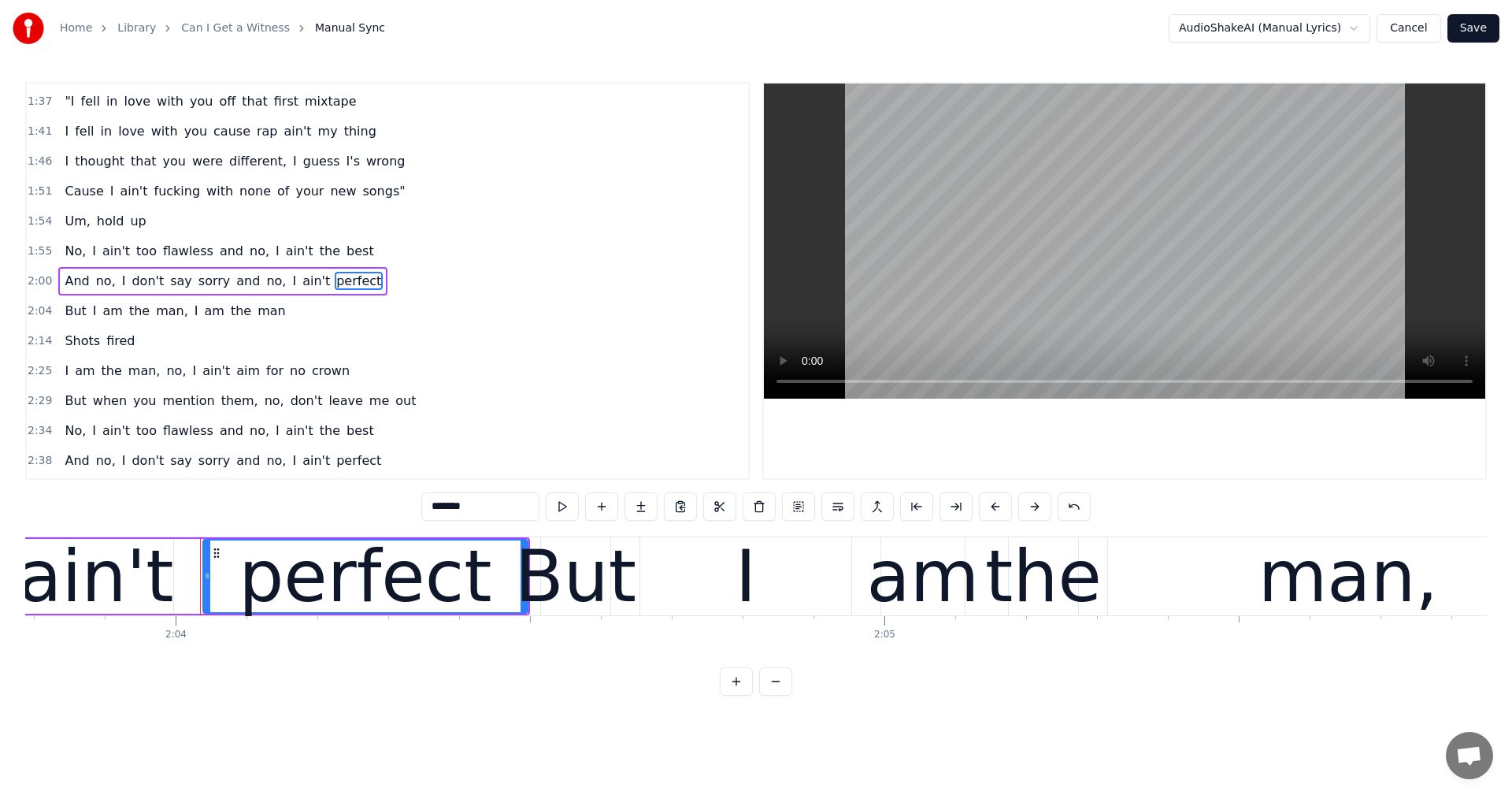
scroll to position [0, 87844]
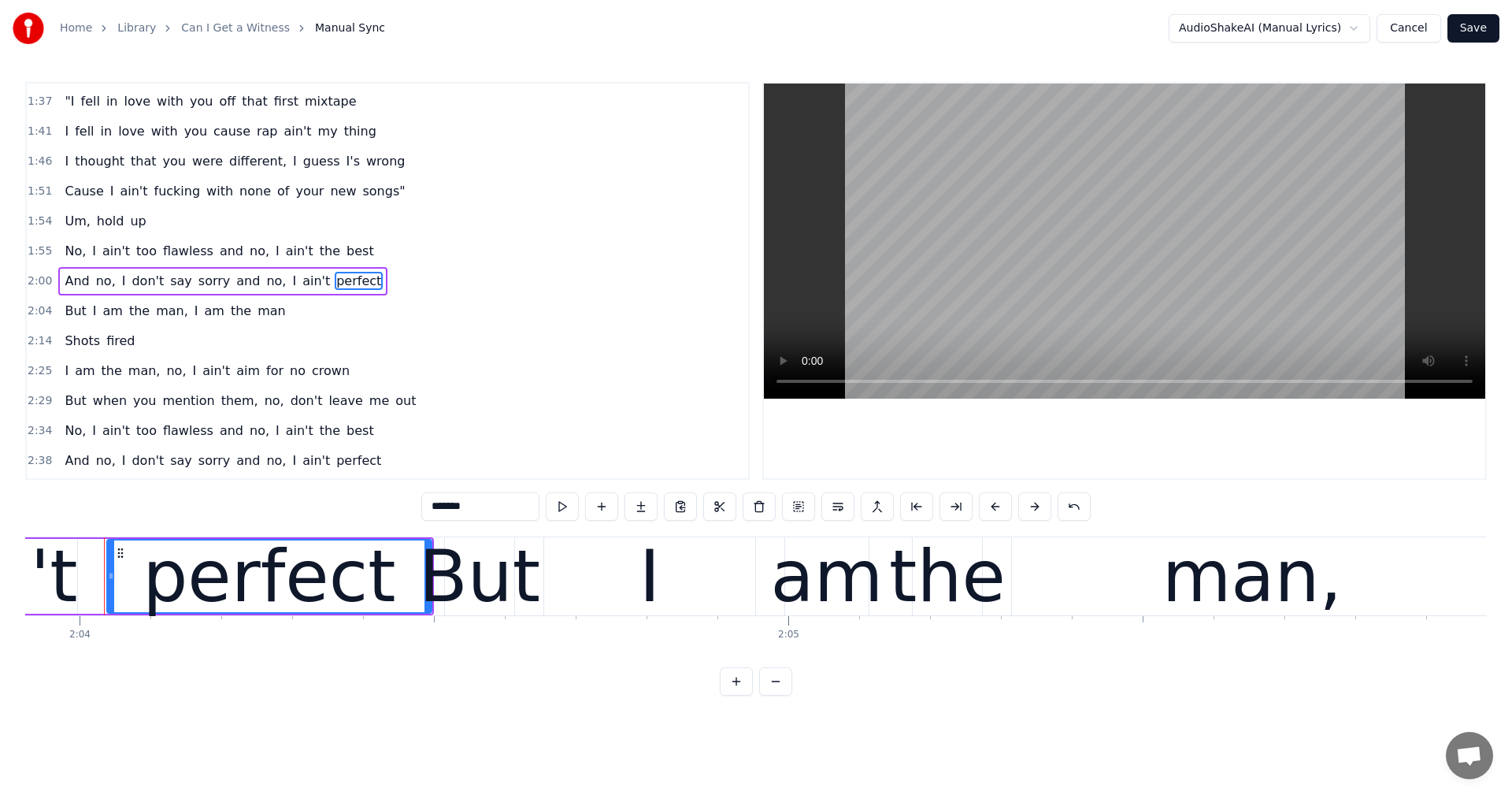
click at [345, 258] on span "best" at bounding box center [360, 251] width 31 height 18
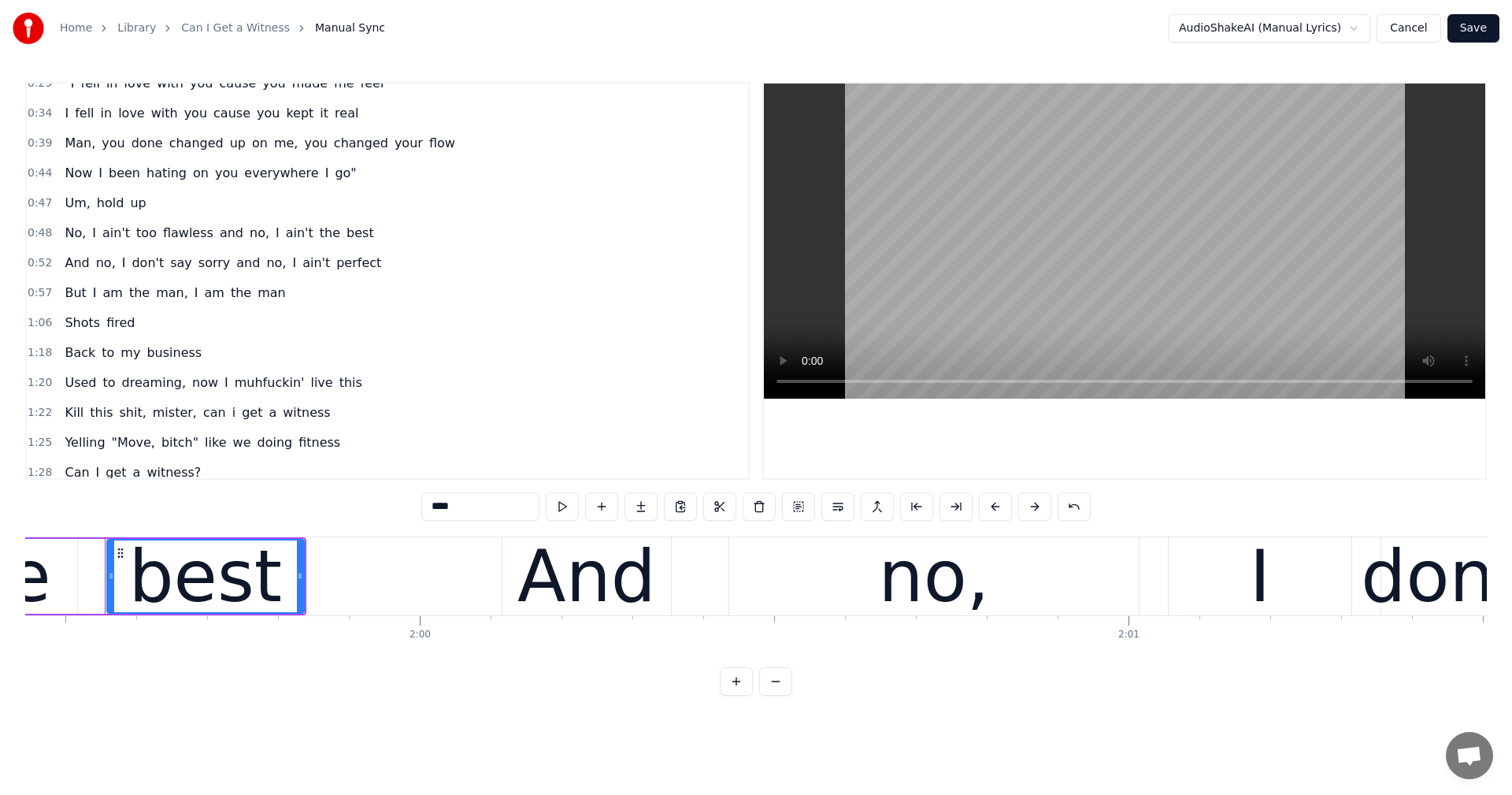
scroll to position [243, 0]
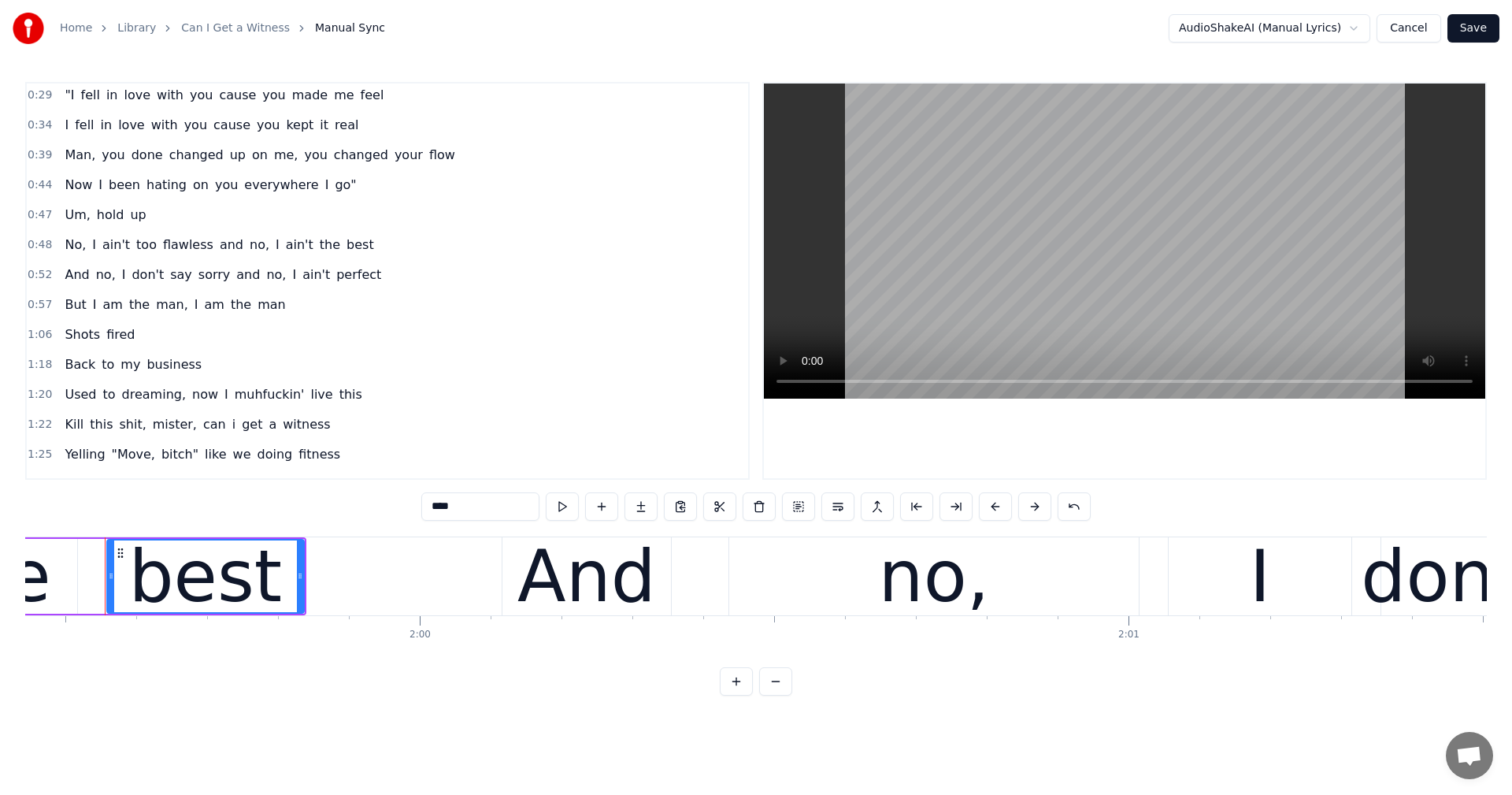
click at [109, 336] on span "fired" at bounding box center [121, 334] width 32 height 18
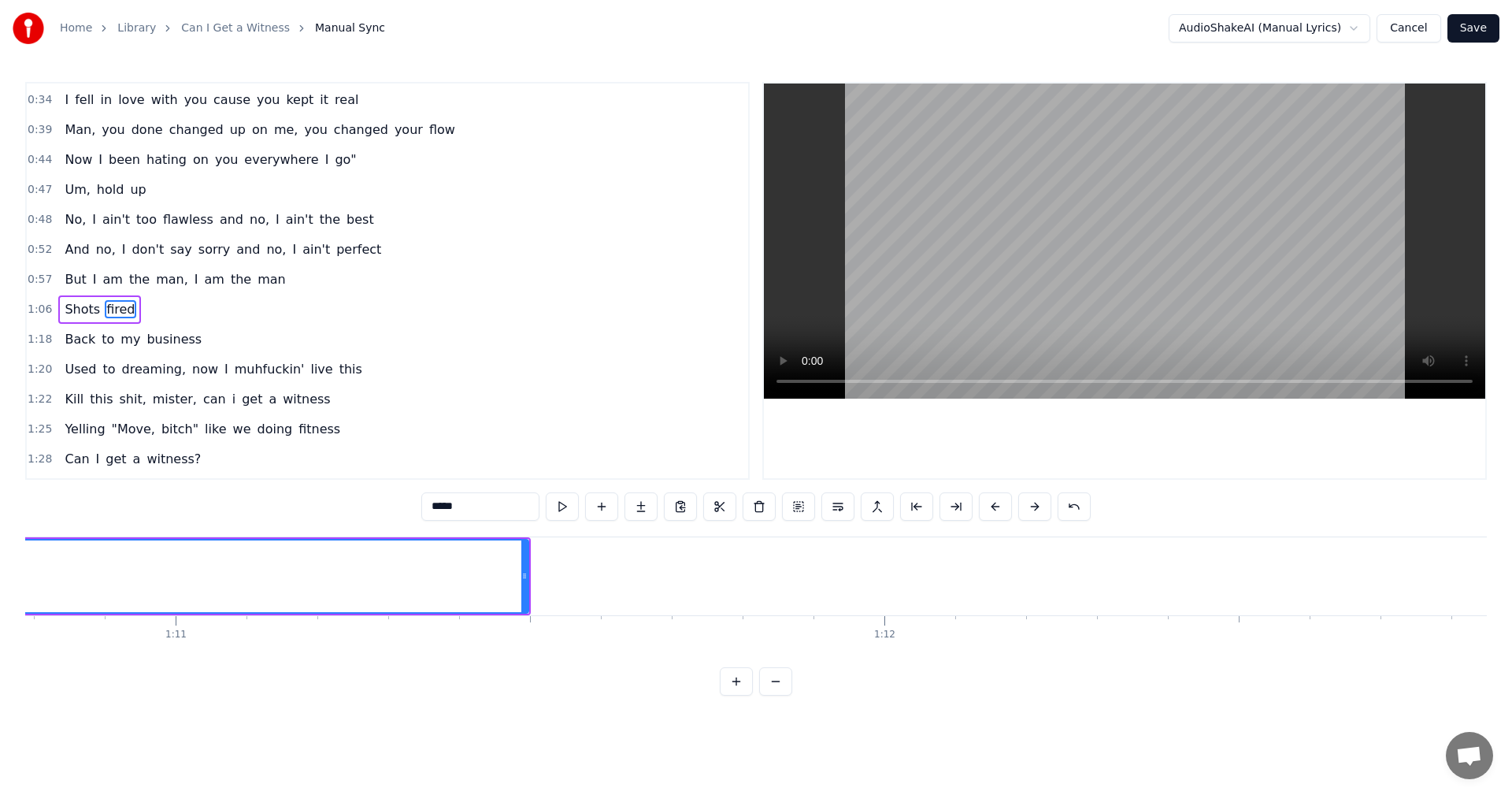
scroll to position [0, 50183]
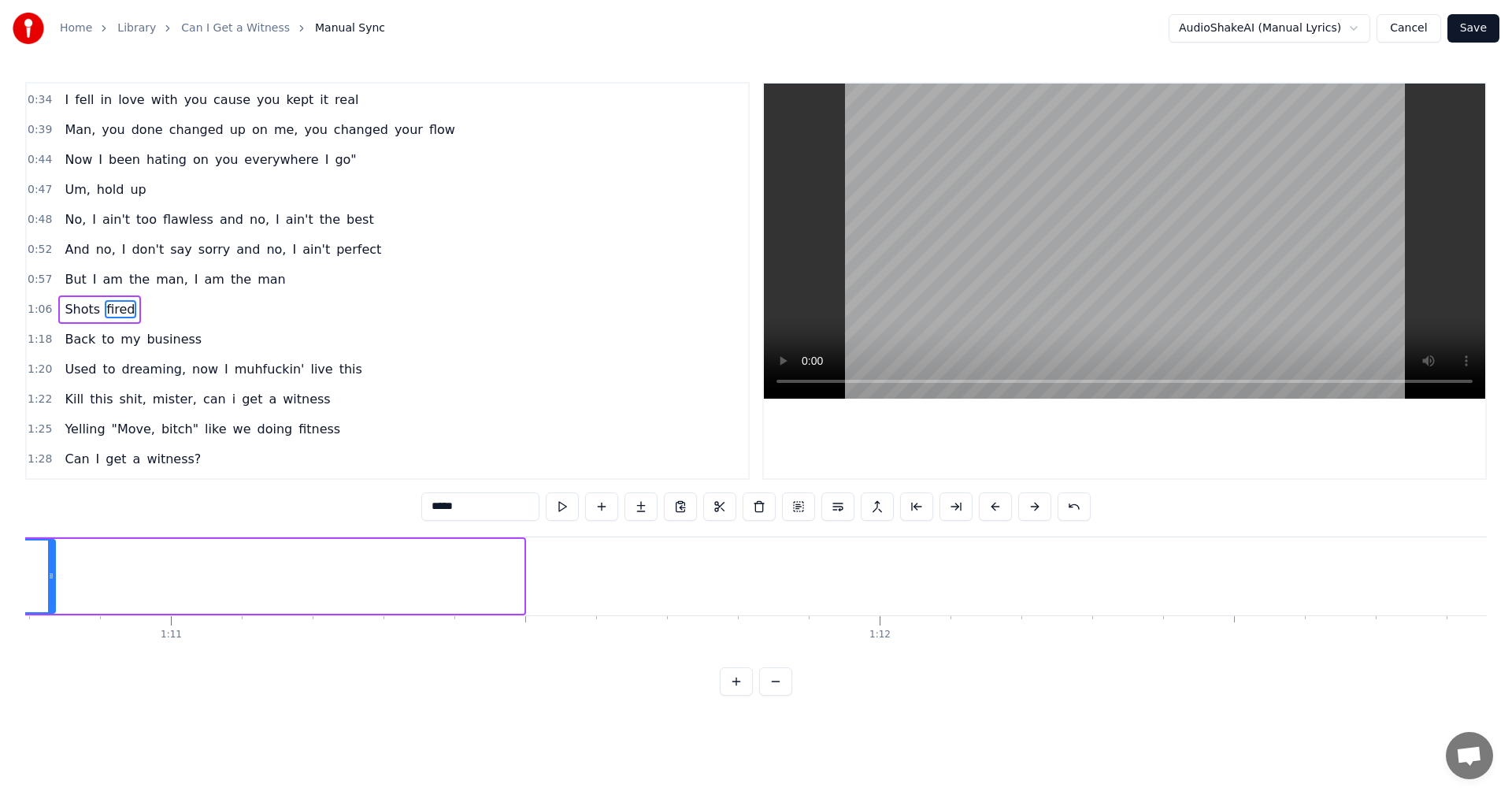
drag, startPoint x: 518, startPoint y: 587, endPoint x: 52, endPoint y: 540, distance: 468.7
click at [52, 540] on div at bounding box center [51, 576] width 6 height 72
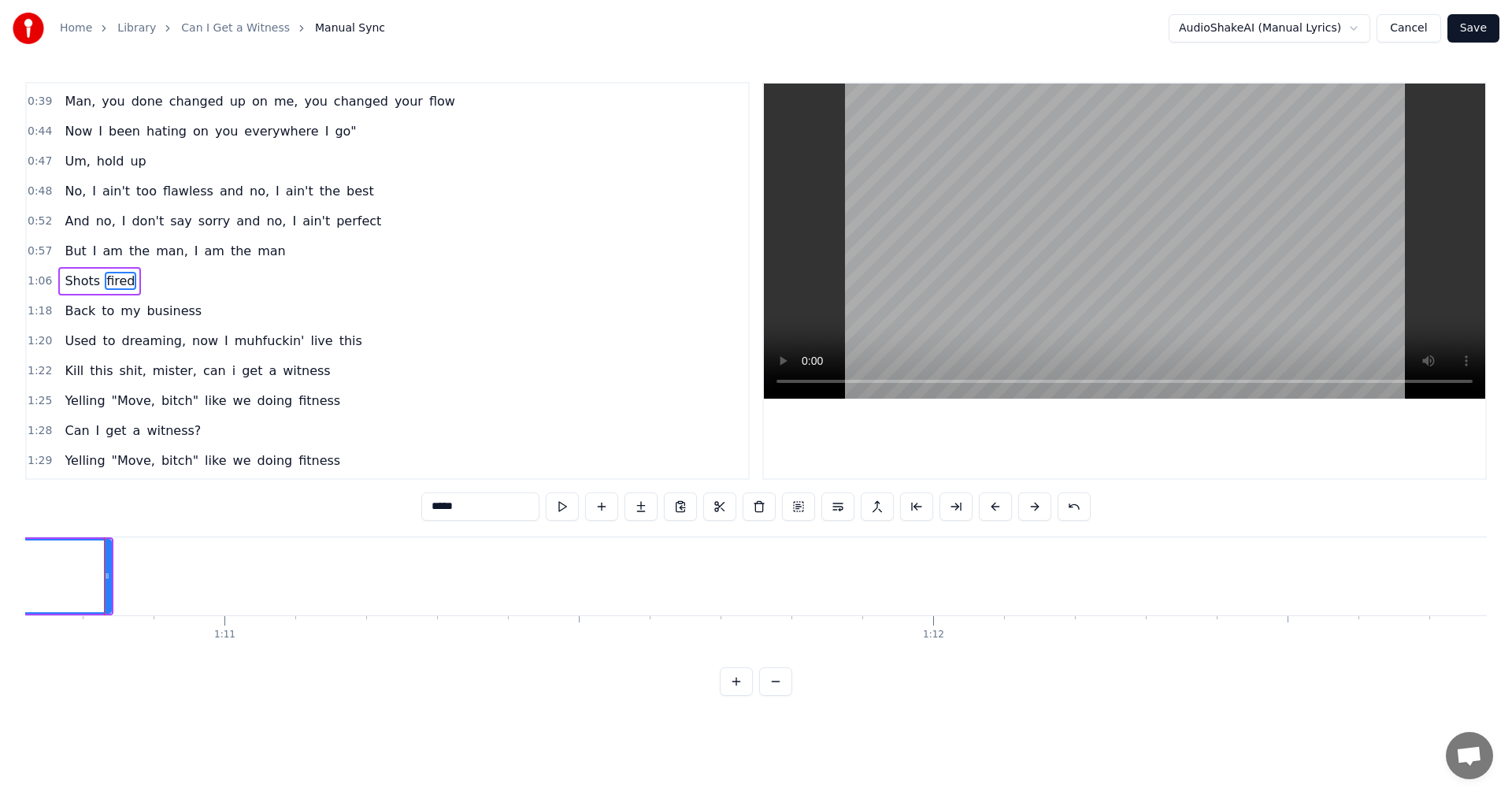
scroll to position [0, 48850]
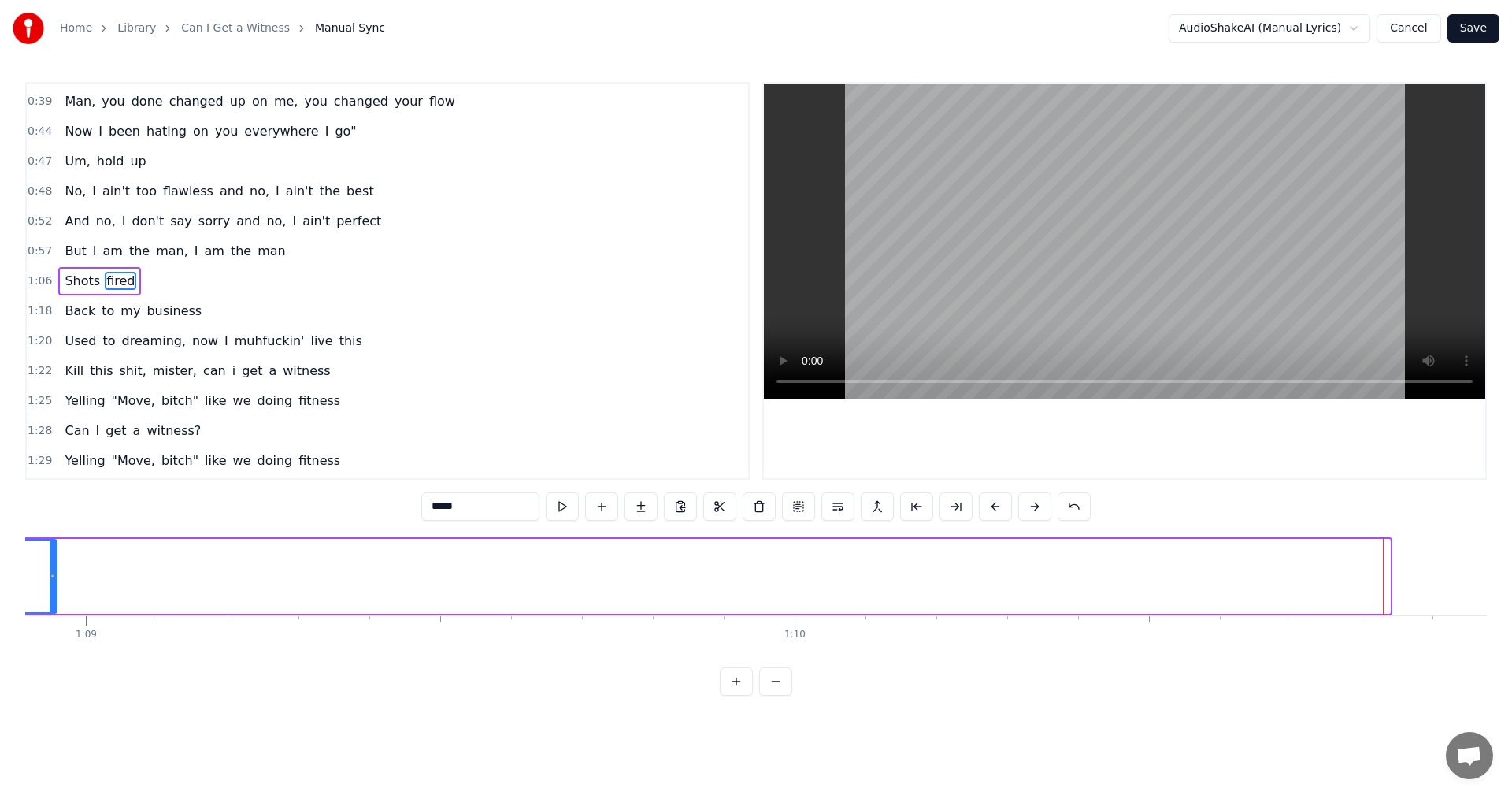
drag, startPoint x: 1387, startPoint y: 573, endPoint x: 44, endPoint y: 566, distance: 1342.9
click at [50, 566] on div at bounding box center [53, 576] width 6 height 72
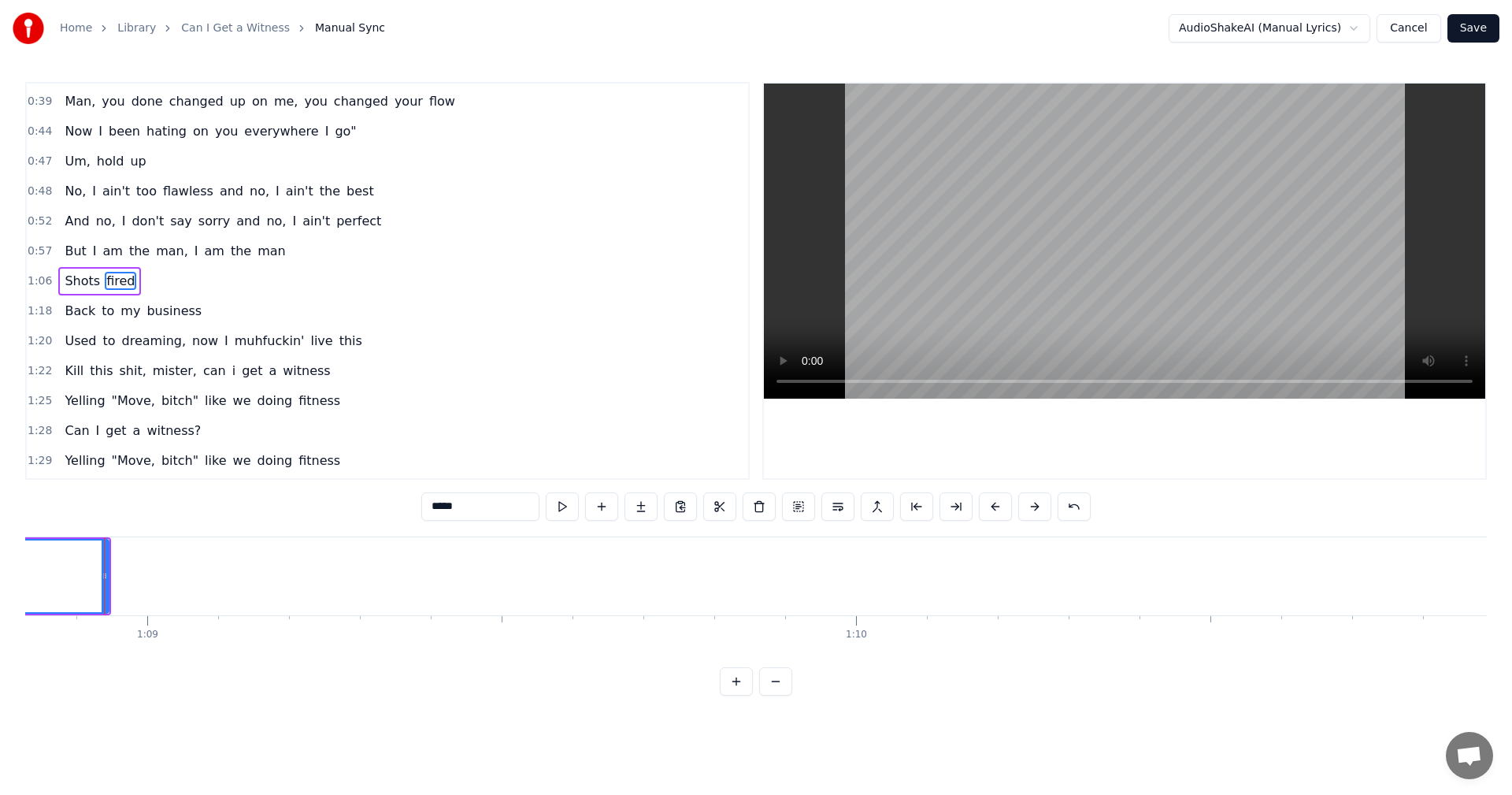
scroll to position [0, 47510]
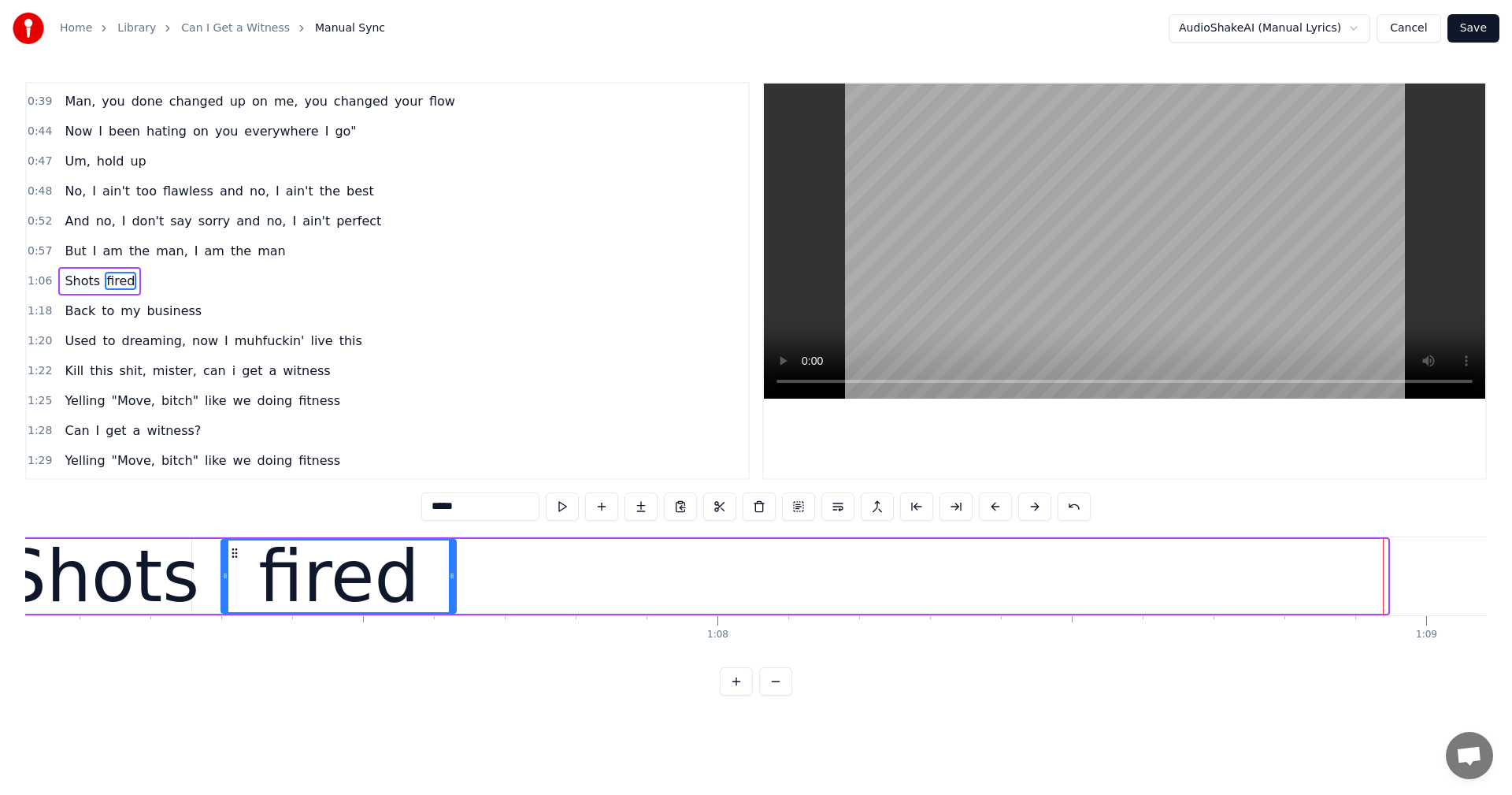
drag, startPoint x: 1386, startPoint y: 569, endPoint x: 454, endPoint y: 574, distance: 931.8
click at [454, 574] on div at bounding box center [452, 576] width 6 height 72
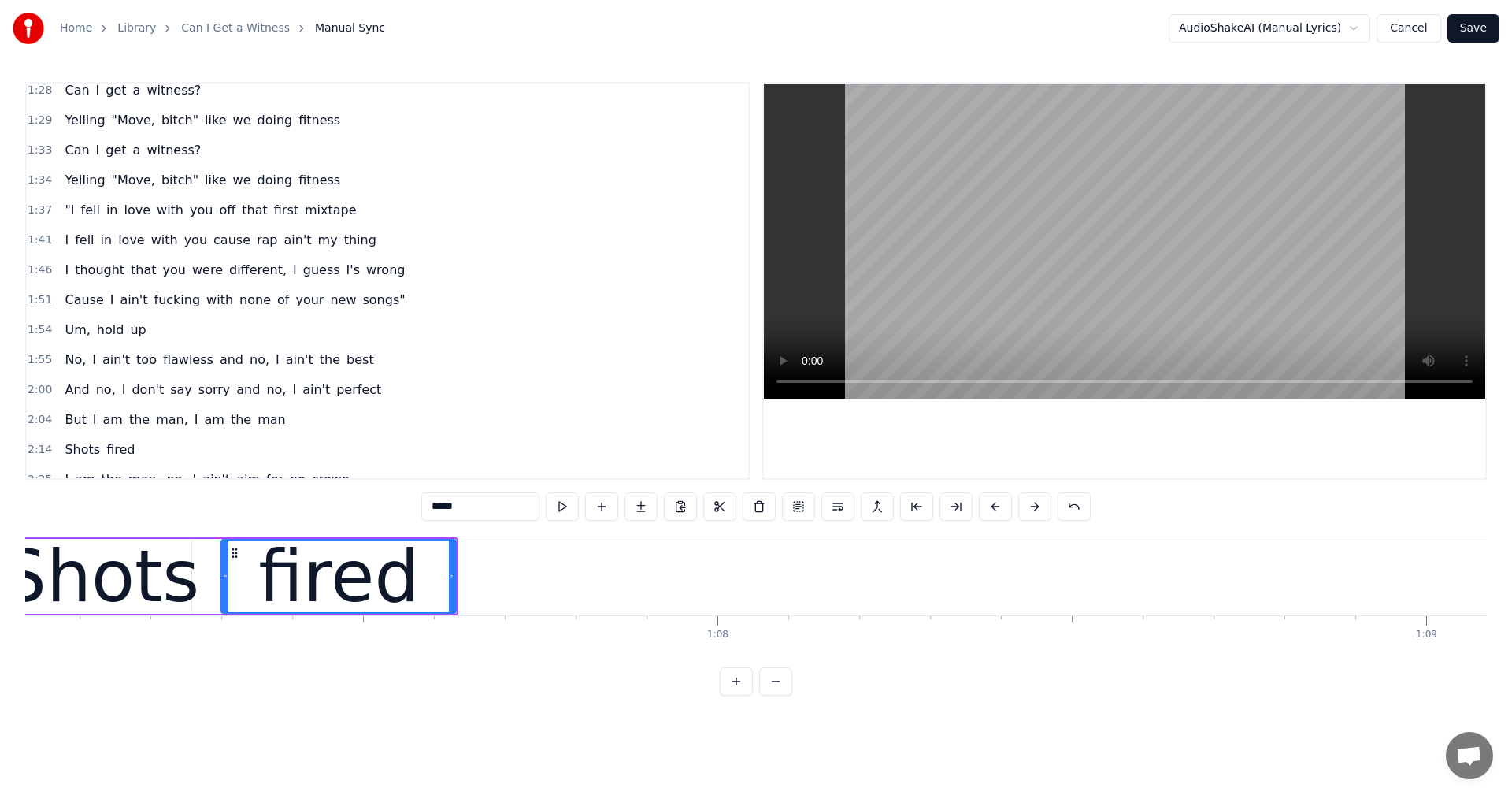
scroll to position [709, 0]
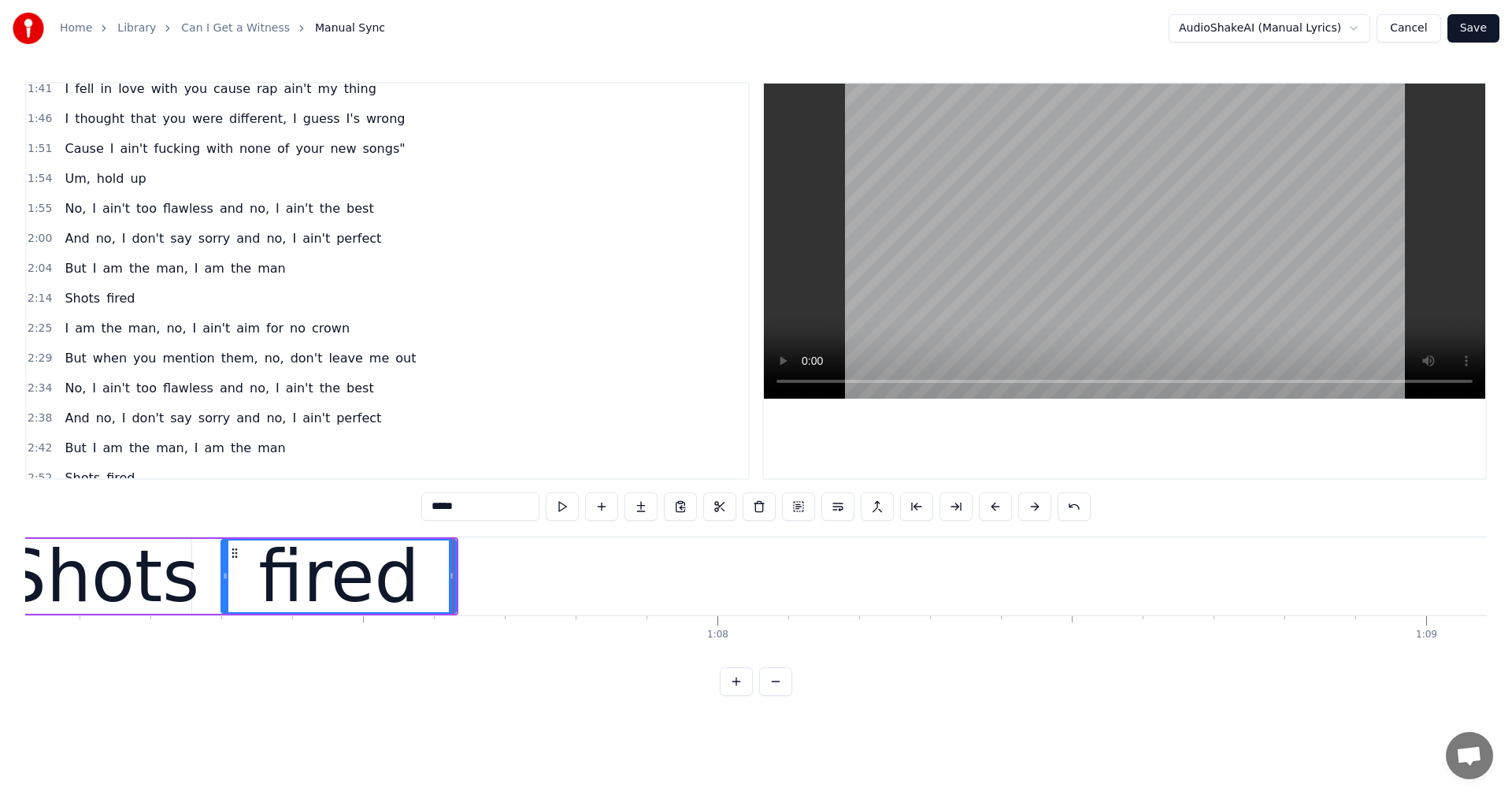
click at [120, 305] on span "fired" at bounding box center [121, 298] width 32 height 18
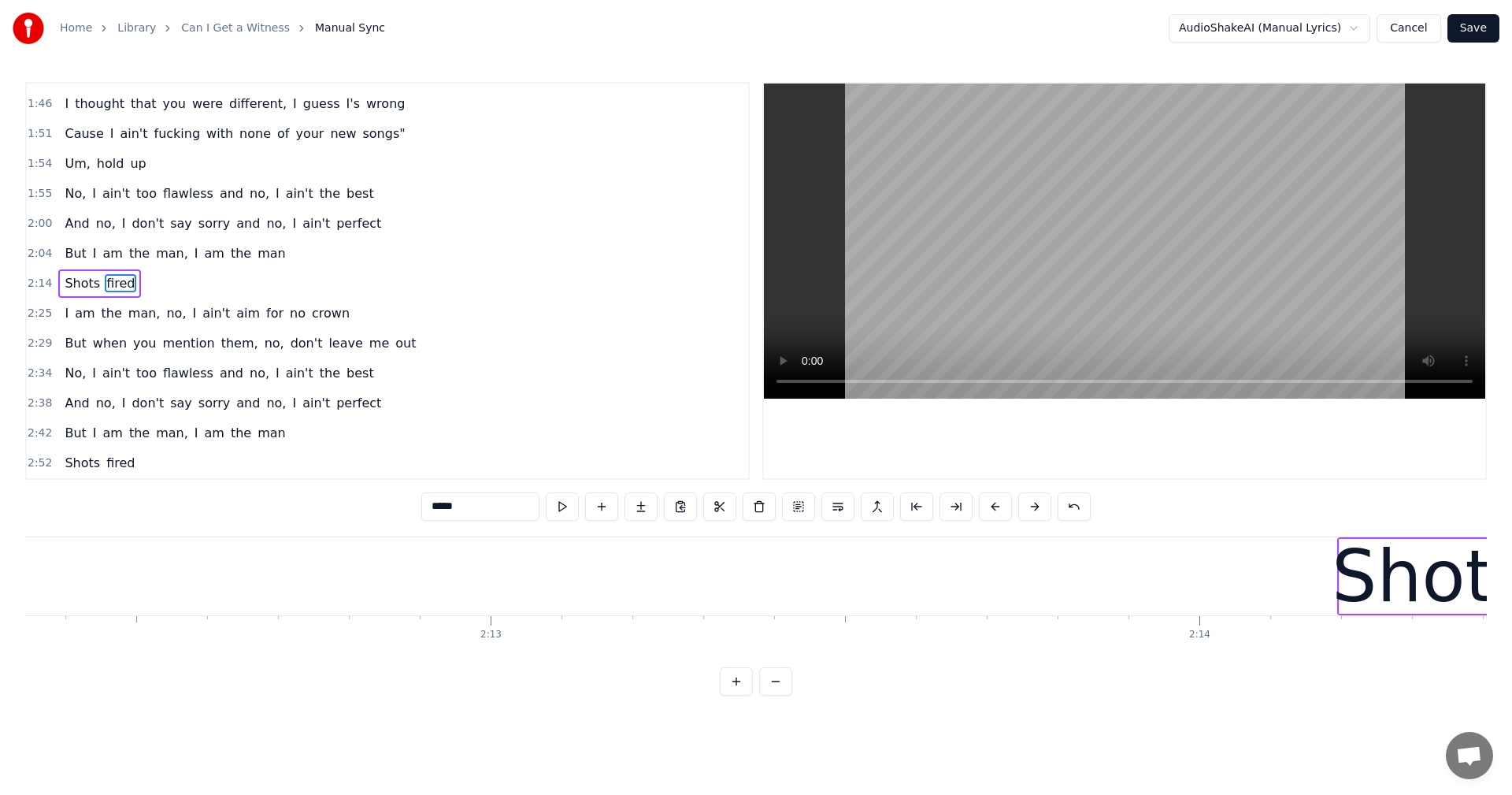
scroll to position [0, 95258]
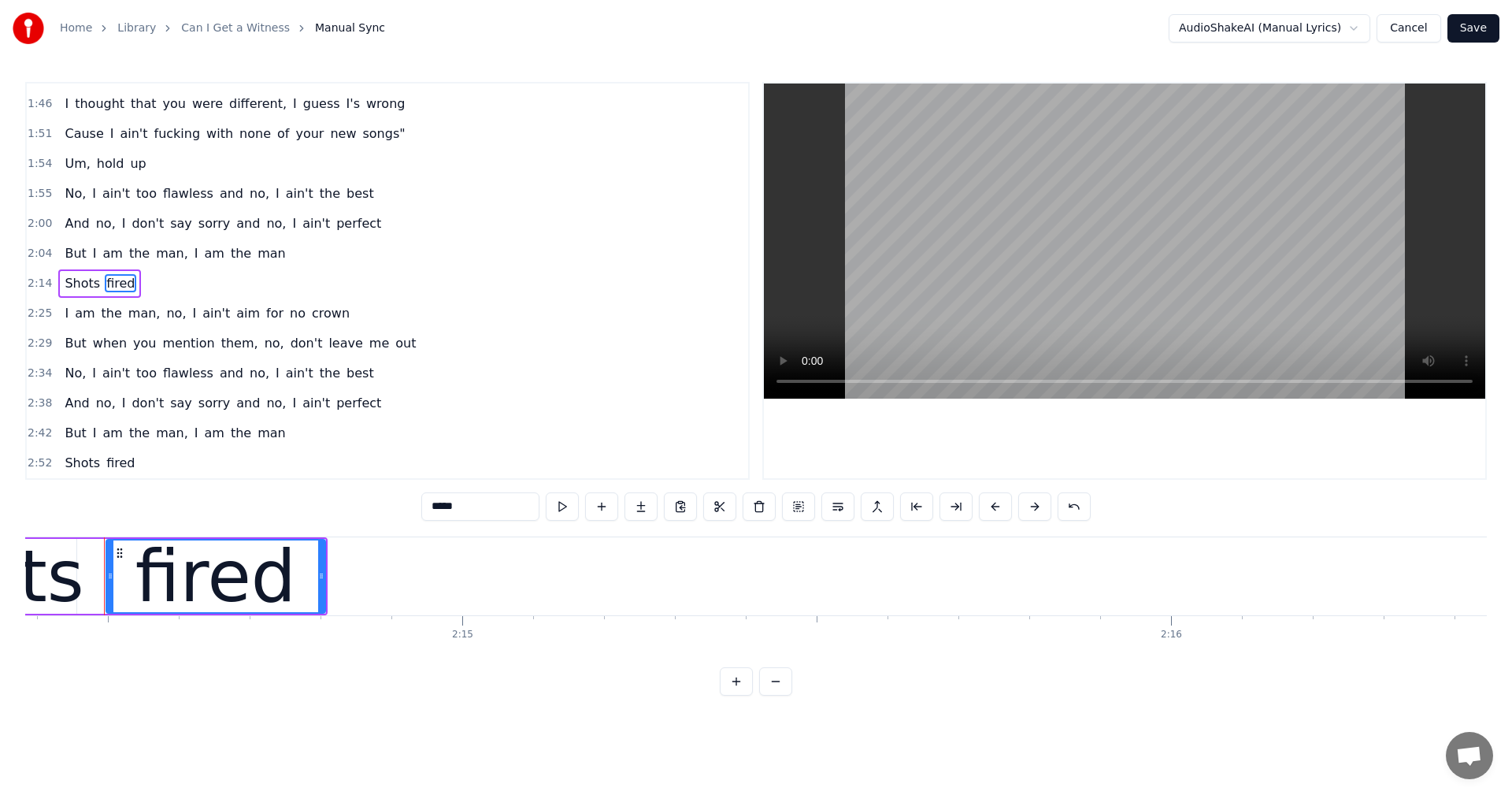
click at [105, 465] on span "fired" at bounding box center [121, 463] width 32 height 18
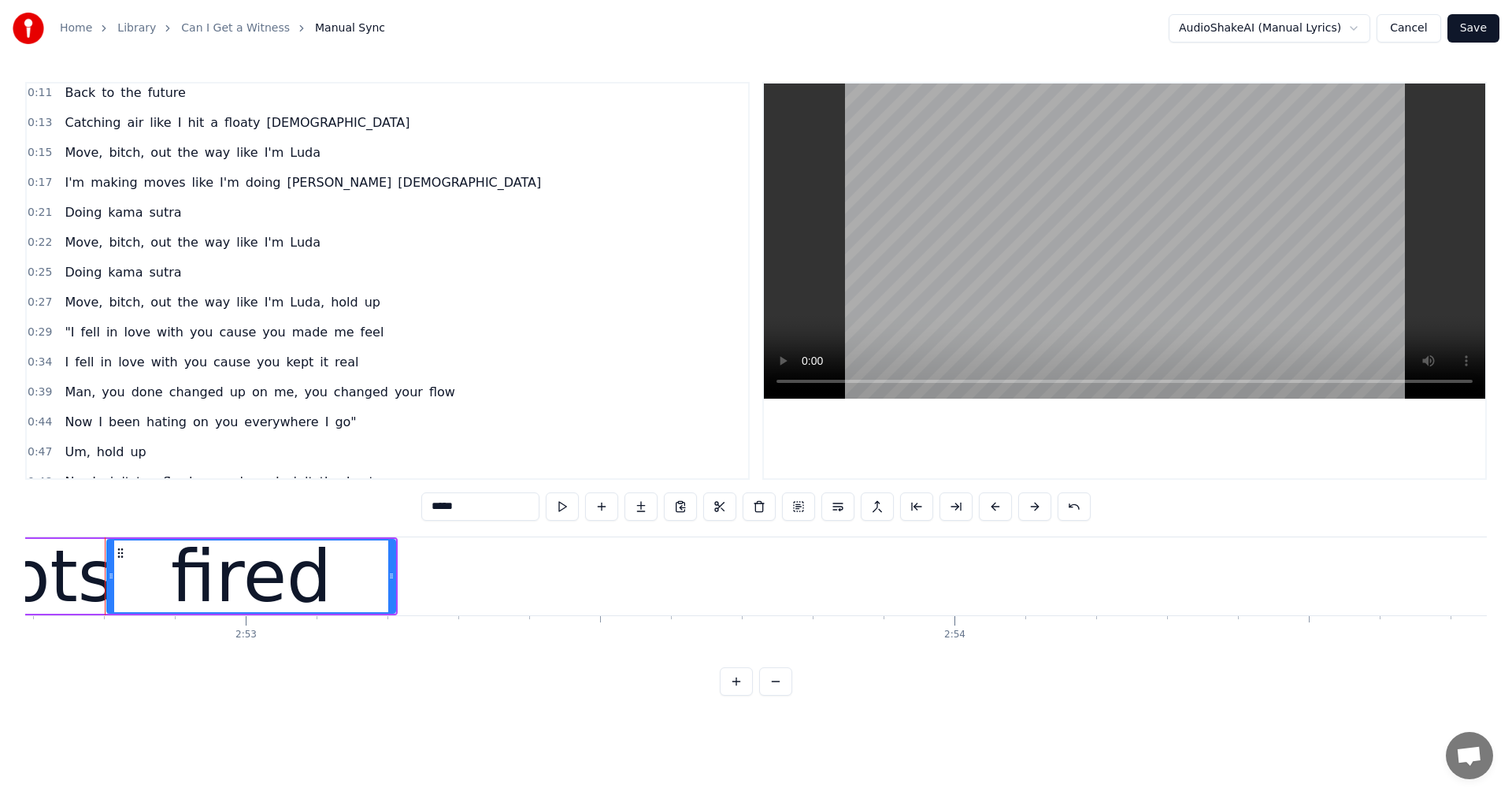
scroll to position [0, 0]
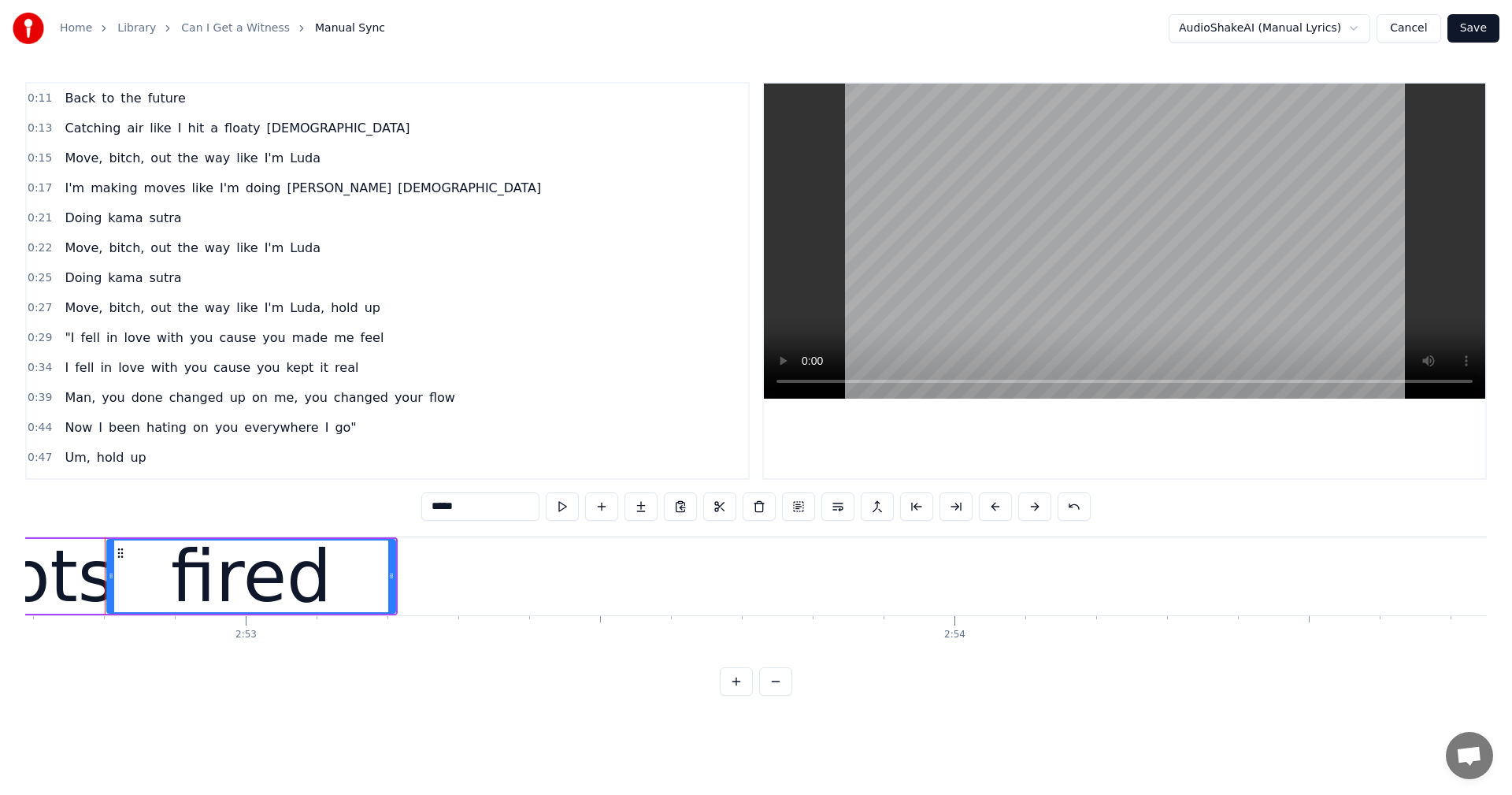
click at [396, 194] on span "[DEMOGRAPHIC_DATA]" at bounding box center [469, 188] width 146 height 18
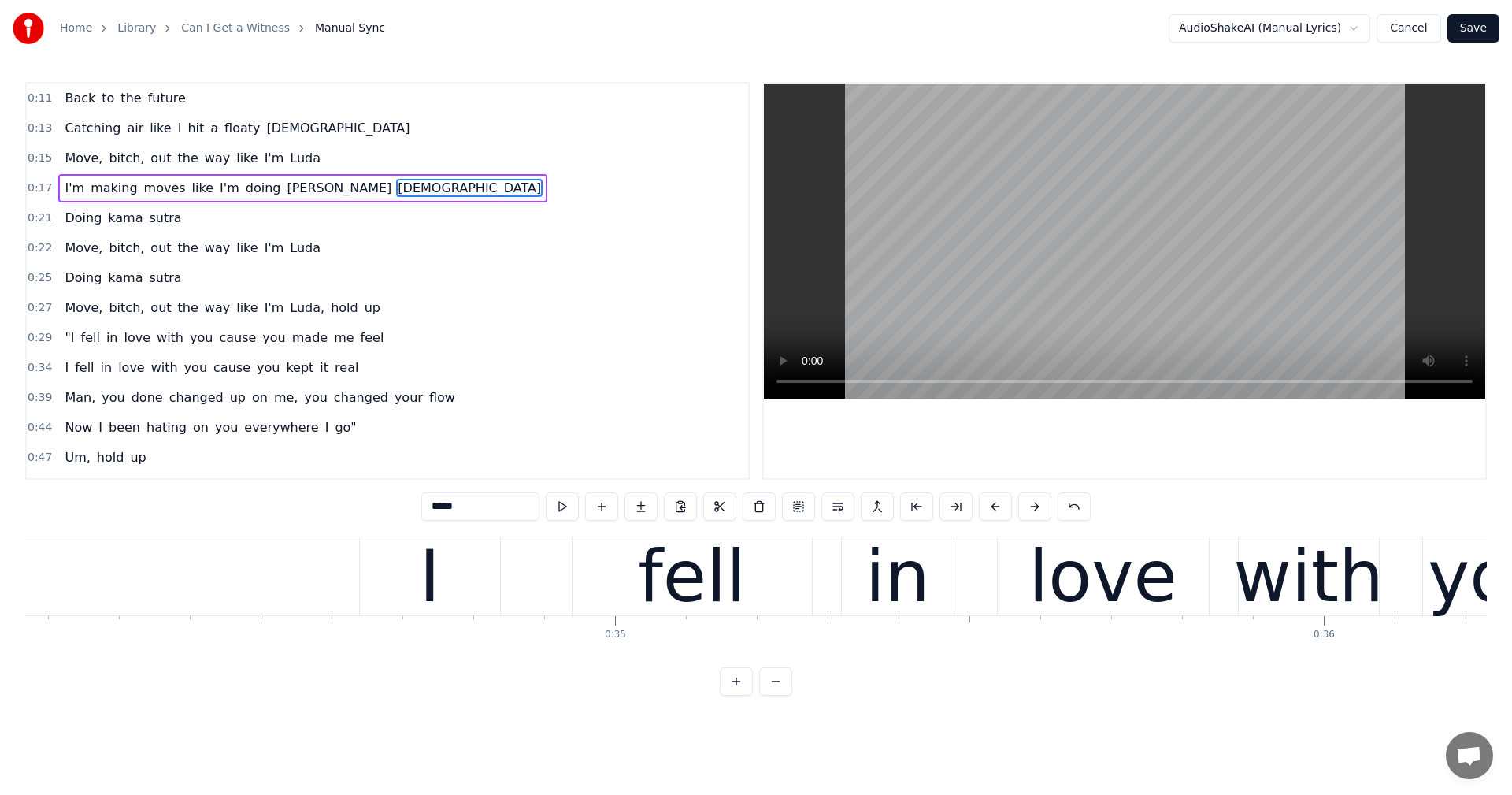
scroll to position [0, 13601]
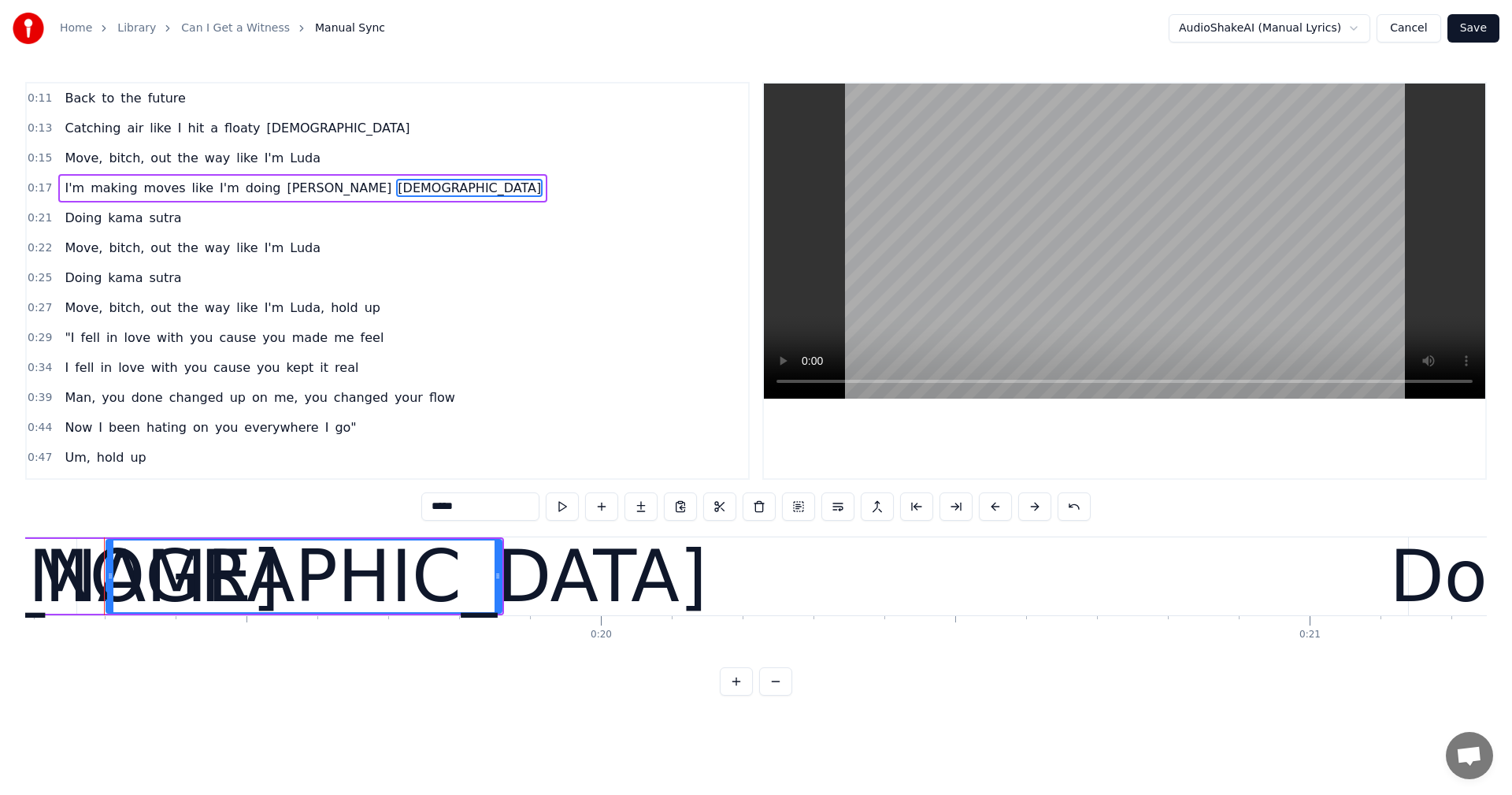
click at [159, 221] on span "sutra" at bounding box center [165, 218] width 35 height 18
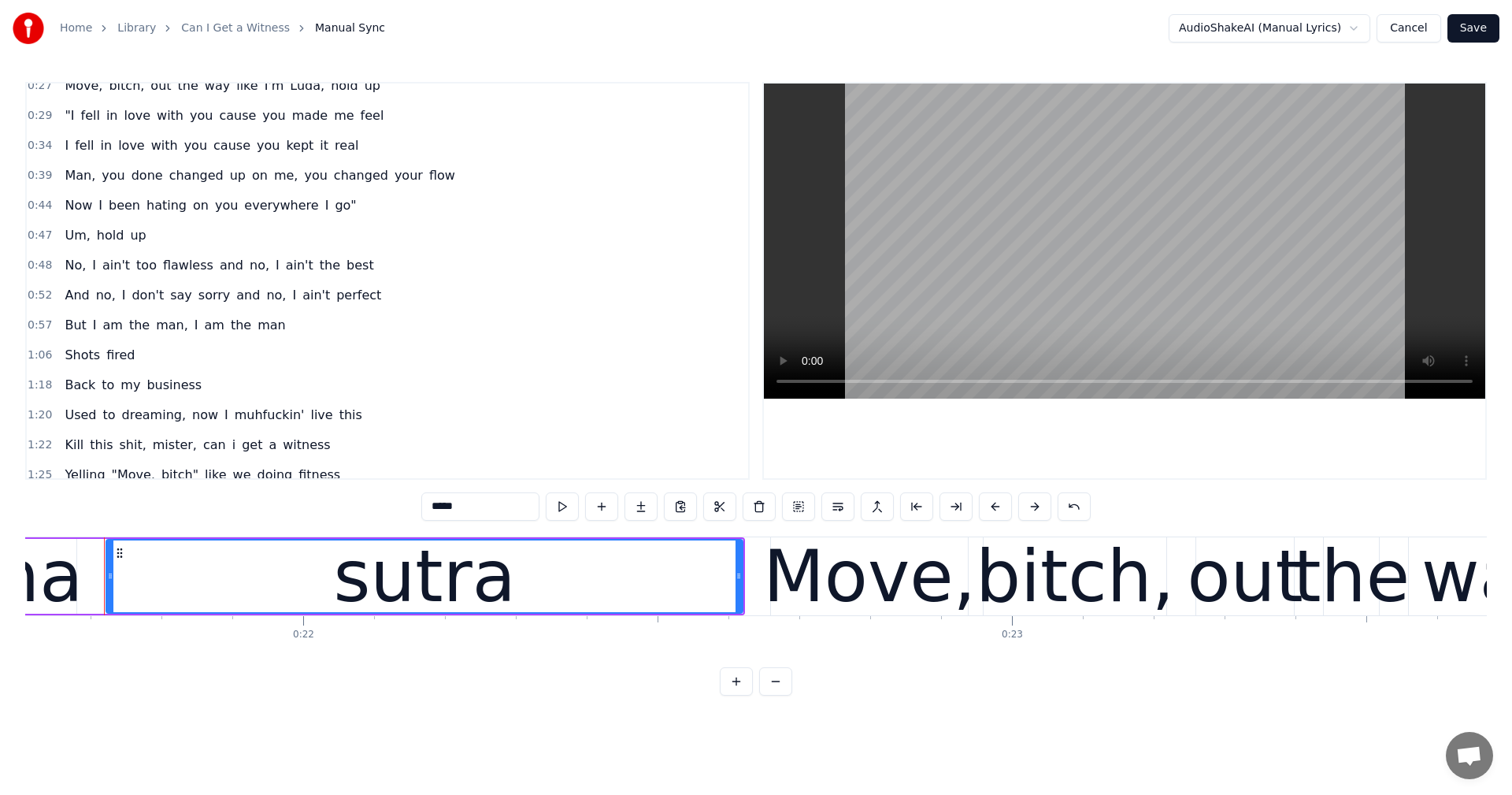
scroll to position [236, 0]
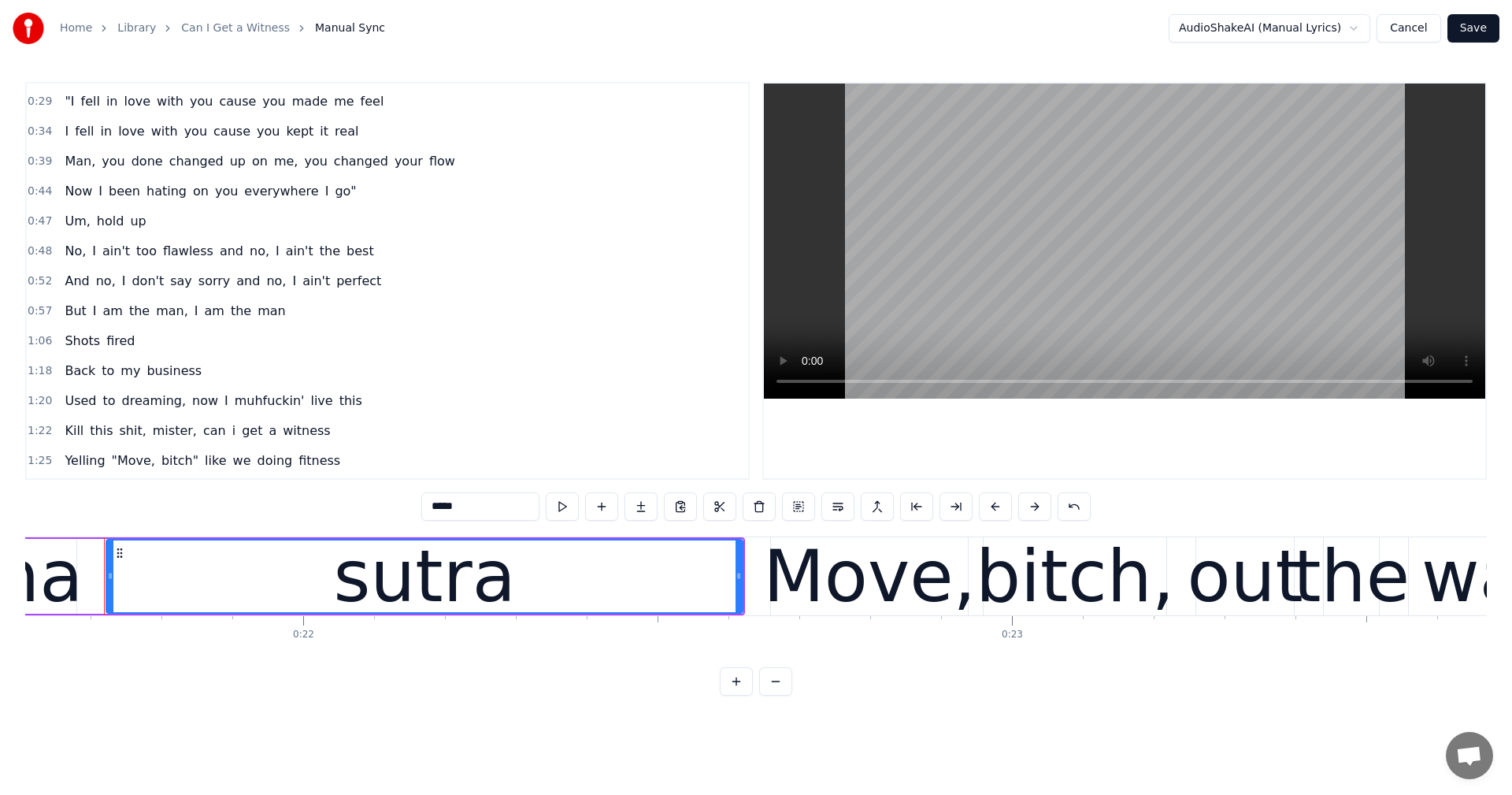
click at [128, 221] on span "up" at bounding box center [137, 221] width 19 height 18
type input "**"
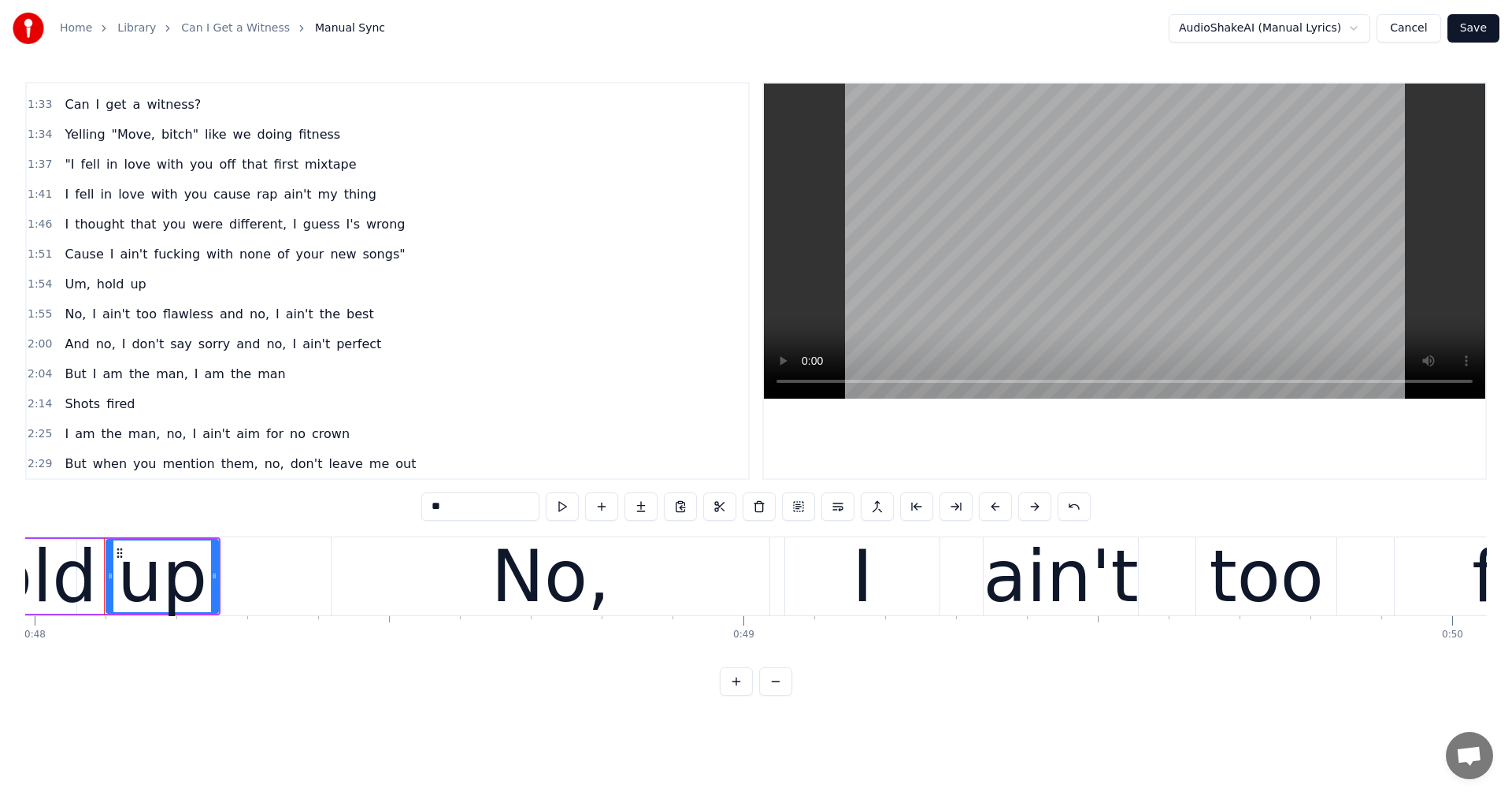
scroll to position [728, 0]
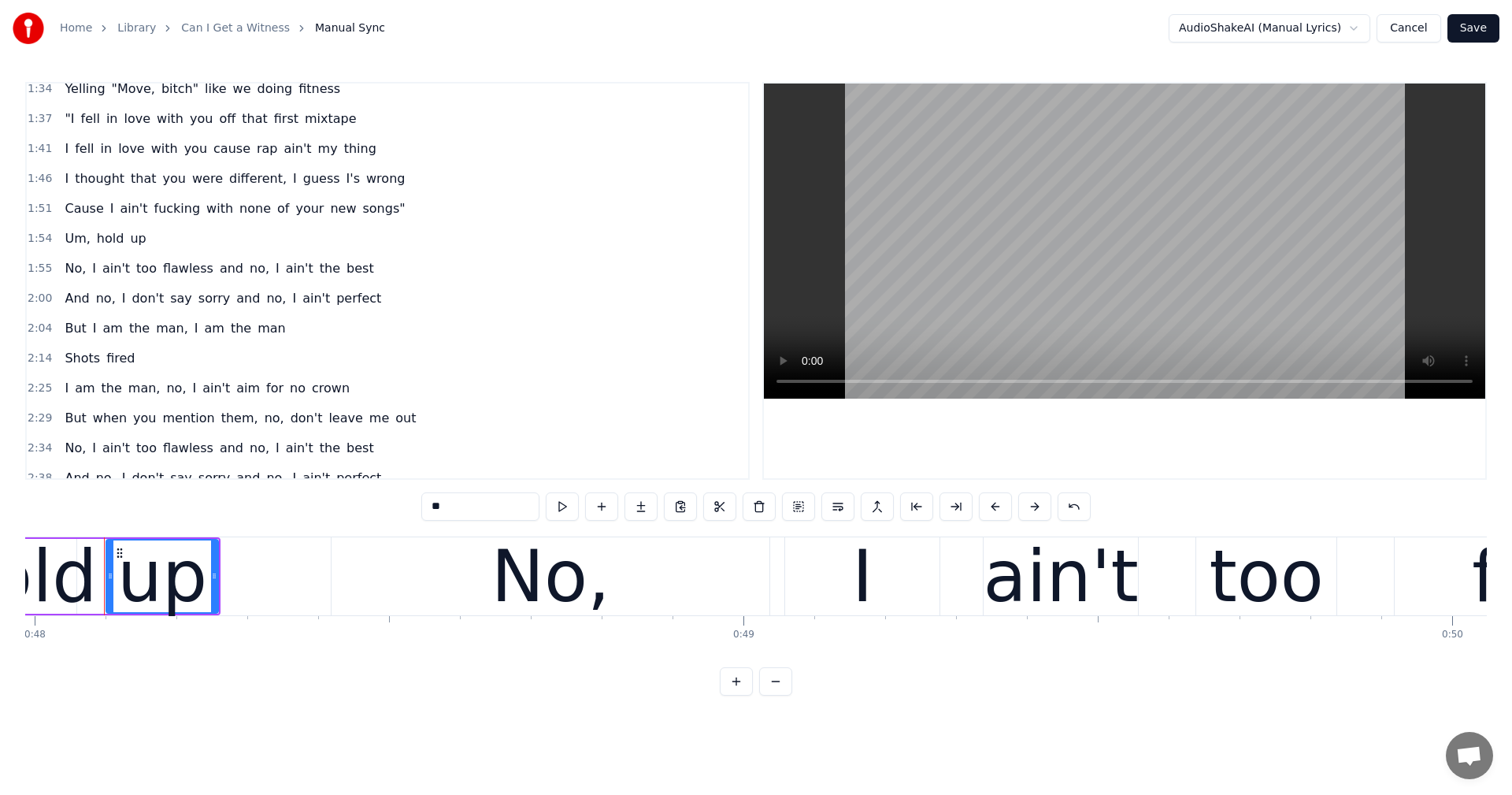
click at [201, 27] on link "Can I Get a Witness" at bounding box center [235, 28] width 109 height 16
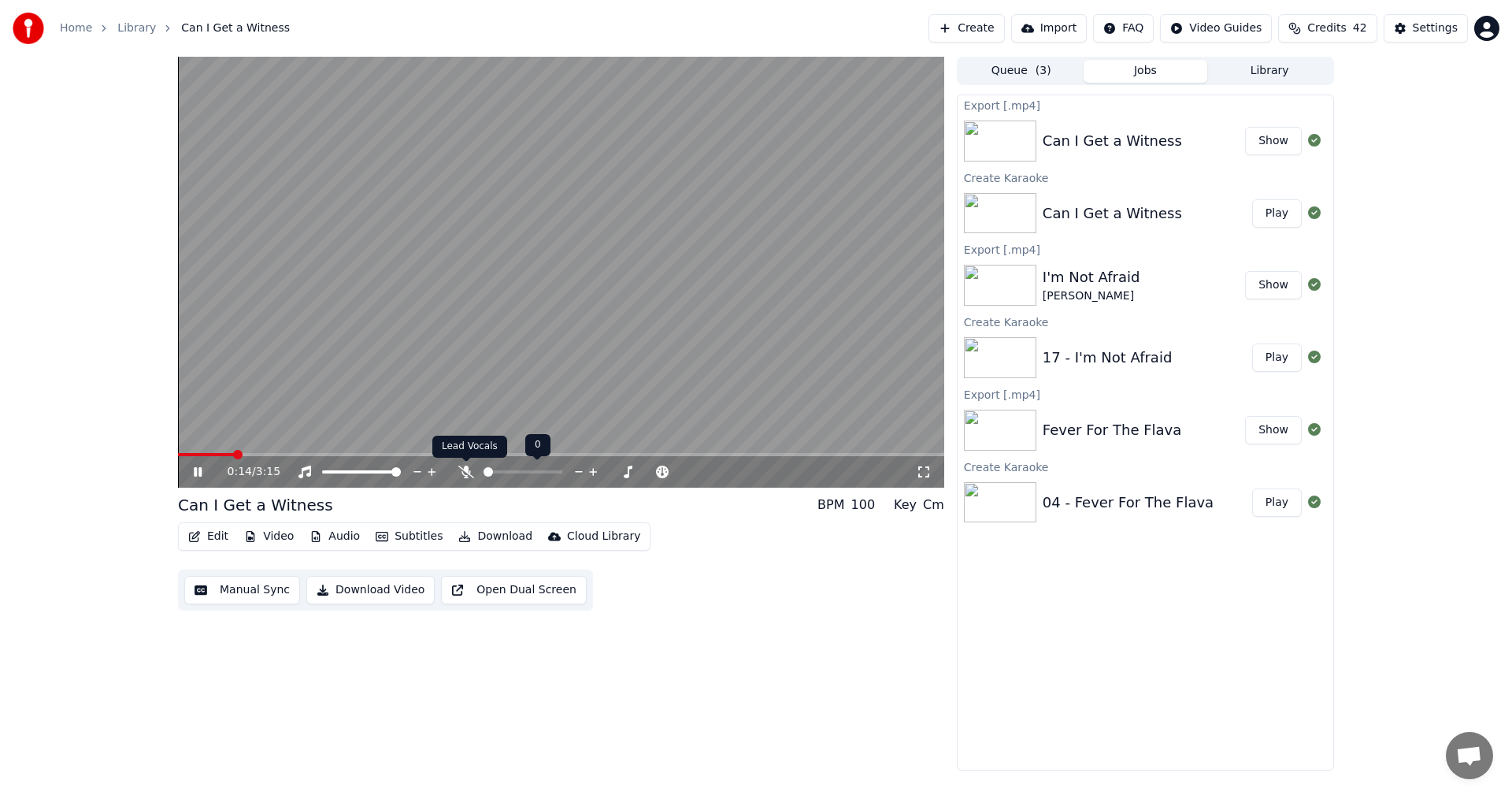
click at [467, 473] on icon at bounding box center [466, 471] width 16 height 13
click at [420, 538] on button "Subtitles" at bounding box center [409, 536] width 80 height 22
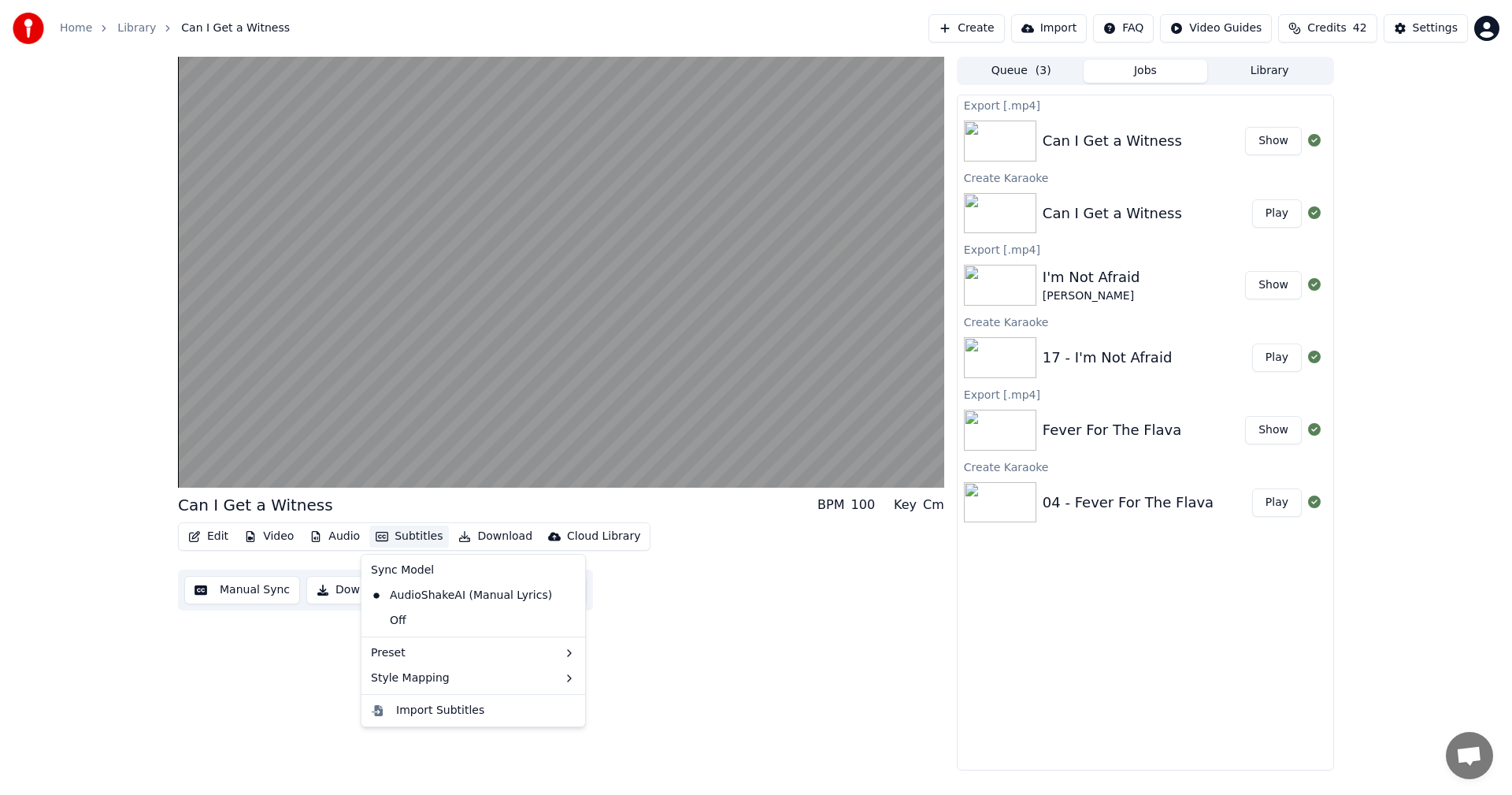
click at [420, 538] on button "Subtitles" at bounding box center [409, 536] width 80 height 22
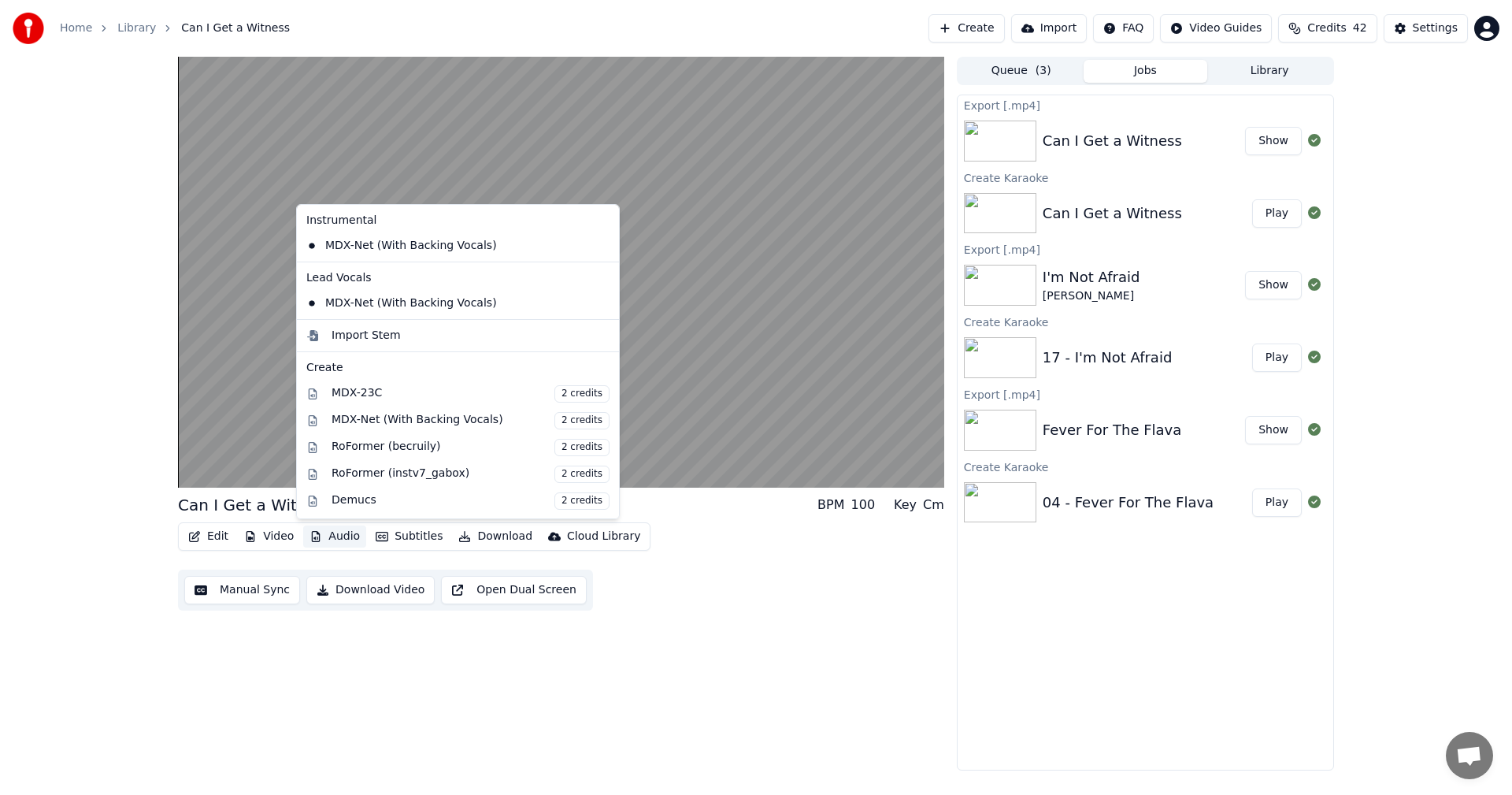
click at [332, 532] on button "Audio" at bounding box center [334, 536] width 63 height 22
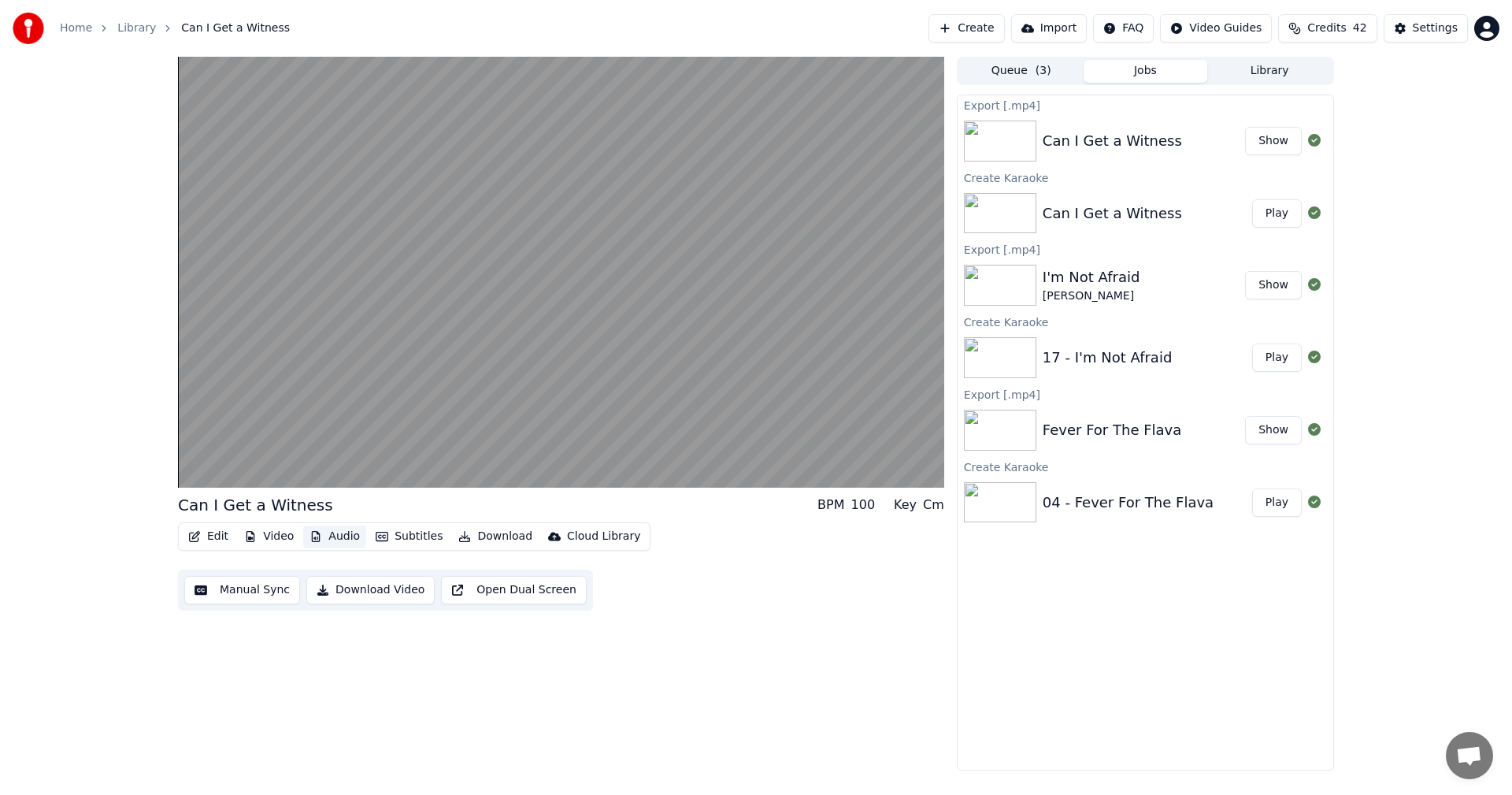
click at [332, 532] on button "Audio" at bounding box center [334, 536] width 63 height 22
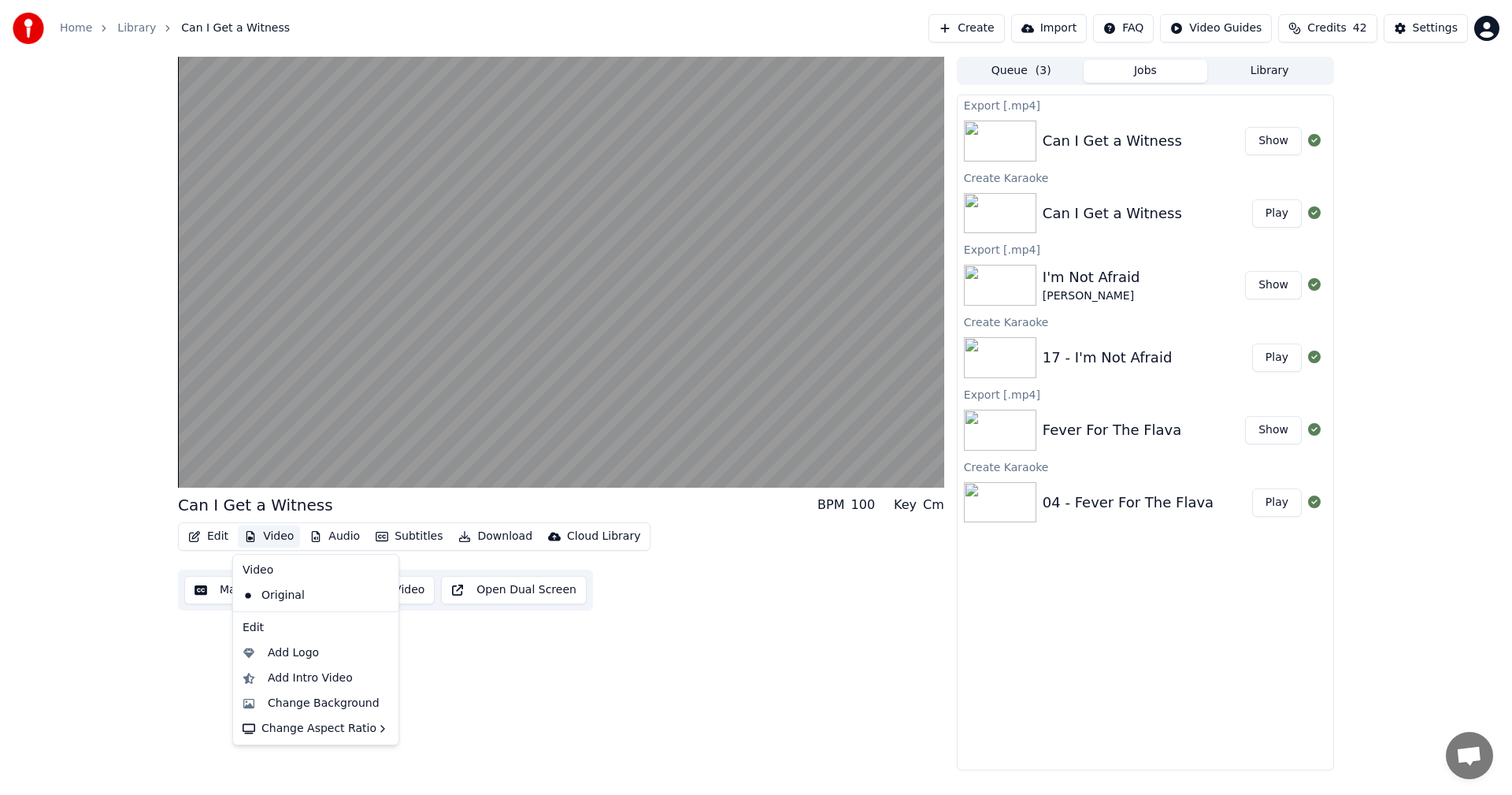
click at [274, 537] on button "Video" at bounding box center [269, 536] width 62 height 22
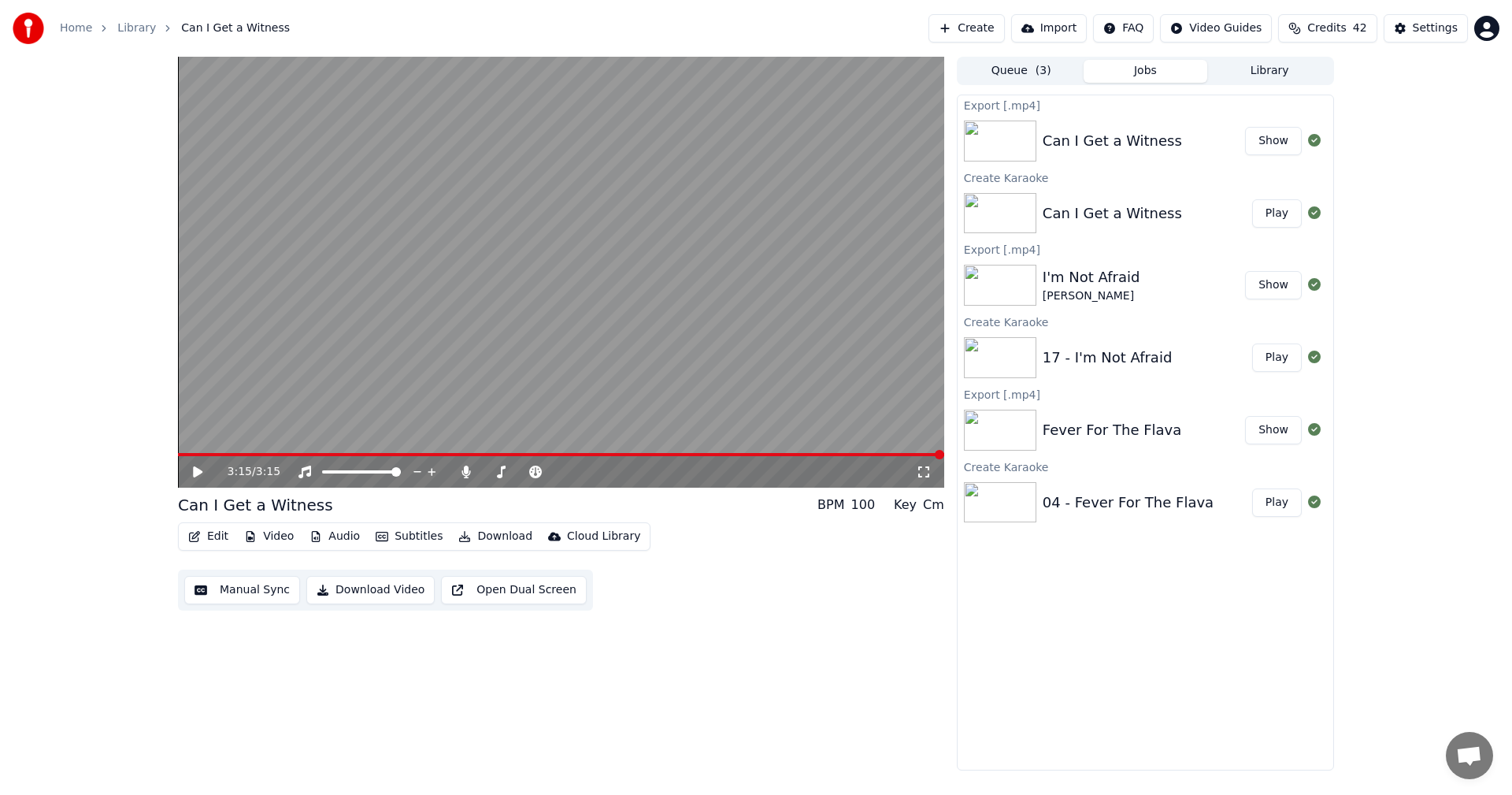
click at [383, 536] on icon "button" at bounding box center [382, 536] width 13 height 11
click at [689, 600] on div "Edit Video Audio Subtitles Download Cloud Library Manual Sync Download Video Op…" at bounding box center [561, 566] width 766 height 88
click at [1279, 217] on button "Play" at bounding box center [1277, 213] width 50 height 28
click at [431, 451] on video at bounding box center [561, 272] width 766 height 431
click at [437, 452] on video at bounding box center [561, 272] width 766 height 431
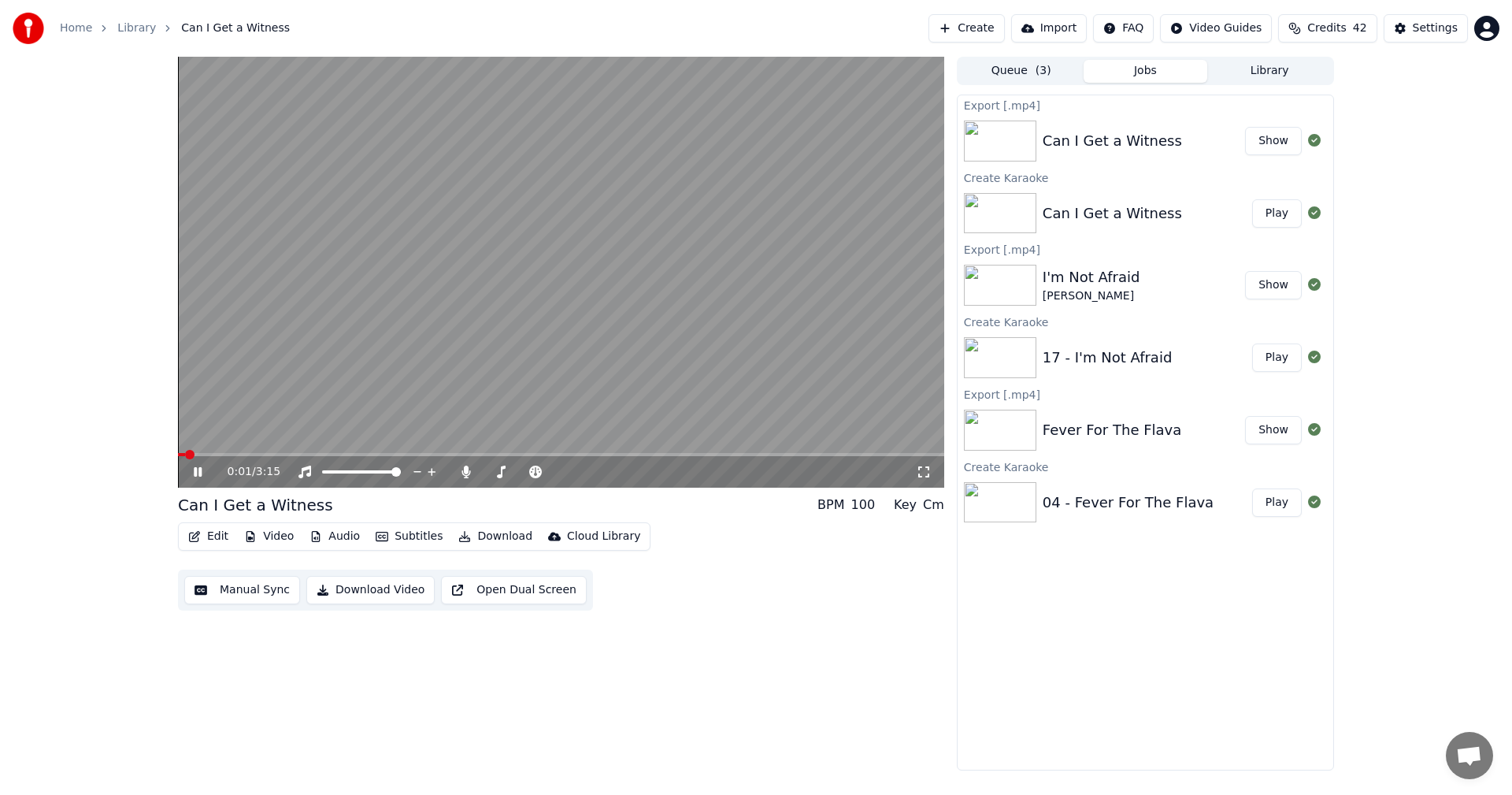
click at [434, 455] on span at bounding box center [561, 454] width 766 height 3
click at [687, 551] on div "Edit Video Audio Subtitles Download Cloud Library Manual Sync Download Video Op…" at bounding box center [561, 566] width 766 height 88
drag, startPoint x: 681, startPoint y: 526, endPoint x: 682, endPoint y: 448, distance: 78.0
click at [683, 524] on div "Edit Video Audio Subtitles Download Cloud Library Manual Sync Download Video Op…" at bounding box center [561, 566] width 766 height 88
